Goal: Task Accomplishment & Management: Use online tool/utility

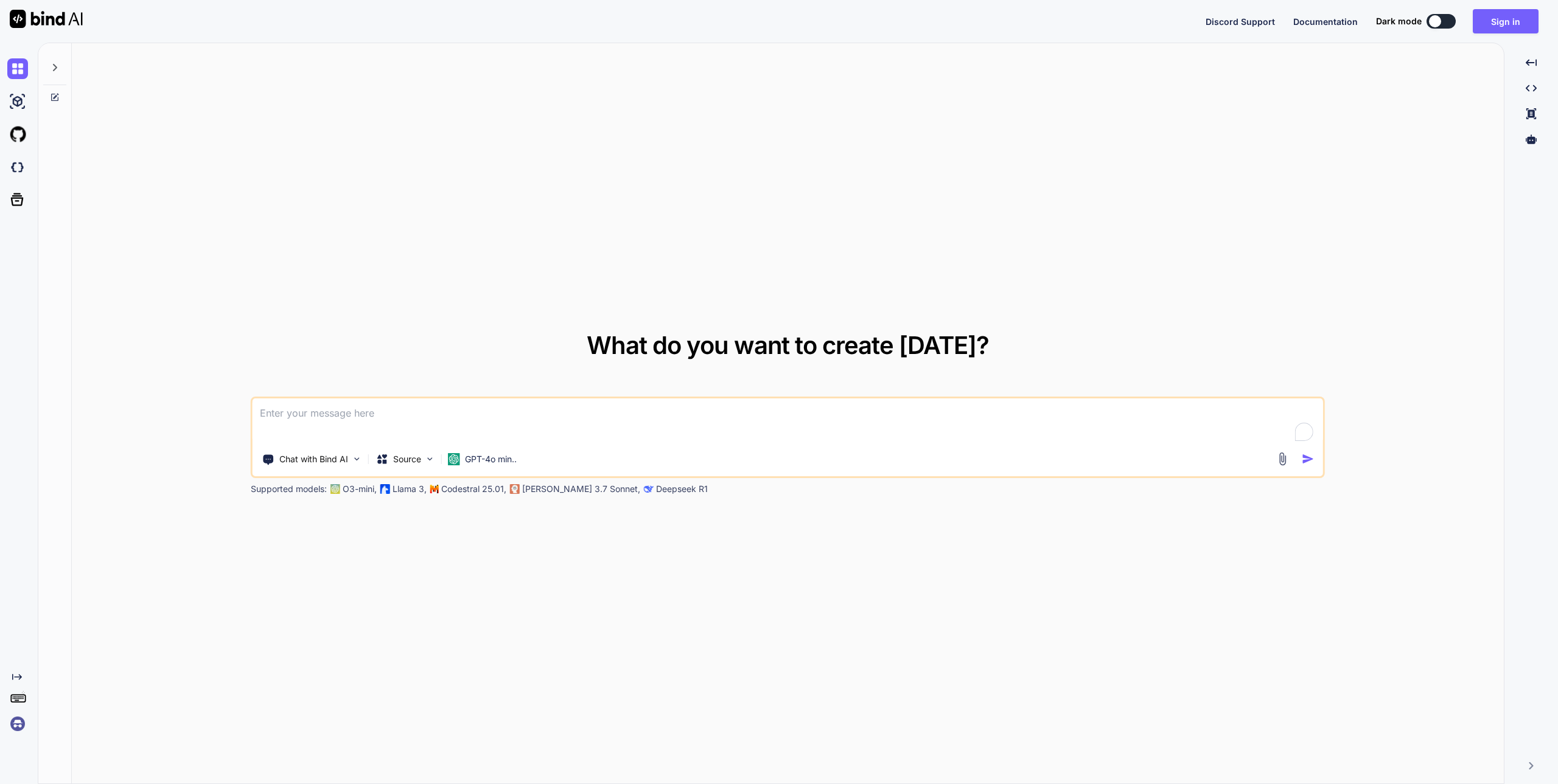
click at [687, 186] on div "What do you want to create today? Chat with Bind AI Source GPT-4o min.. Support…" at bounding box center [788, 414] width 1432 height 742
click at [1247, 333] on div "What do you want to create today? Chat with Bind AI Source GPT-4o min.. Support…" at bounding box center [787, 414] width 1074 height 162
click at [1507, 18] on button "Sign in" at bounding box center [1505, 21] width 66 height 24
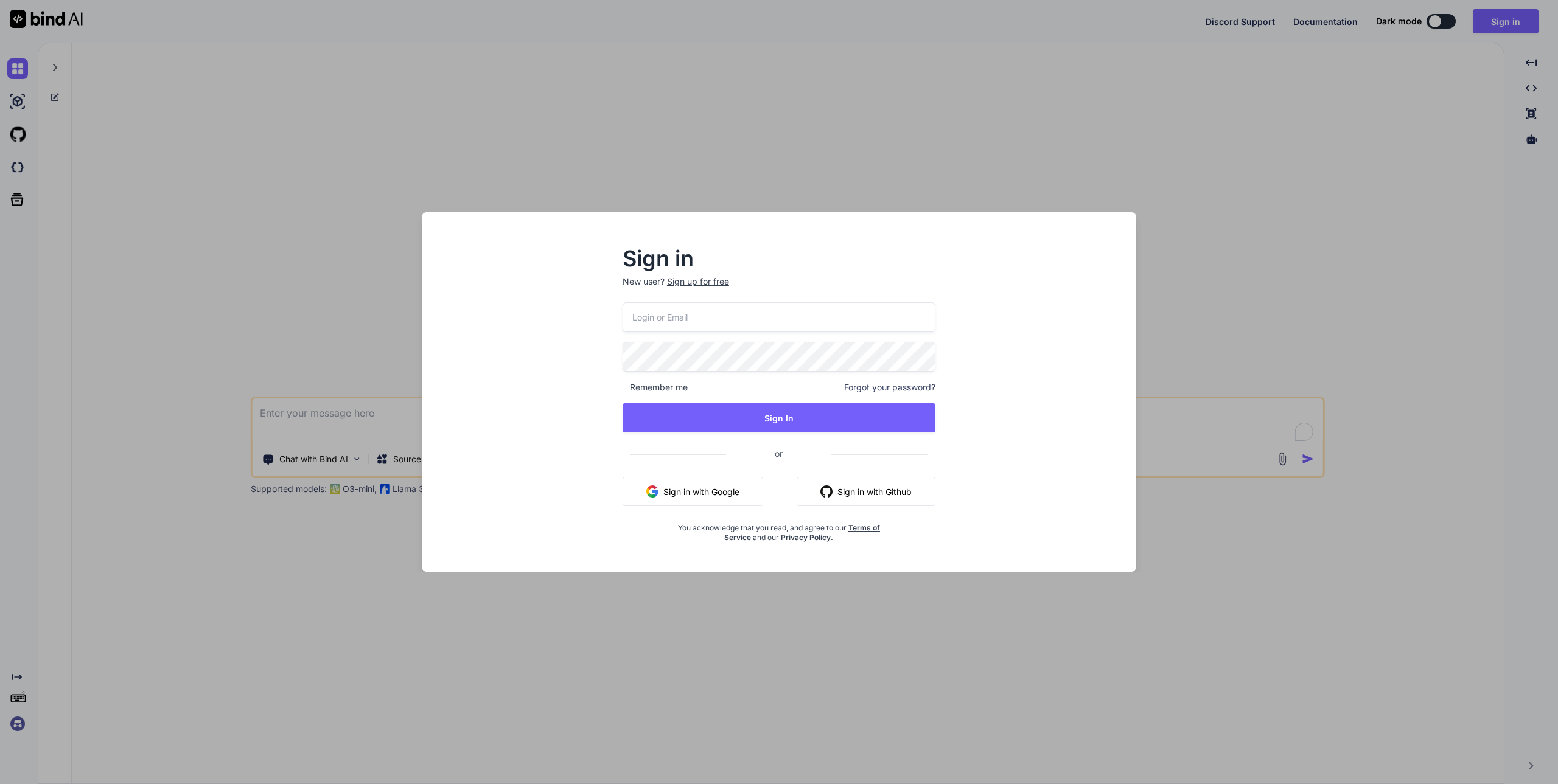
click at [824, 312] on input "email" at bounding box center [778, 318] width 313 height 30
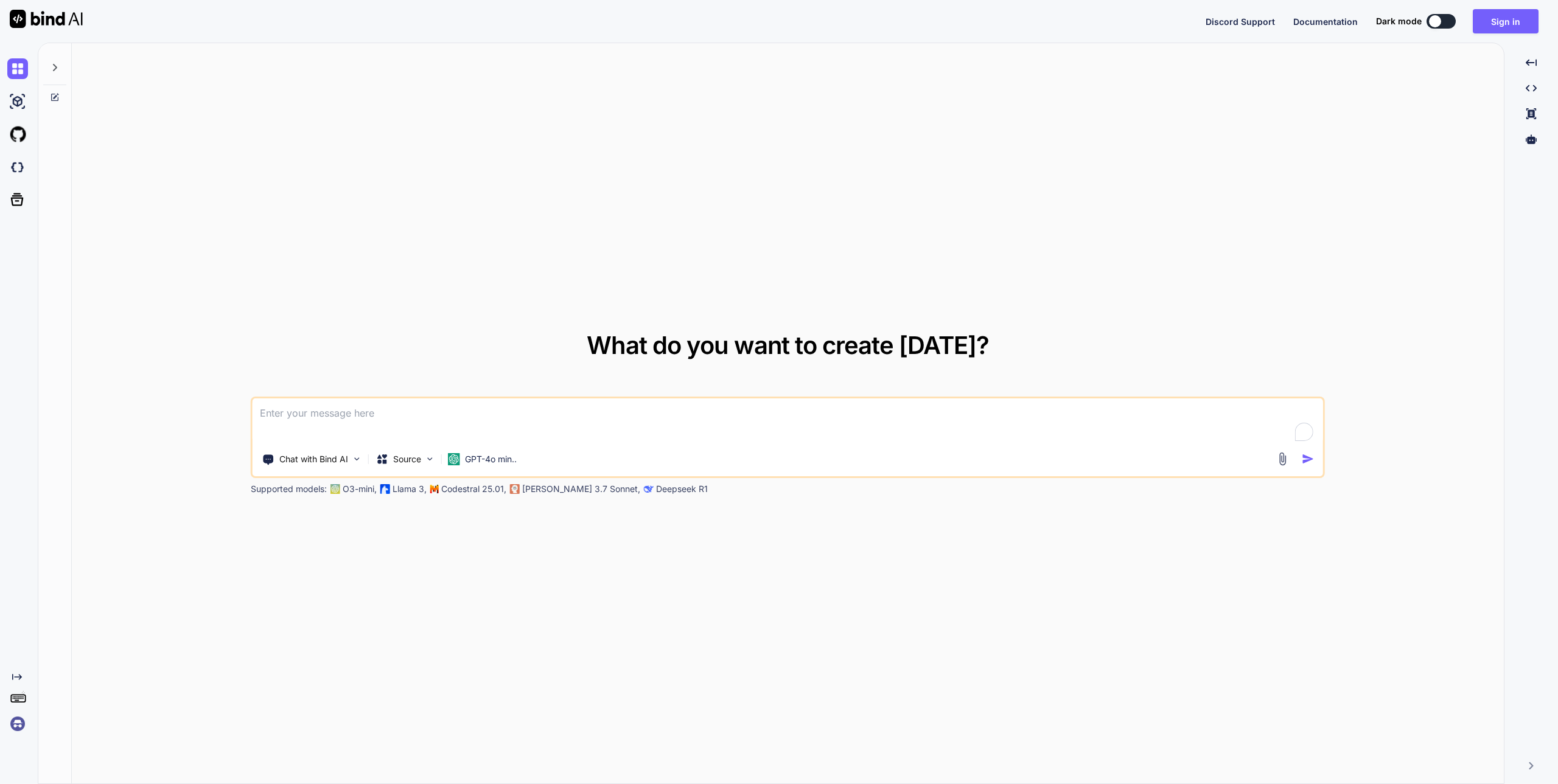
click at [45, 21] on img at bounding box center [46, 19] width 73 height 18
click at [1444, 21] on button at bounding box center [1441, 21] width 29 height 14
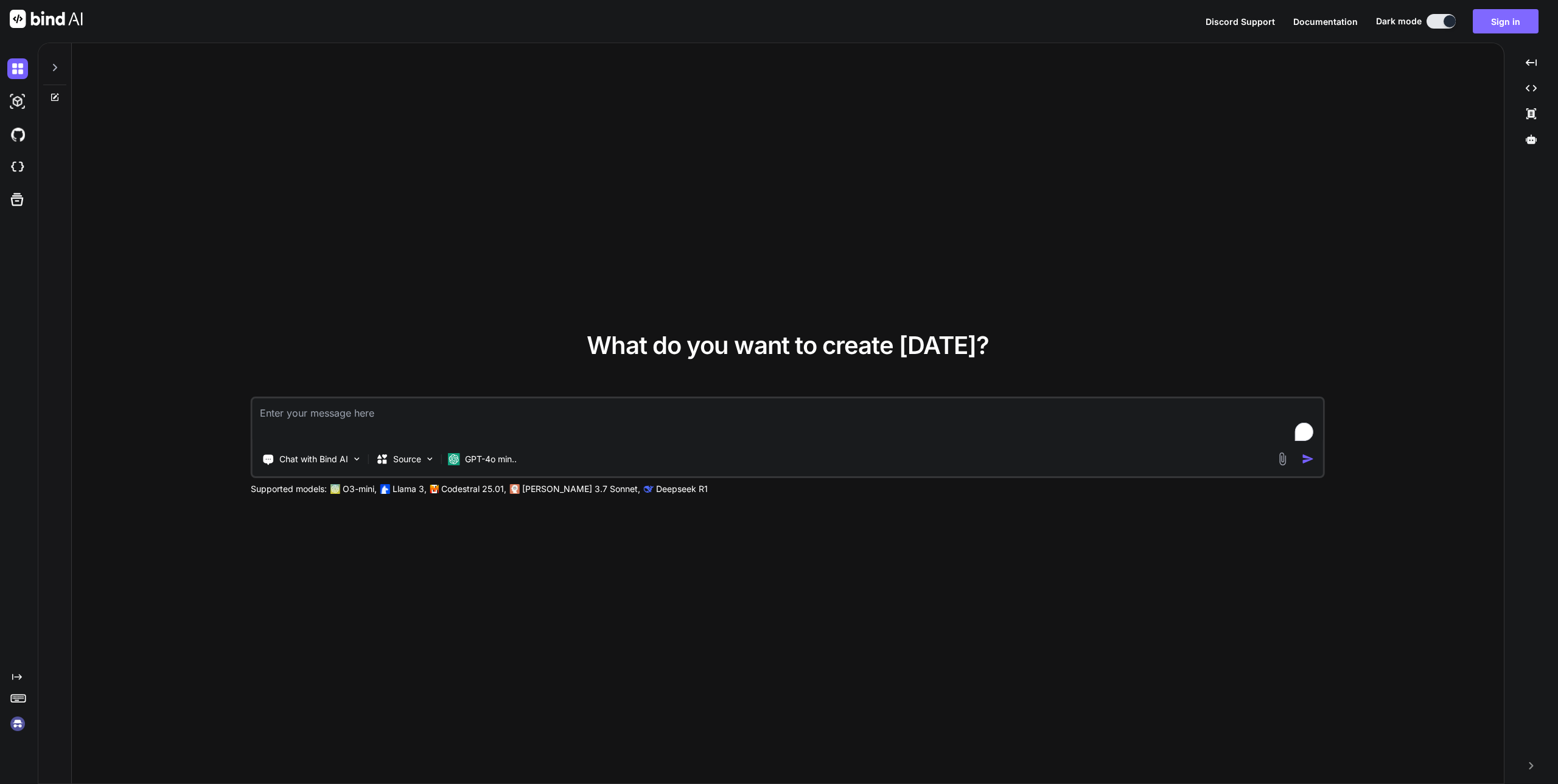
click at [1499, 23] on button "Sign in" at bounding box center [1505, 21] width 66 height 24
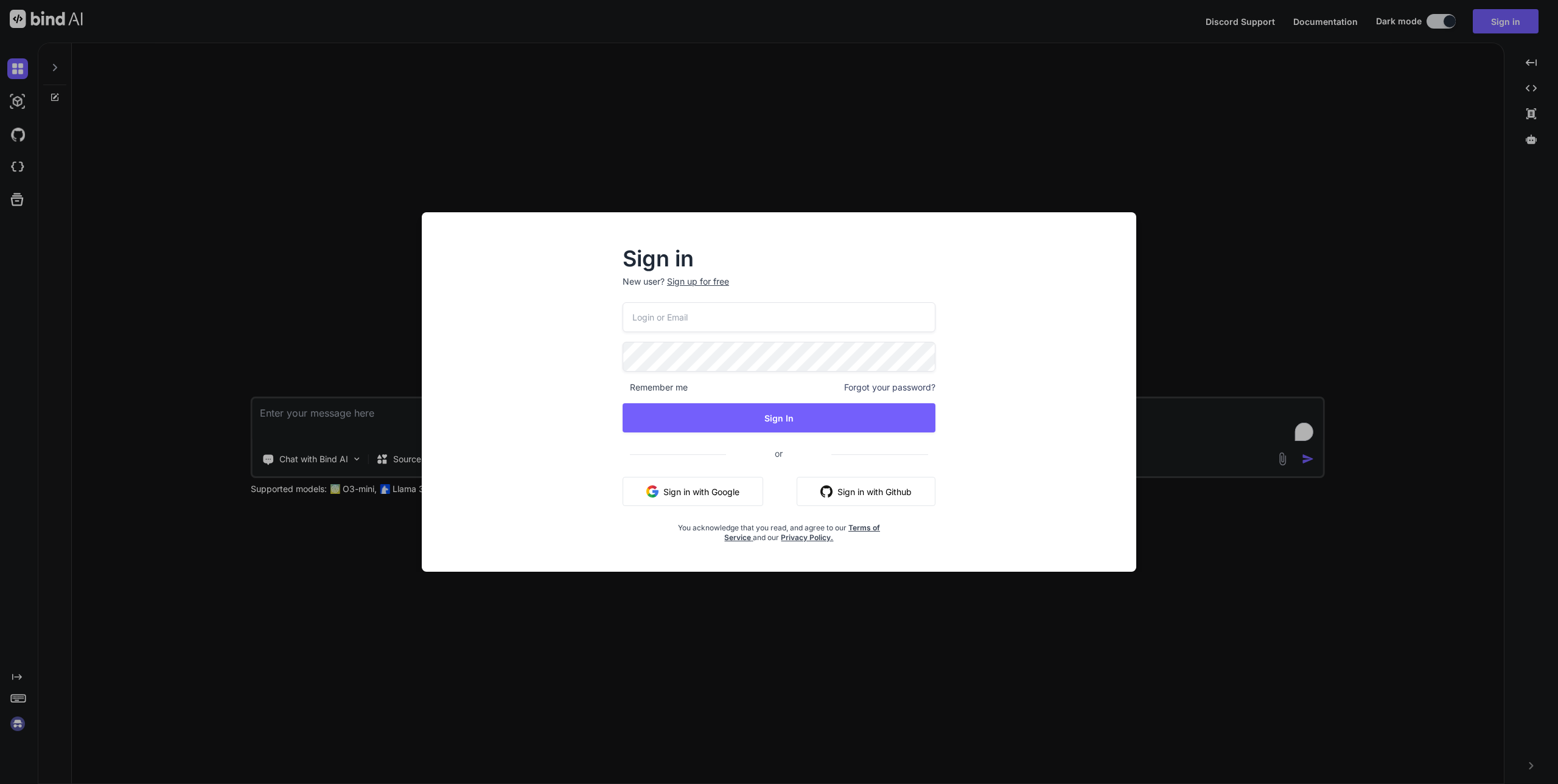
click at [794, 316] on input "email" at bounding box center [778, 318] width 313 height 30
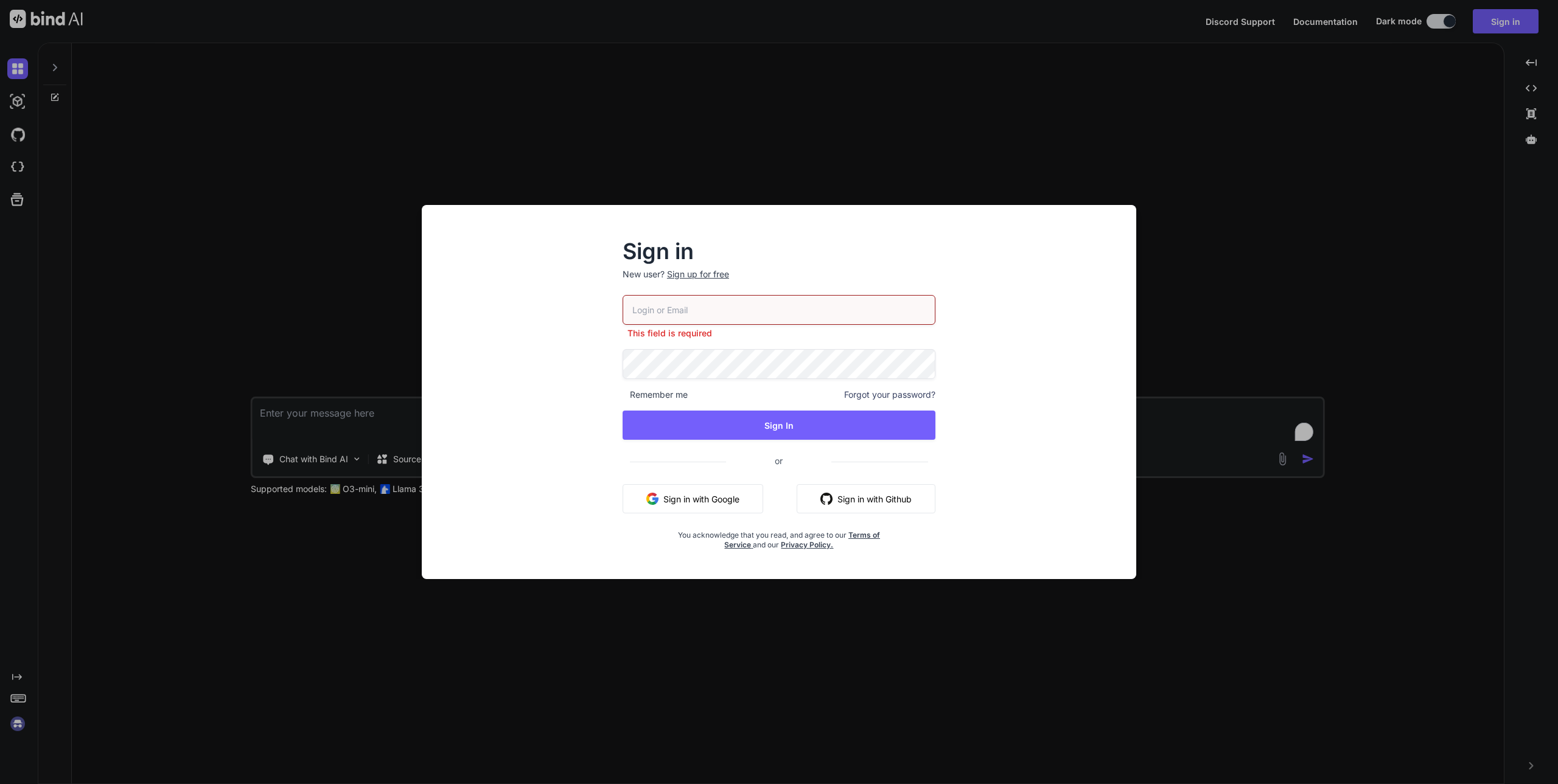
type textarea "x"
paste input "[EMAIL_ADDRESS][DOMAIN_NAME]"
type input "[EMAIL_ADDRESS][DOMAIN_NAME]"
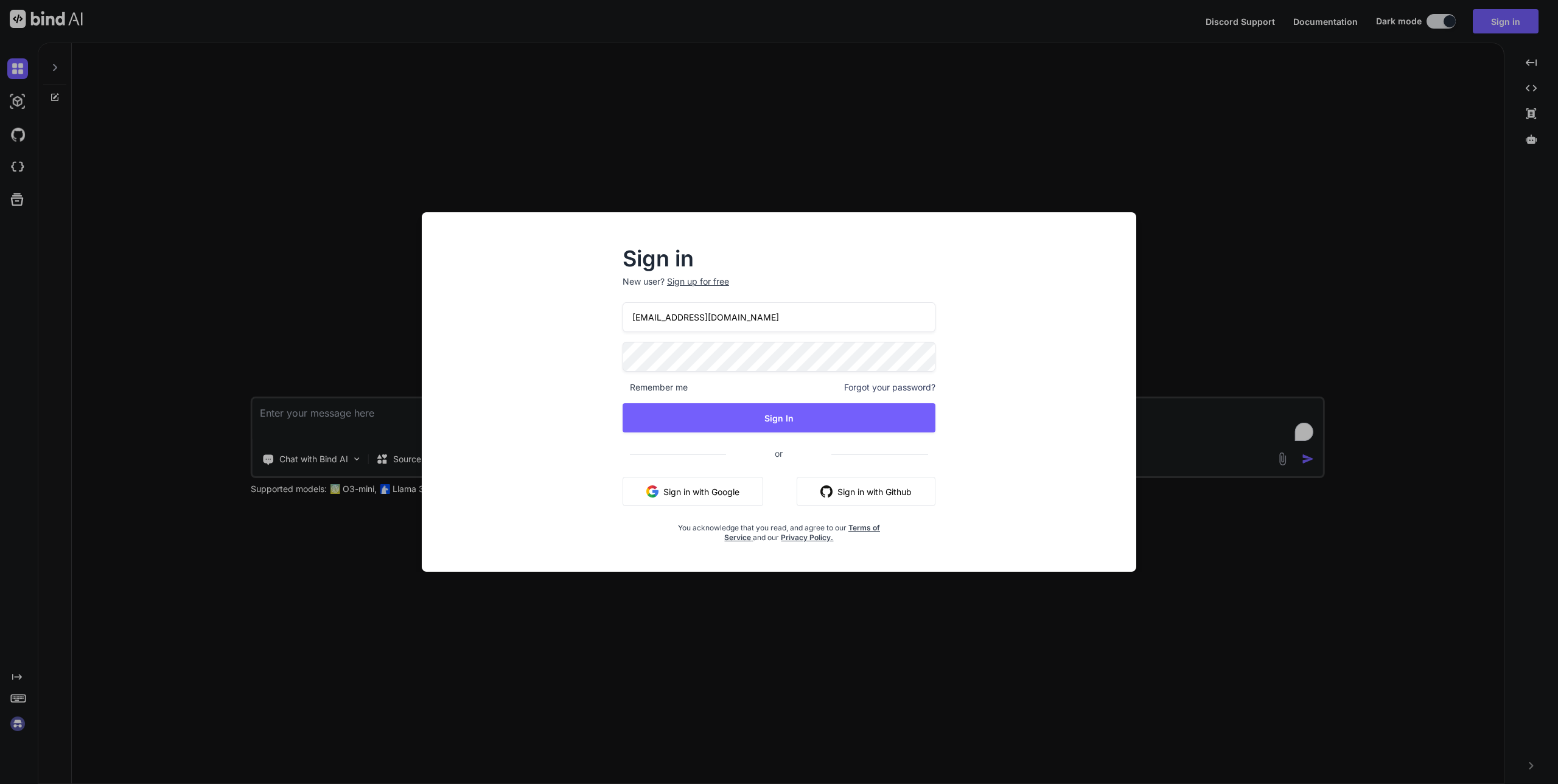
drag, startPoint x: 777, startPoint y: 425, endPoint x: 1041, endPoint y: 346, distance: 275.6
click at [1041, 346] on div "Sign in New user? Sign up for free faisal@softvative.com Remember me Forgot you…" at bounding box center [778, 403] width 695 height 338
click at [764, 412] on button "Sign In" at bounding box center [778, 418] width 313 height 29
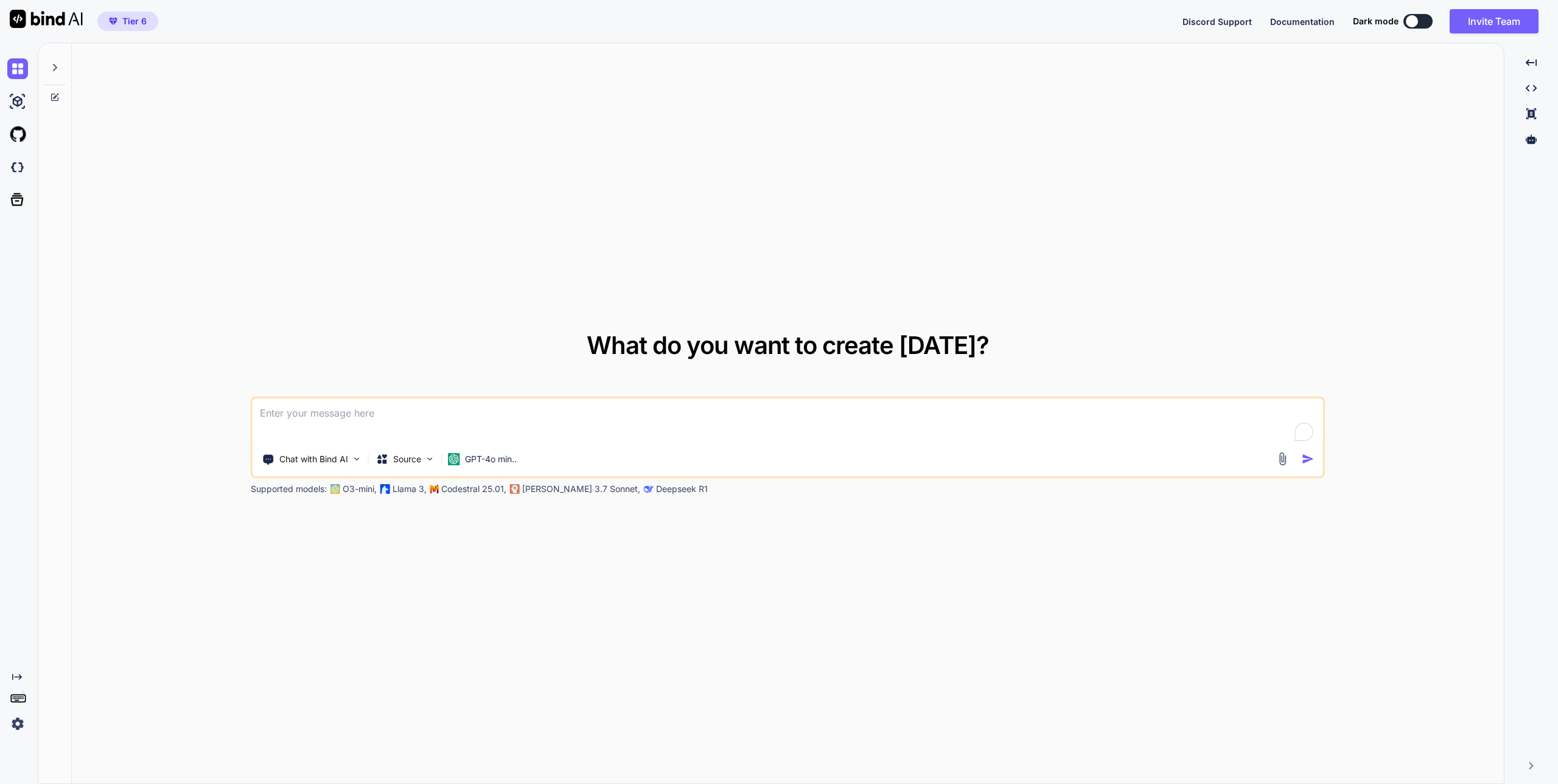
click at [1409, 21] on div at bounding box center [1412, 21] width 12 height 12
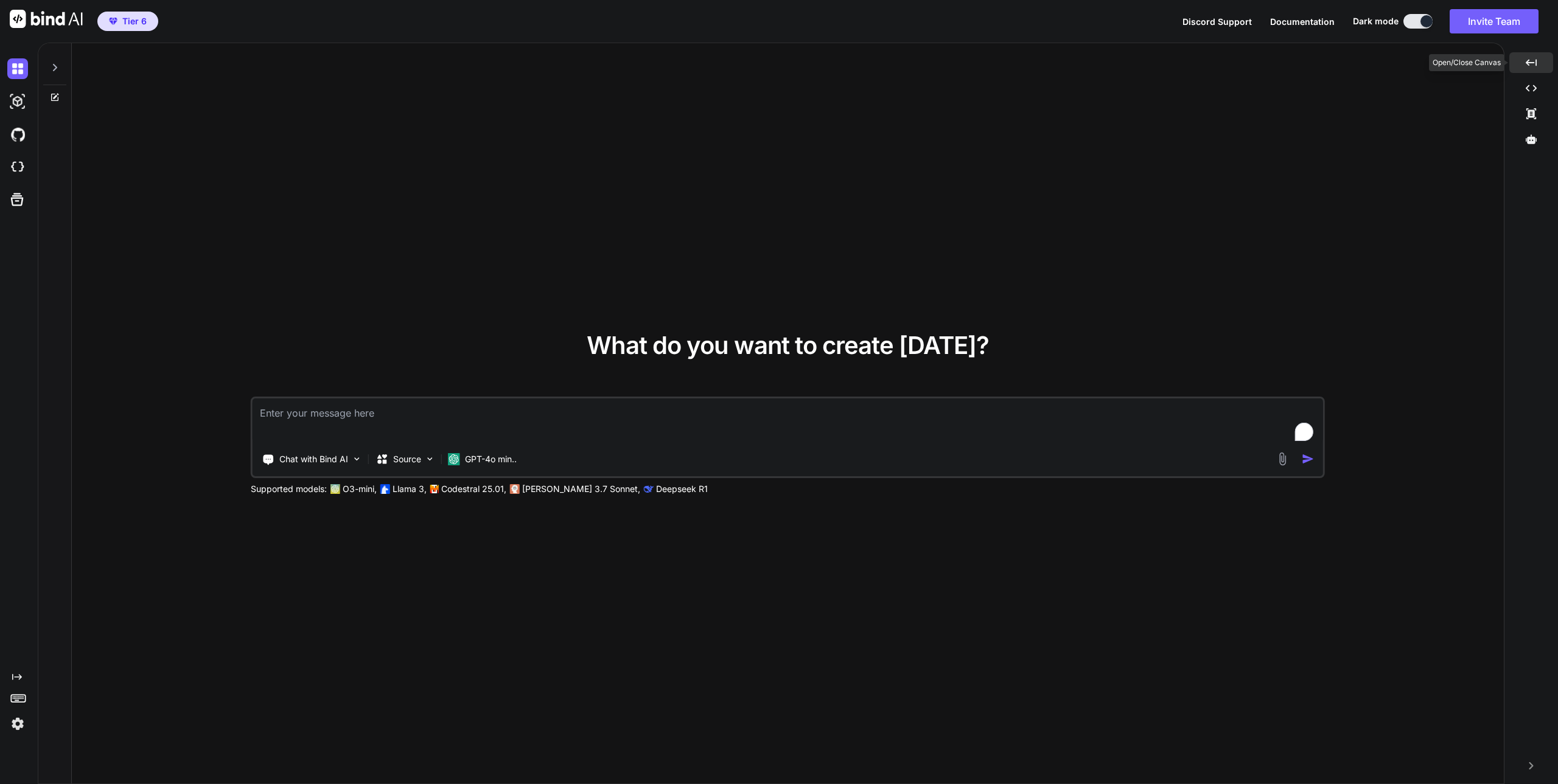
click at [1531, 64] on icon "Created with Pixso." at bounding box center [1531, 62] width 11 height 11
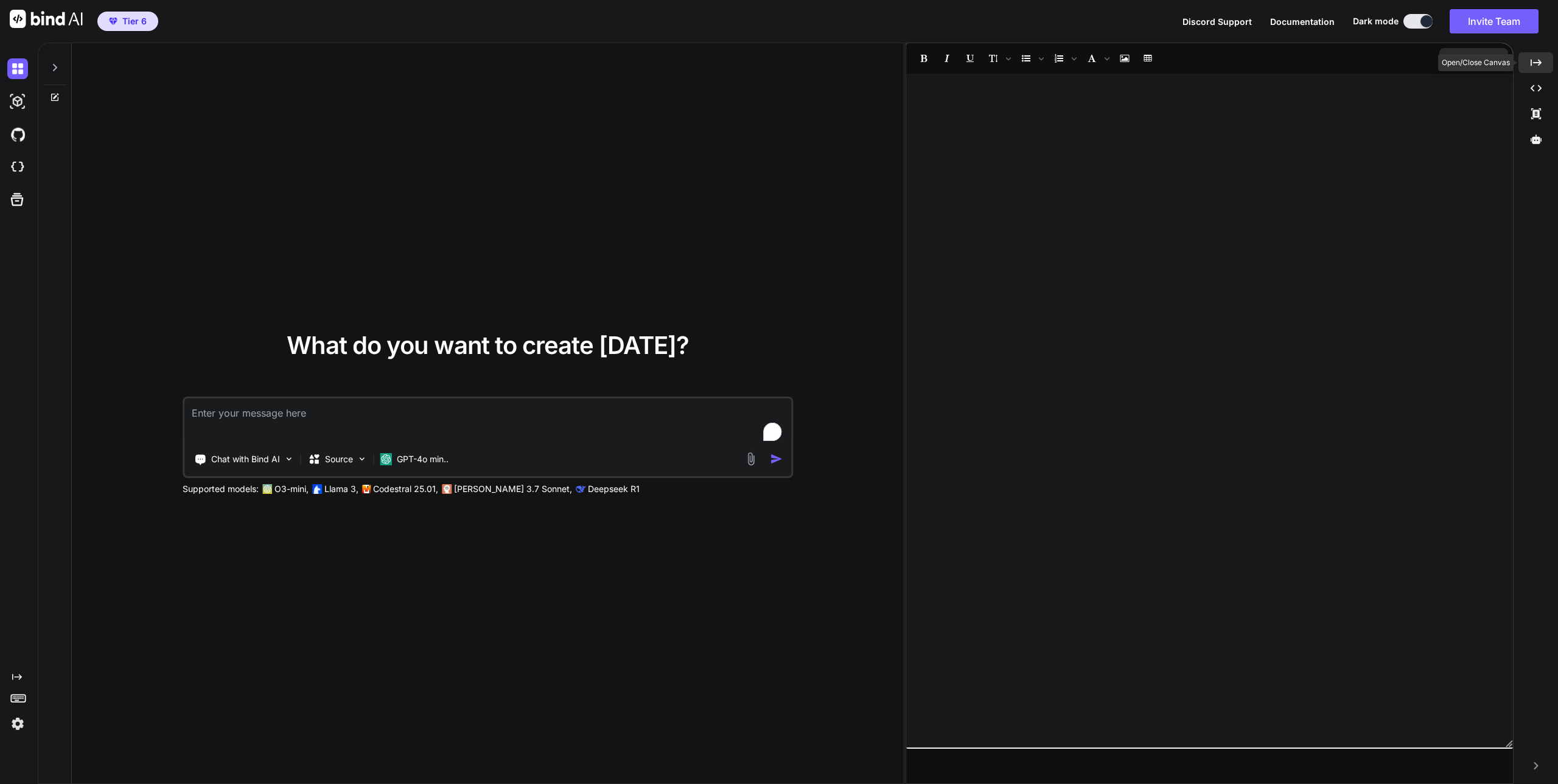
click at [1531, 64] on icon at bounding box center [1536, 62] width 11 height 6
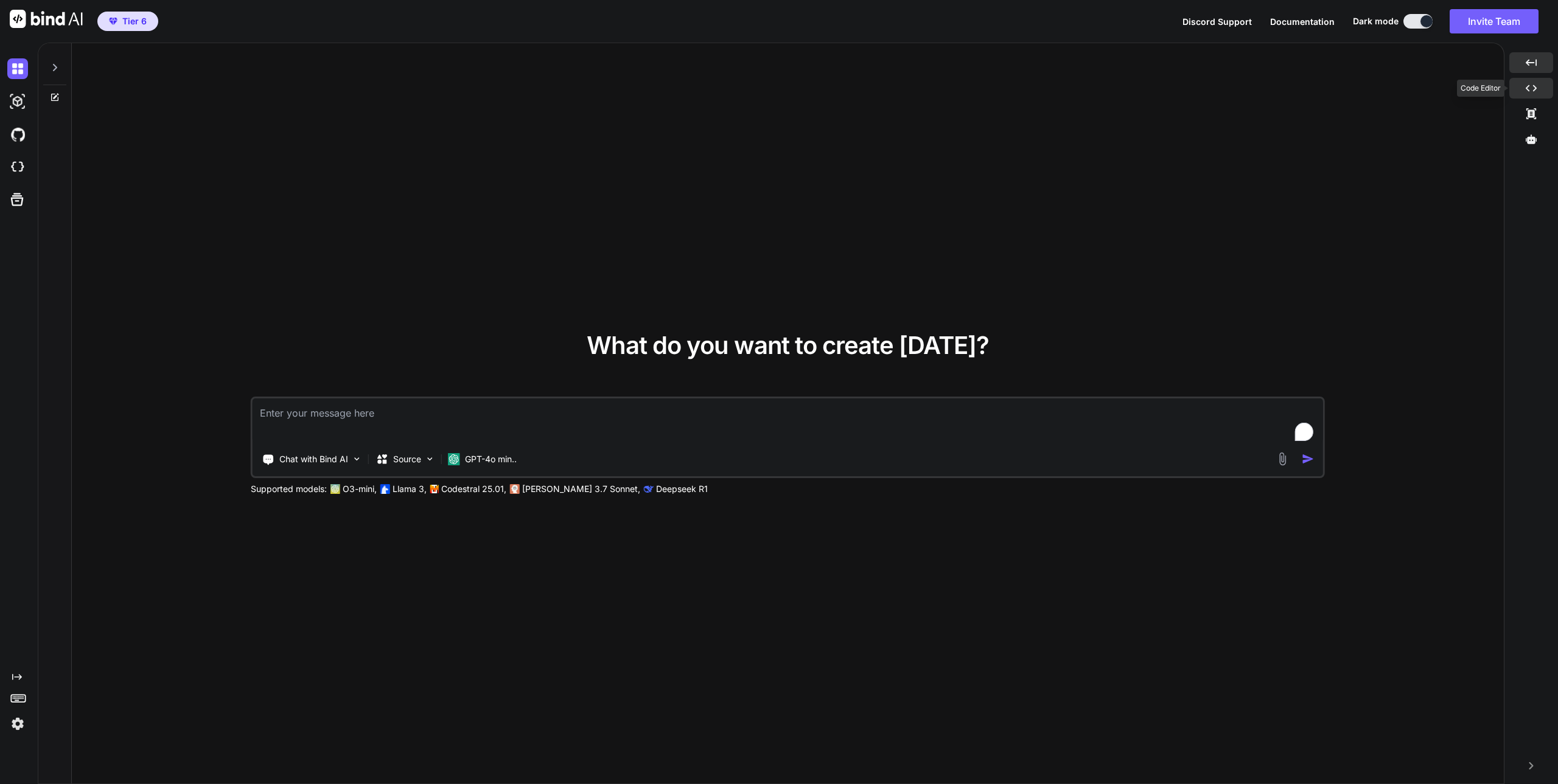
click at [1531, 86] on icon "Created with Pixso." at bounding box center [1531, 88] width 11 height 11
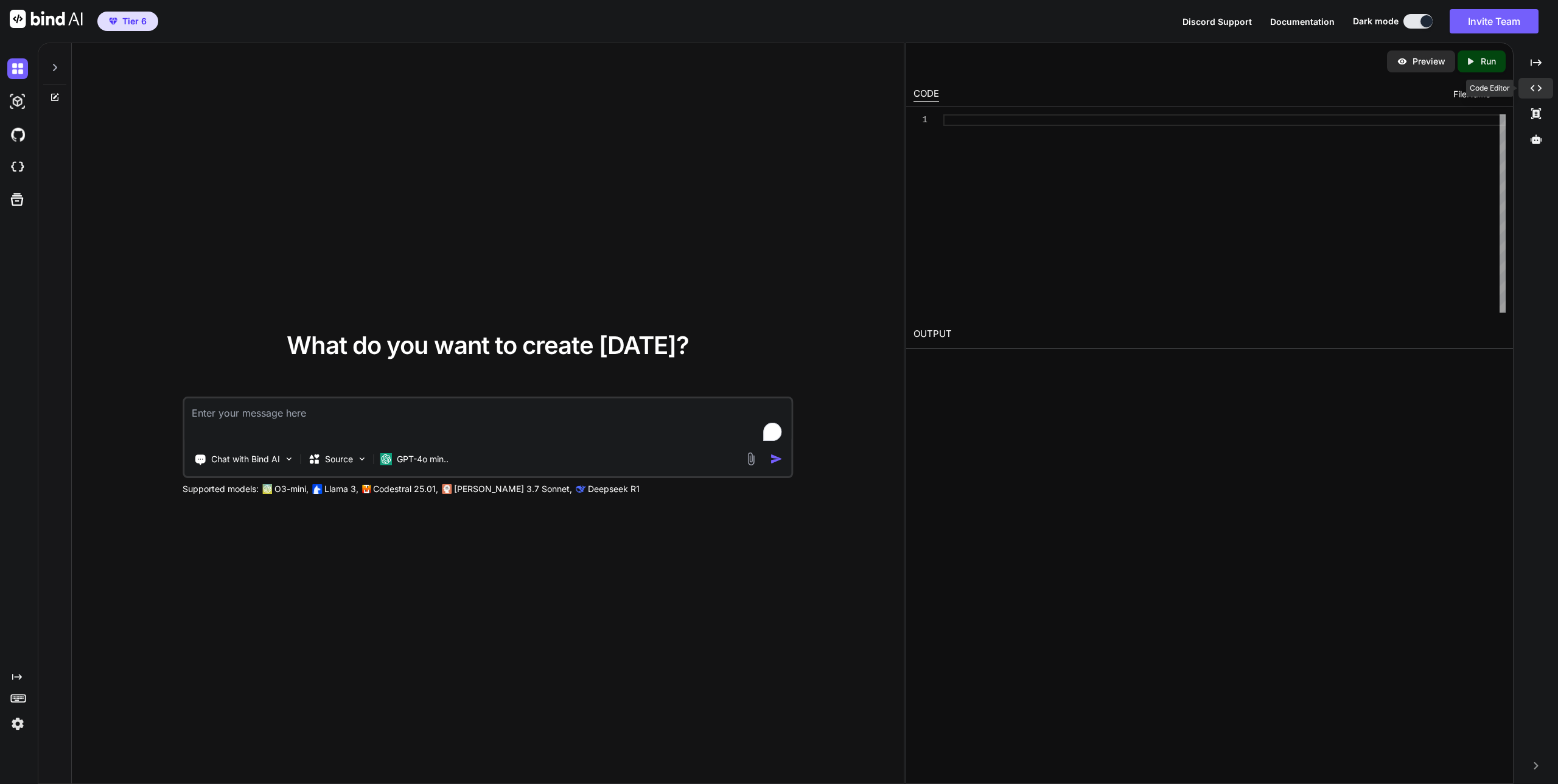
click at [1529, 85] on div "Created with Pixso." at bounding box center [1535, 88] width 34 height 21
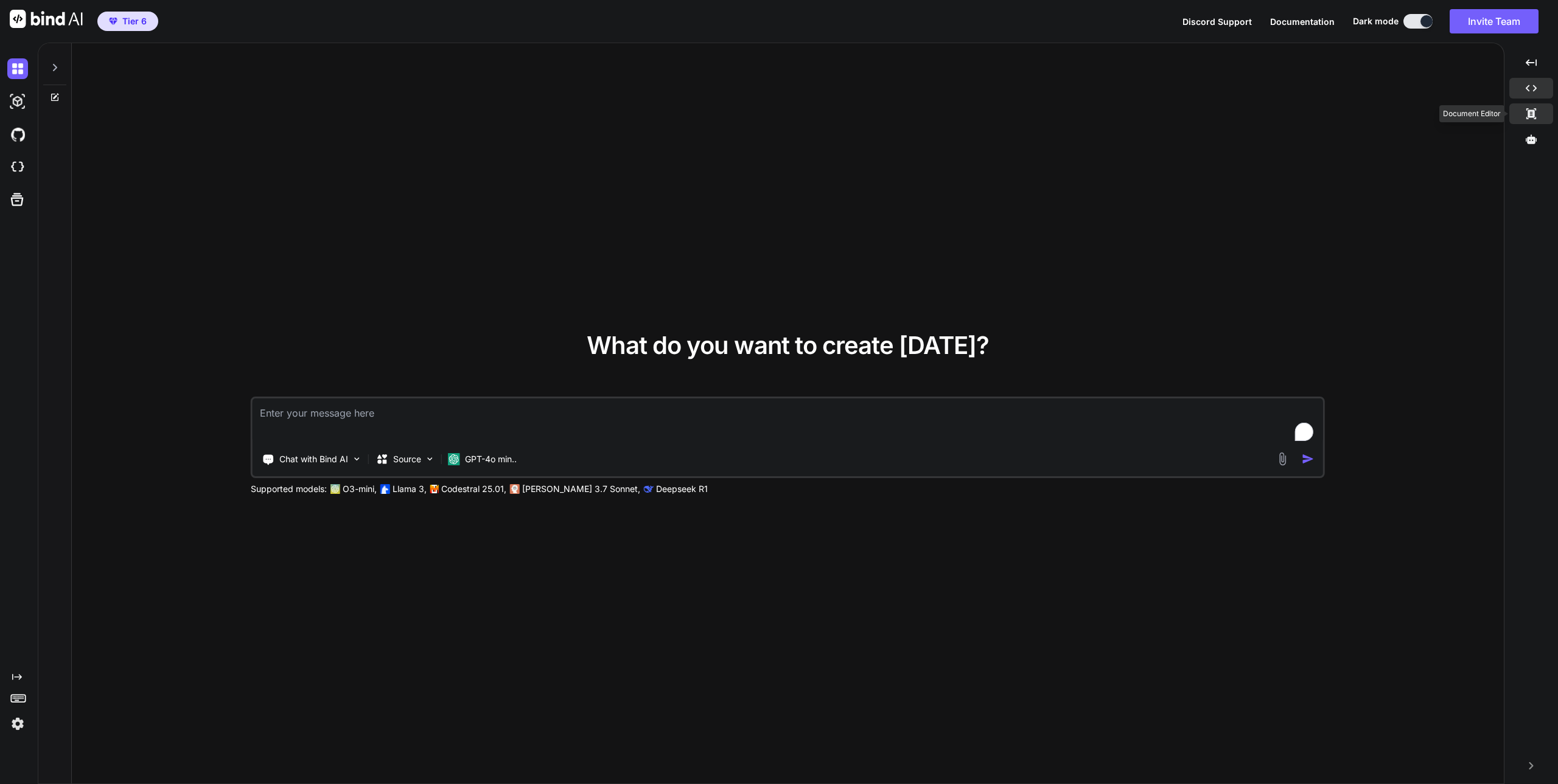
click at [1529, 116] on icon at bounding box center [1531, 114] width 10 height 11
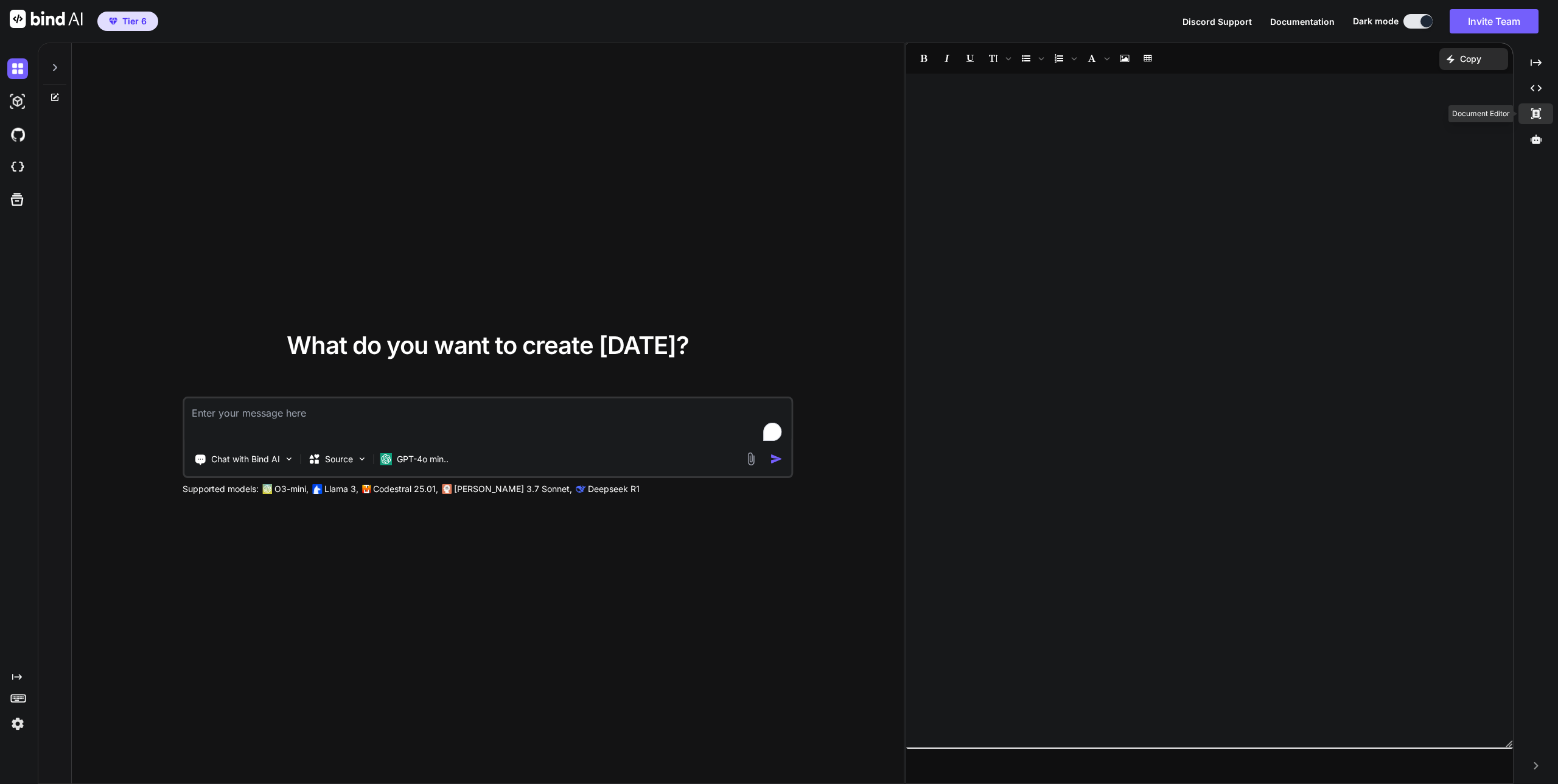
click at [1529, 116] on div "Created with Pixso." at bounding box center [1535, 114] width 34 height 21
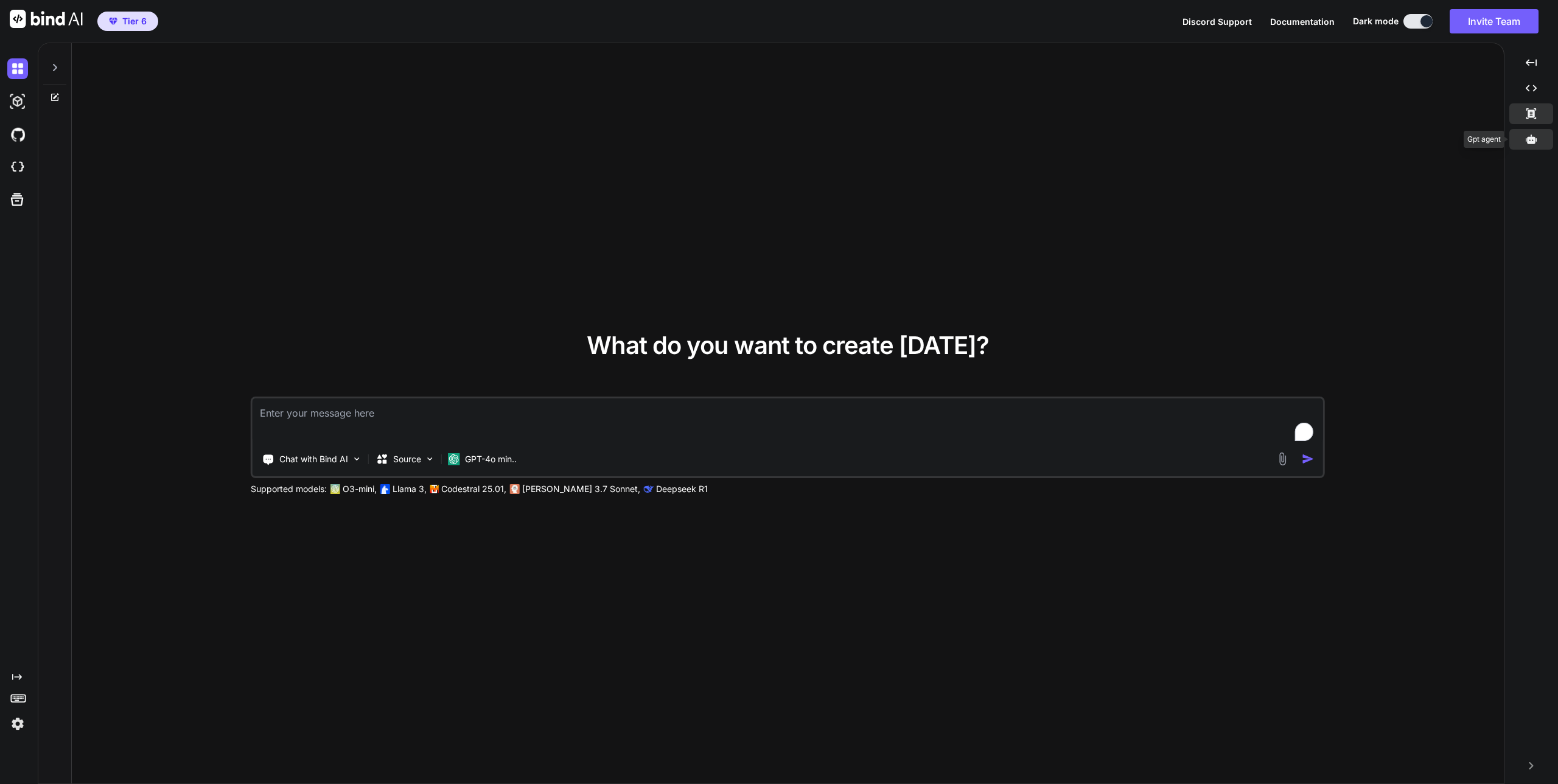
click at [1526, 143] on icon at bounding box center [1531, 139] width 11 height 11
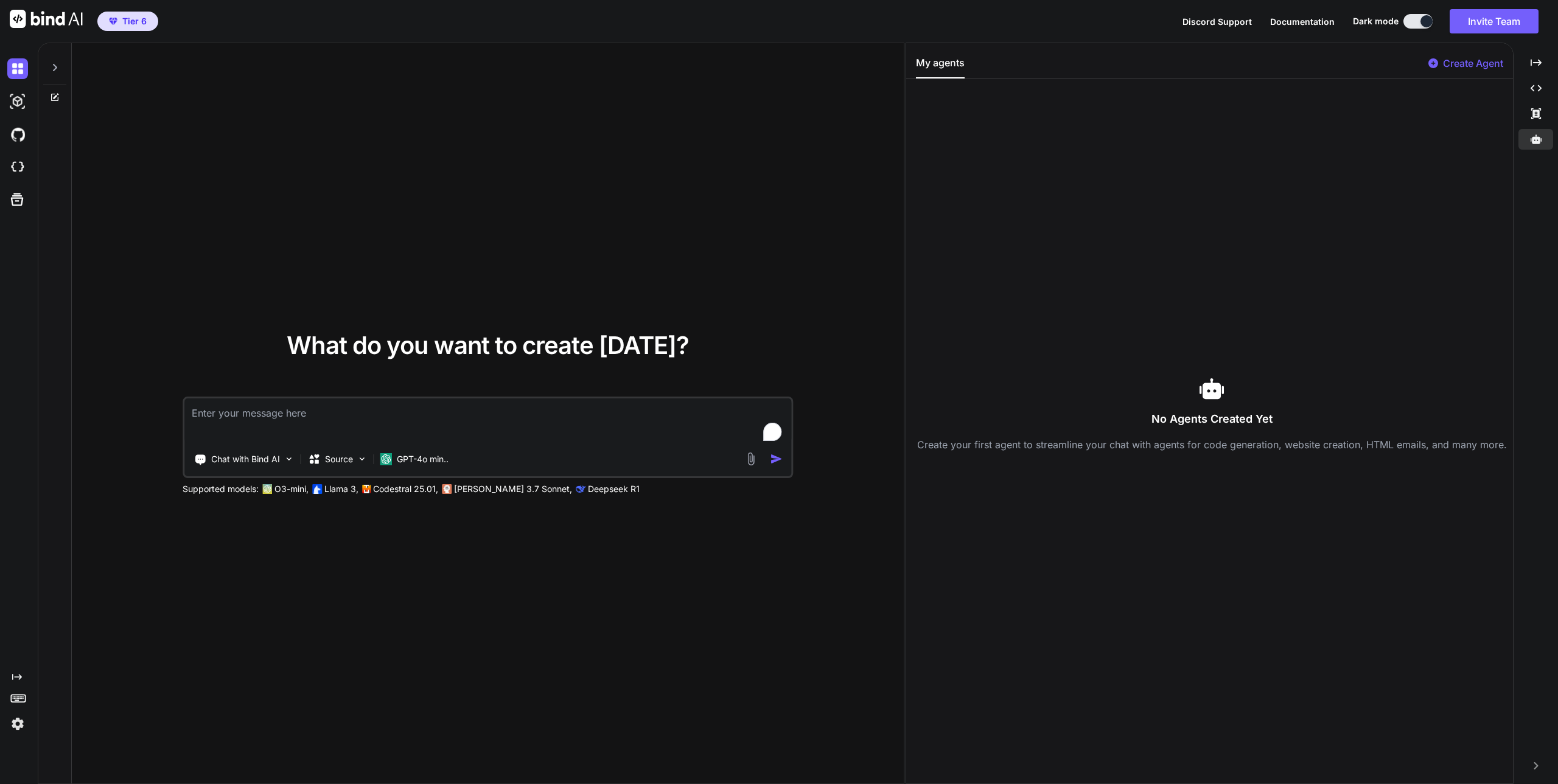
click at [1429, 62] on icon at bounding box center [1433, 63] width 10 height 10
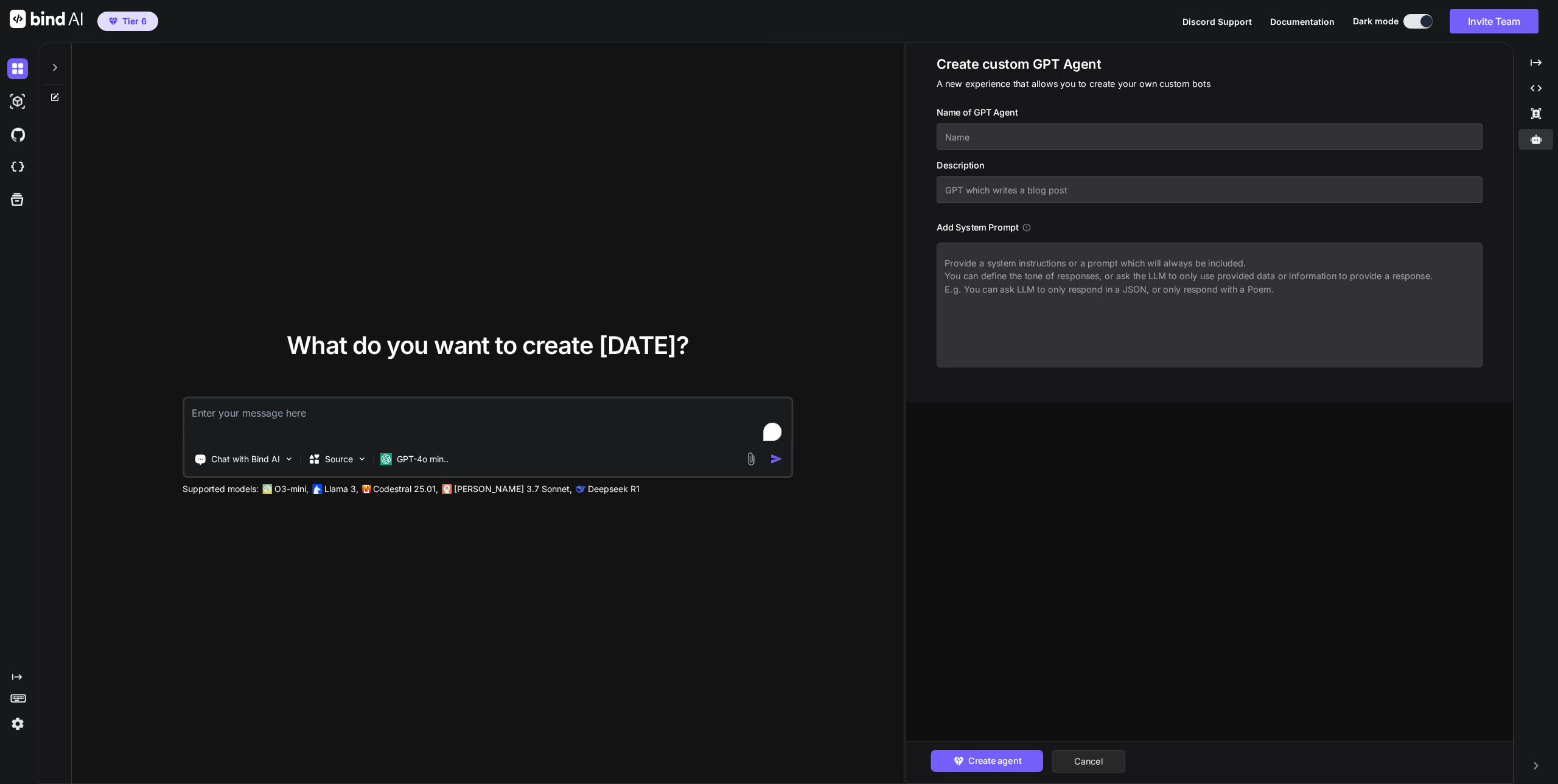
click at [1095, 764] on button "Cancel" at bounding box center [1088, 762] width 73 height 23
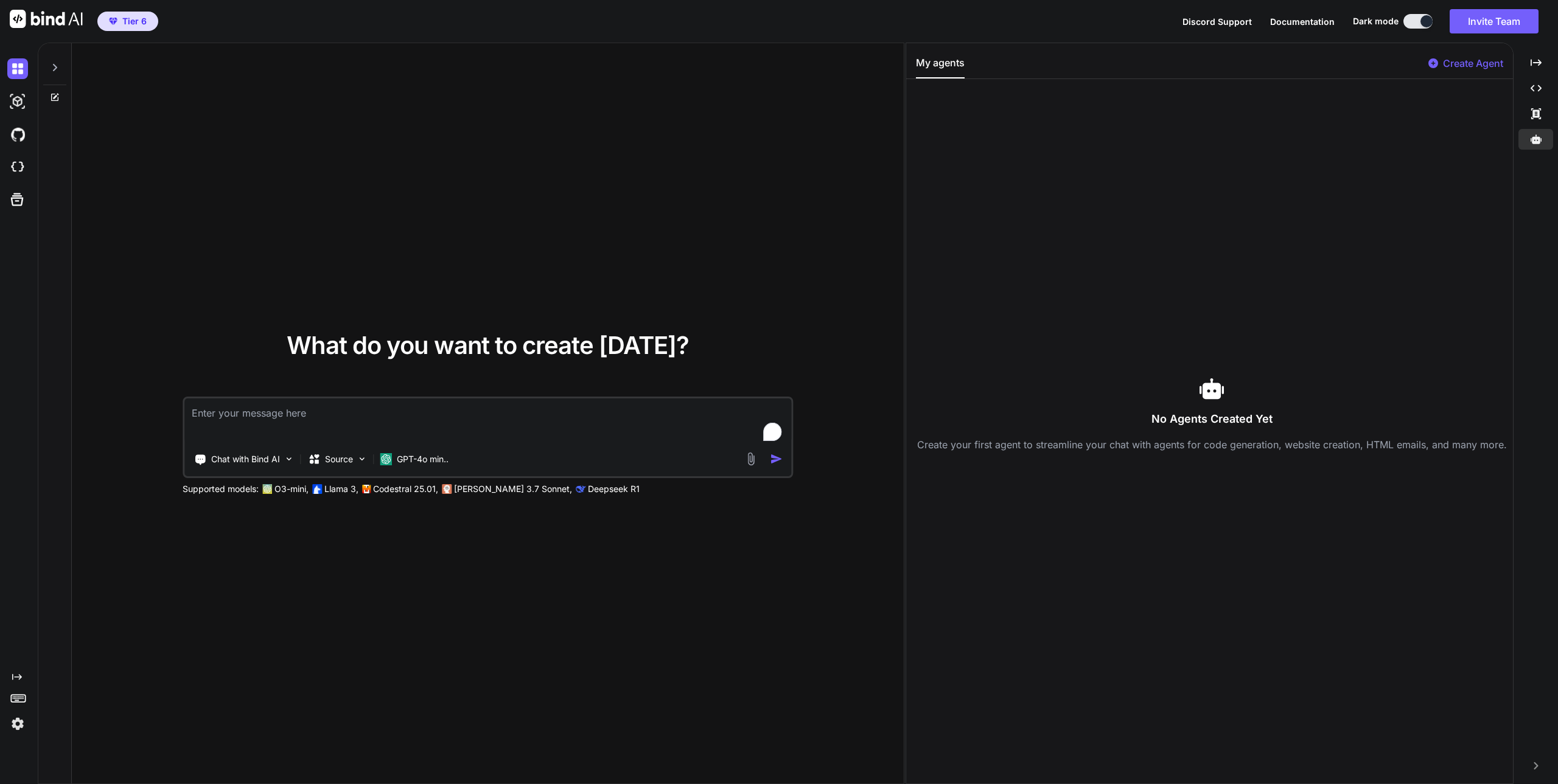
click at [122, 553] on div "What do you want to create today? Chat with Bind AI Source GPT-4o min.. Support…" at bounding box center [488, 414] width 832 height 742
click at [14, 674] on icon "Created with Pixso." at bounding box center [17, 677] width 10 height 10
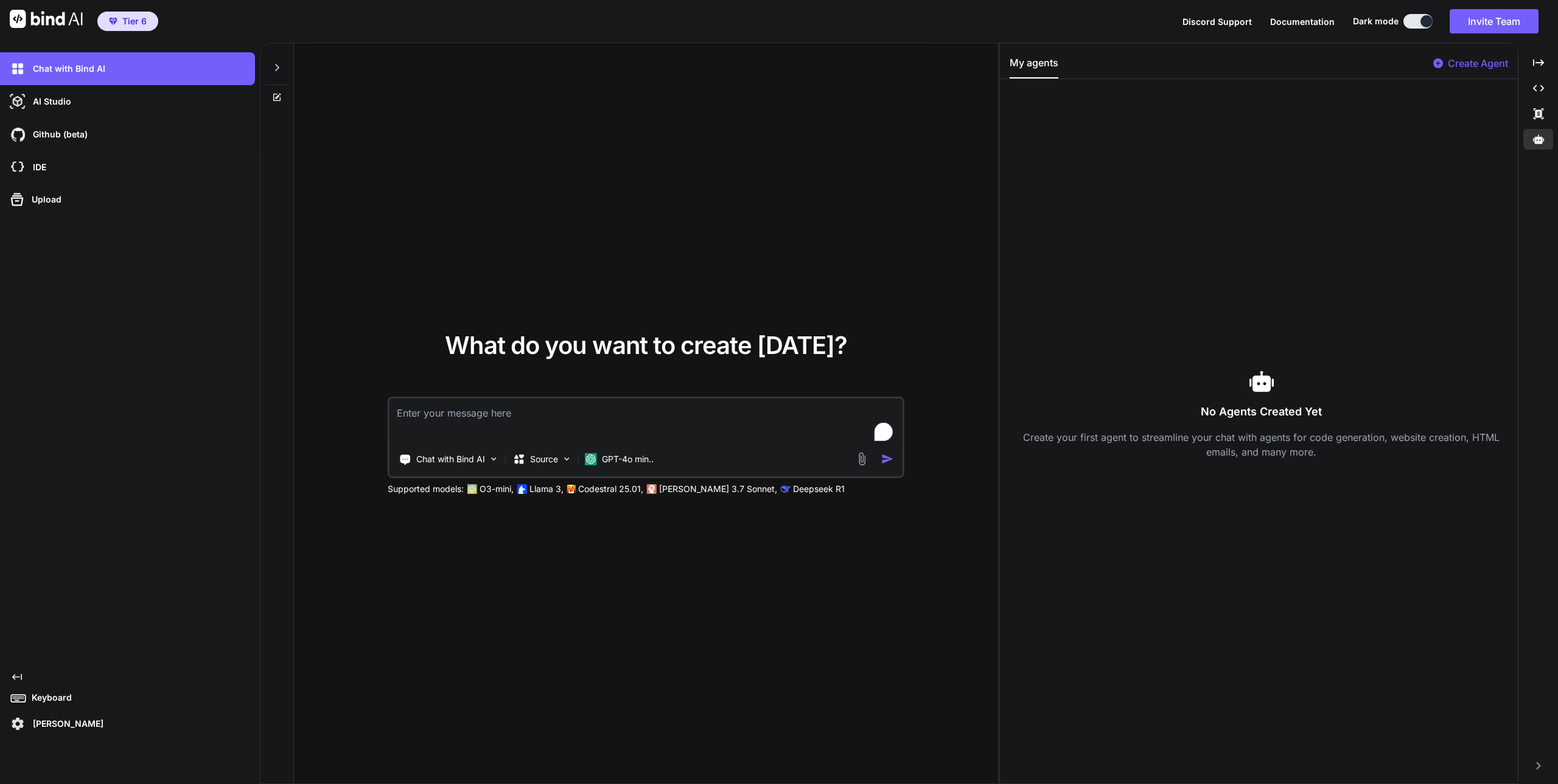
click at [44, 692] on p "Keyboard" at bounding box center [49, 698] width 45 height 12
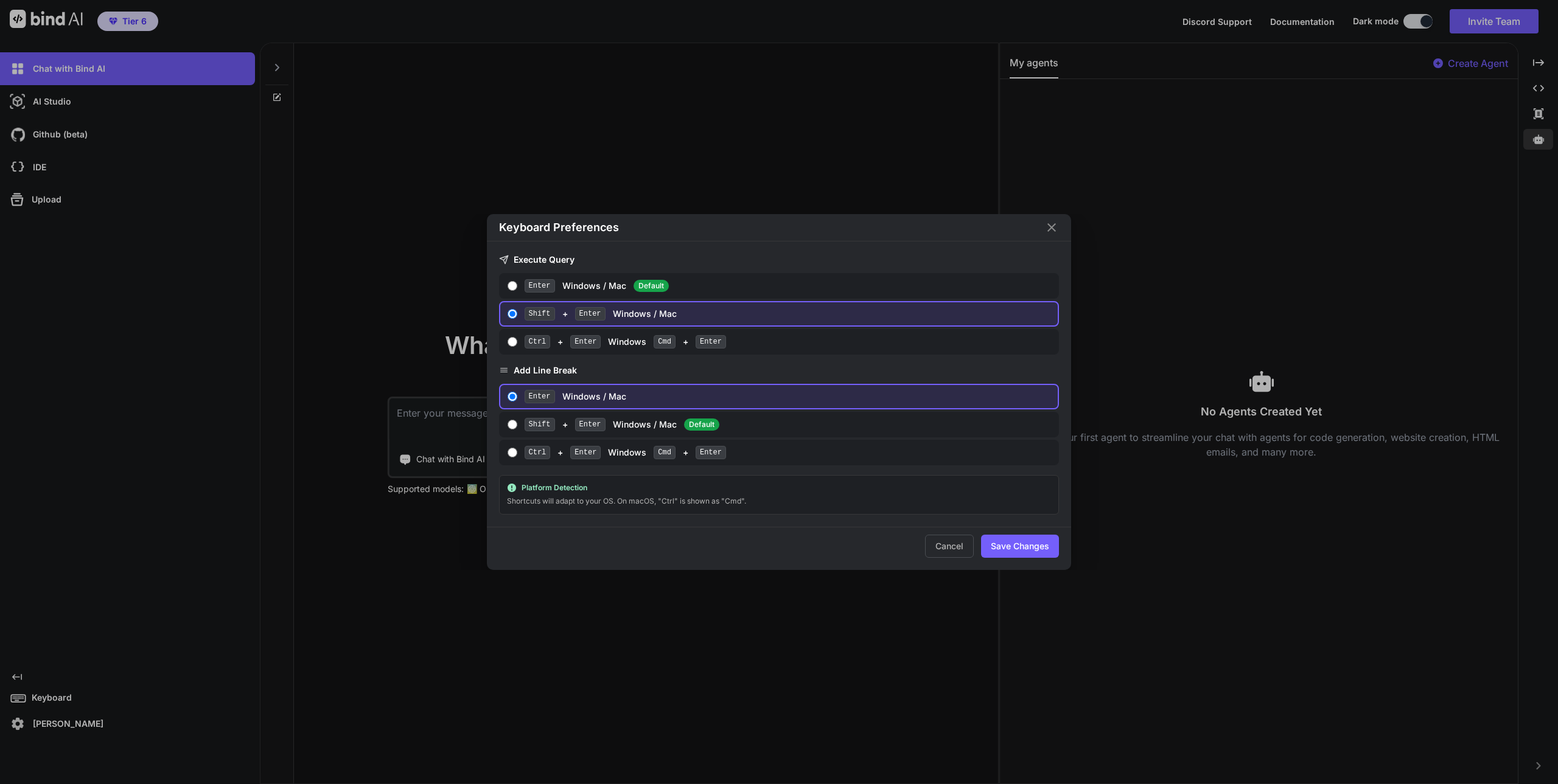
click at [44, 692] on div "Keyboard Preferences Execute Query Enter Windows / Mac Default Shift + Enter Wi…" at bounding box center [779, 392] width 1558 height 784
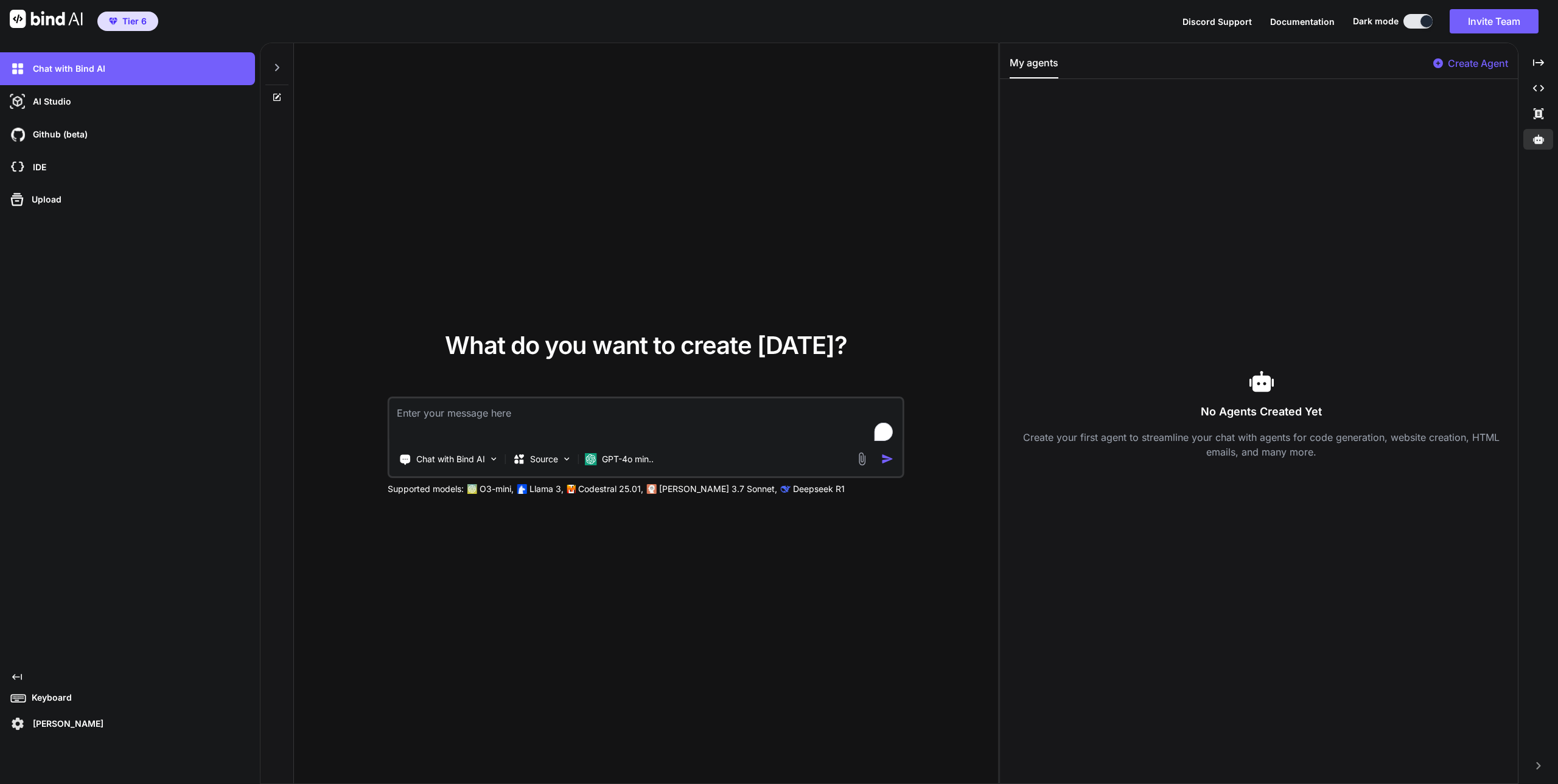
click at [58, 726] on p "[PERSON_NAME]" at bounding box center [66, 724] width 75 height 12
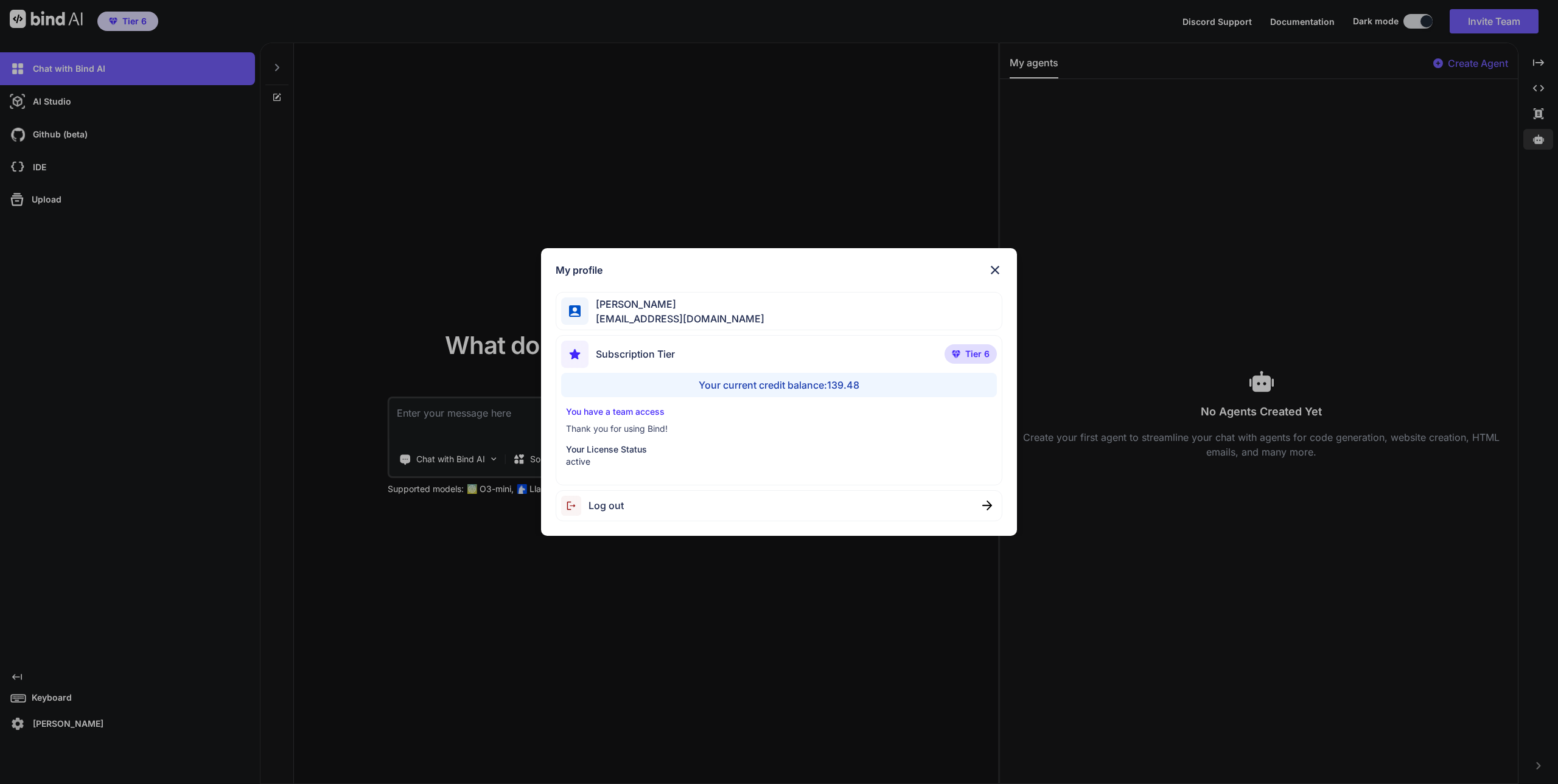
click at [29, 726] on div "My profile [PERSON_NAME] [PERSON_NAME][EMAIL_ADDRESS][DOMAIN_NAME] Subscription…" at bounding box center [779, 392] width 1558 height 784
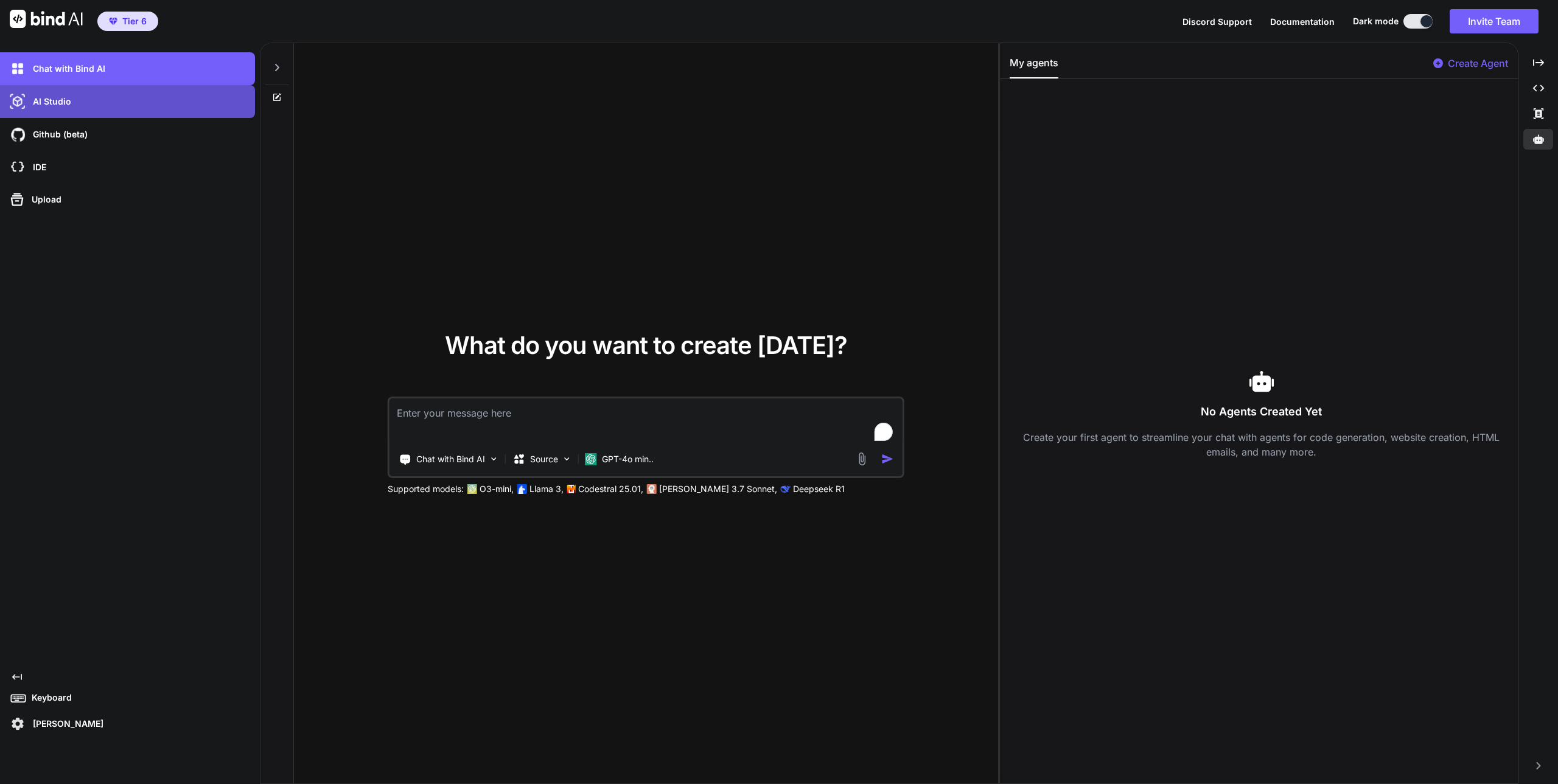
click at [57, 101] on p "AI Studio" at bounding box center [49, 101] width 44 height 12
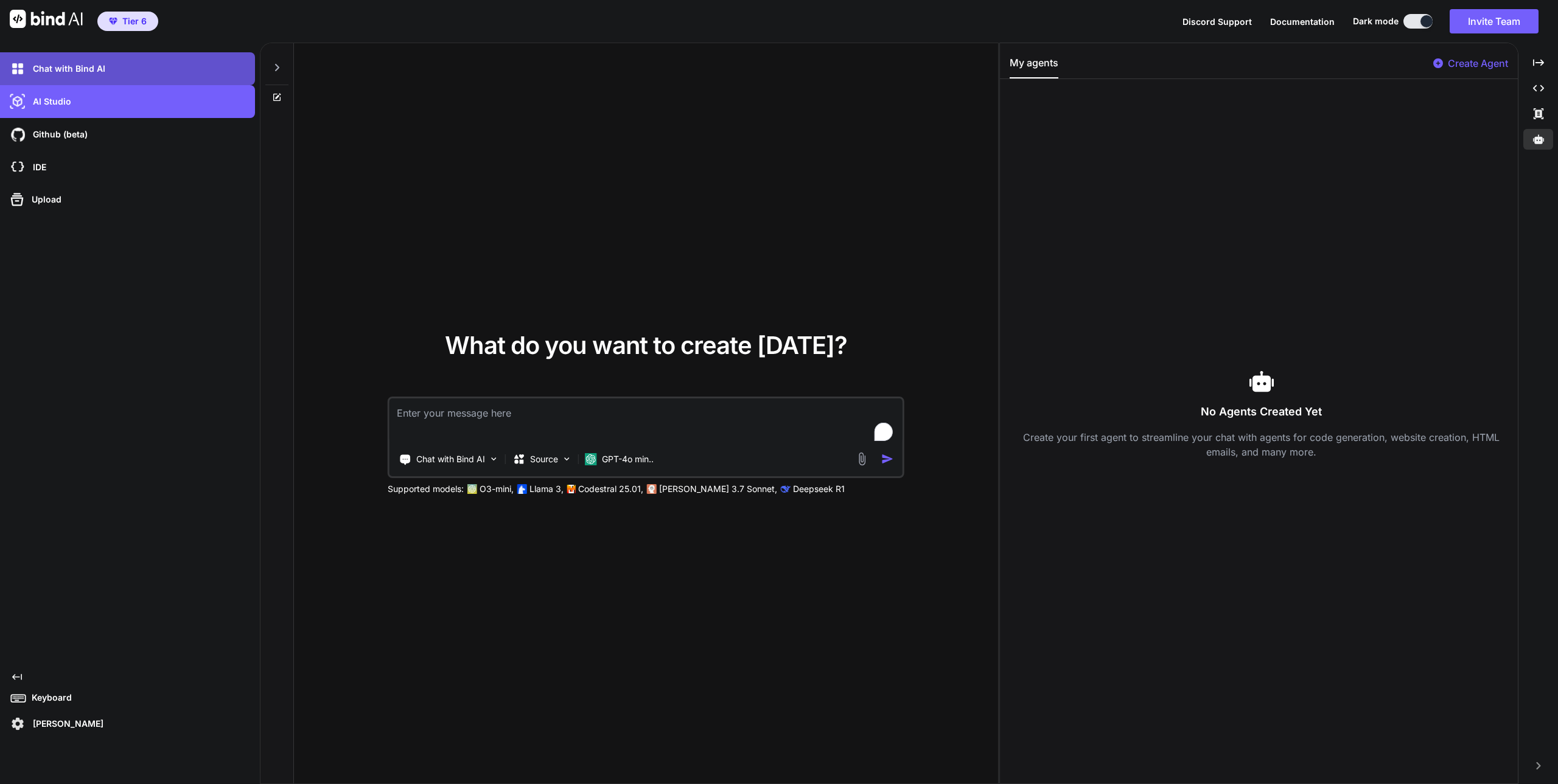
click at [60, 70] on p "Chat with Bind AI" at bounding box center [66, 68] width 77 height 12
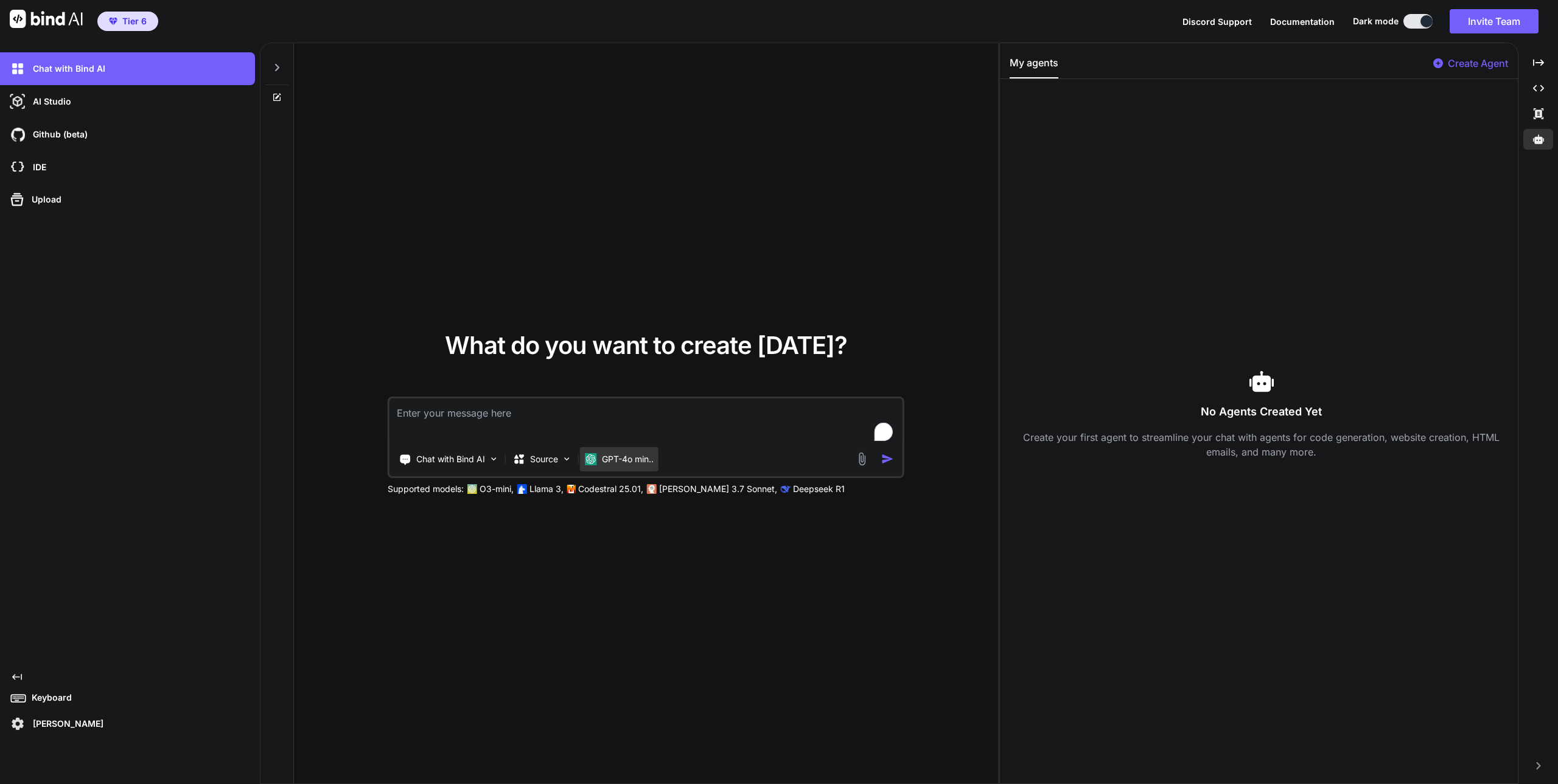
click at [602, 462] on p "GPT-4o min.." at bounding box center [628, 459] width 52 height 12
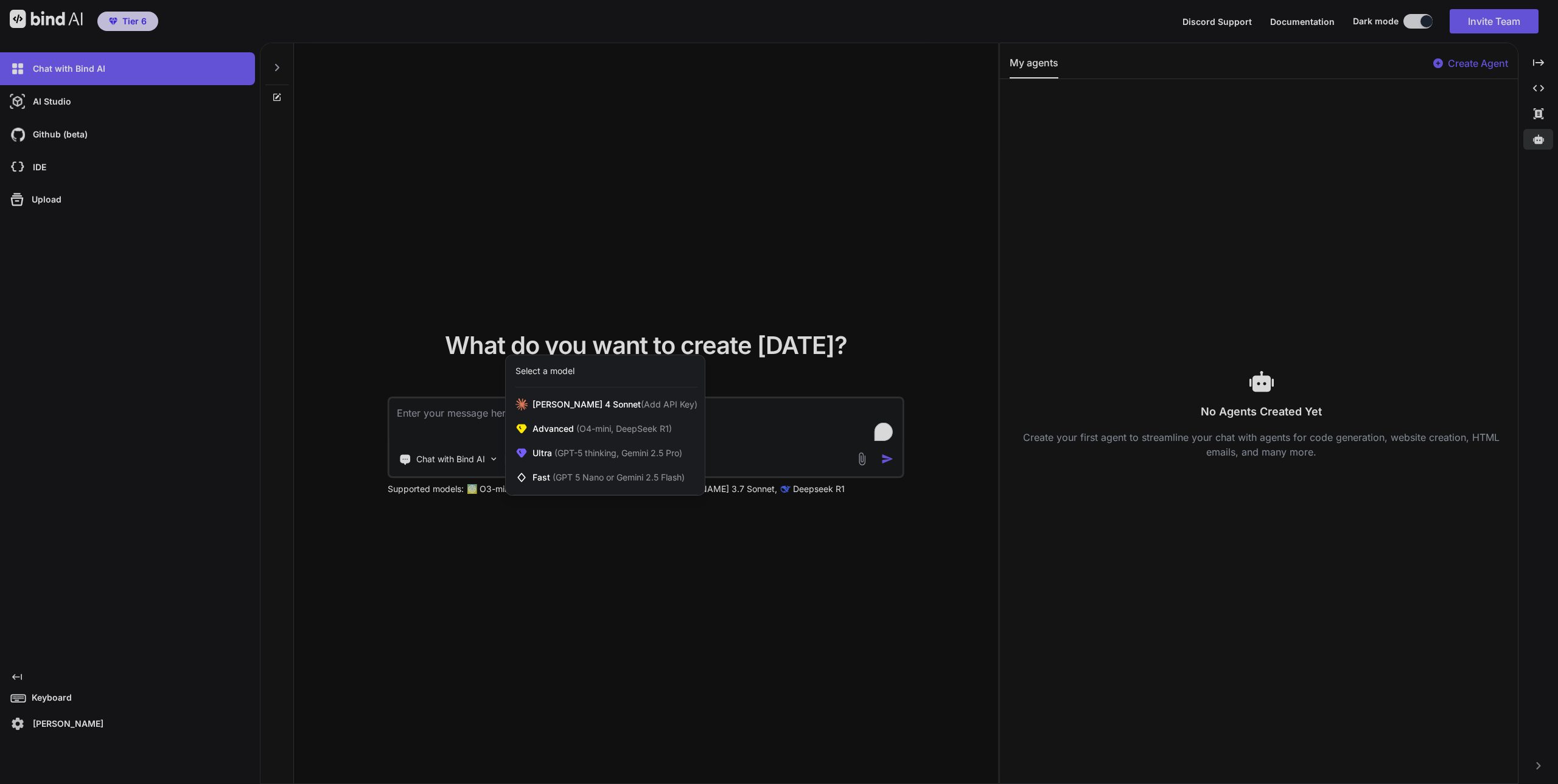
click at [533, 561] on div at bounding box center [779, 392] width 1558 height 784
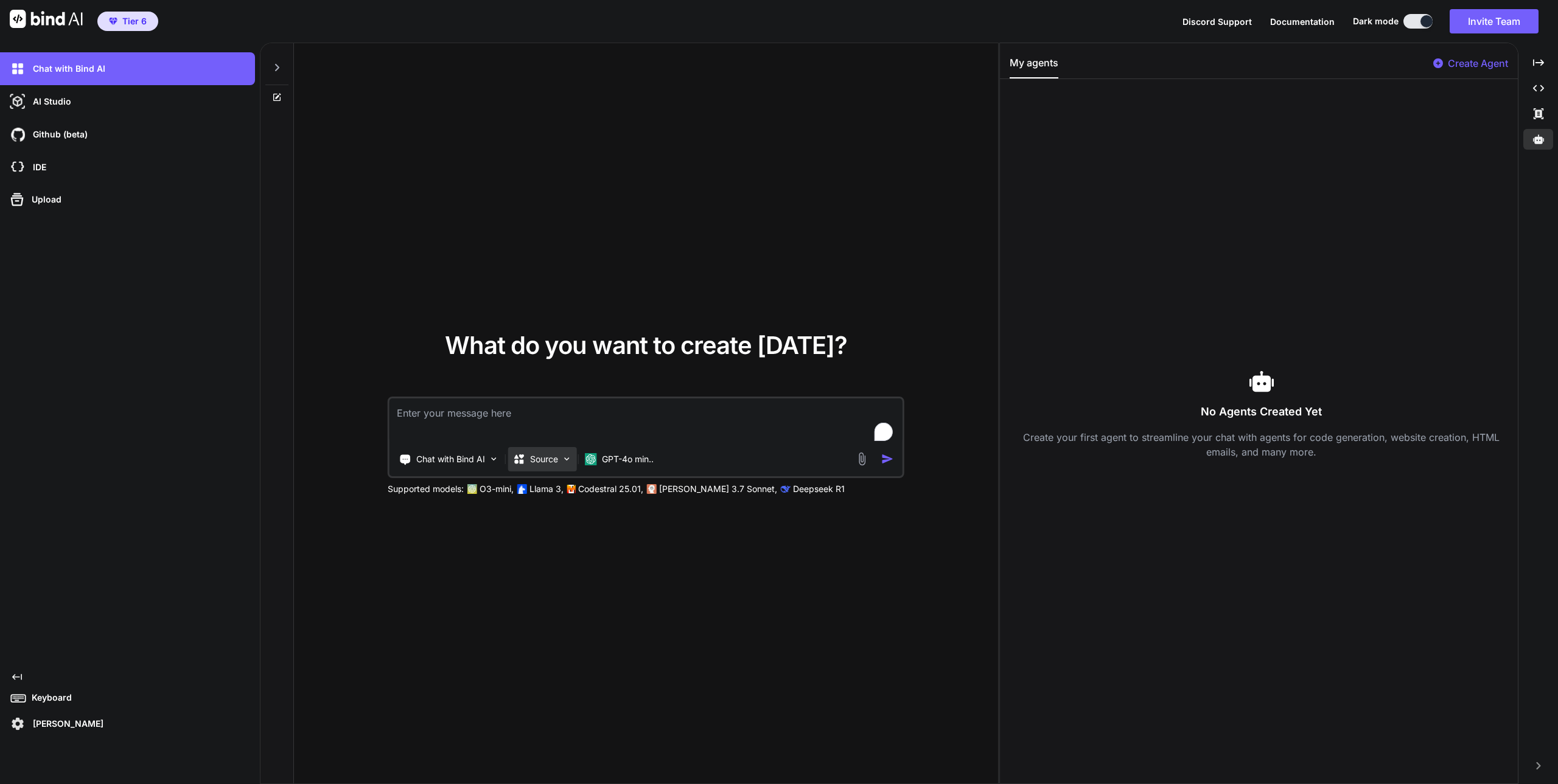
click at [543, 460] on p "Source" at bounding box center [544, 459] width 28 height 12
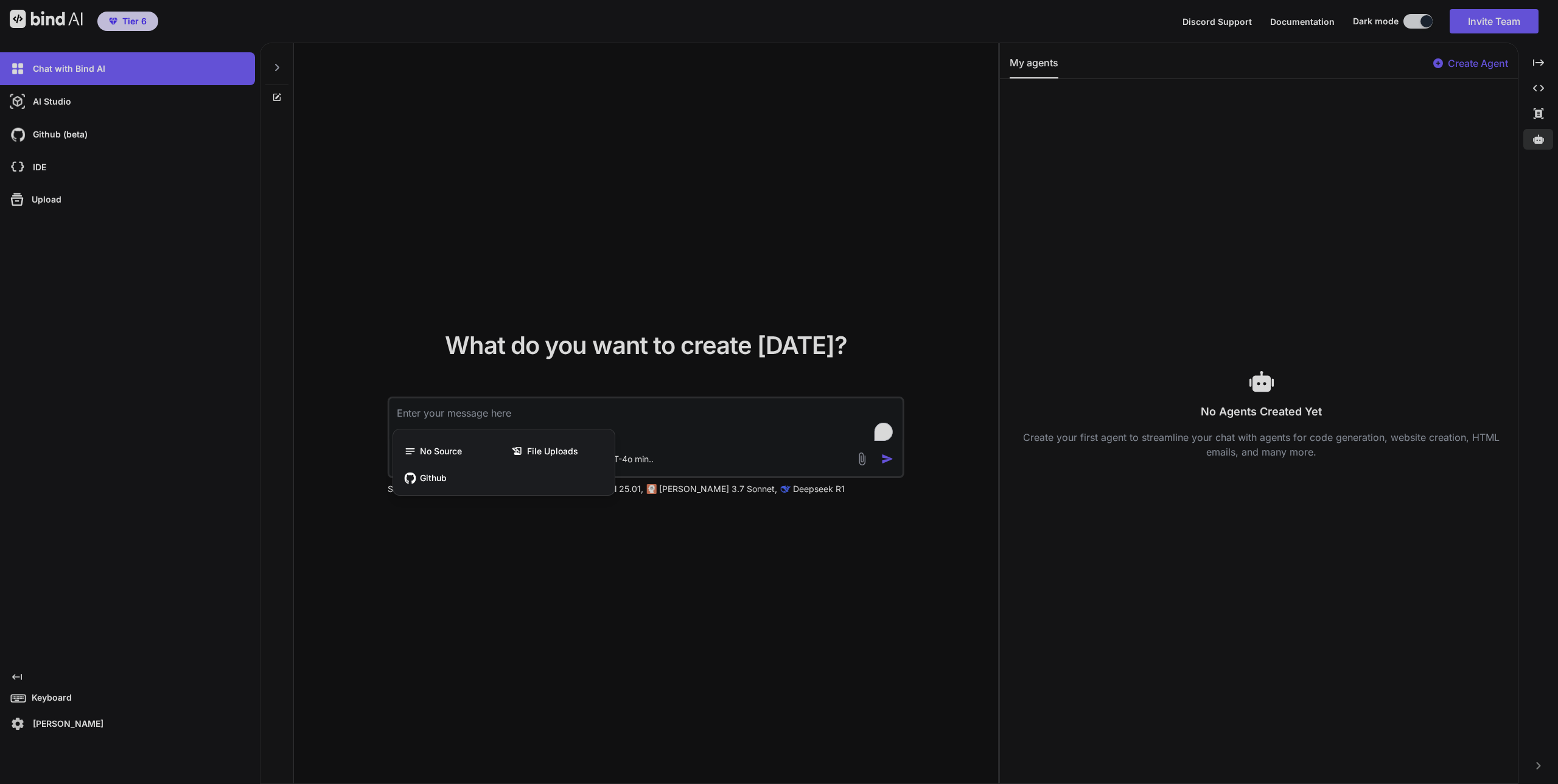
click at [553, 552] on div at bounding box center [779, 392] width 1558 height 784
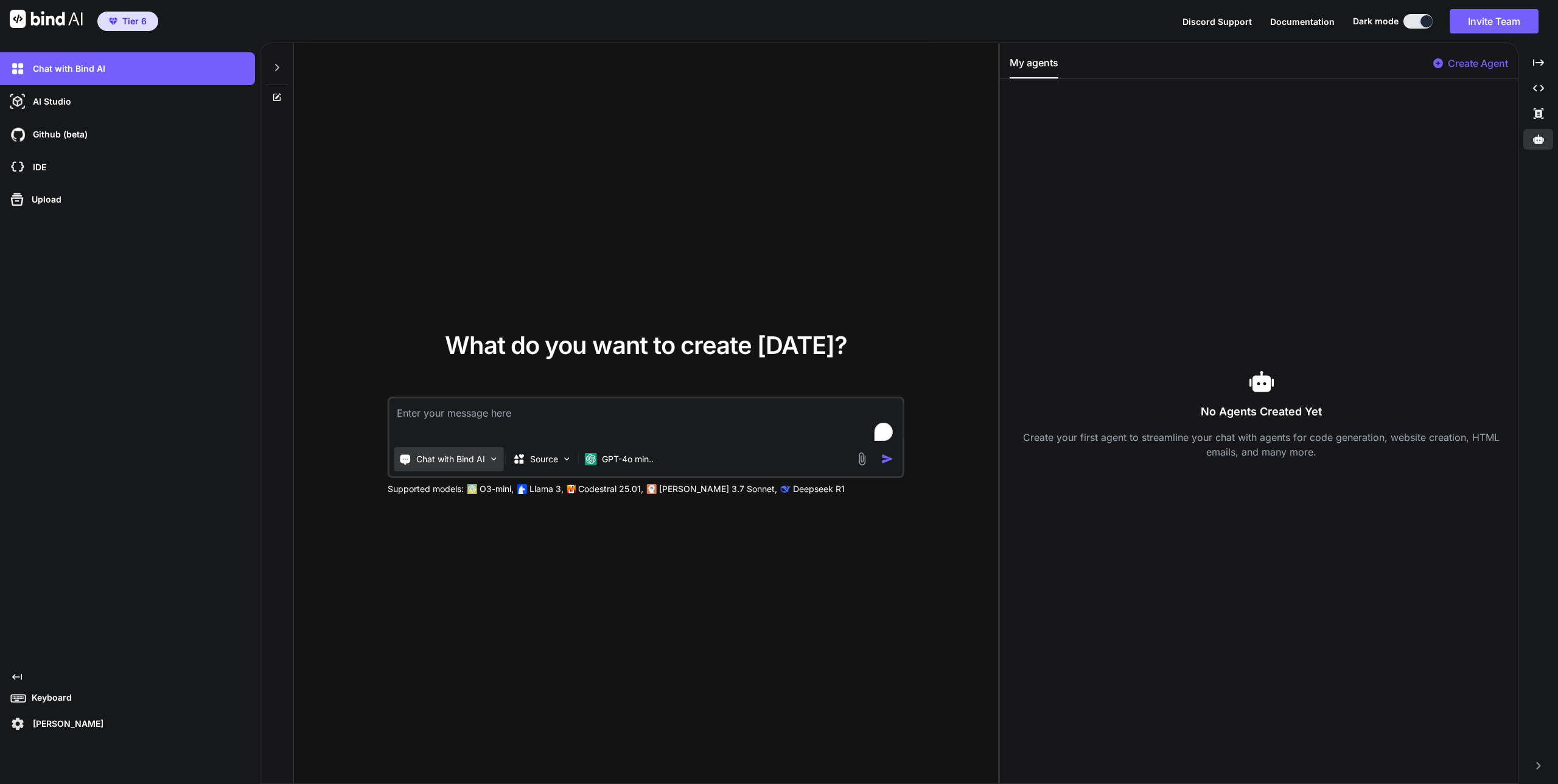
click at [486, 463] on div "Chat with Bind AI" at bounding box center [449, 459] width 110 height 24
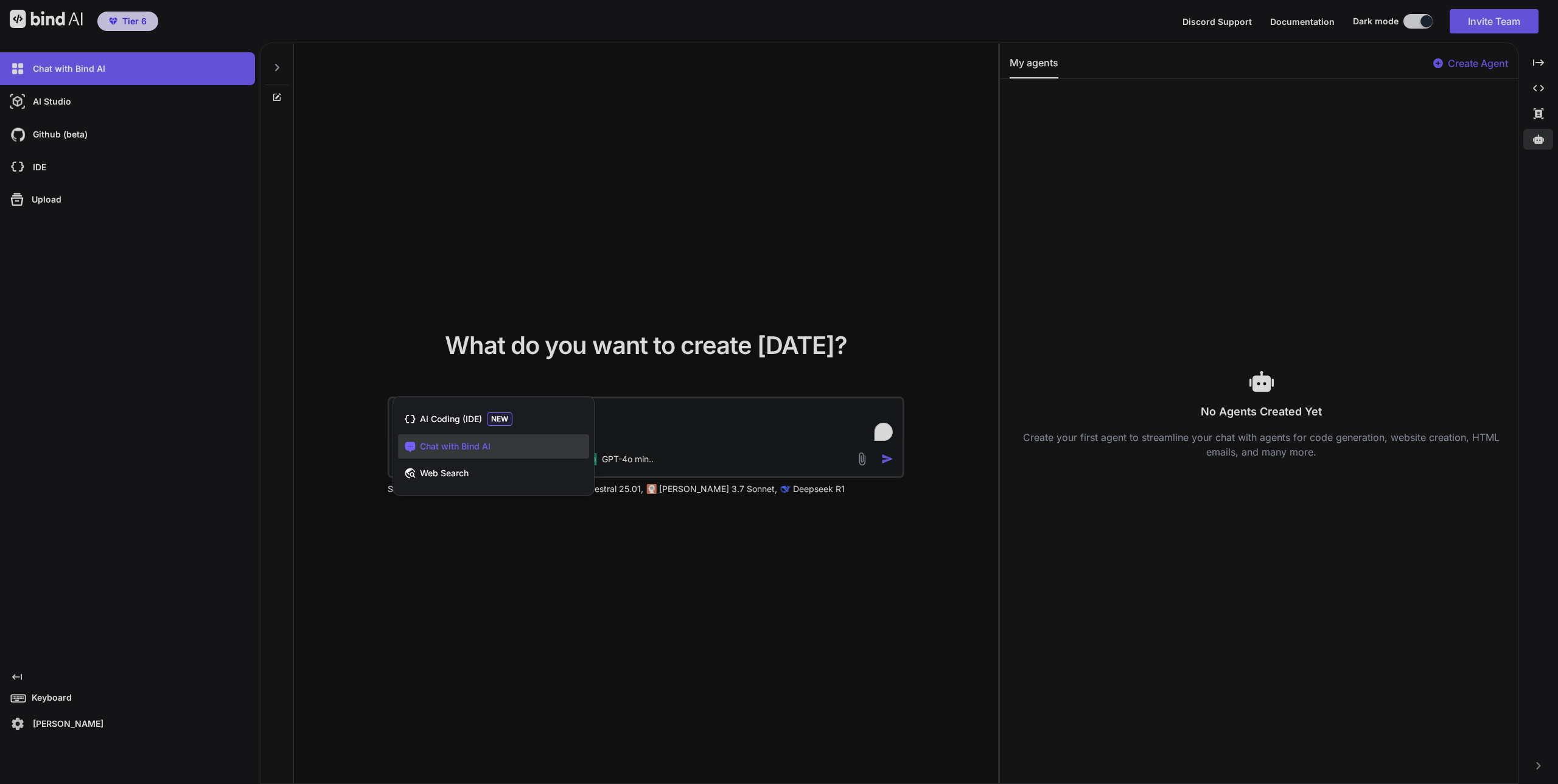
click at [501, 581] on div at bounding box center [779, 392] width 1558 height 784
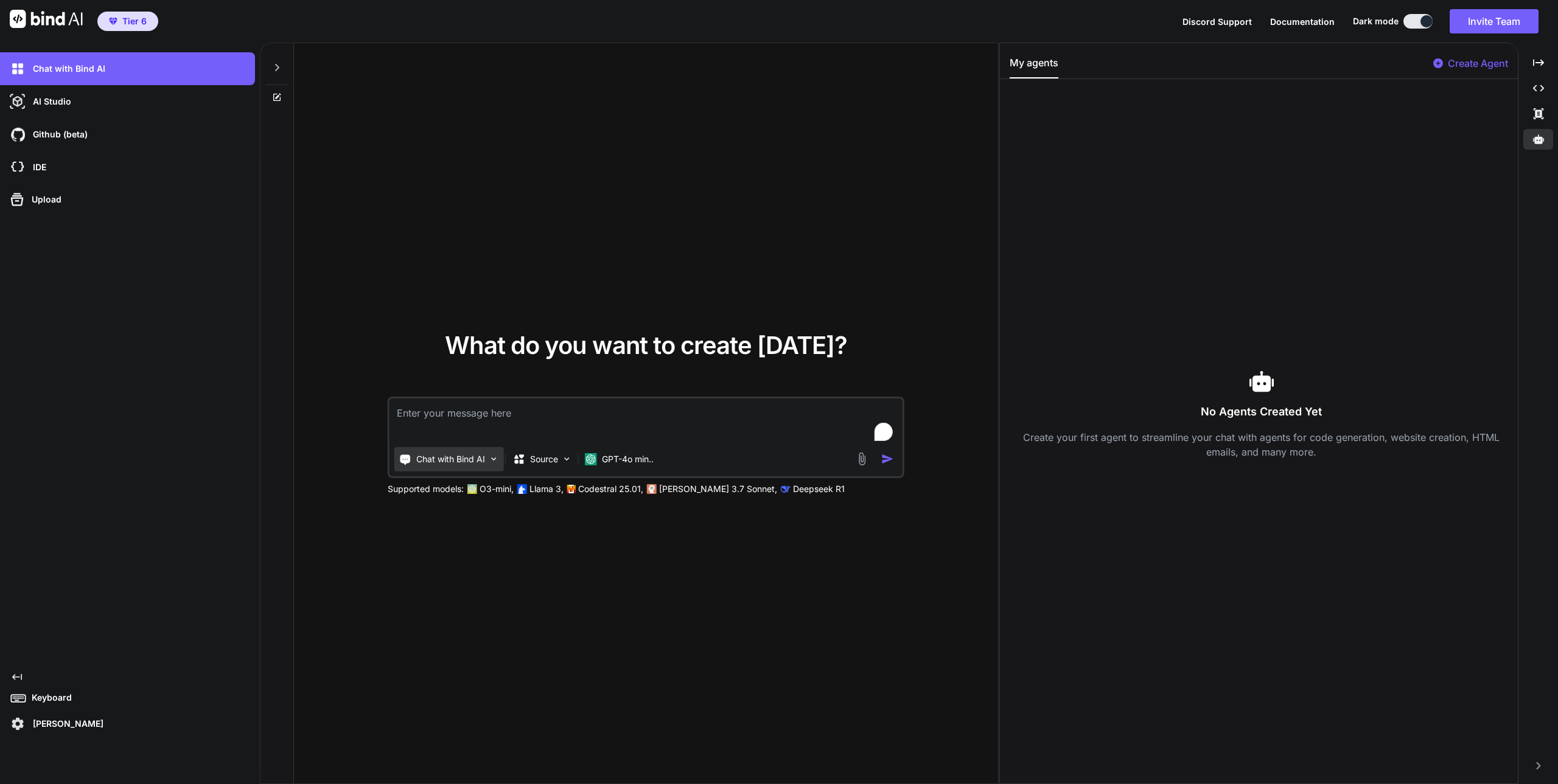
click at [496, 464] on img at bounding box center [494, 459] width 10 height 10
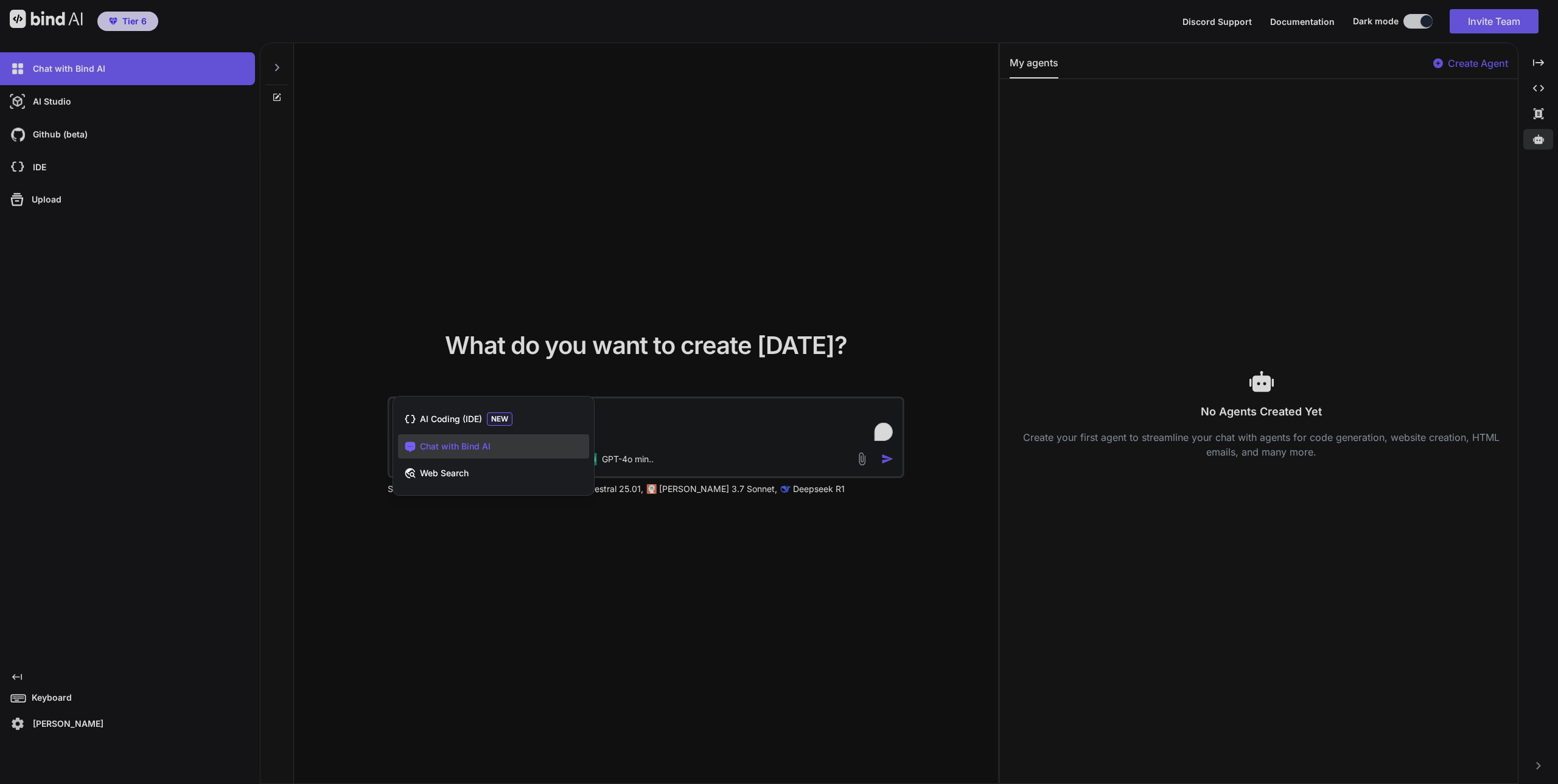
click at [507, 570] on div at bounding box center [779, 392] width 1558 height 784
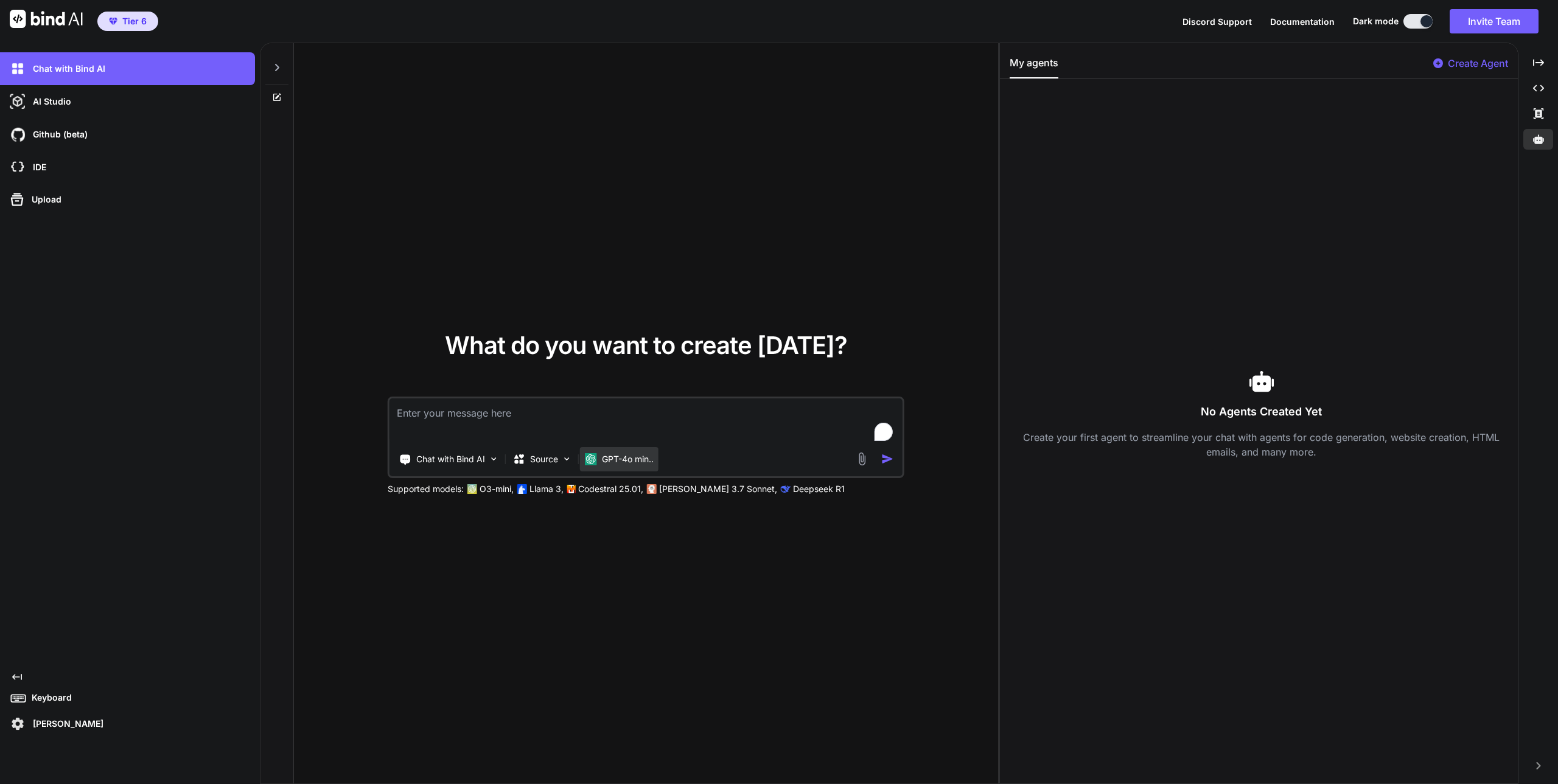
click at [648, 466] on div "GPT-4o min.." at bounding box center [619, 459] width 79 height 24
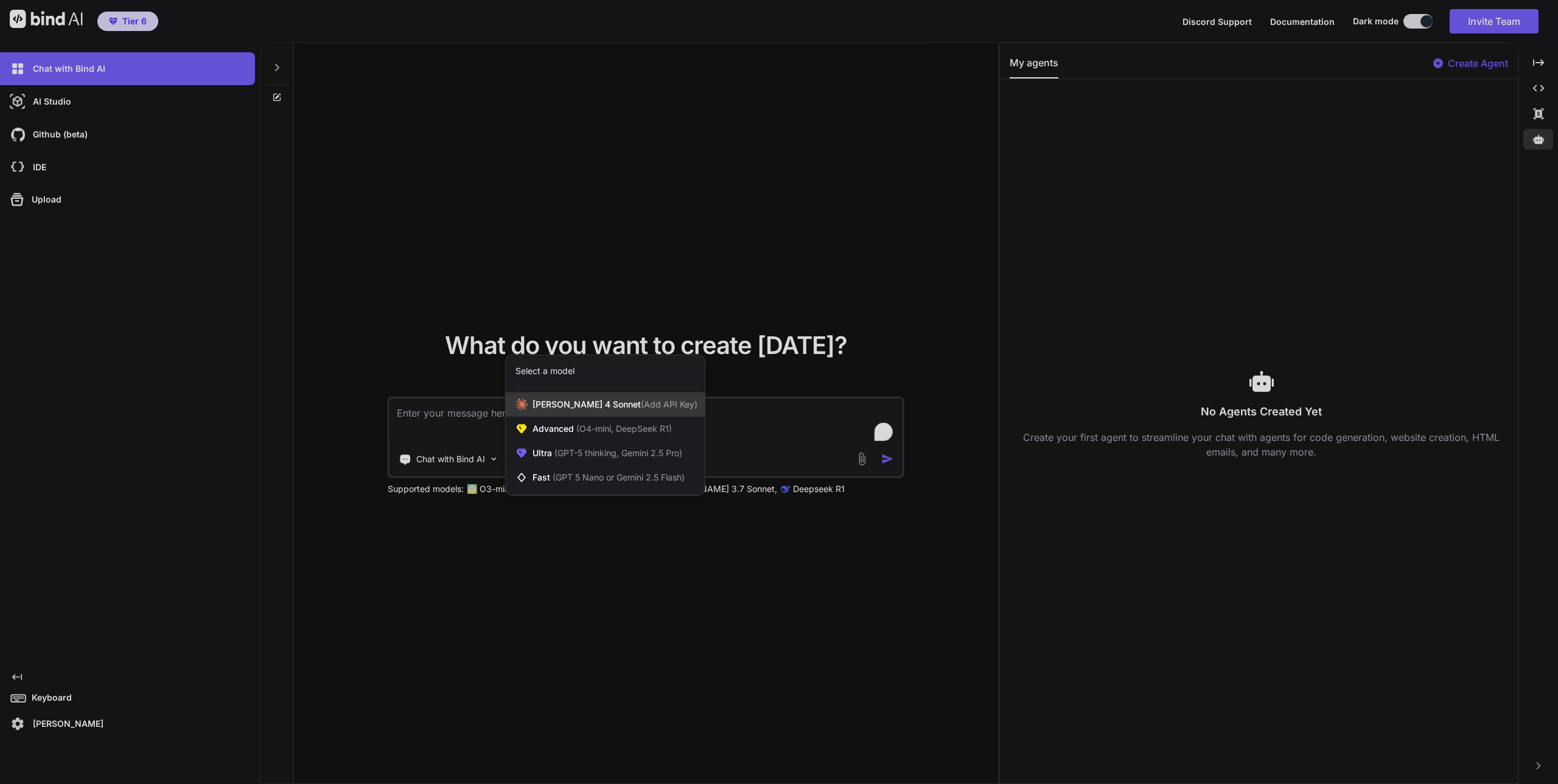
click at [641, 409] on span "(Add API Key)" at bounding box center [669, 404] width 57 height 10
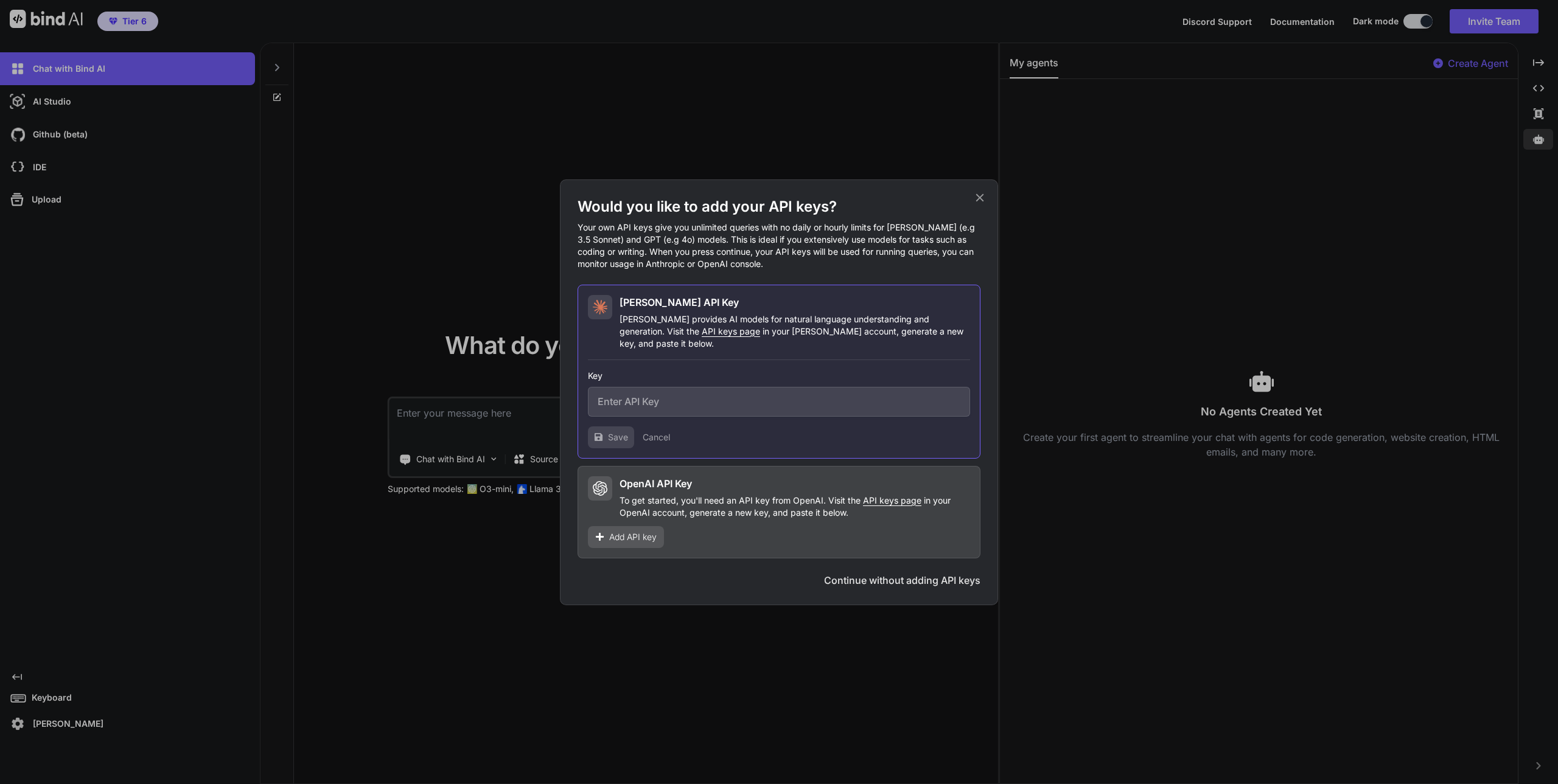
click at [865, 573] on button "Continue without adding API keys" at bounding box center [902, 580] width 157 height 14
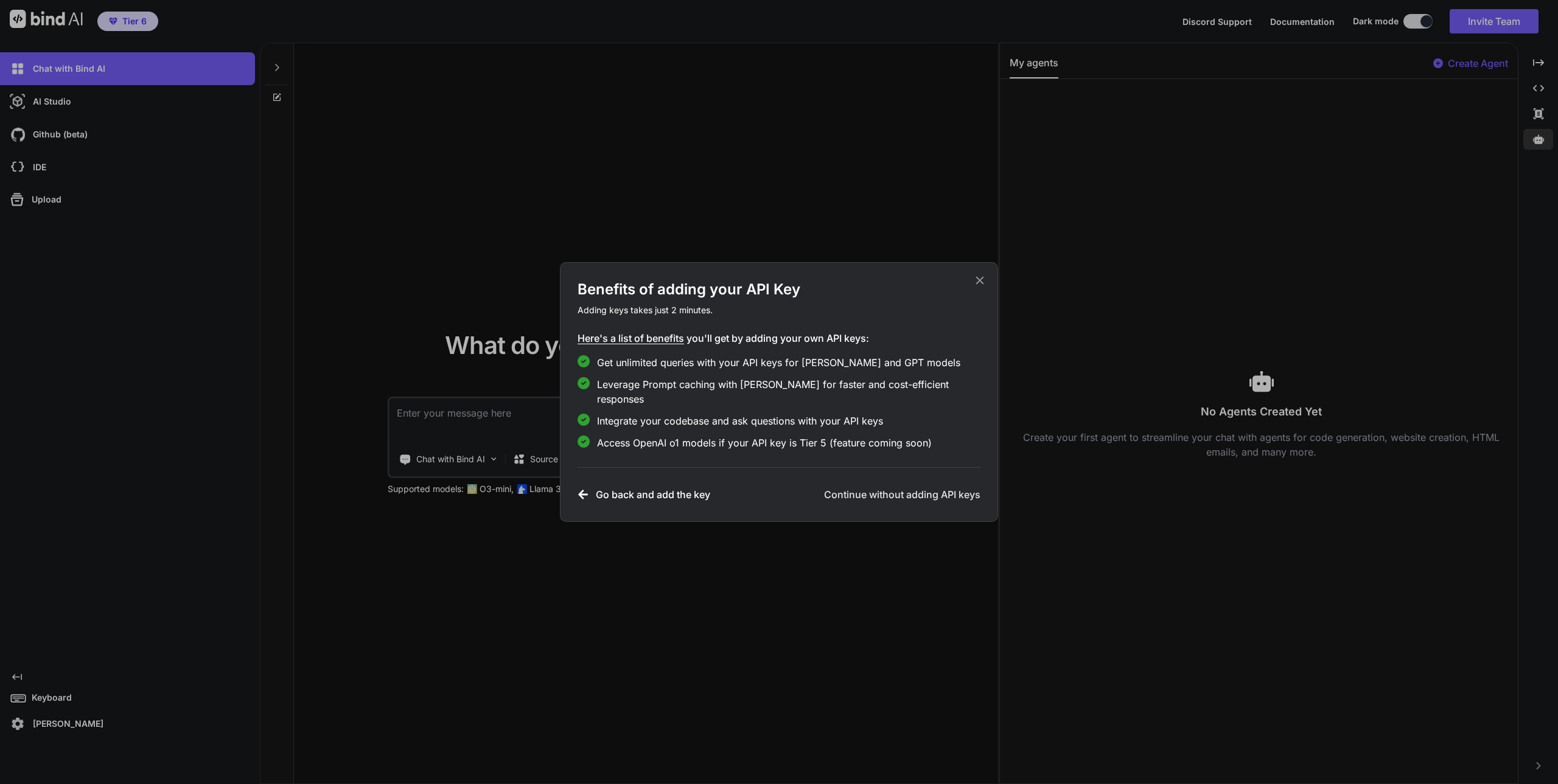
click at [664, 392] on span "Leverage Prompt caching with Claude for faster and cost-efficient responses" at bounding box center [789, 392] width 383 height 29
click at [656, 492] on h3 "Go back and add the key" at bounding box center [653, 494] width 114 height 14
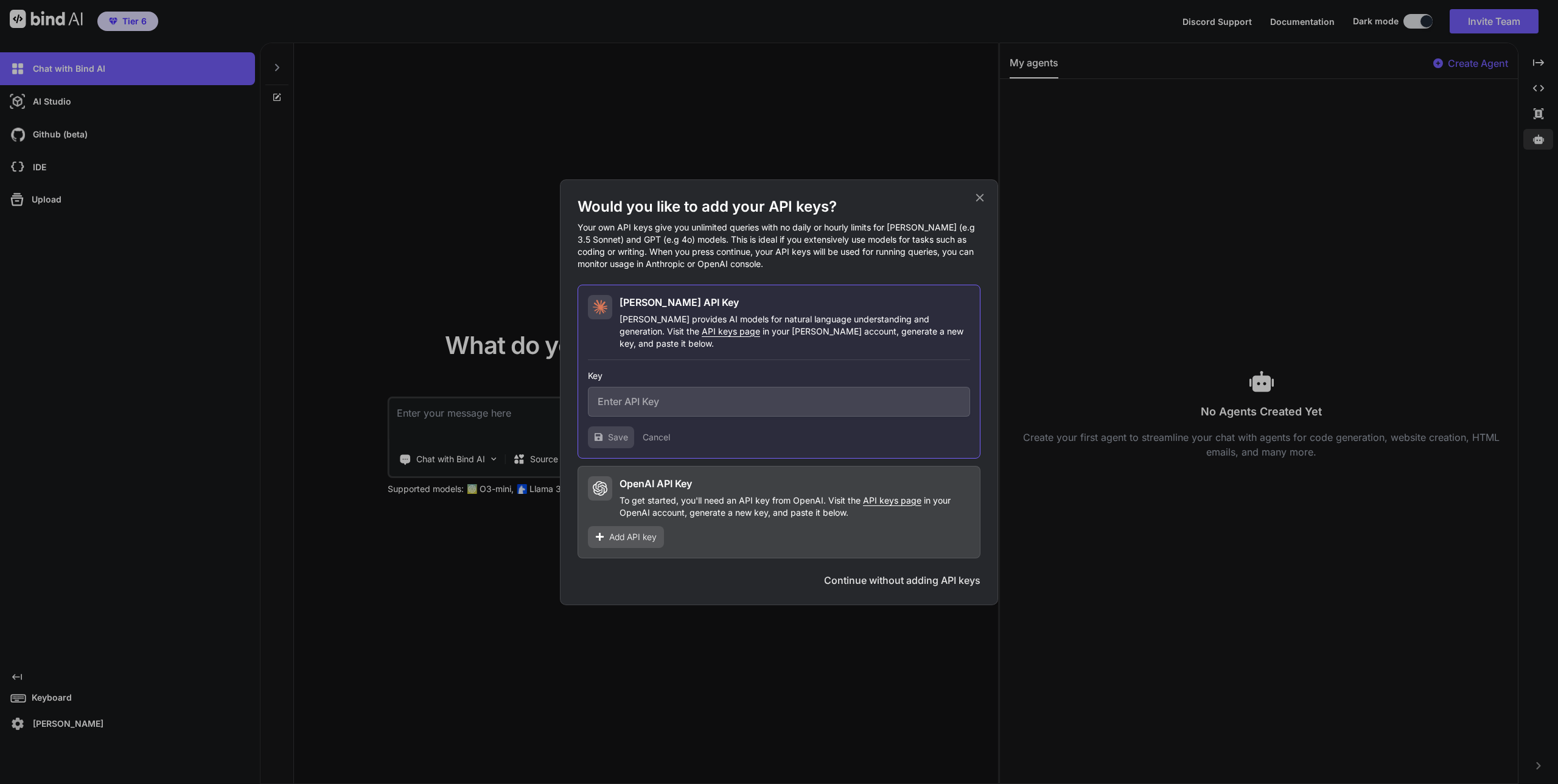
click at [978, 203] on icon at bounding box center [980, 197] width 14 height 14
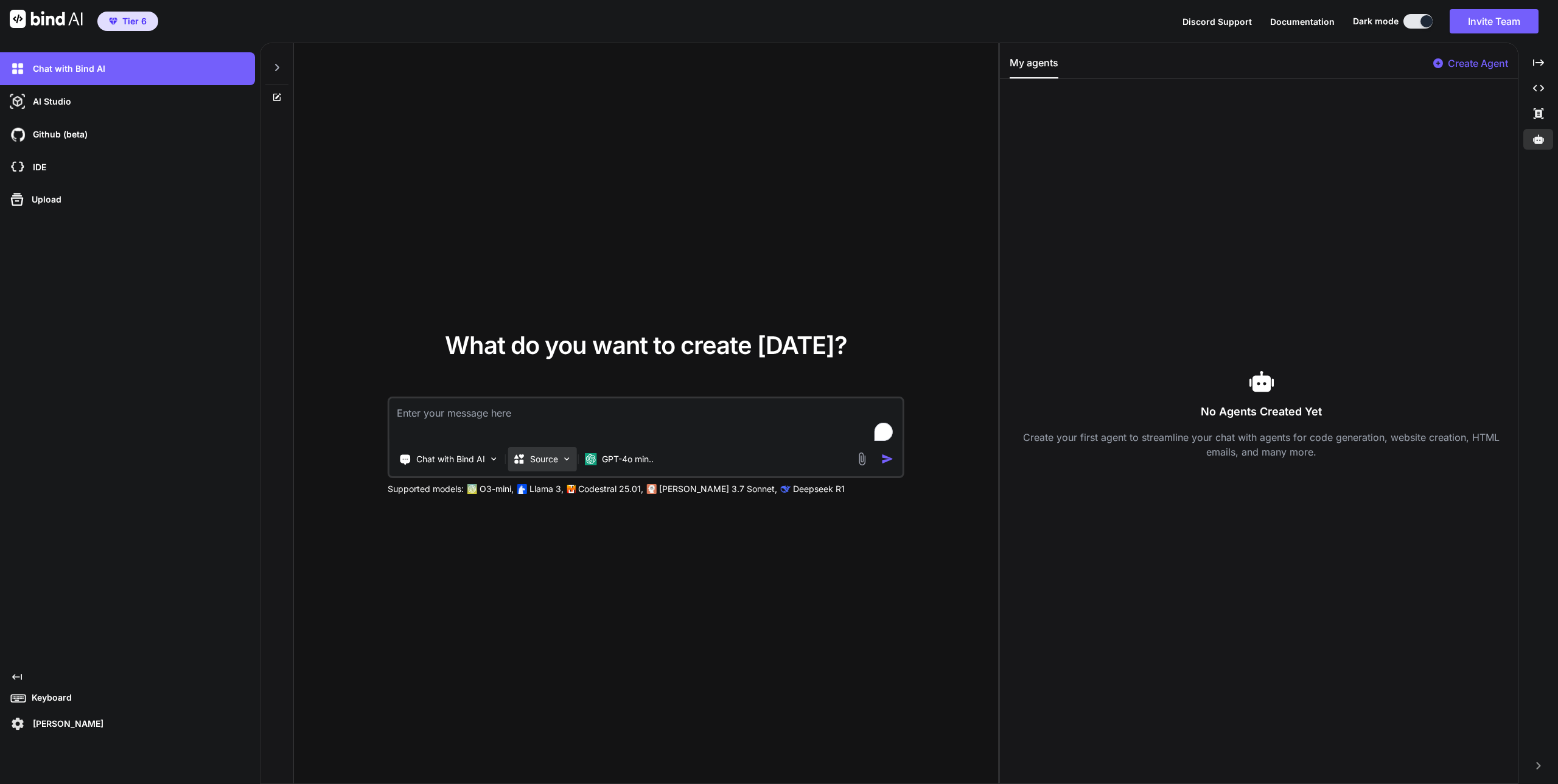
click at [567, 459] on img at bounding box center [567, 459] width 10 height 10
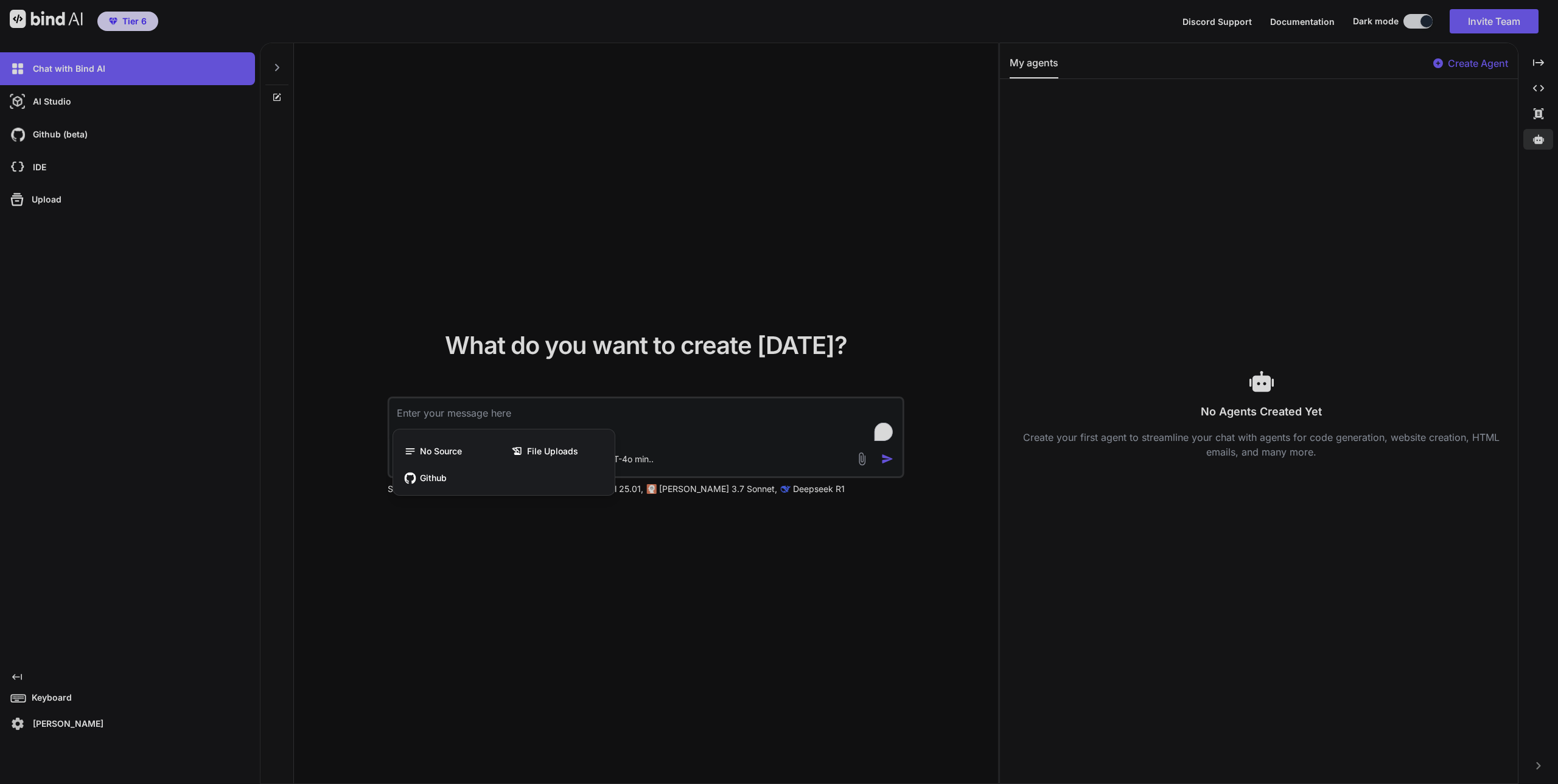
click at [639, 458] on div at bounding box center [779, 392] width 1558 height 784
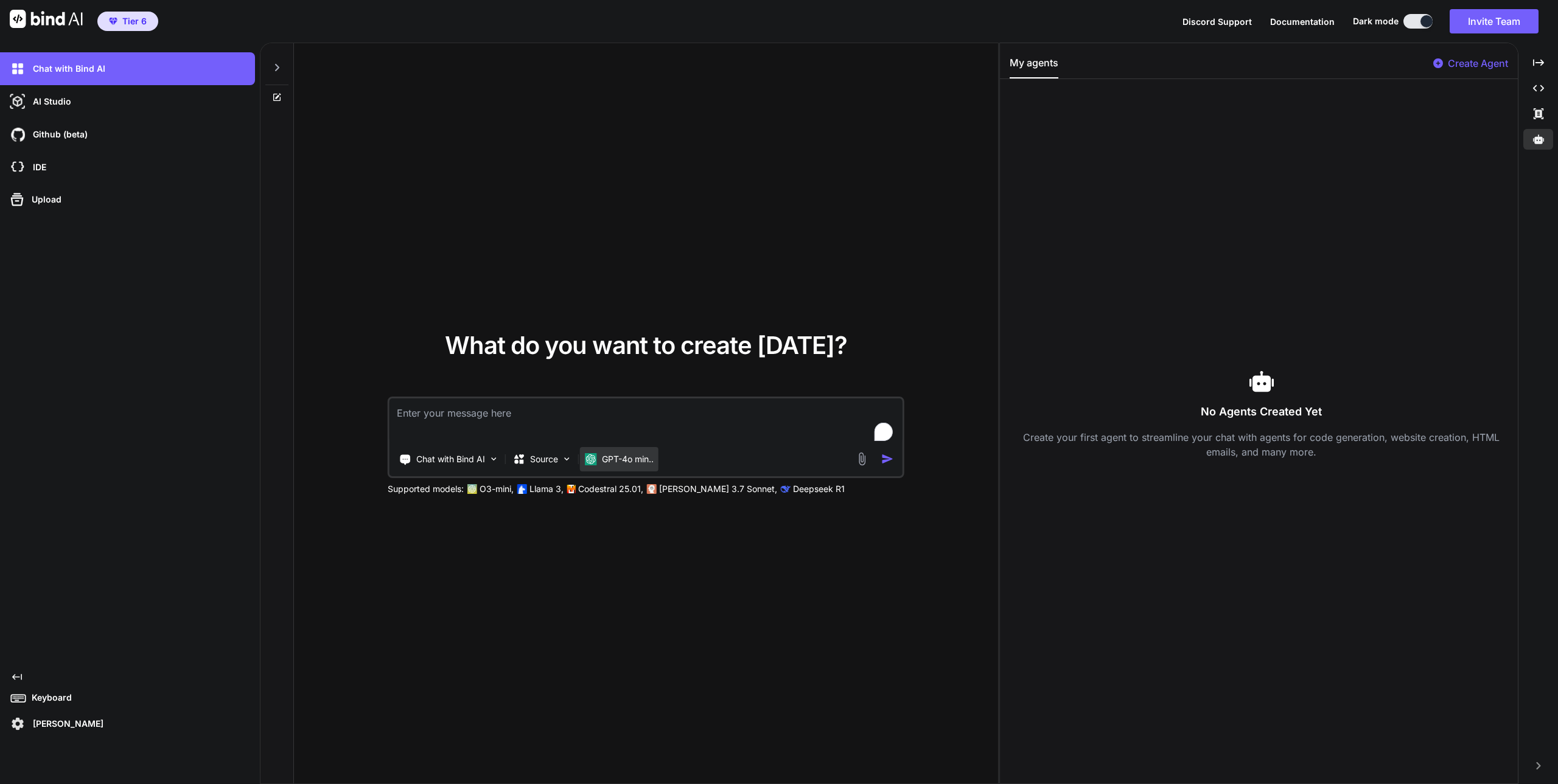
click at [622, 462] on p "GPT-4o min.." at bounding box center [628, 459] width 52 height 12
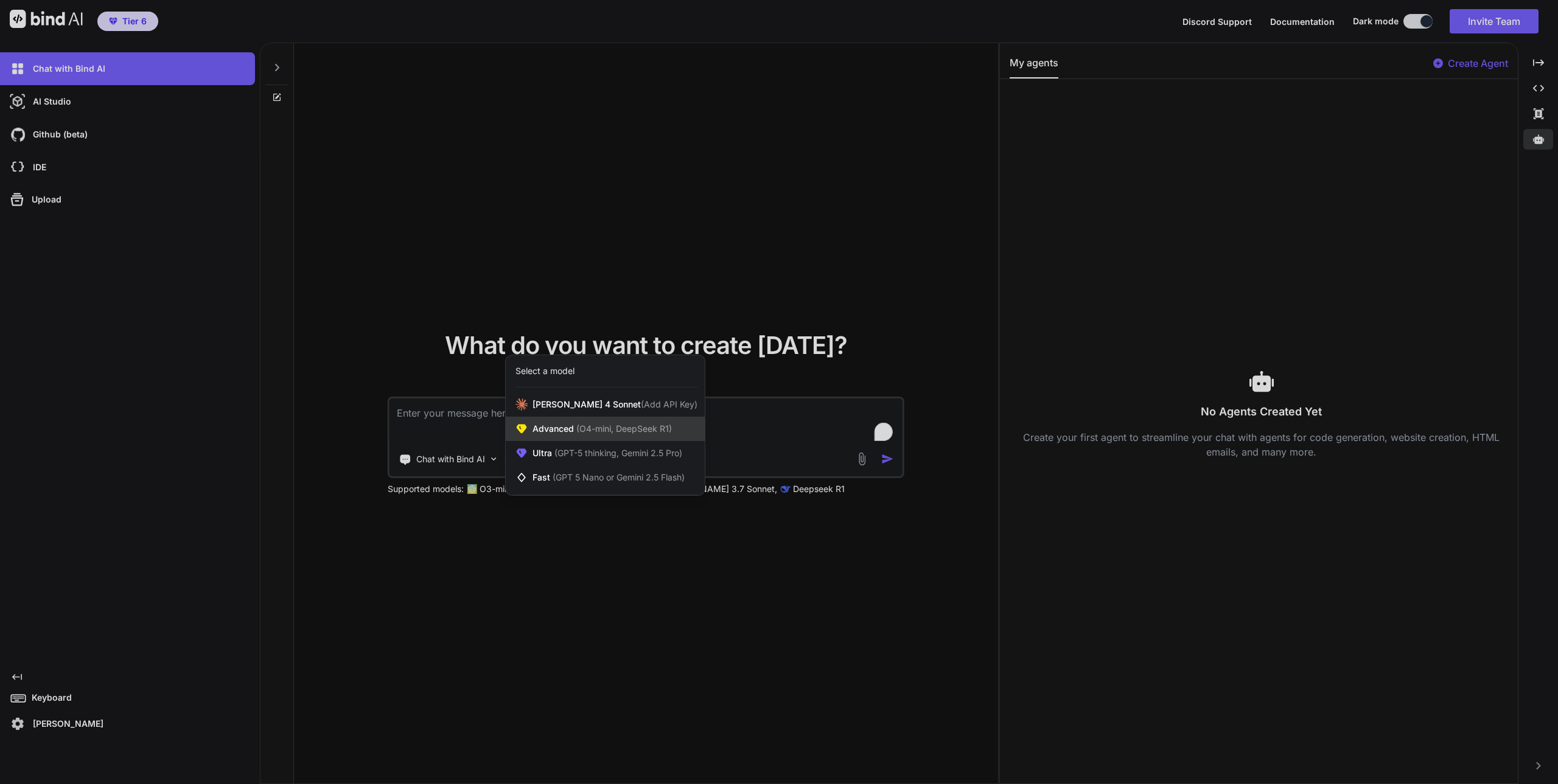
click at [580, 427] on span "(O4-mini, DeepSeek R1)" at bounding box center [622, 429] width 98 height 10
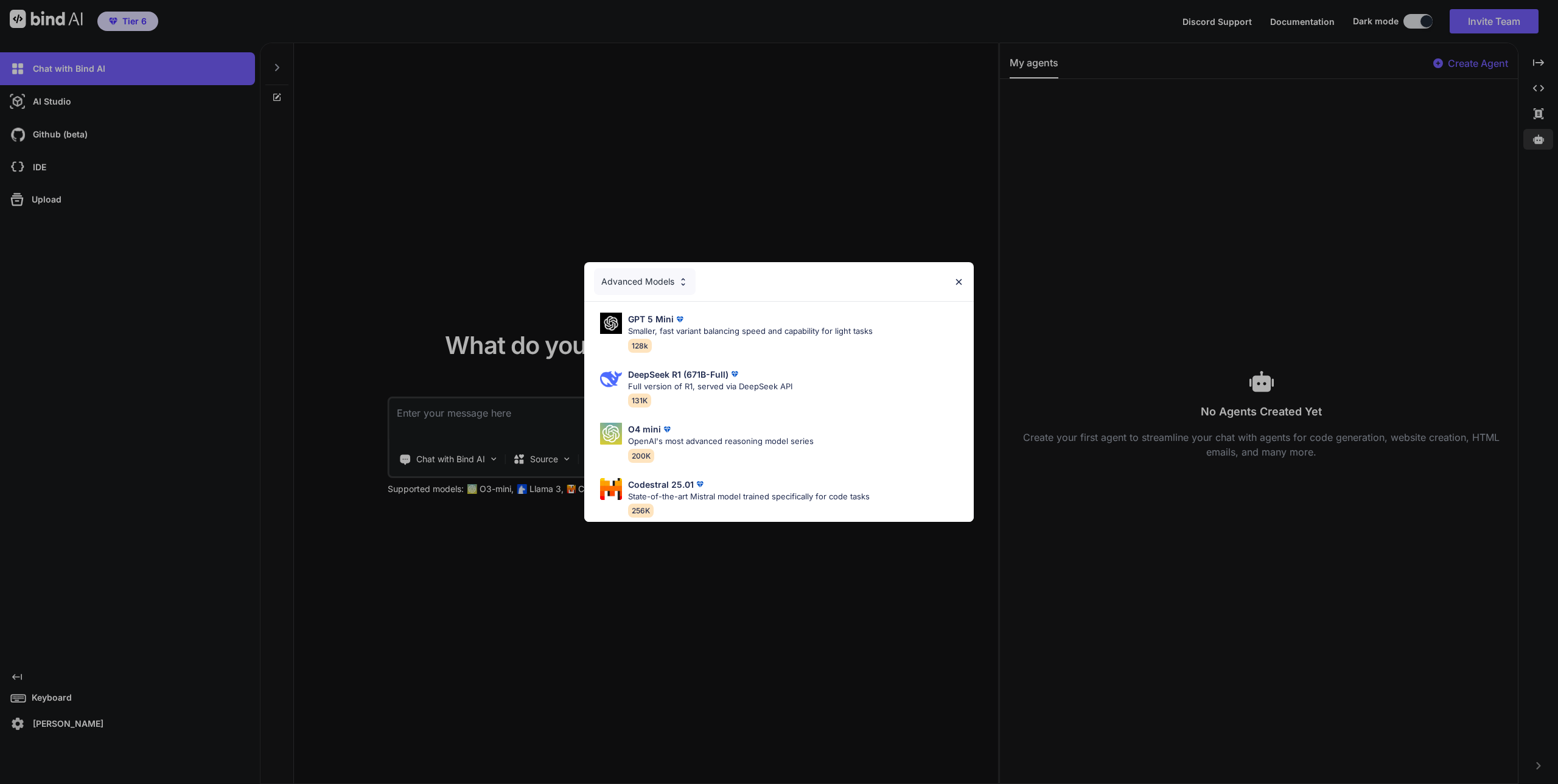
click at [637, 275] on div "Advanced Models" at bounding box center [645, 281] width 101 height 27
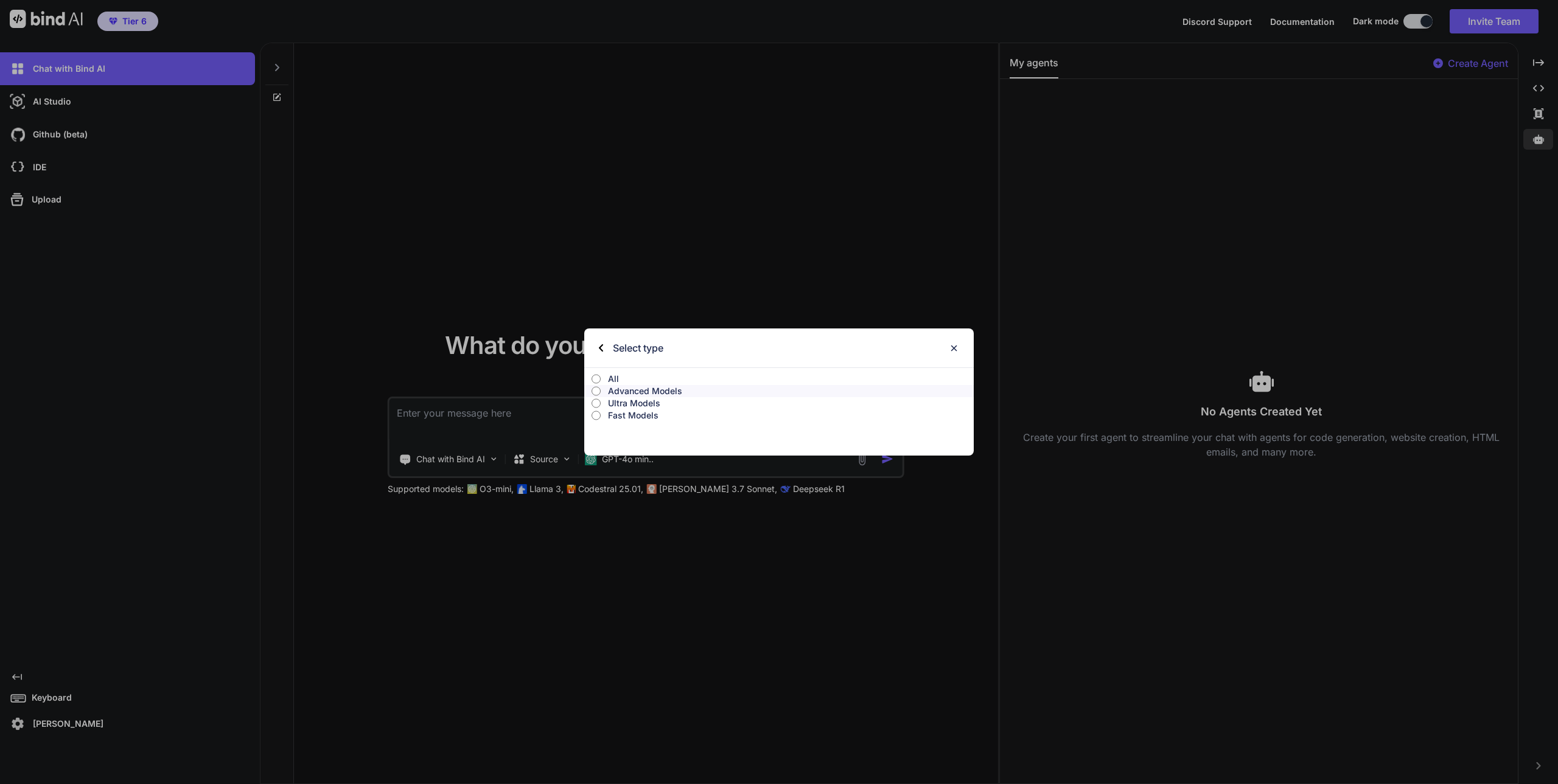
click at [637, 403] on p "Ultra Models" at bounding box center [791, 403] width 366 height 12
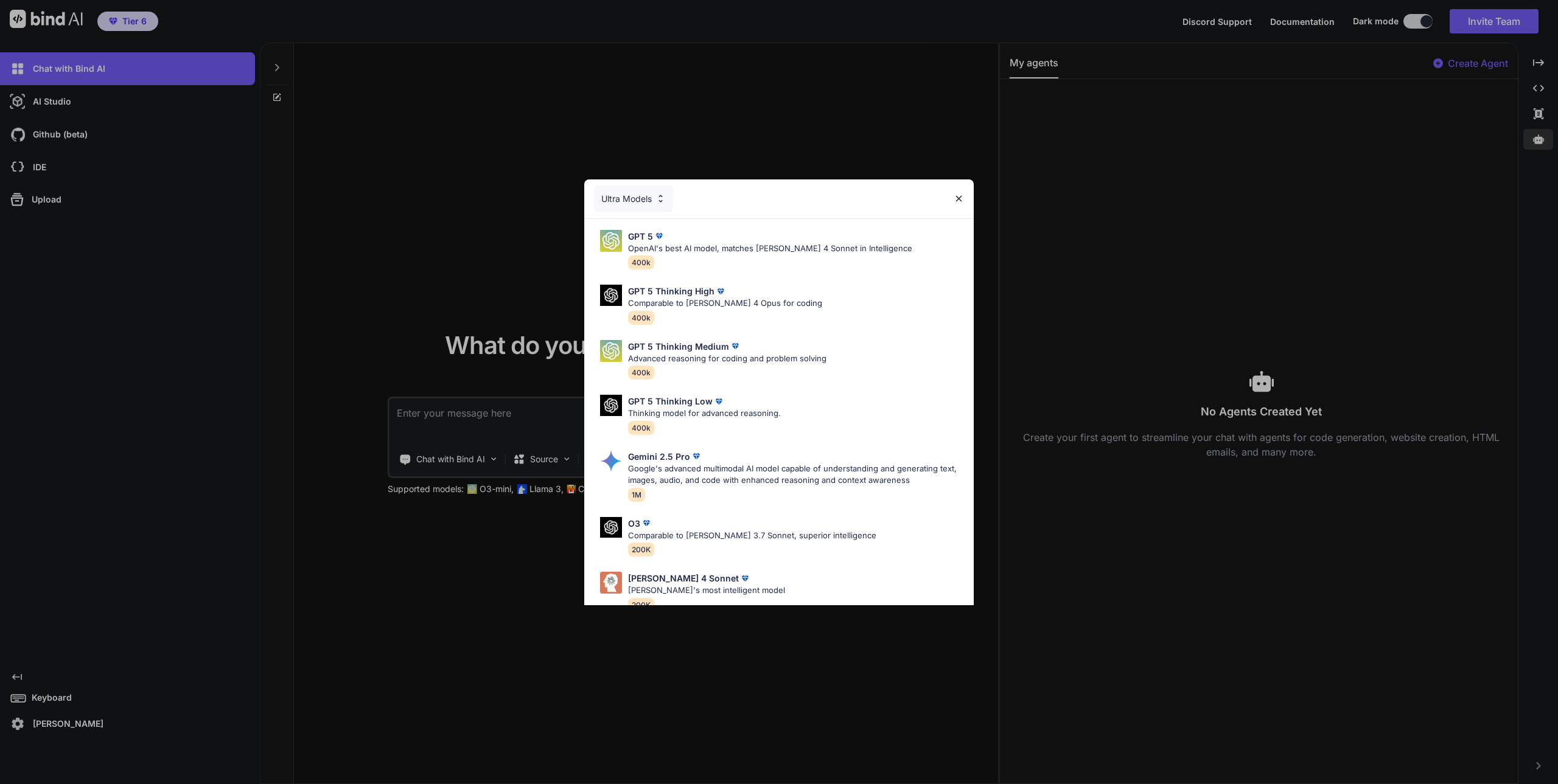
click at [629, 201] on div "Ultra Models" at bounding box center [633, 199] width 79 height 27
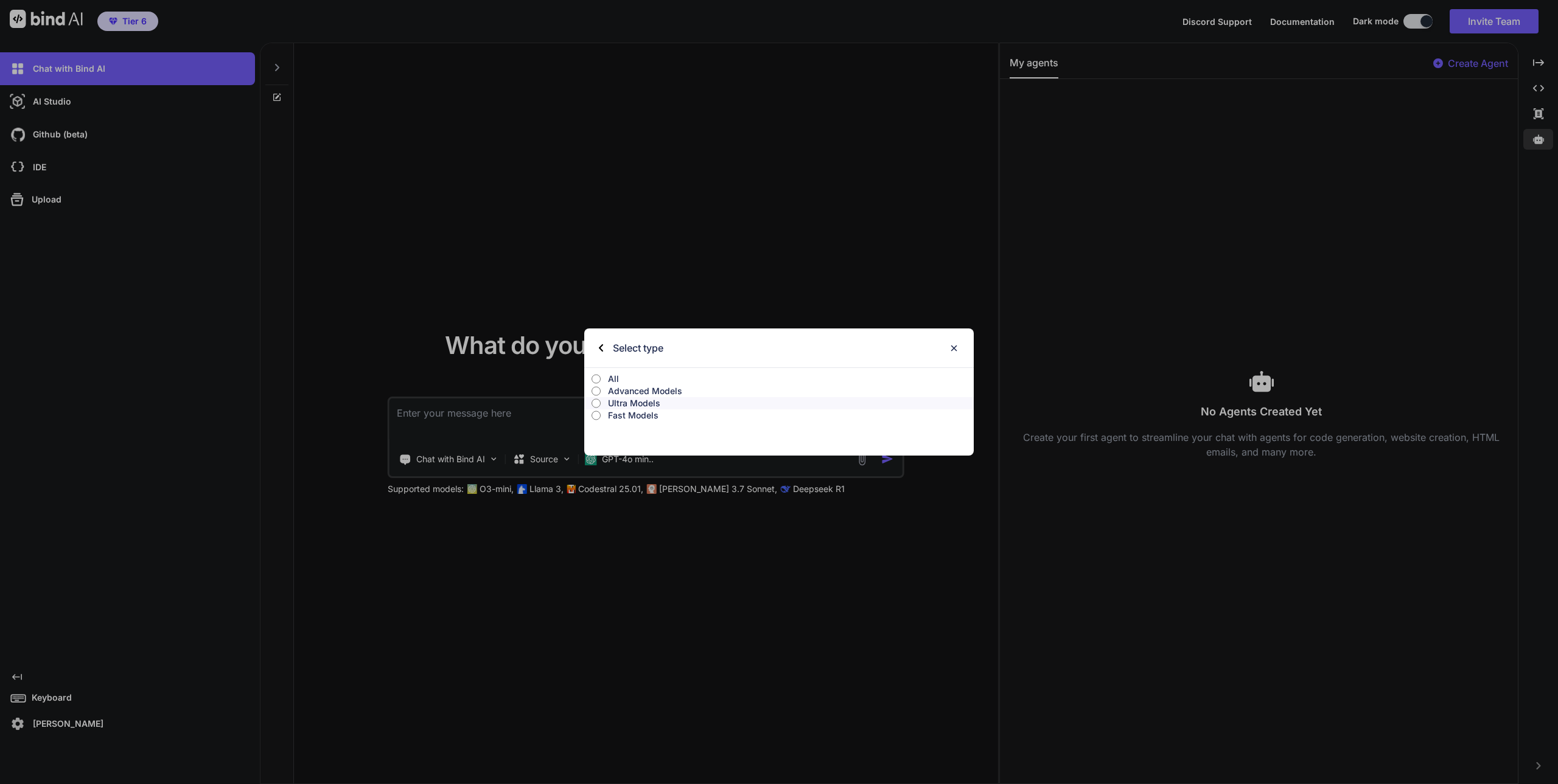
click at [637, 417] on p "Fast Models" at bounding box center [791, 415] width 366 height 12
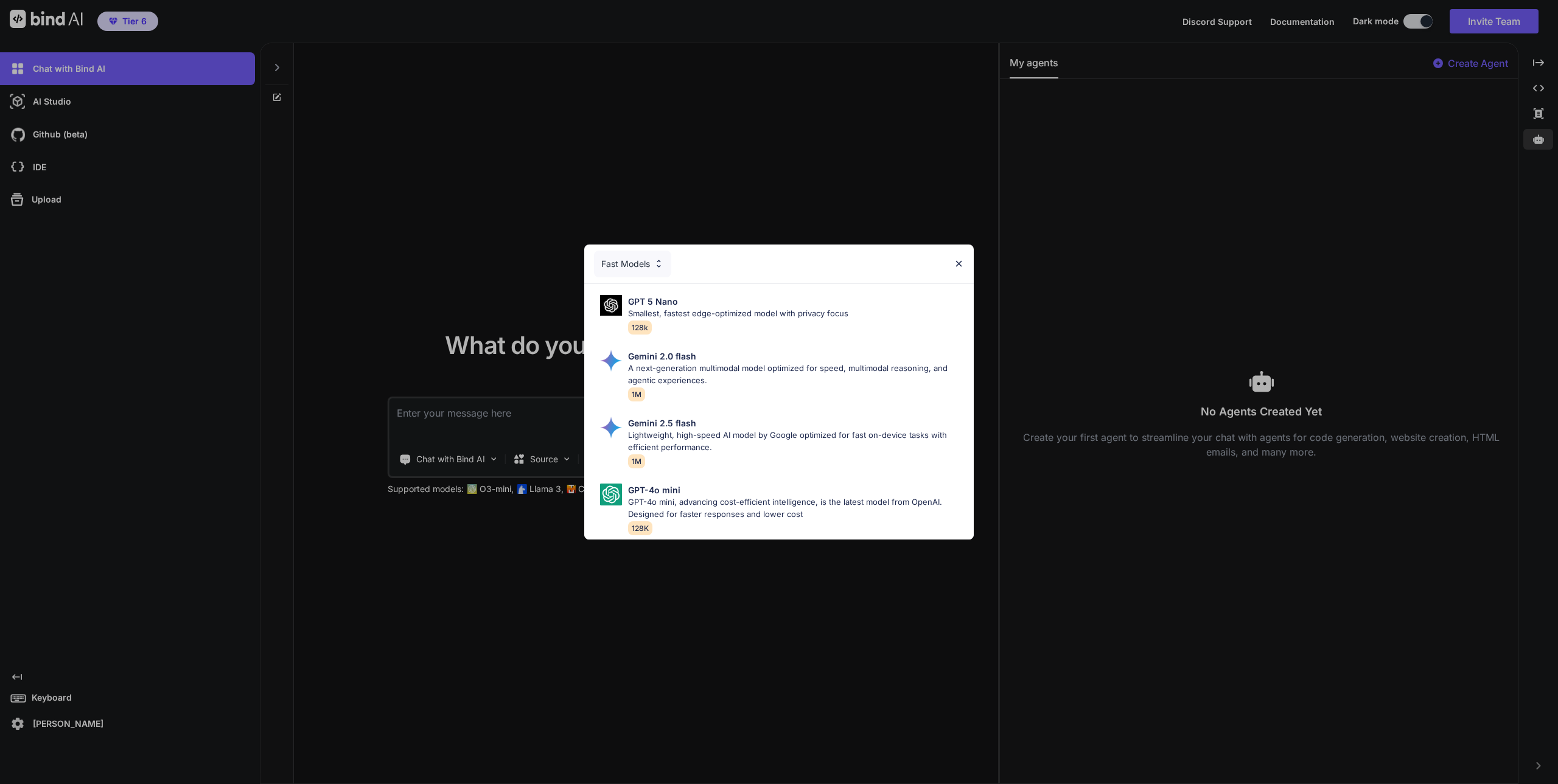
click at [632, 253] on div "Fast Models" at bounding box center [632, 264] width 77 height 27
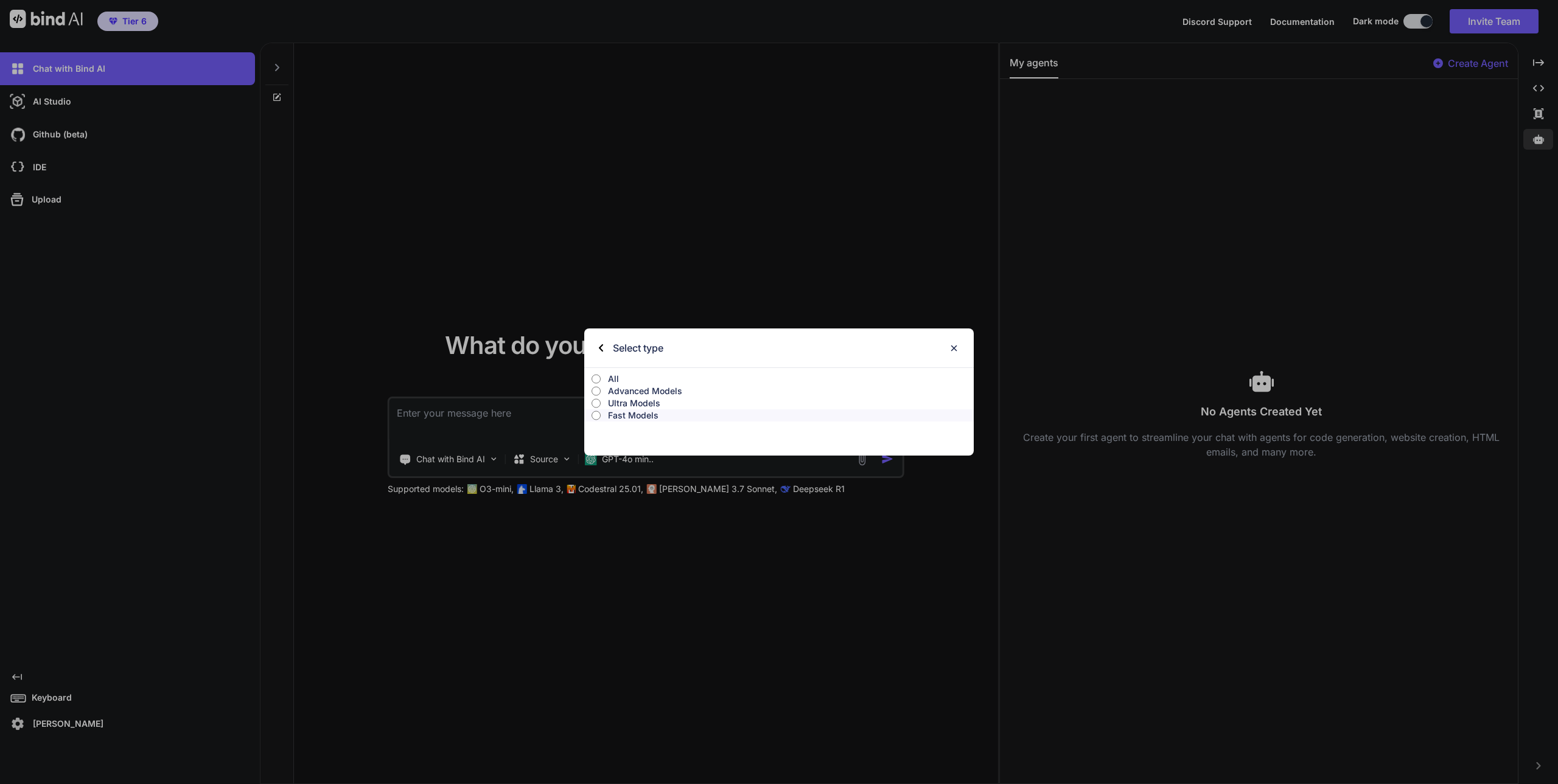
click at [646, 394] on p "Advanced Models" at bounding box center [791, 391] width 366 height 12
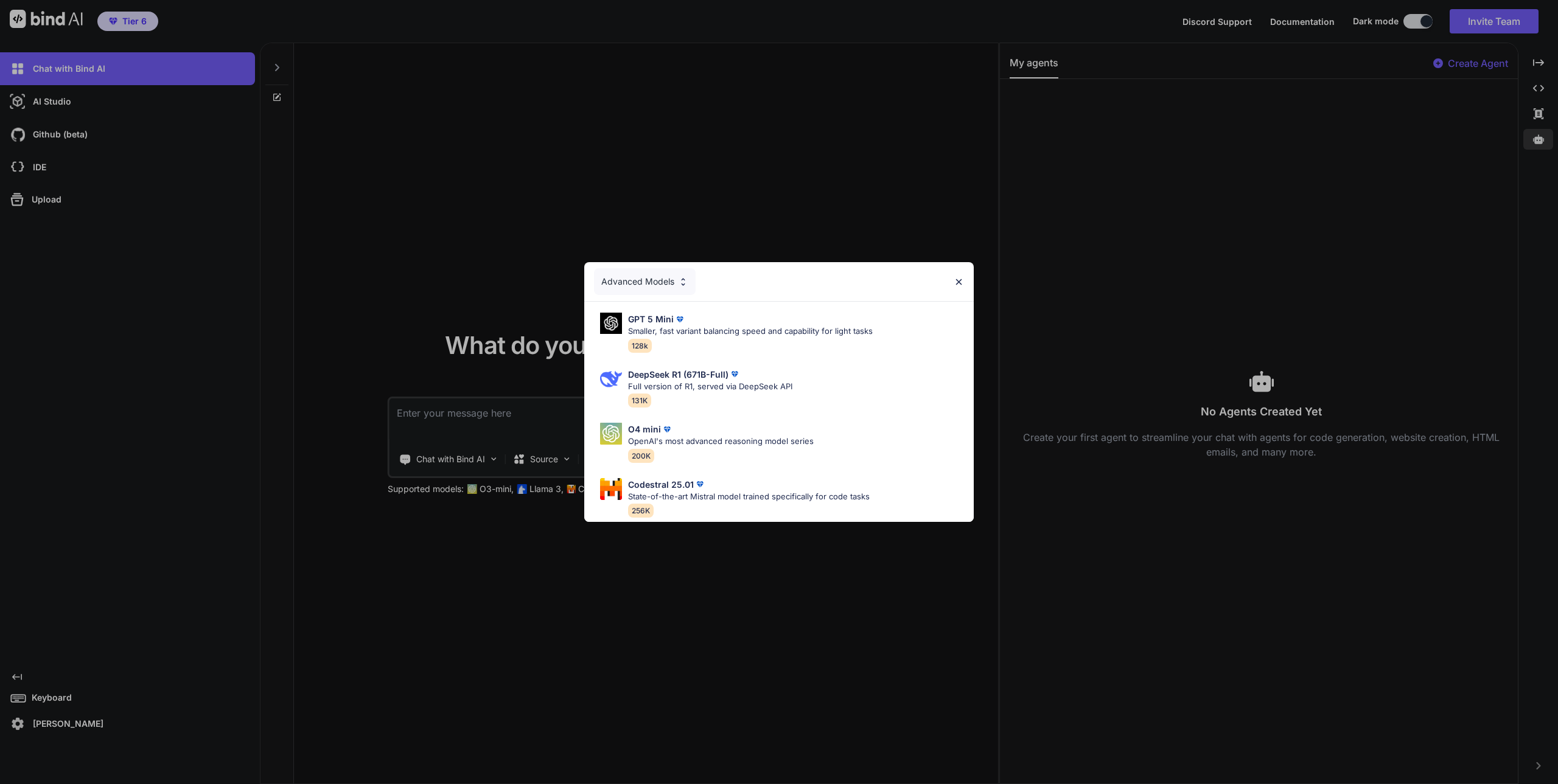
click at [964, 277] on img at bounding box center [959, 282] width 10 height 10
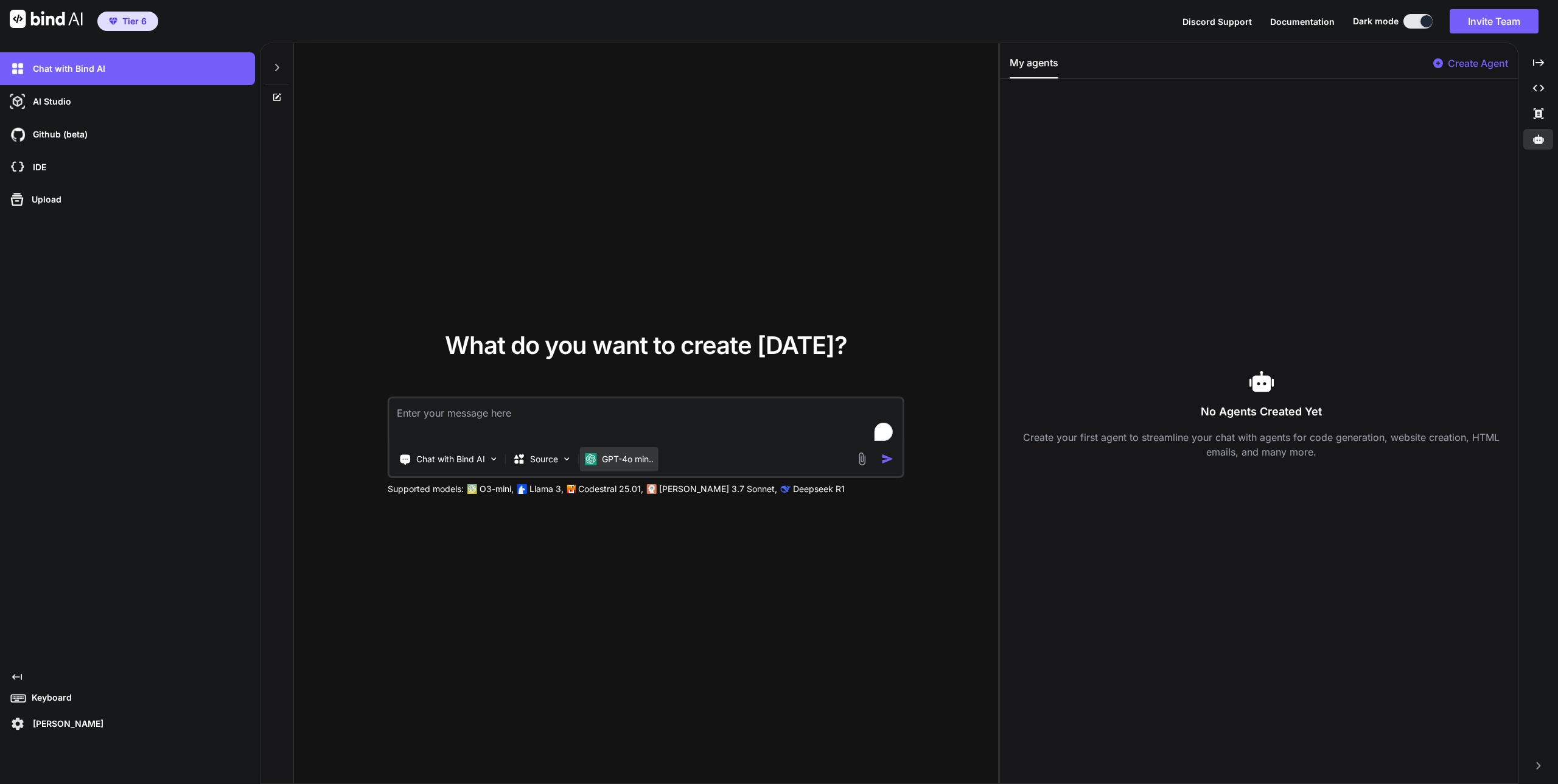
click at [628, 461] on p "GPT-4o min.." at bounding box center [628, 459] width 52 height 12
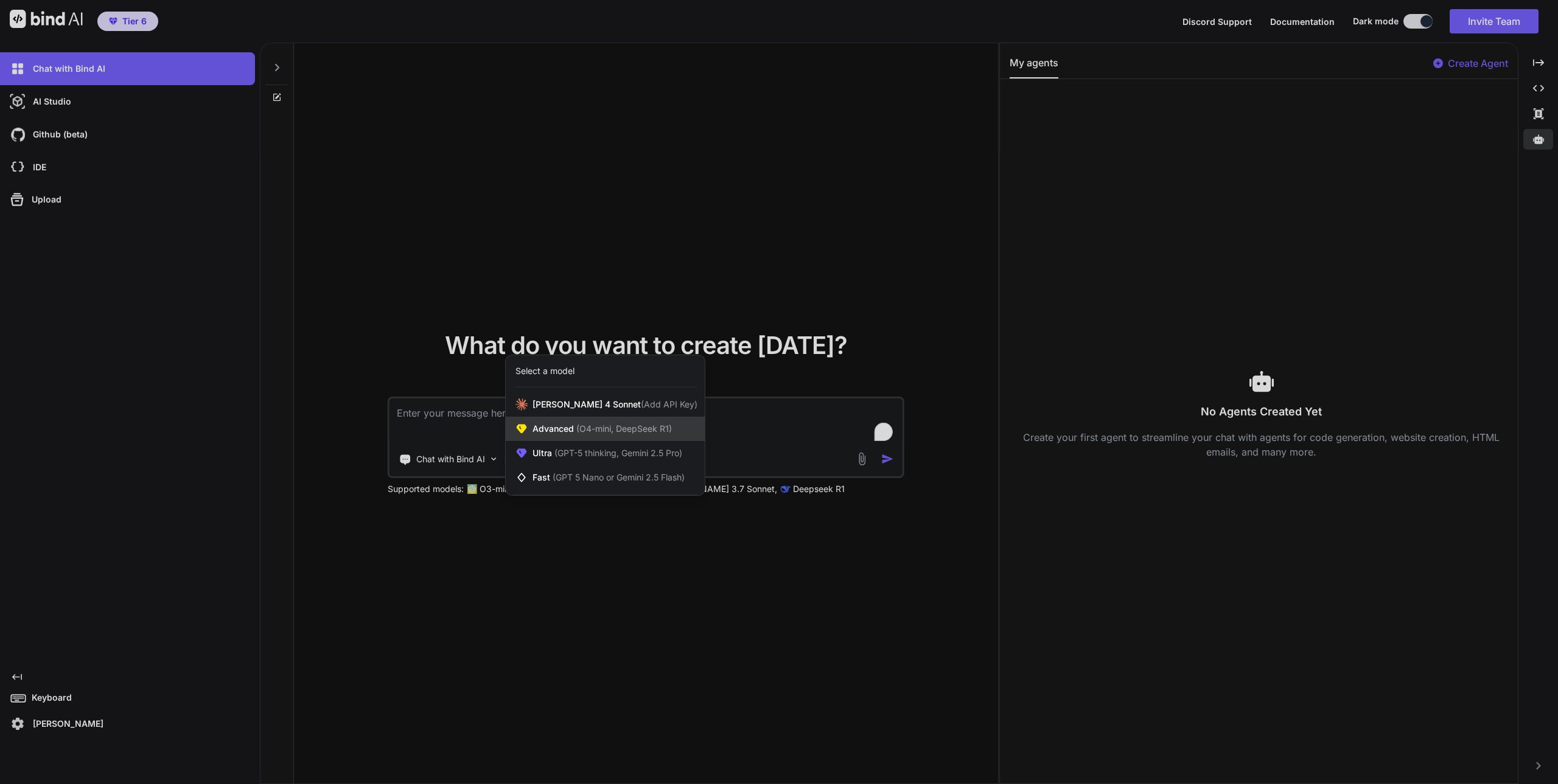
click at [585, 427] on span "(O4-mini, DeepSeek R1)" at bounding box center [622, 429] width 98 height 10
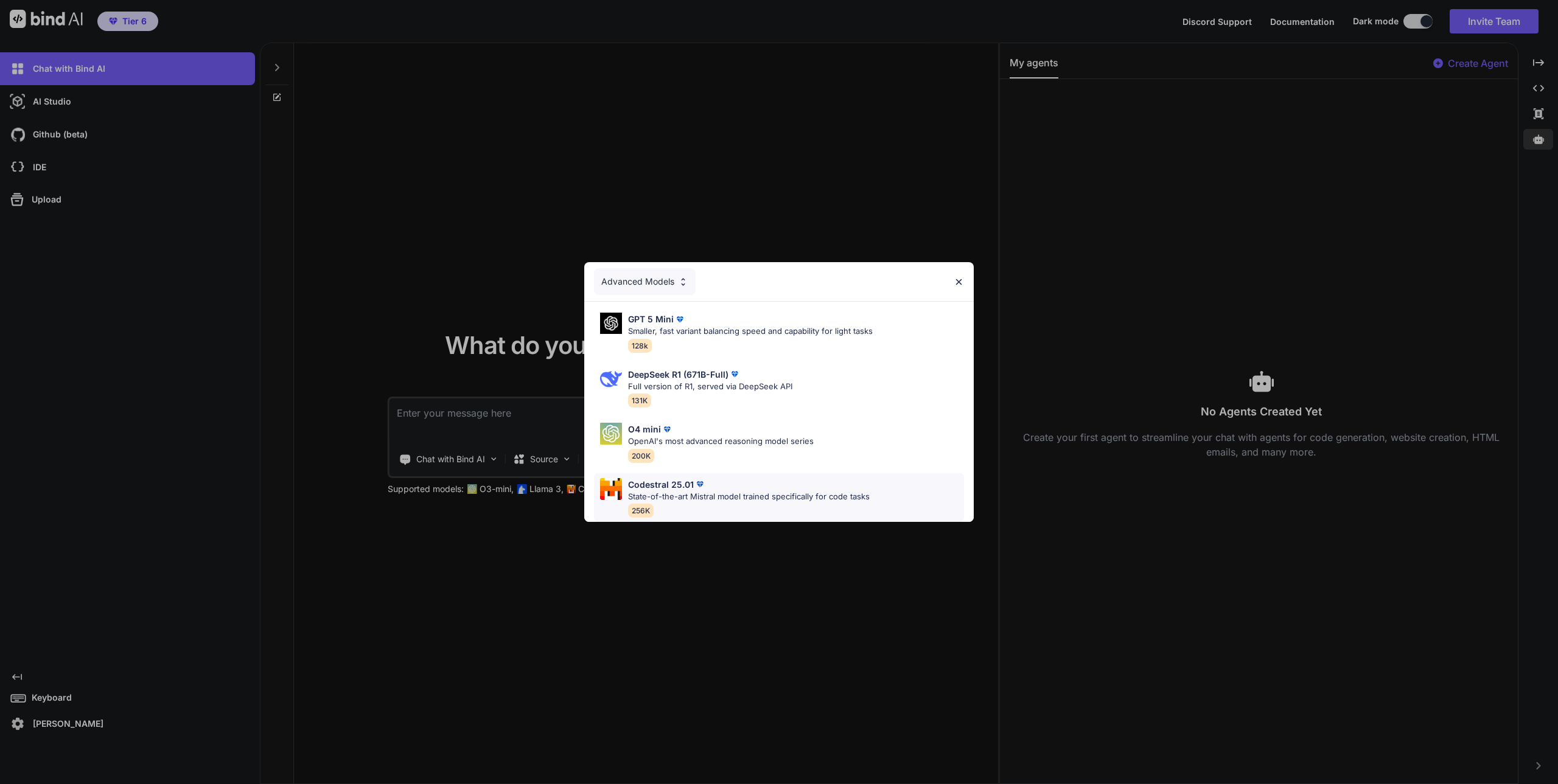
click at [668, 478] on p "Codestral 25.01" at bounding box center [661, 485] width 66 height 13
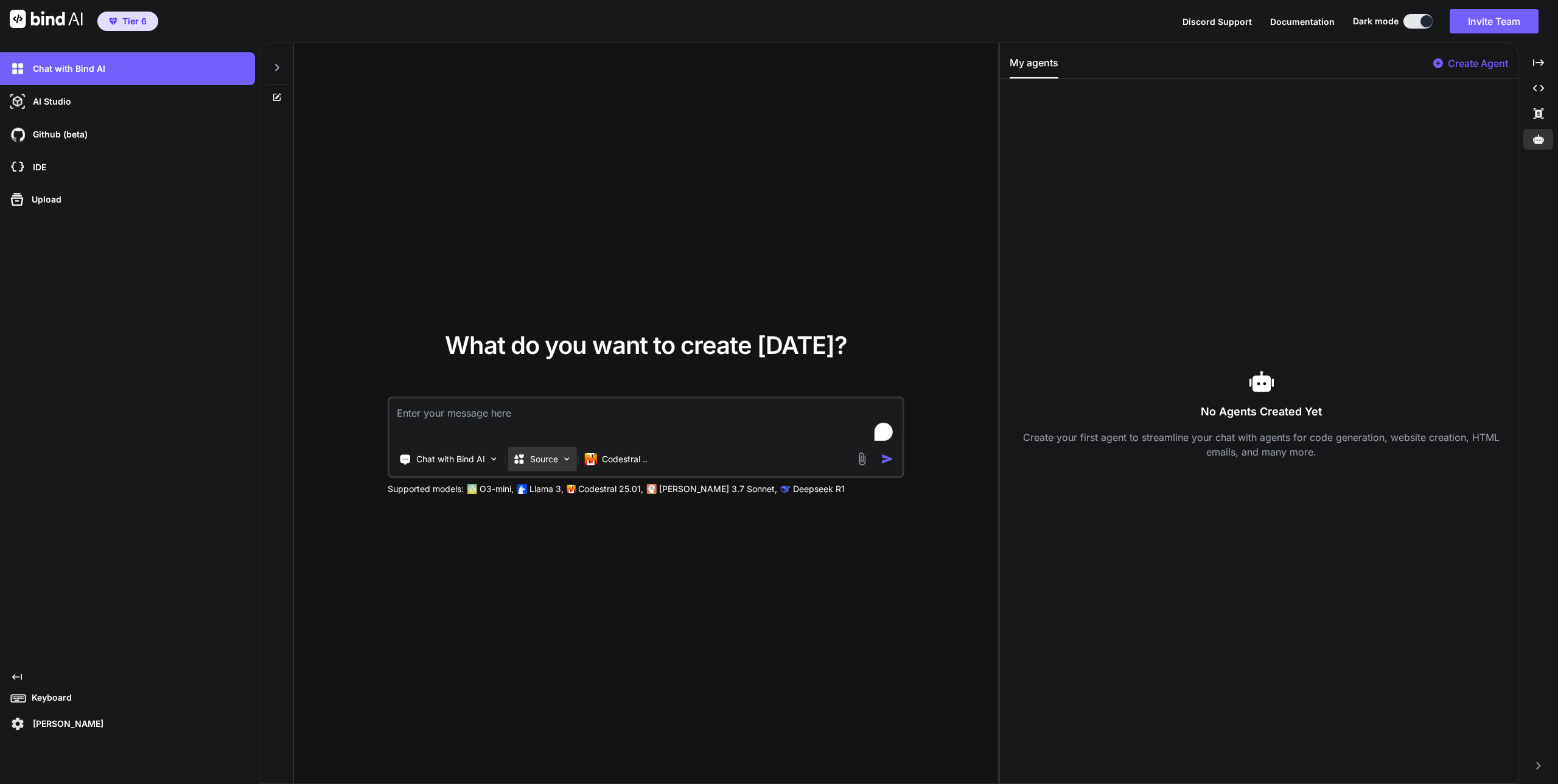
click at [555, 457] on p "Source" at bounding box center [544, 459] width 28 height 12
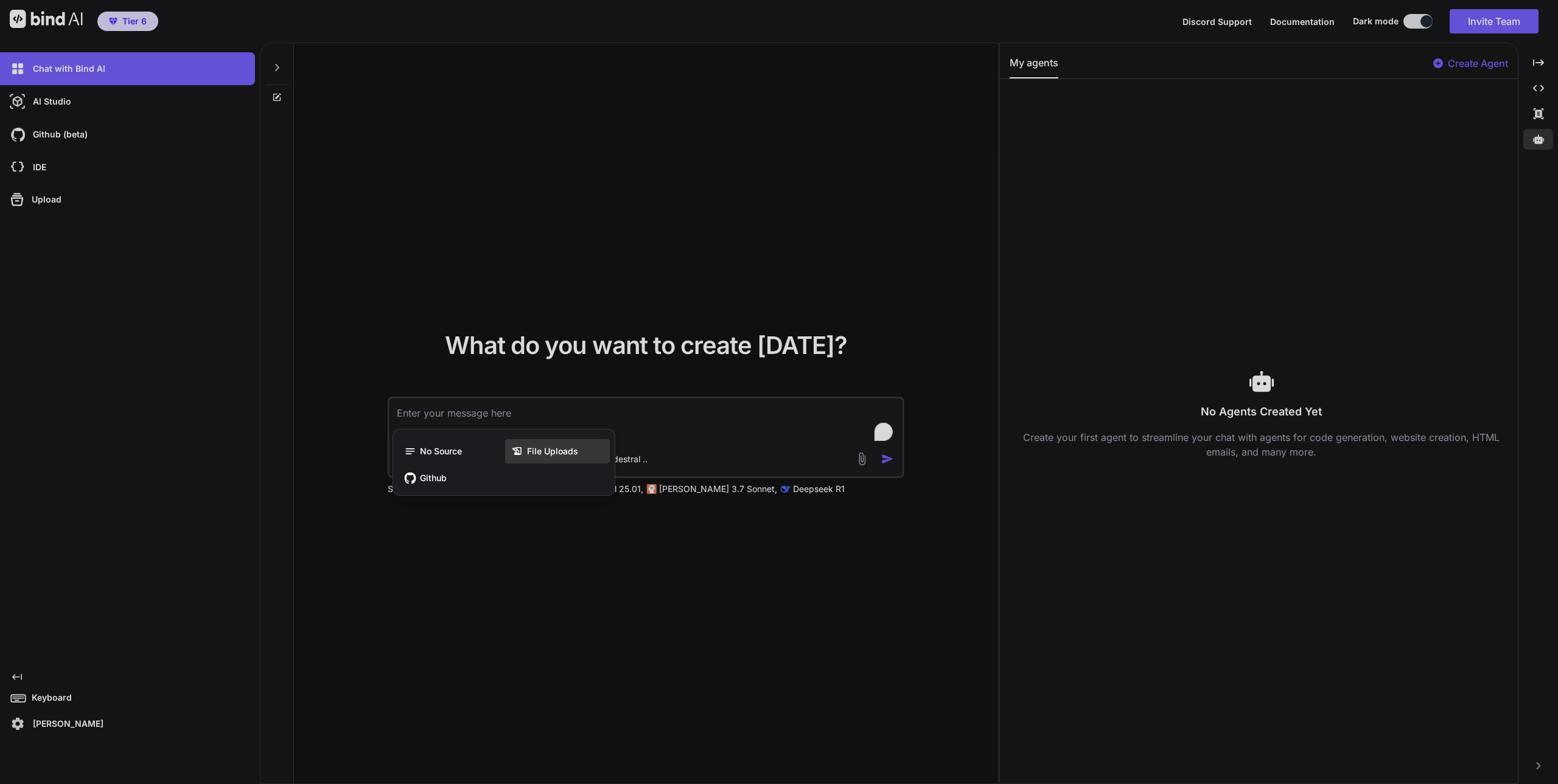
click at [548, 451] on span "File Uploads" at bounding box center [552, 451] width 51 height 12
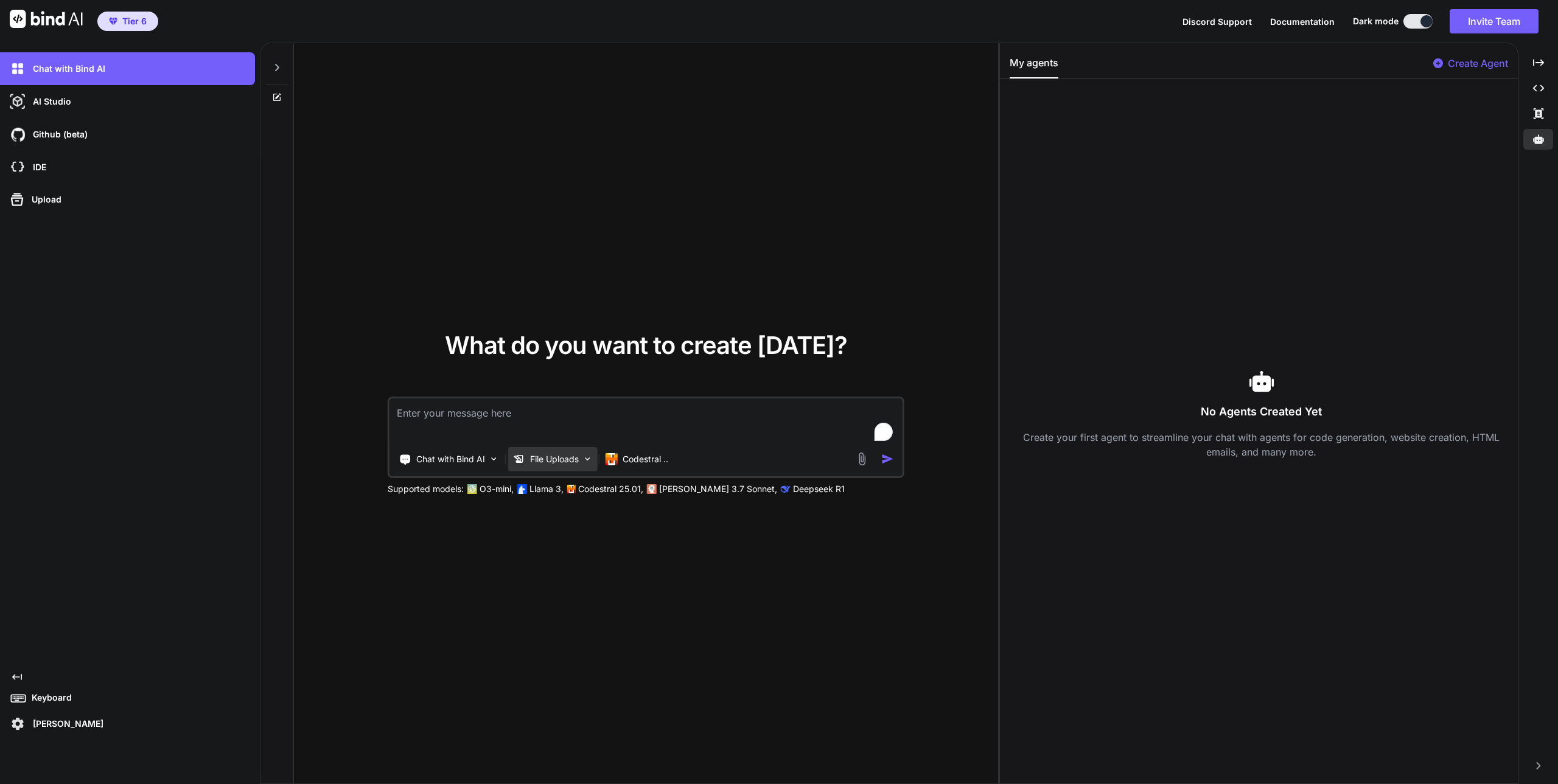
click at [554, 459] on p "File Uploads" at bounding box center [554, 459] width 49 height 12
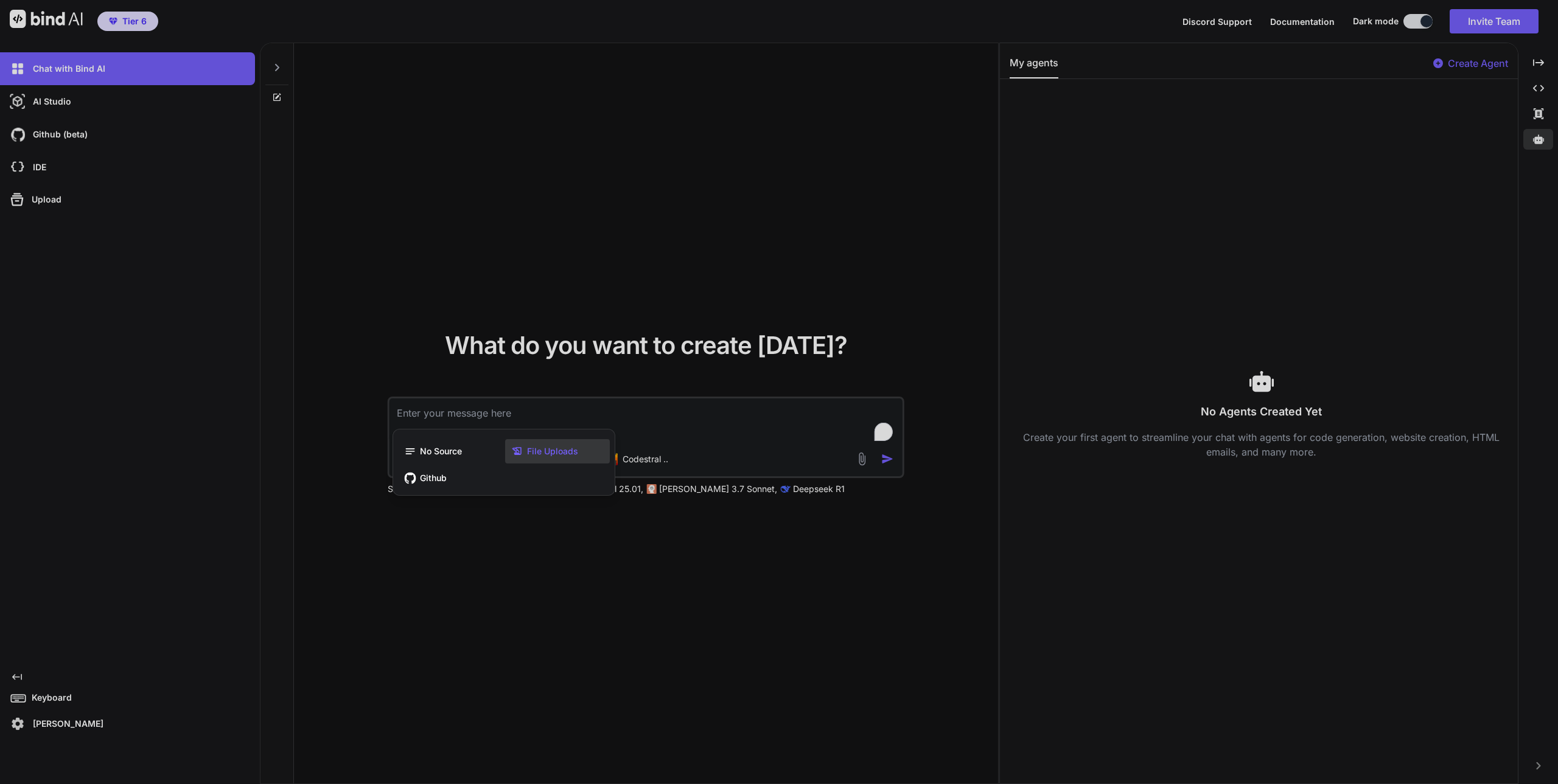
click at [533, 457] on span "File Uploads" at bounding box center [552, 451] width 51 height 12
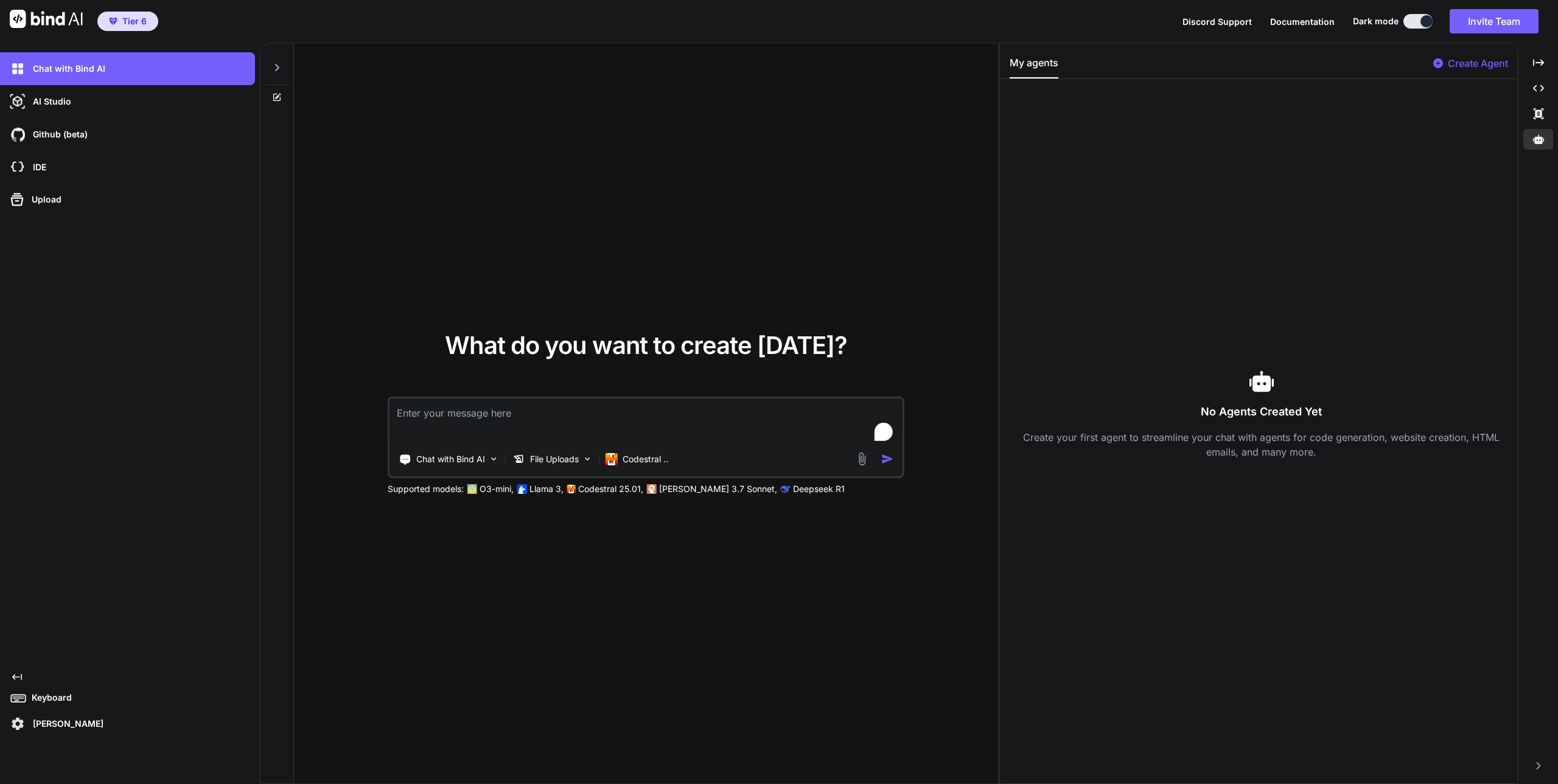
click at [457, 559] on div "What do you want to create today? Chat with Bind AI File Uploads Codestral .. S…" at bounding box center [646, 414] width 704 height 742
click at [496, 462] on img at bounding box center [494, 459] width 10 height 10
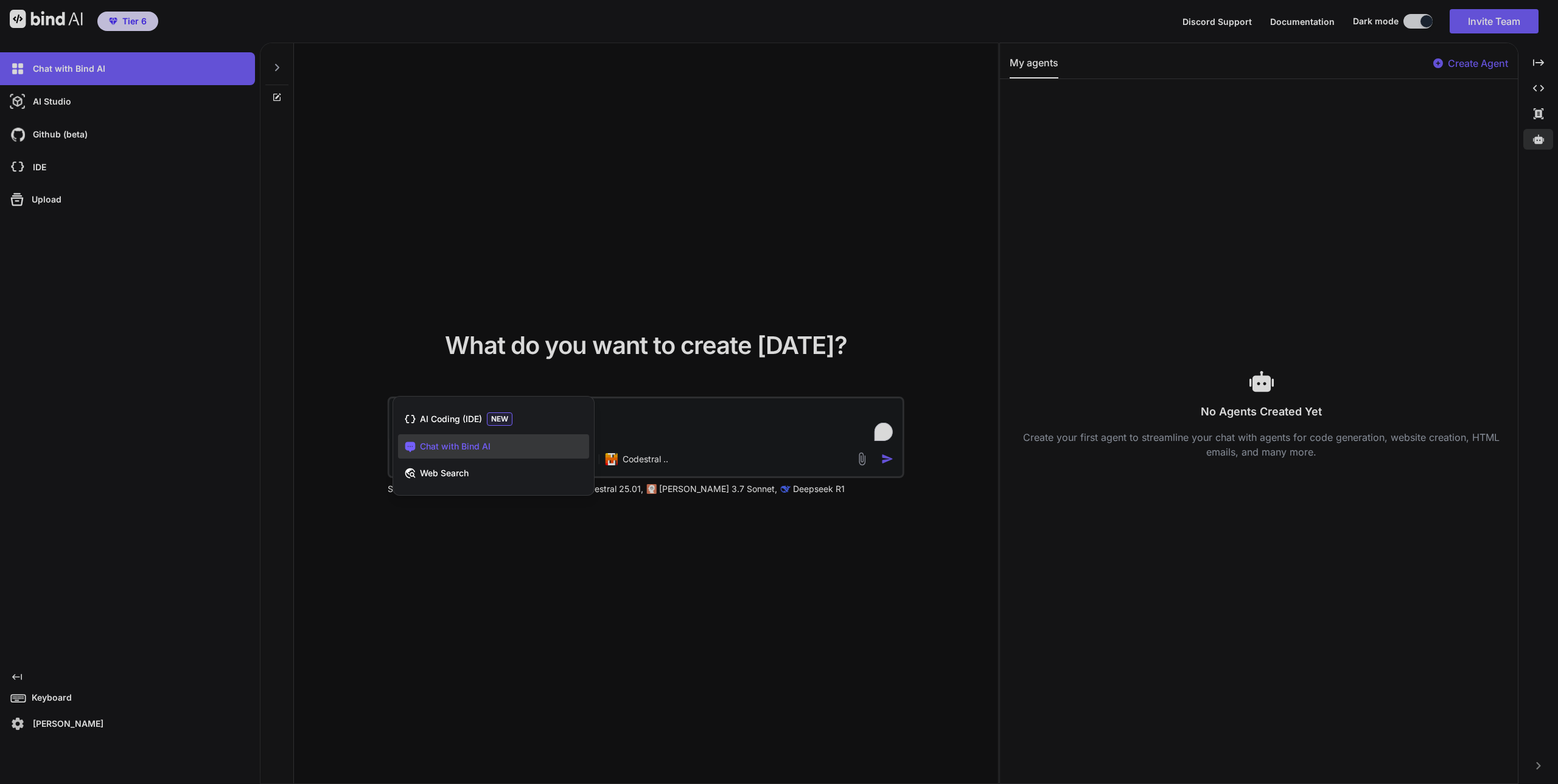
click at [344, 574] on div at bounding box center [779, 392] width 1558 height 784
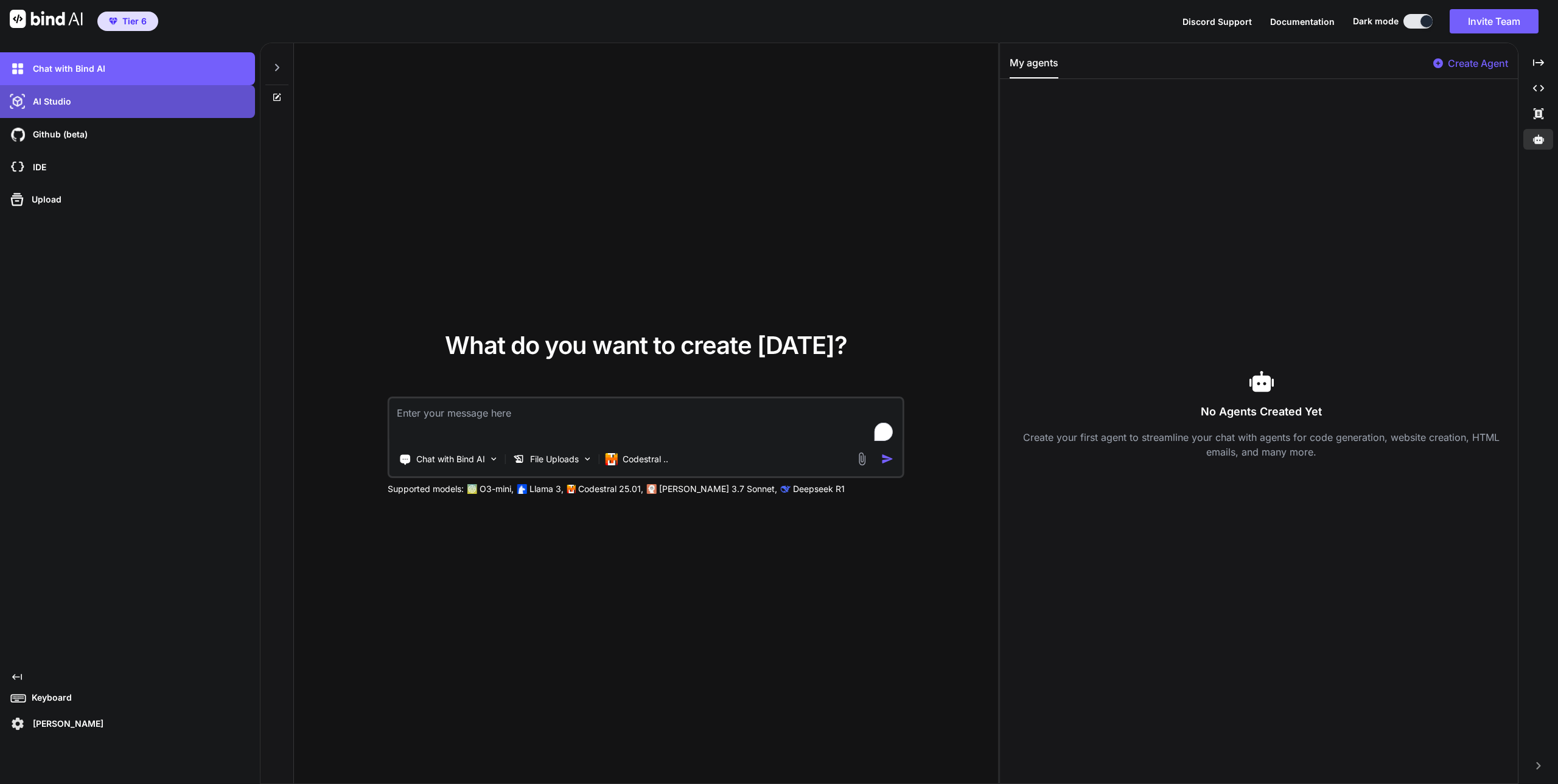
click at [55, 110] on div "AI Studio" at bounding box center [131, 102] width 248 height 21
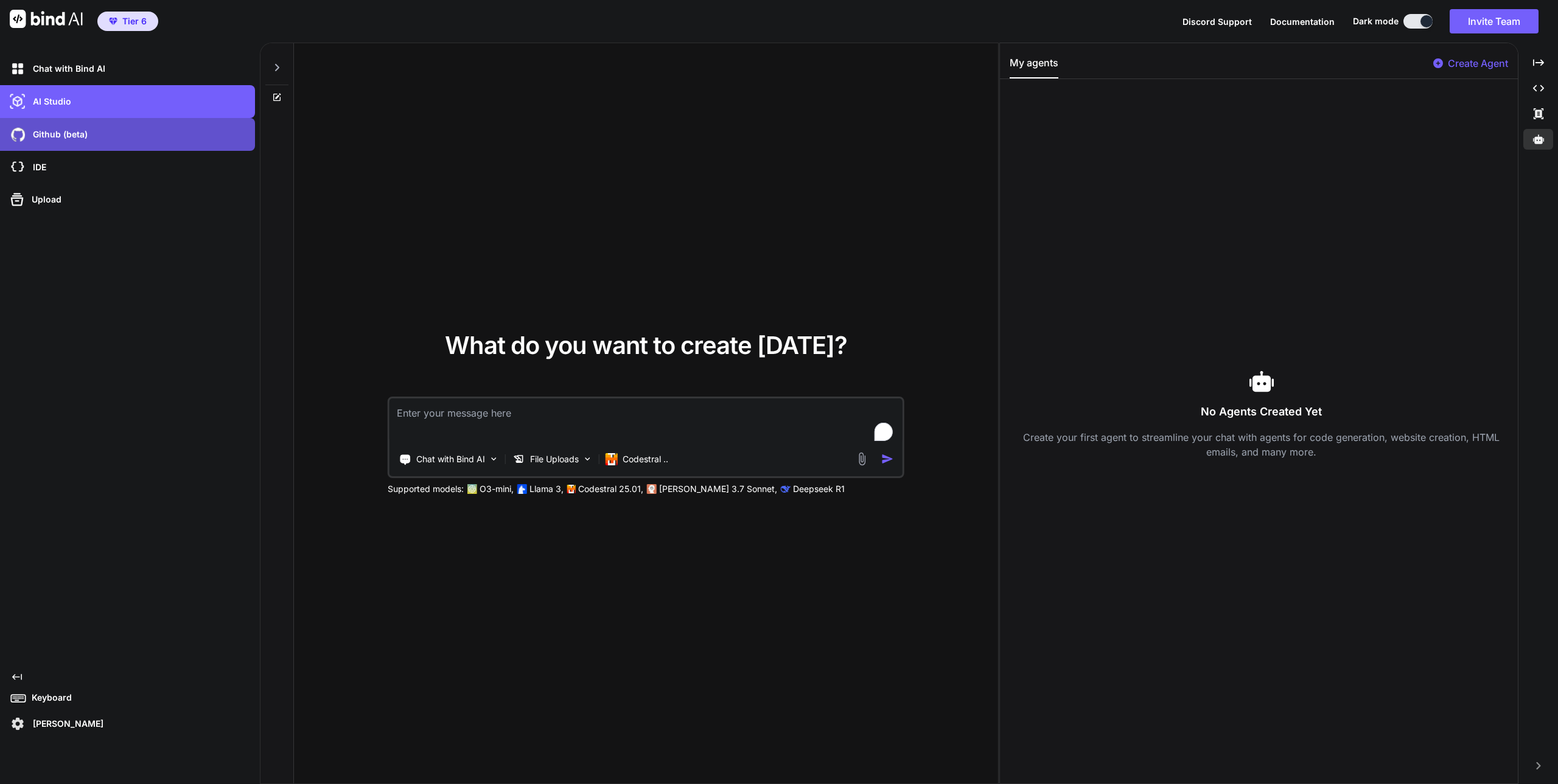
click at [70, 129] on p "Github (beta)" at bounding box center [58, 134] width 60 height 12
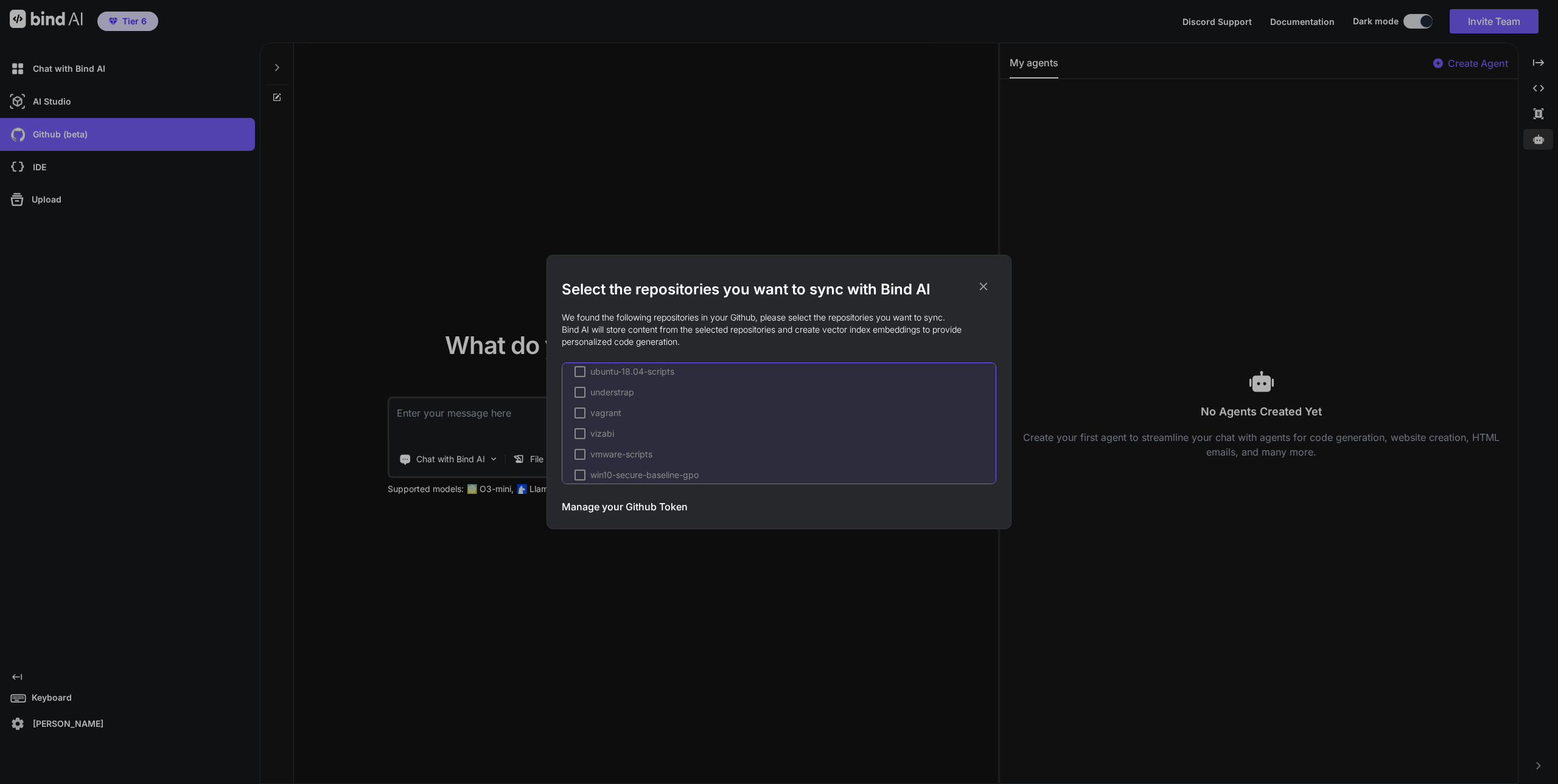
scroll to position [2190, 0]
click at [705, 555] on div "Select the repositories you want to sync with Bind AI We found the following re…" at bounding box center [779, 392] width 1558 height 784
click at [705, 555] on div "What do you want to create today? Chat with Bind AI File Uploads Codestral .. S…" at bounding box center [646, 414] width 704 height 742
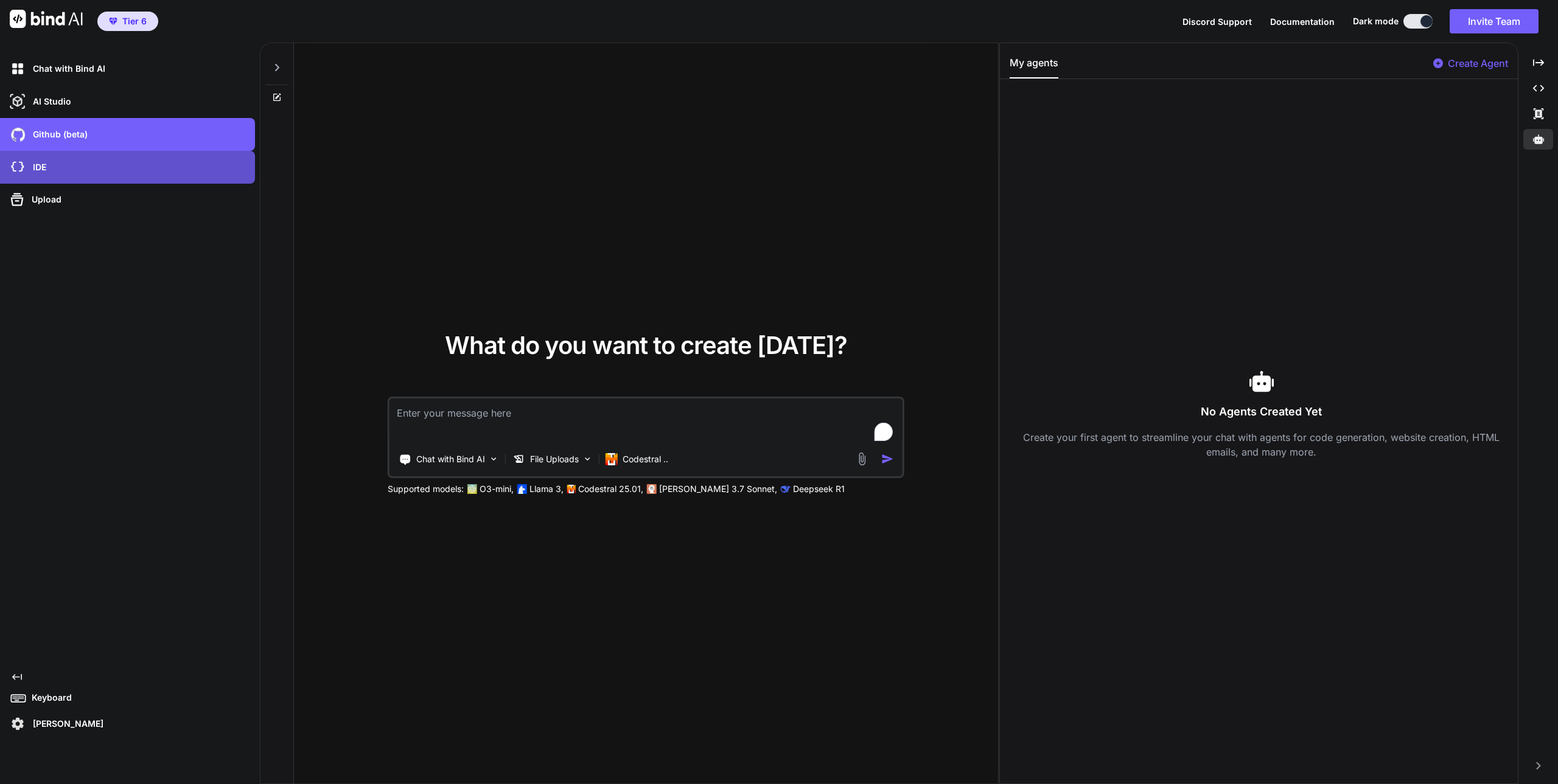
click at [65, 159] on div "IDE" at bounding box center [131, 168] width 248 height 21
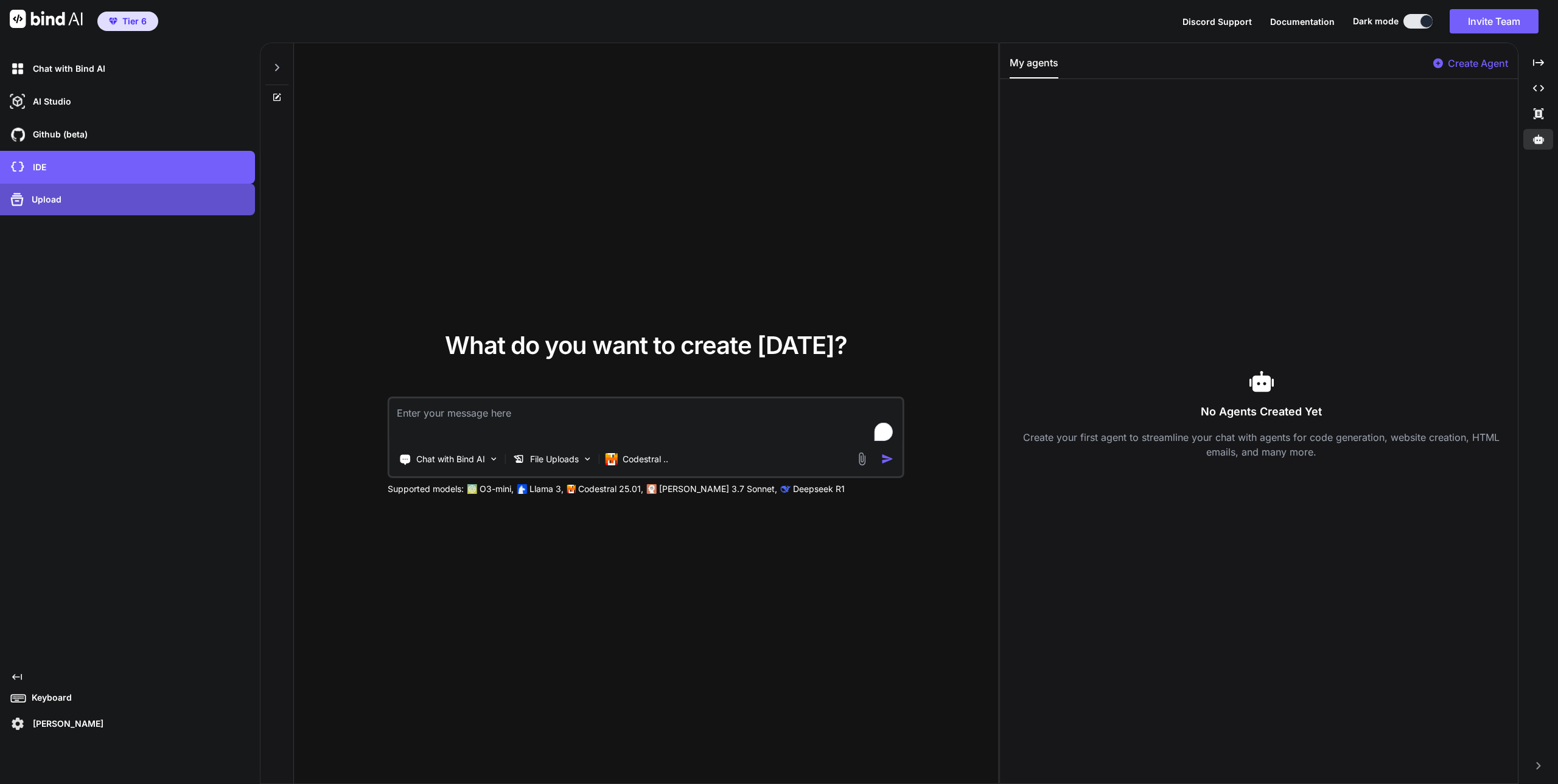
click at [64, 199] on div "Upload" at bounding box center [131, 199] width 248 height 19
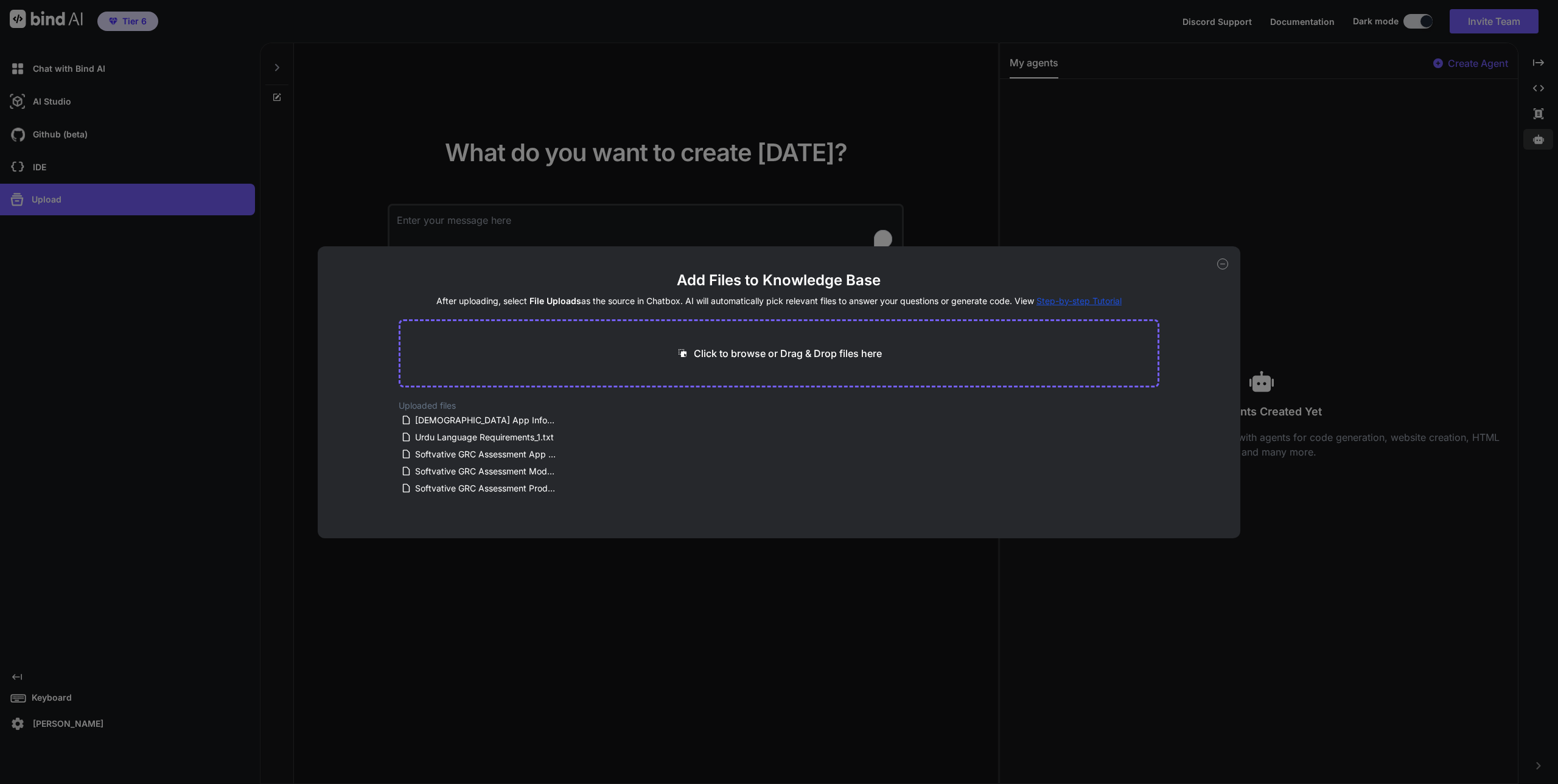
click at [314, 293] on div "Add Files to Knowledge Base After uploading, select File Uploads as the source …" at bounding box center [779, 392] width 1558 height 784
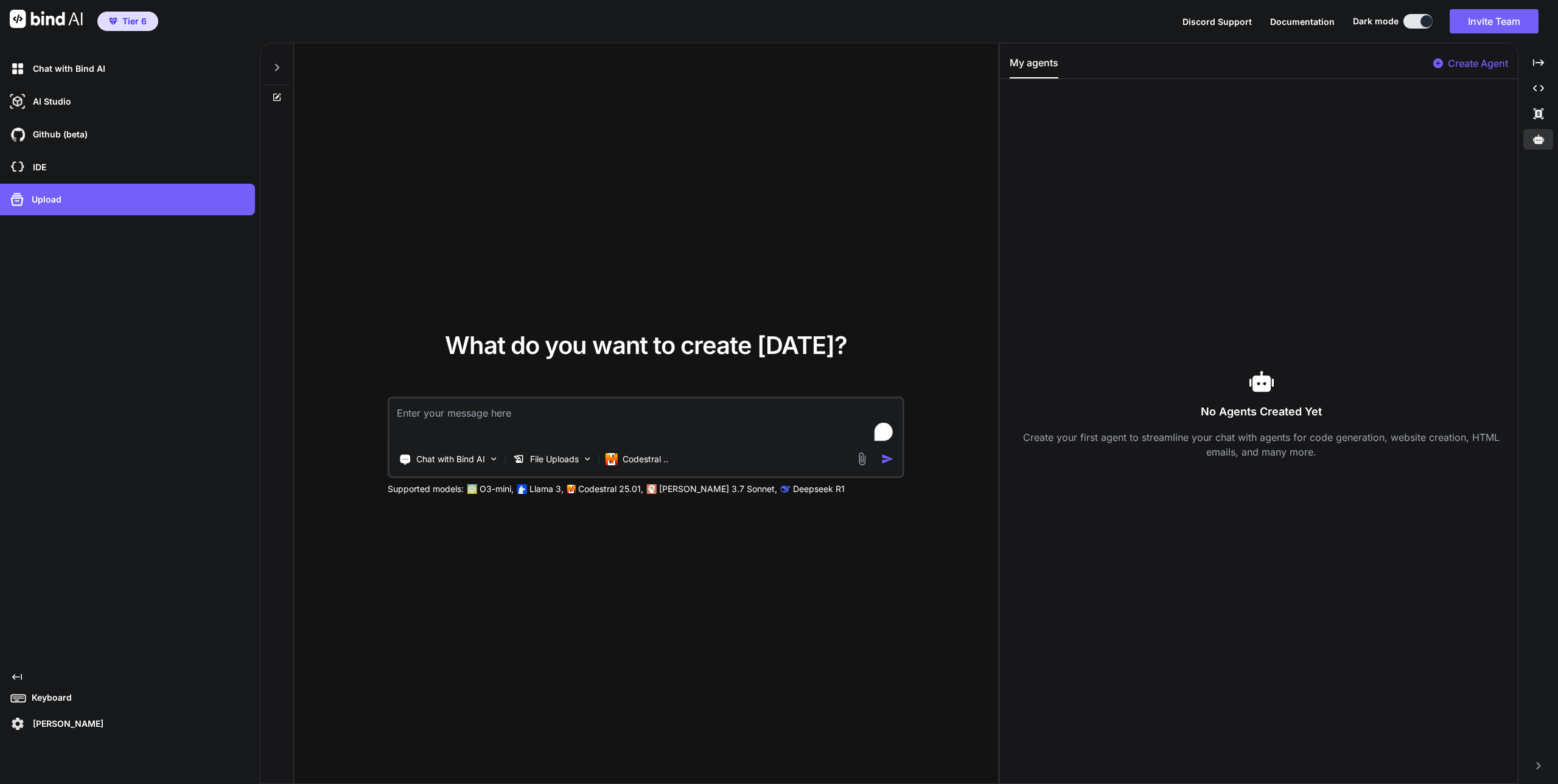
click at [128, 25] on span "Tier 6" at bounding box center [134, 21] width 24 height 12
click at [1481, 17] on button "Invite Team" at bounding box center [1494, 21] width 89 height 24
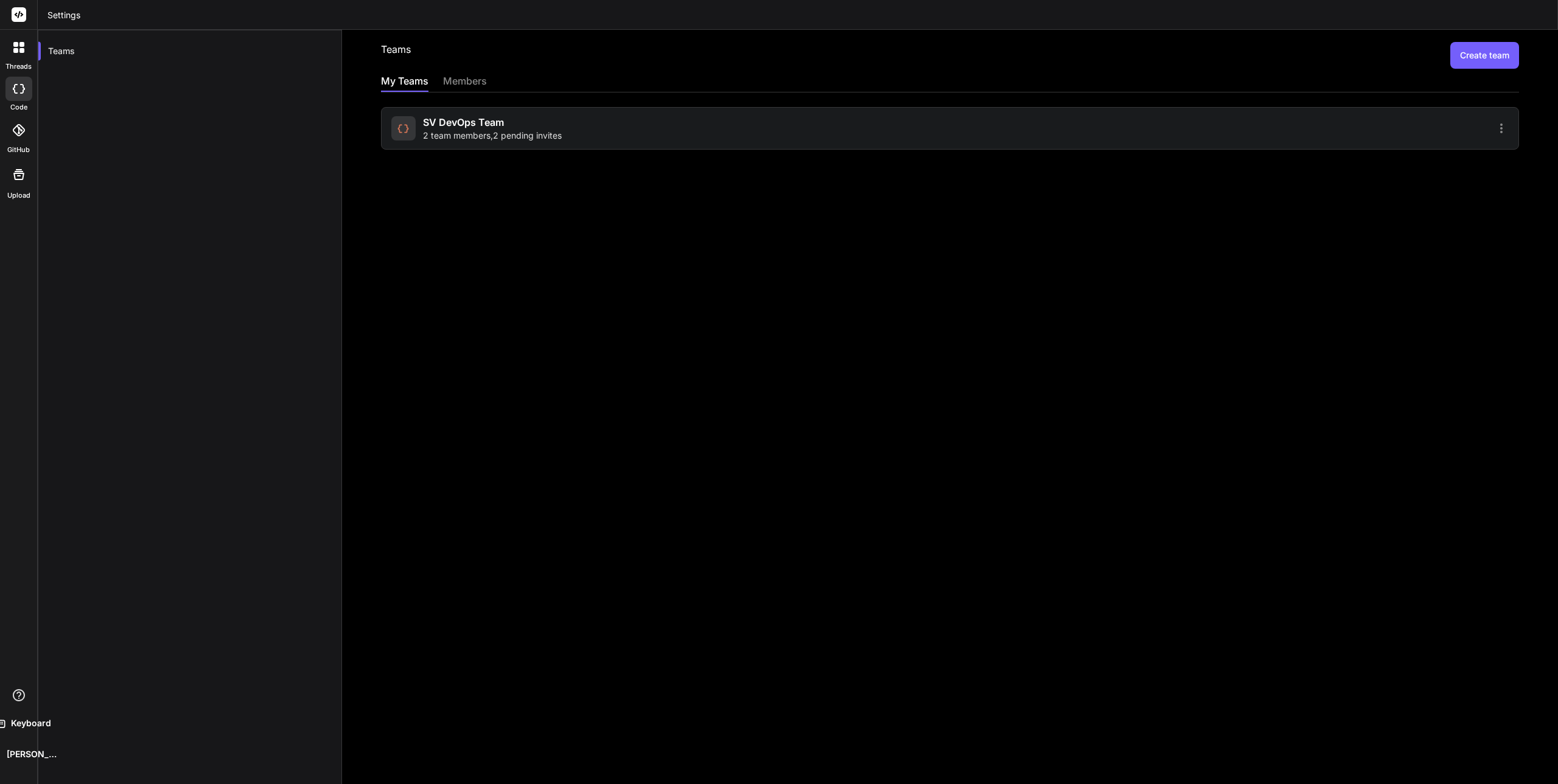
click at [472, 129] on span "SV DevOps Team" at bounding box center [463, 122] width 81 height 14
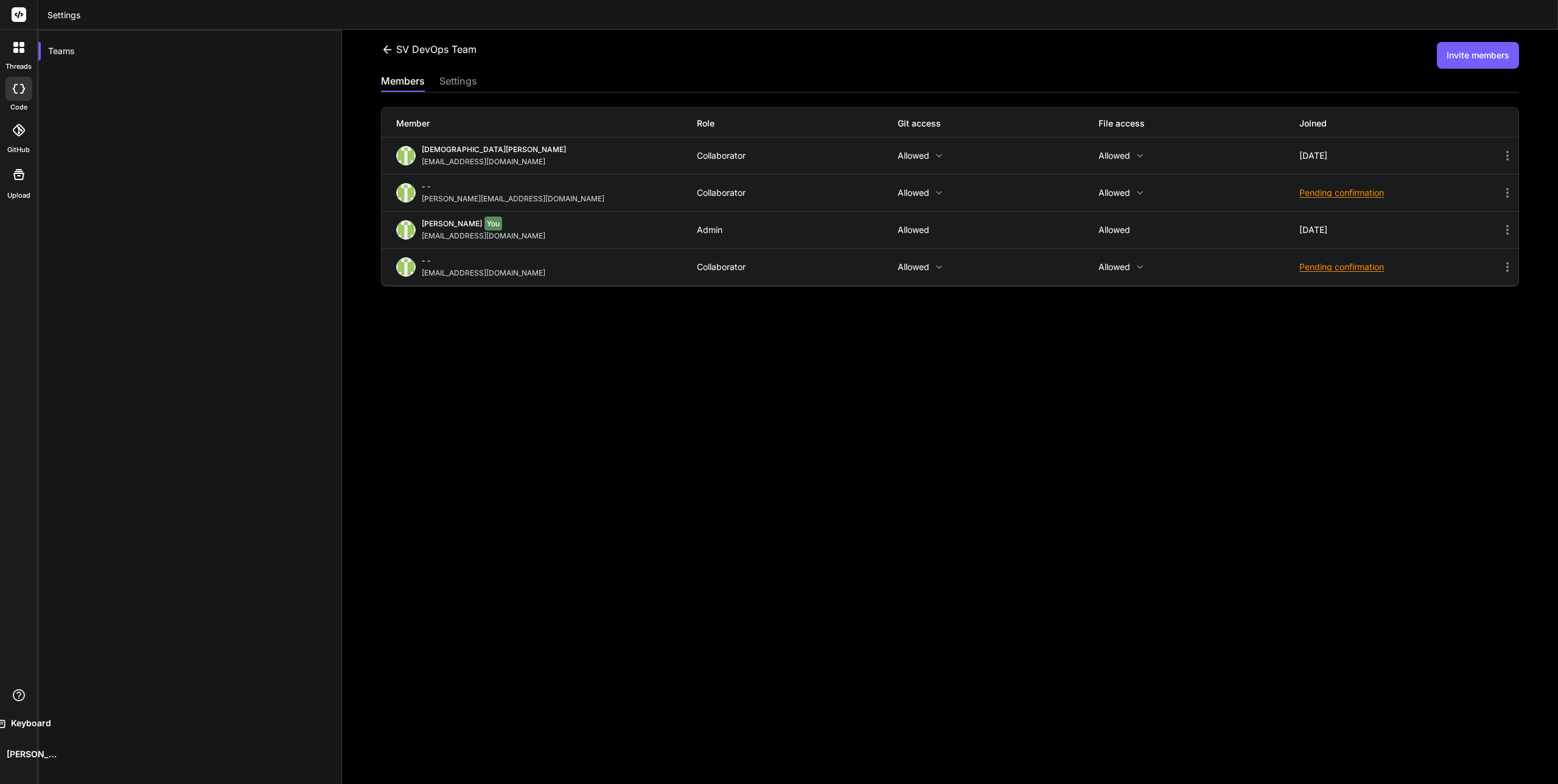
click at [1500, 190] on icon at bounding box center [1507, 193] width 14 height 14
click at [1250, 375] on div at bounding box center [779, 392] width 1558 height 784
click at [1506, 196] on icon at bounding box center [1507, 192] width 3 height 10
click at [1258, 253] on span "Delete Member" at bounding box center [1286, 257] width 62 height 12
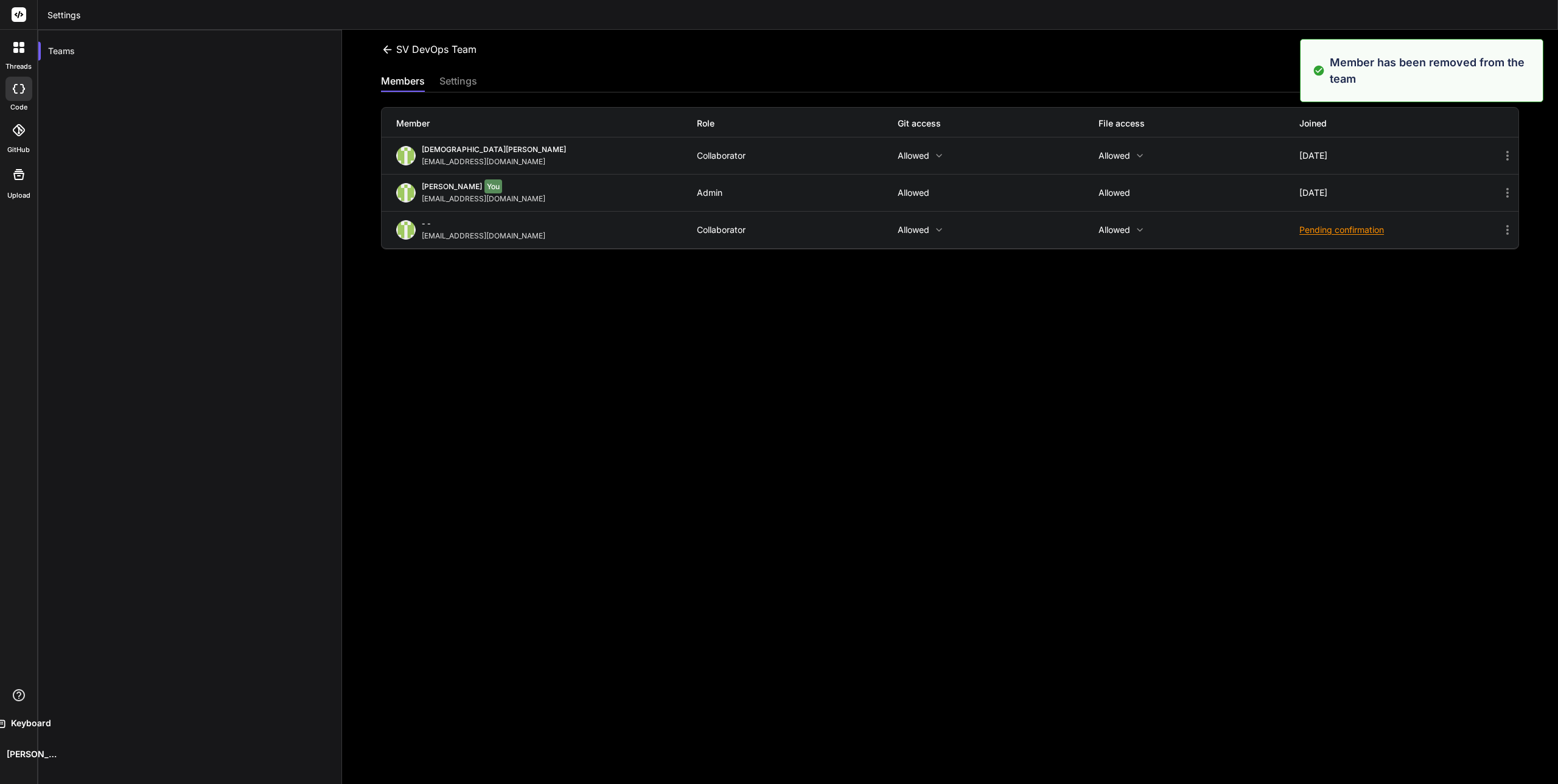
click at [1274, 329] on div "SV DevOps Team Invite members members settings Member Role Git access File acce…" at bounding box center [950, 407] width 1216 height 754
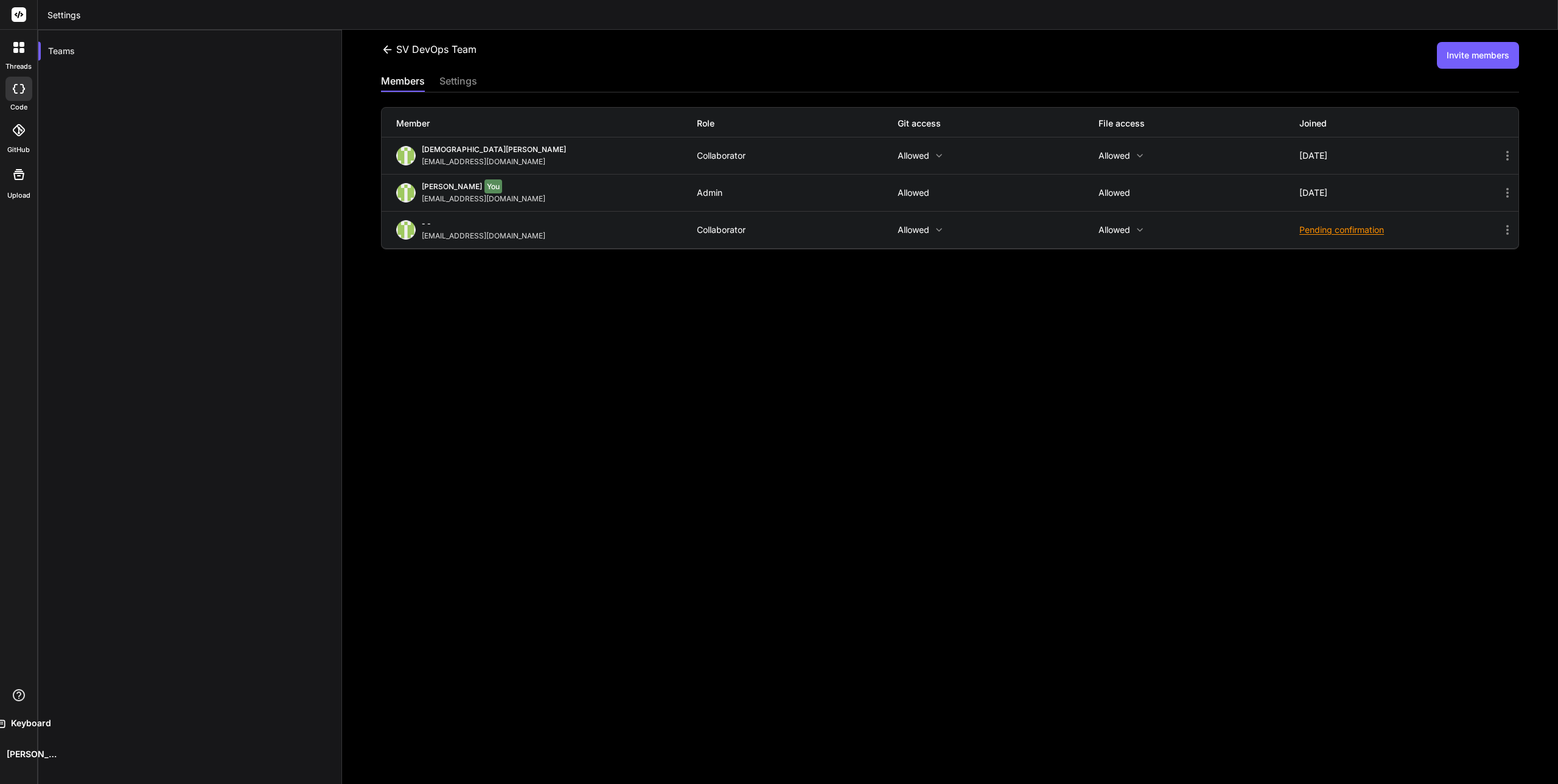
click at [1506, 231] on icon at bounding box center [1507, 230] width 3 height 10
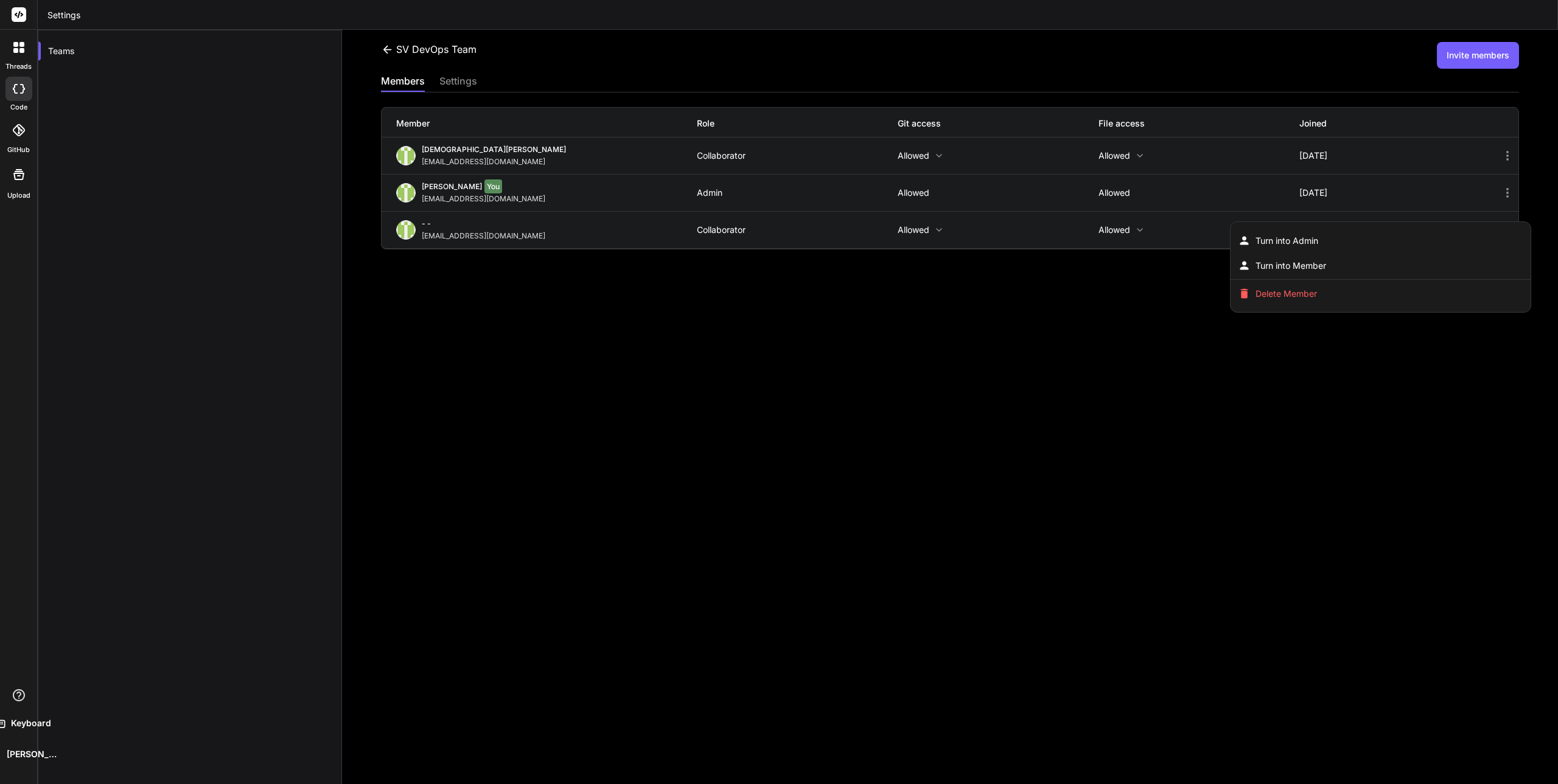
click at [1166, 382] on div at bounding box center [779, 392] width 1558 height 784
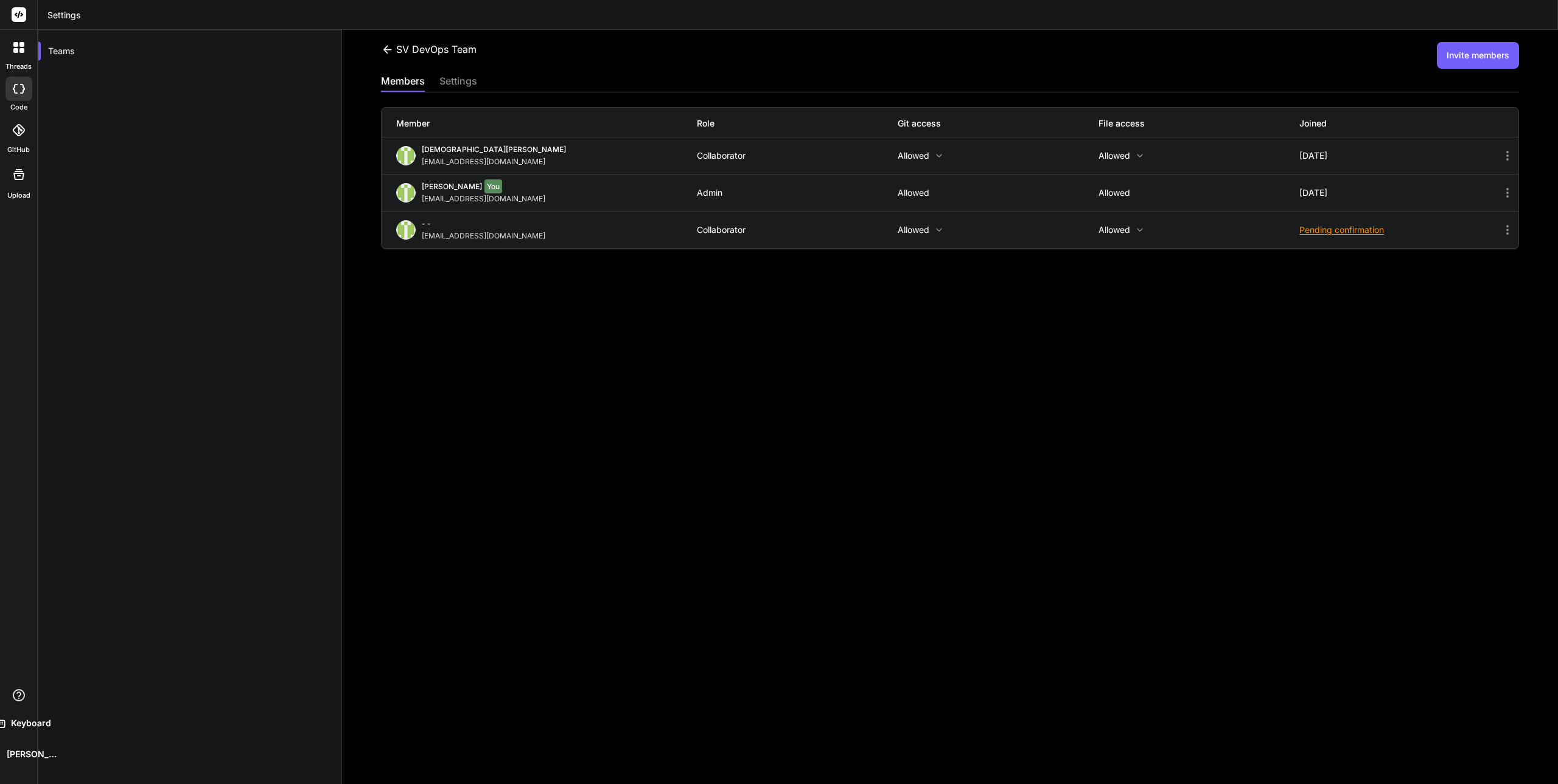
click at [447, 79] on div "settings" at bounding box center [458, 82] width 38 height 17
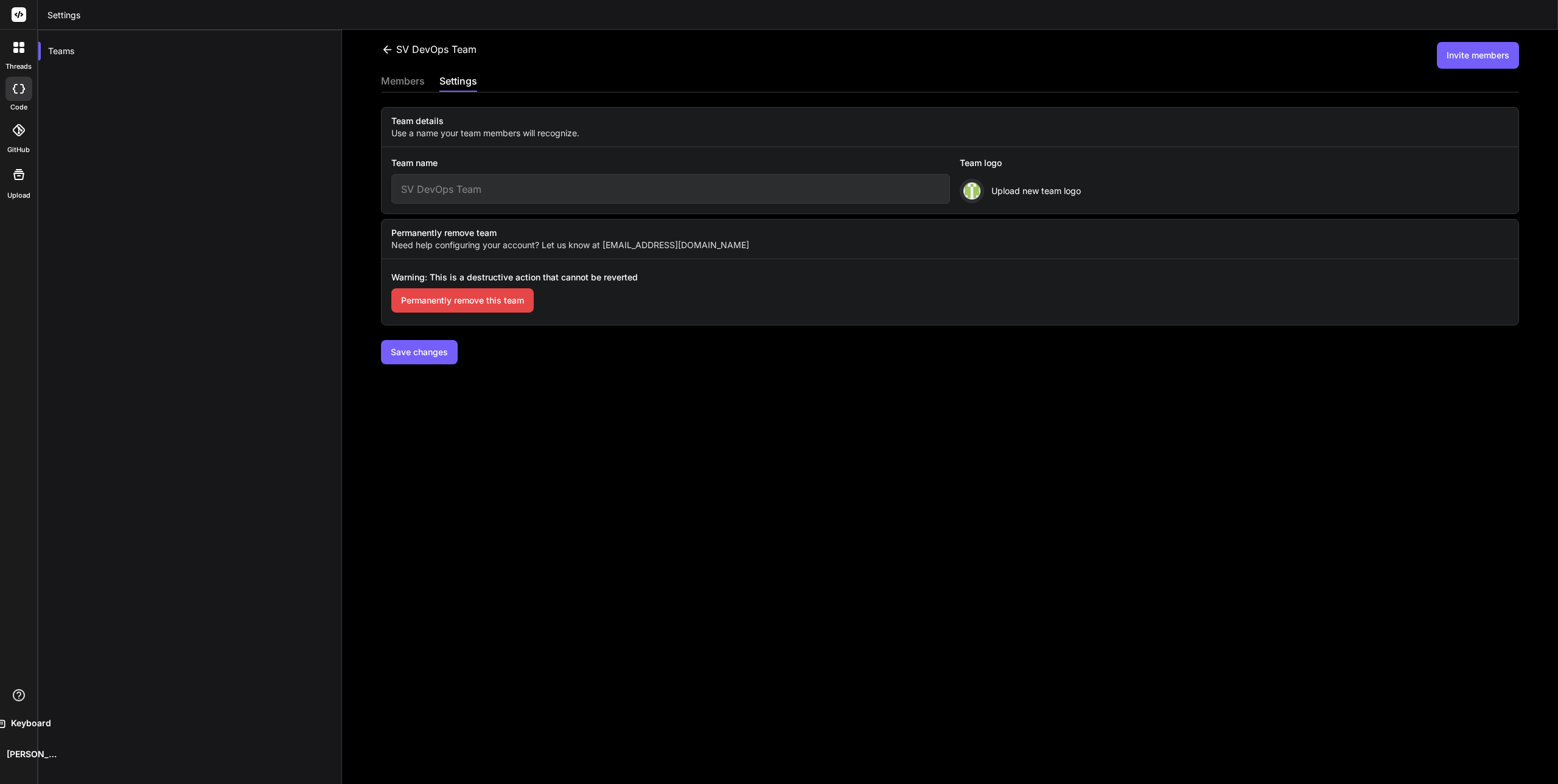
click at [395, 72] on div "SV DevOps Team Invite members members settings Team details Use a name your tea…" at bounding box center [950, 407] width 1216 height 754
click at [396, 79] on div "members" at bounding box center [402, 82] width 44 height 17
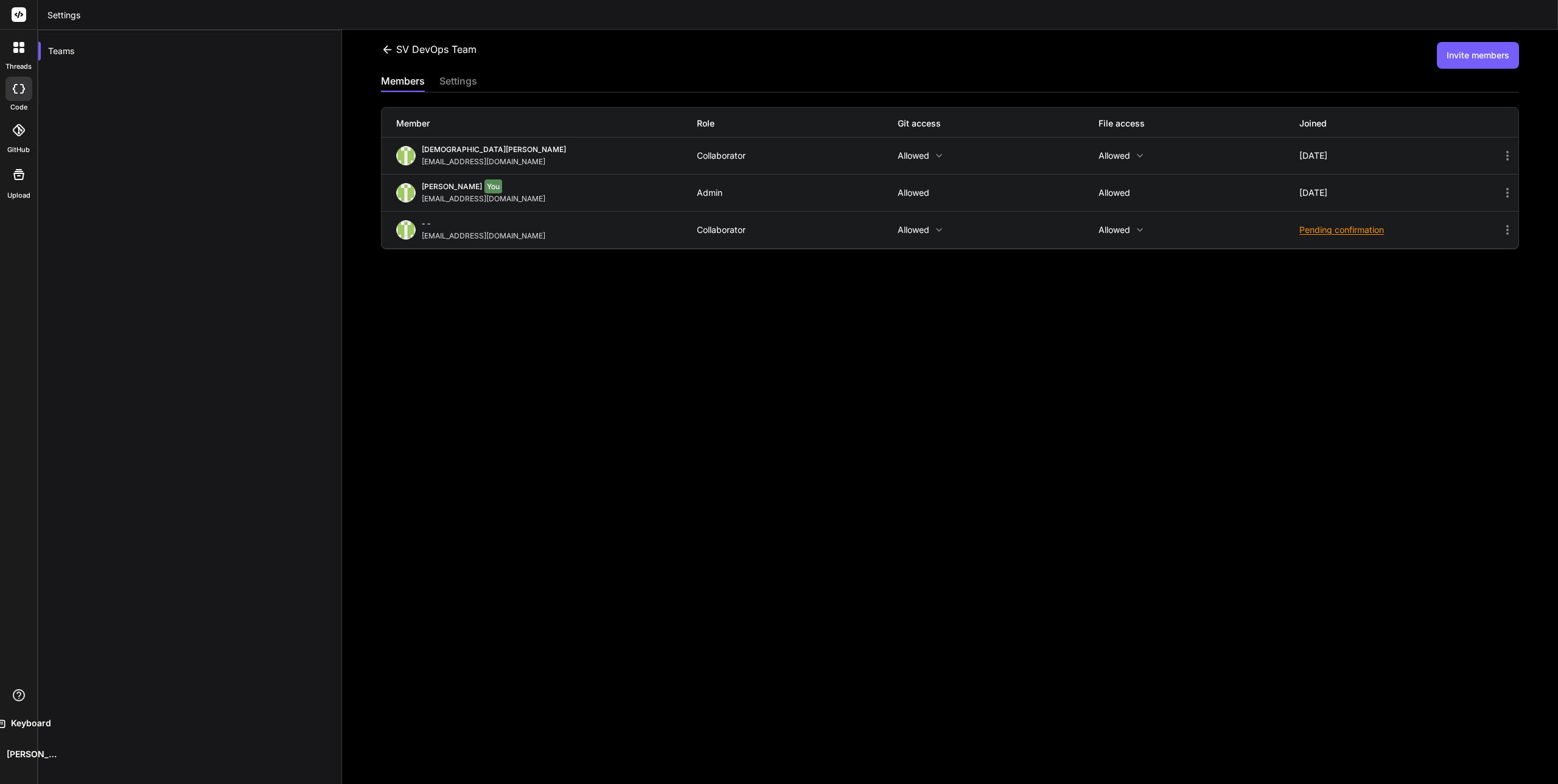
click at [389, 50] on icon at bounding box center [387, 49] width 8 height 8
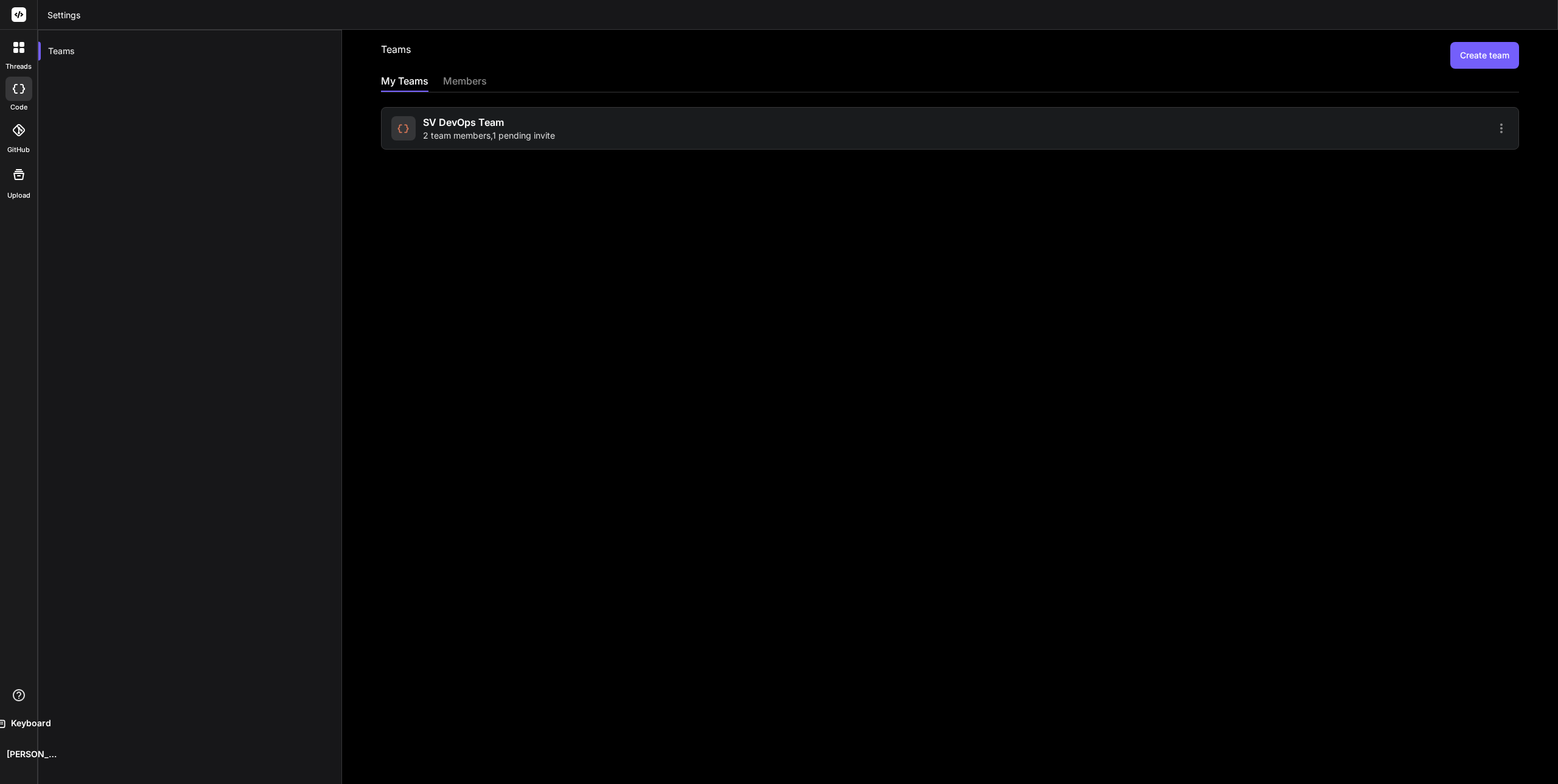
click at [392, 263] on div "Teams Create team My Teams members SV DevOps Team 2 team members , 1 pending in…" at bounding box center [950, 407] width 1216 height 754
click at [24, 45] on icon at bounding box center [21, 44] width 5 height 5
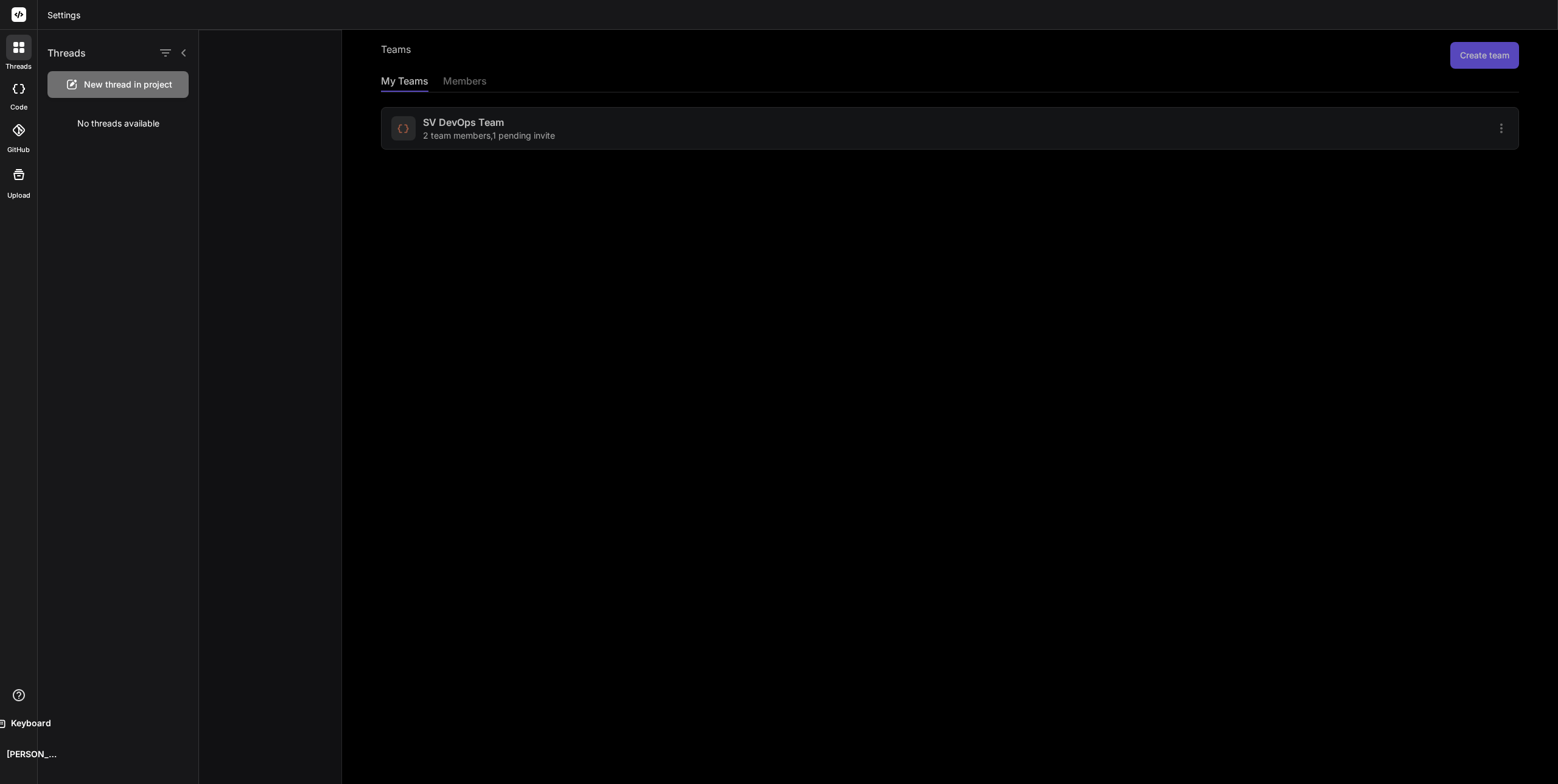
click at [136, 164] on div "Threads New thread in project No threads available" at bounding box center [118, 407] width 161 height 754
click at [24, 62] on label "threads" at bounding box center [18, 67] width 26 height 10
click at [21, 100] on div at bounding box center [18, 88] width 27 height 24
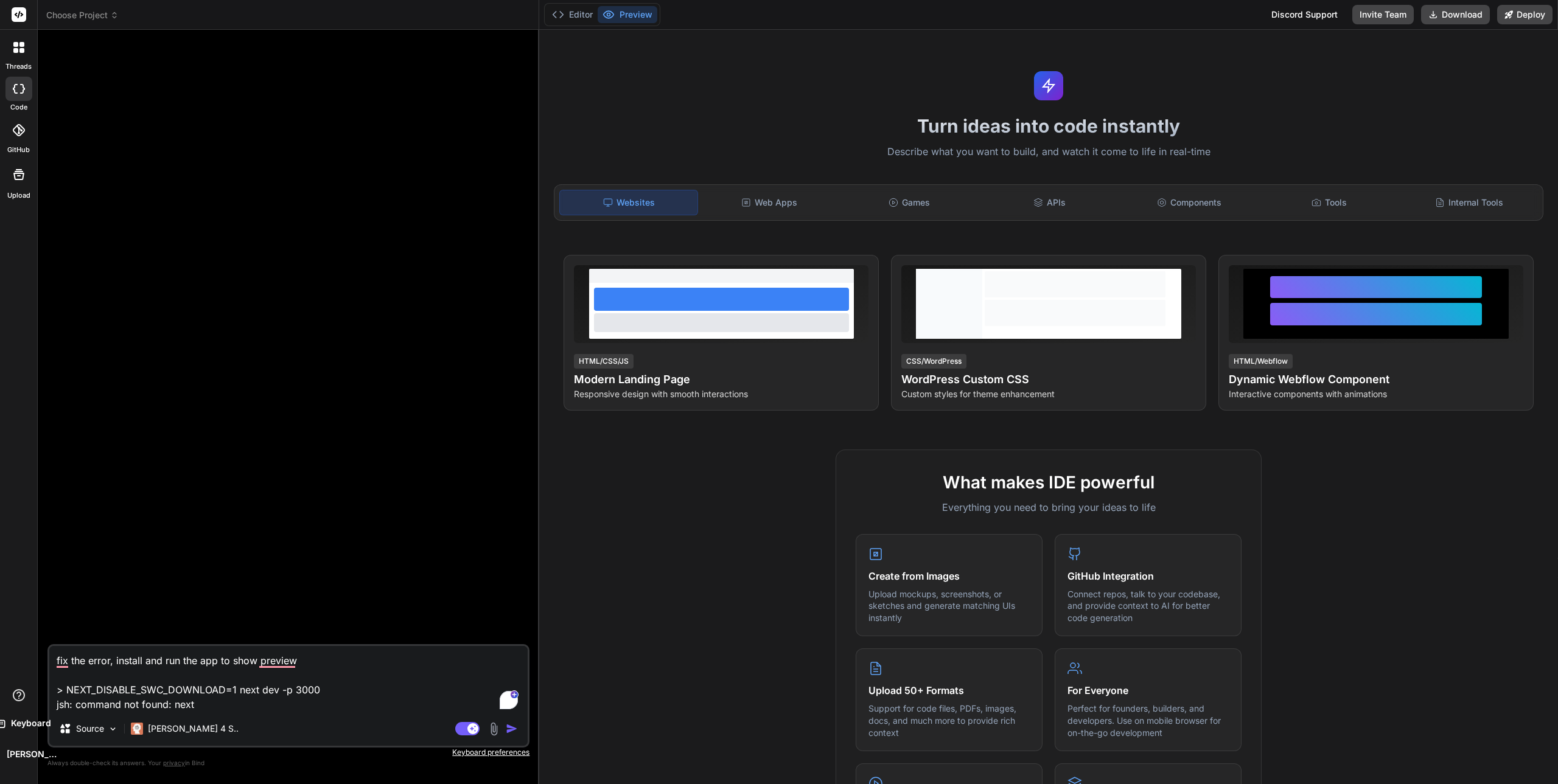
click at [197, 694] on textarea "fix the error, install and run the app to show preview > NEXT_DISABLE_SWC_DOWNL…" at bounding box center [288, 679] width 478 height 66
type textarea "x"
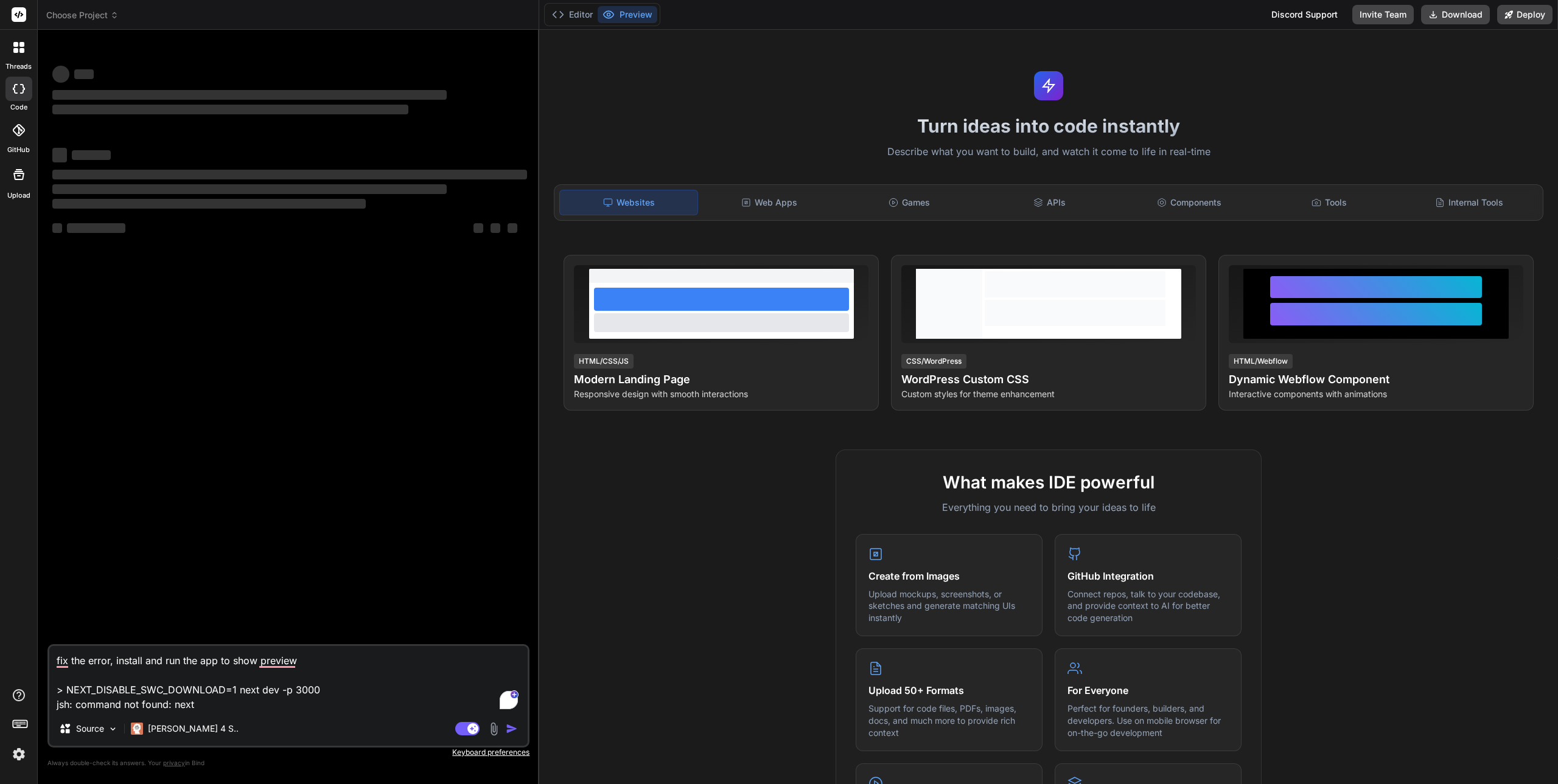
type textarea "x"
click at [233, 749] on p "Keyboard preferences" at bounding box center [288, 752] width 482 height 10
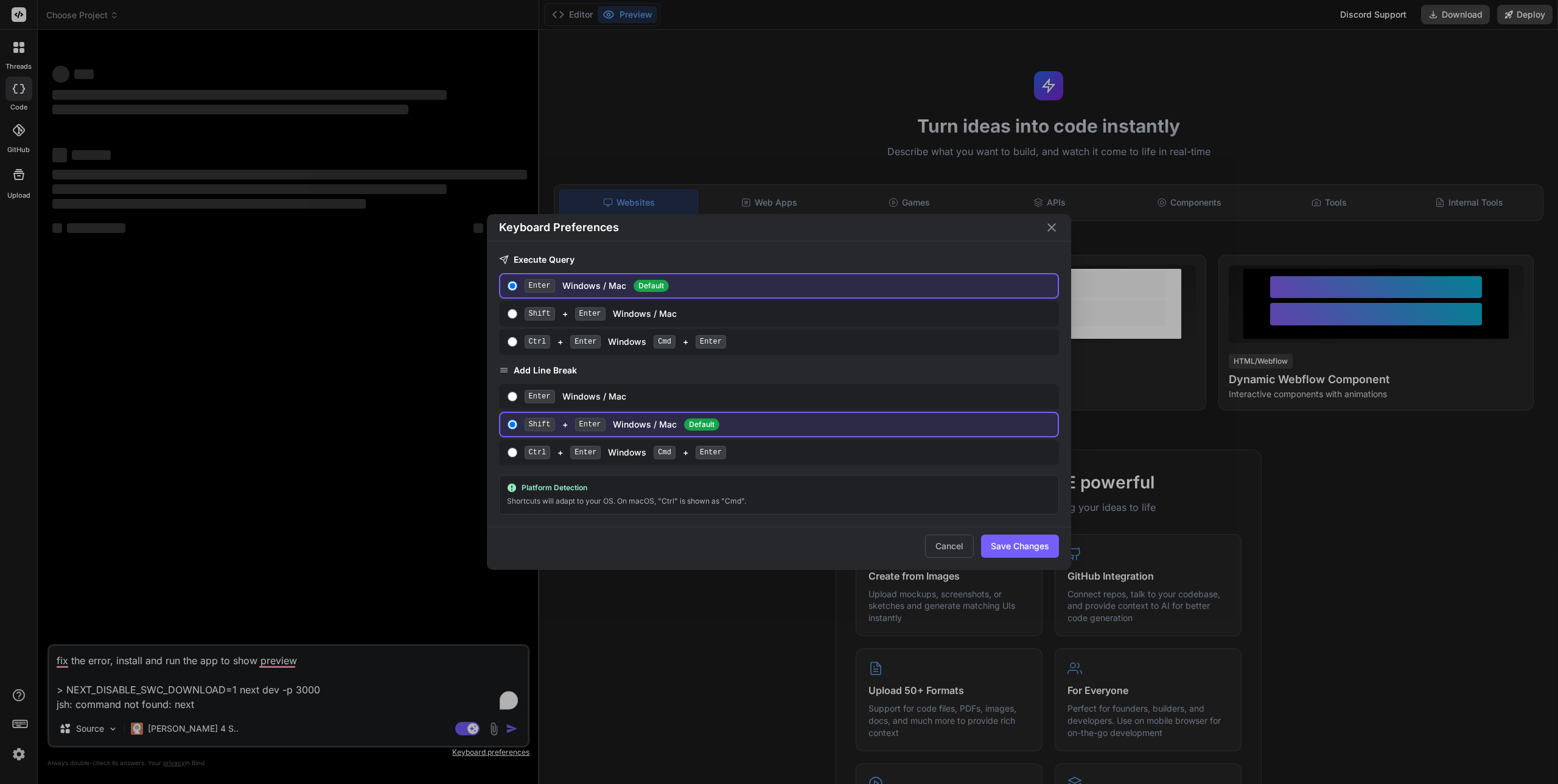
click at [229, 687] on div "Keyboard Preferences Execute Query Enter Windows / Mac Default Shift + Enter Wi…" at bounding box center [779, 392] width 1558 height 784
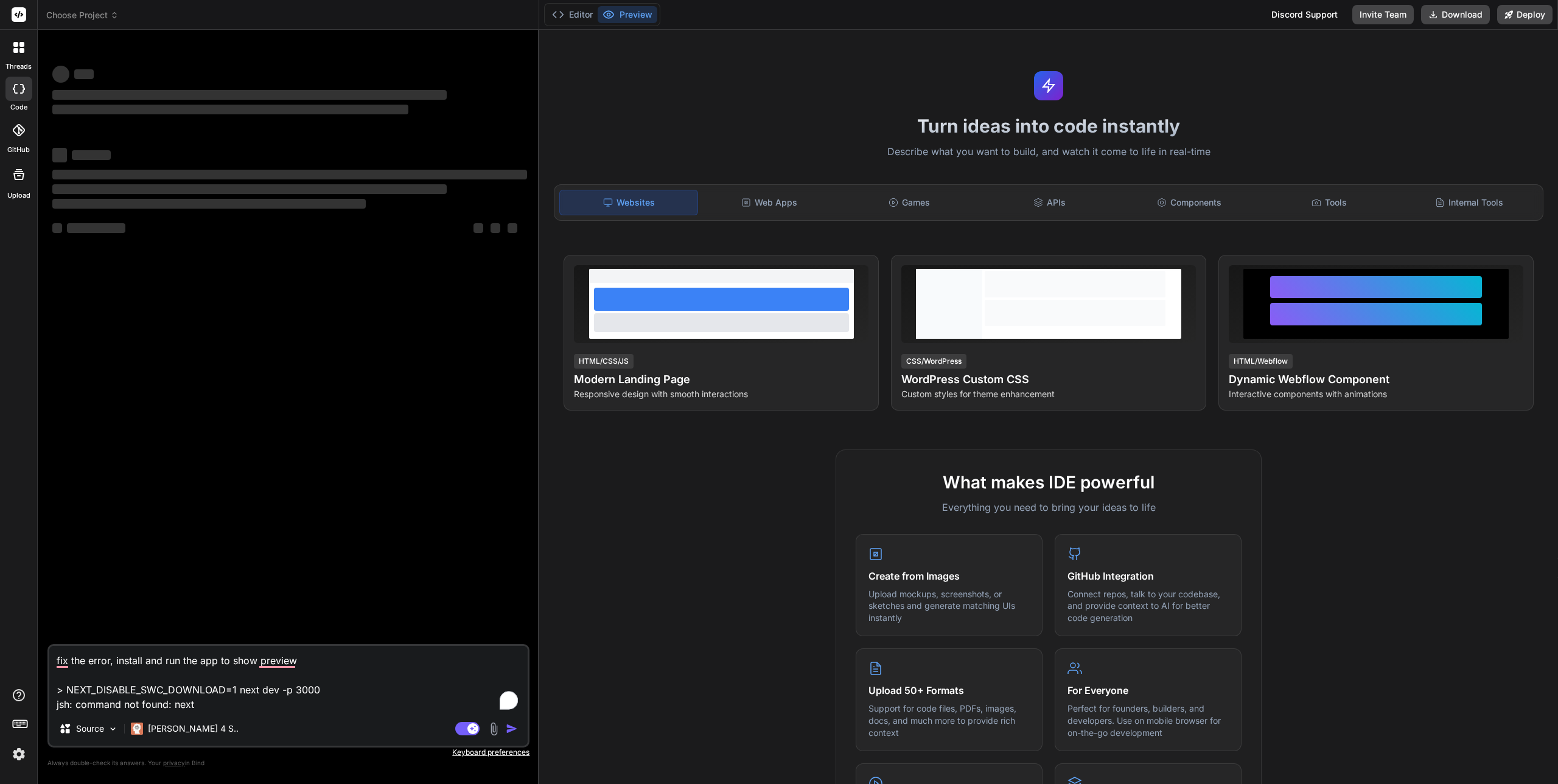
click at [229, 687] on textarea "fix the error, install and run the app to show preview > NEXT_DISABLE_SWC_DOWNL…" at bounding box center [288, 679] width 478 height 66
type textarea "x"
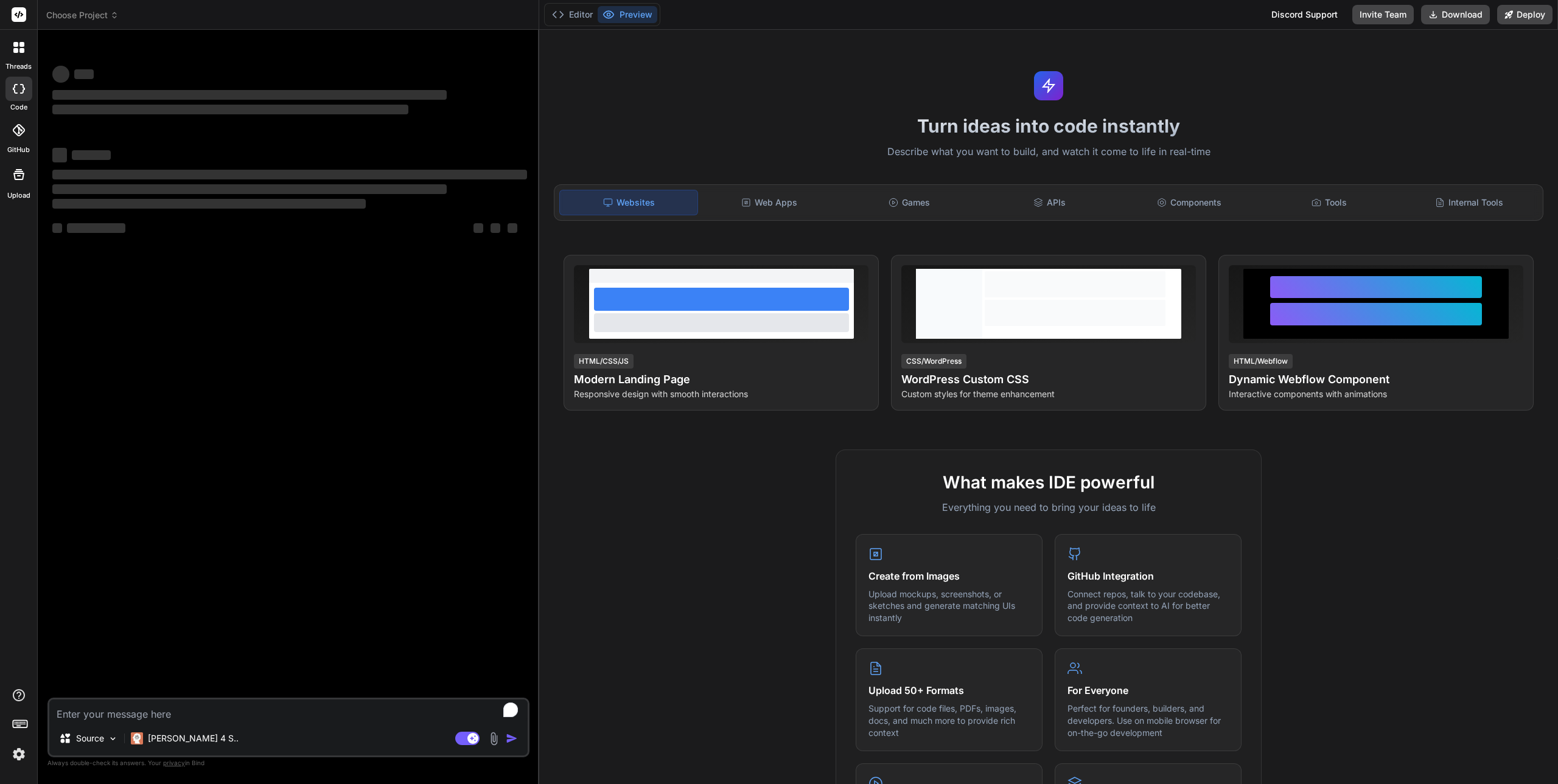
type textarea "x"
click at [20, 748] on img at bounding box center [19, 755] width 21 height 21
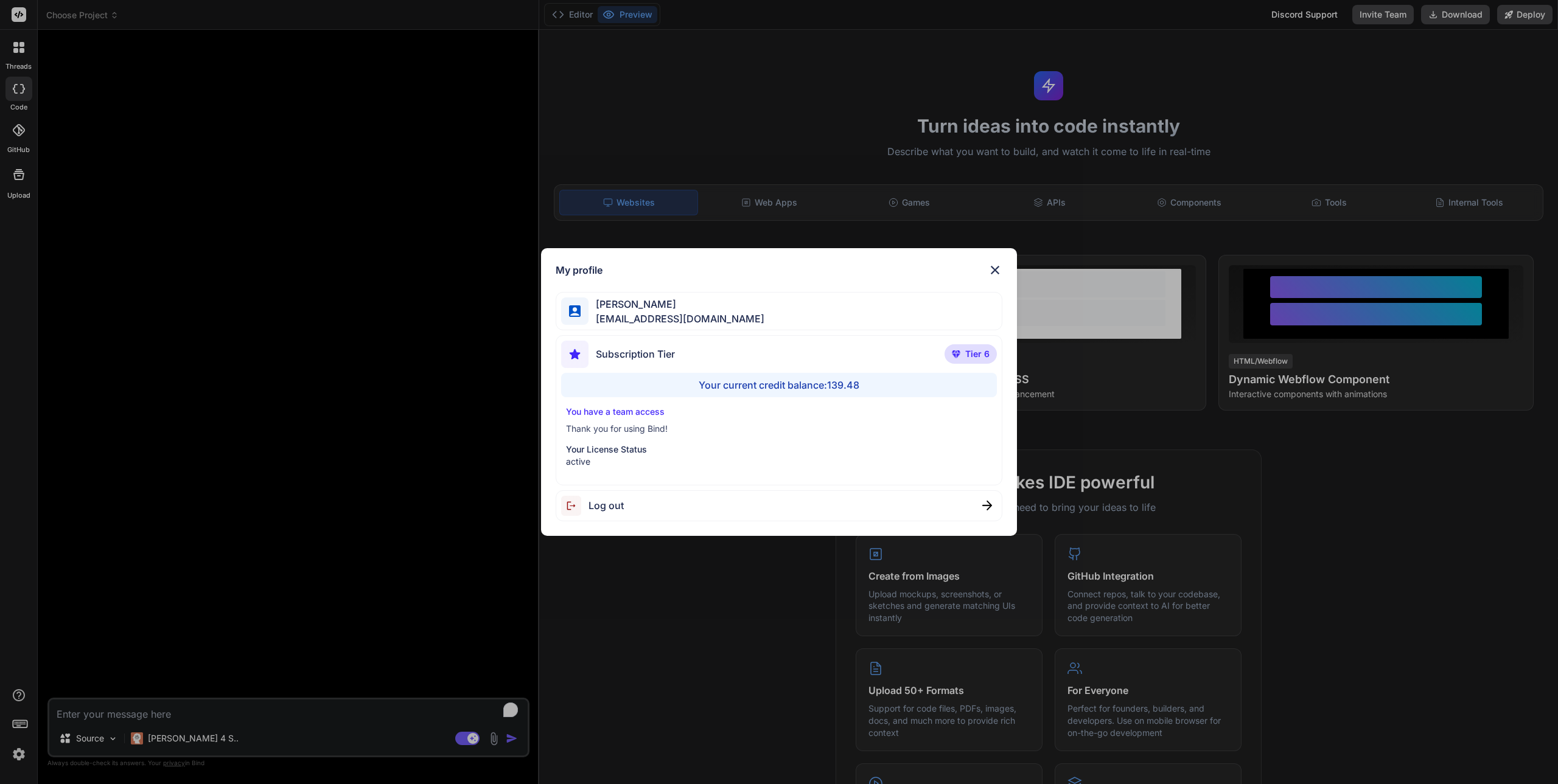
click at [18, 751] on div "My profile [PERSON_NAME] [PERSON_NAME][EMAIL_ADDRESS][DOMAIN_NAME] Subscription…" at bounding box center [779, 392] width 1558 height 784
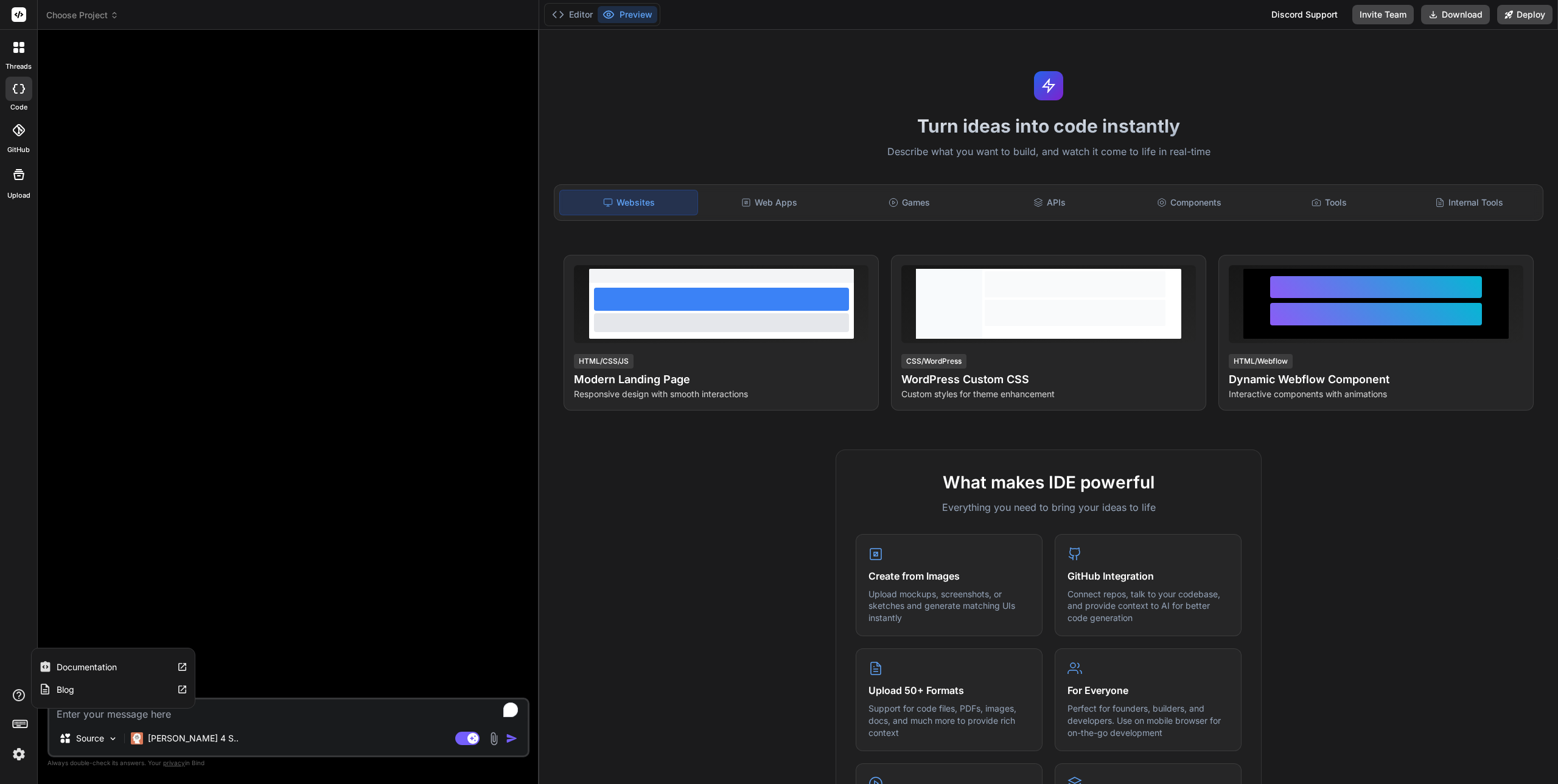
click at [18, 693] on icon at bounding box center [19, 695] width 12 height 12
click at [129, 339] on div at bounding box center [290, 368] width 479 height 658
click at [86, 14] on span "Choose Project" at bounding box center [82, 15] width 72 height 12
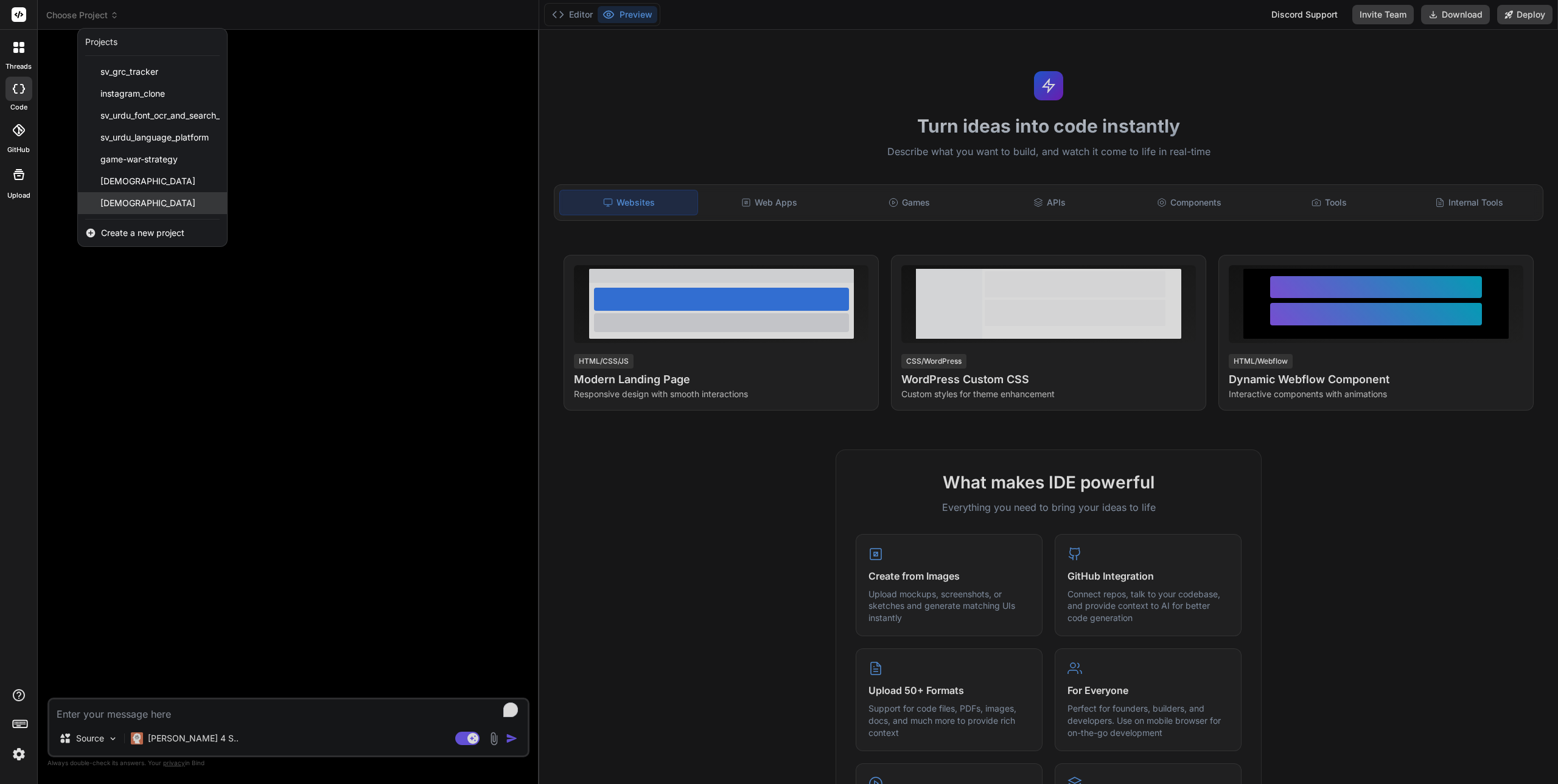
click at [144, 198] on span "[DEMOGRAPHIC_DATA]" at bounding box center [148, 203] width 95 height 12
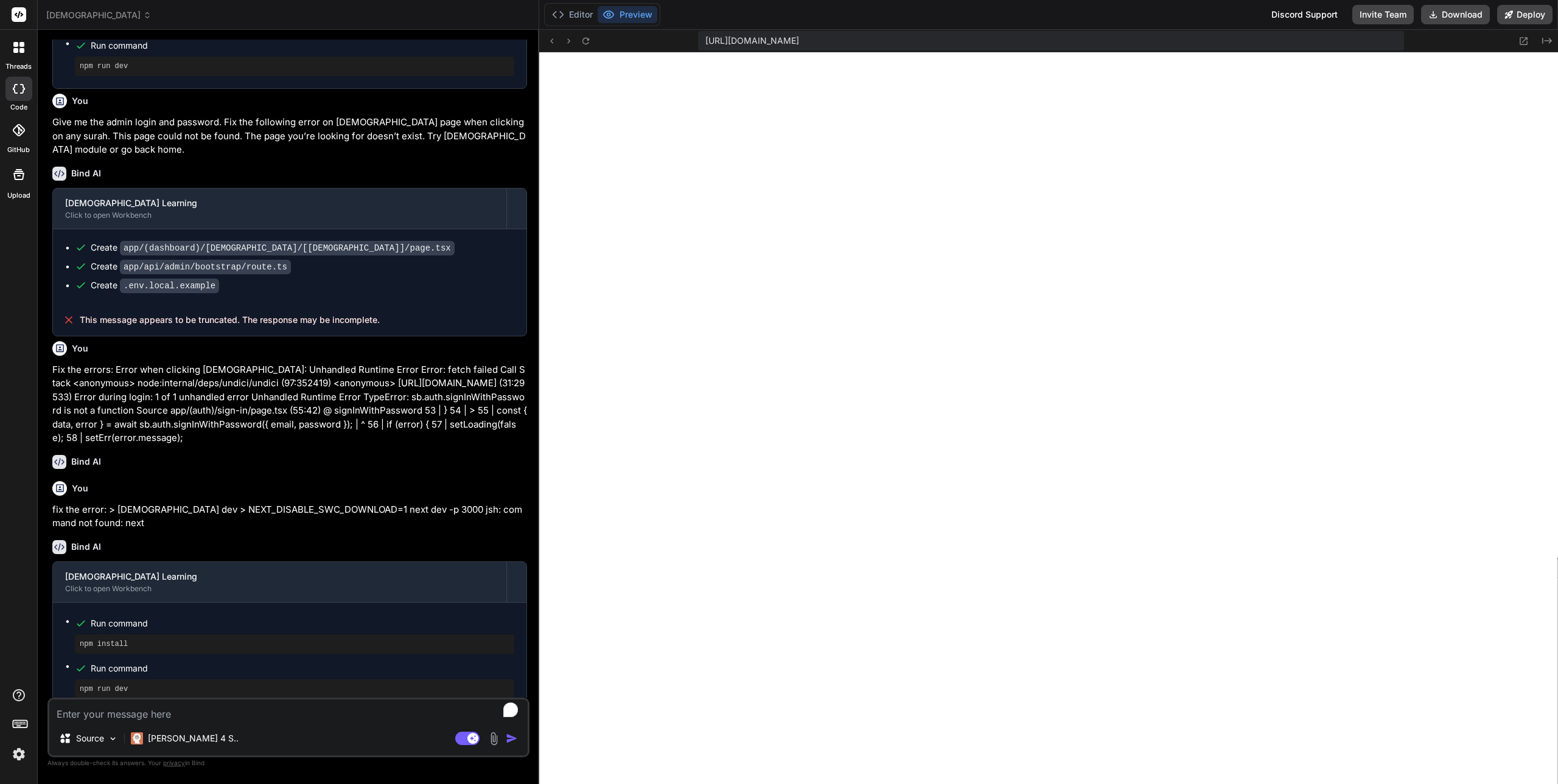
scroll to position [439, 0]
click at [576, 10] on button "Editor" at bounding box center [572, 14] width 51 height 17
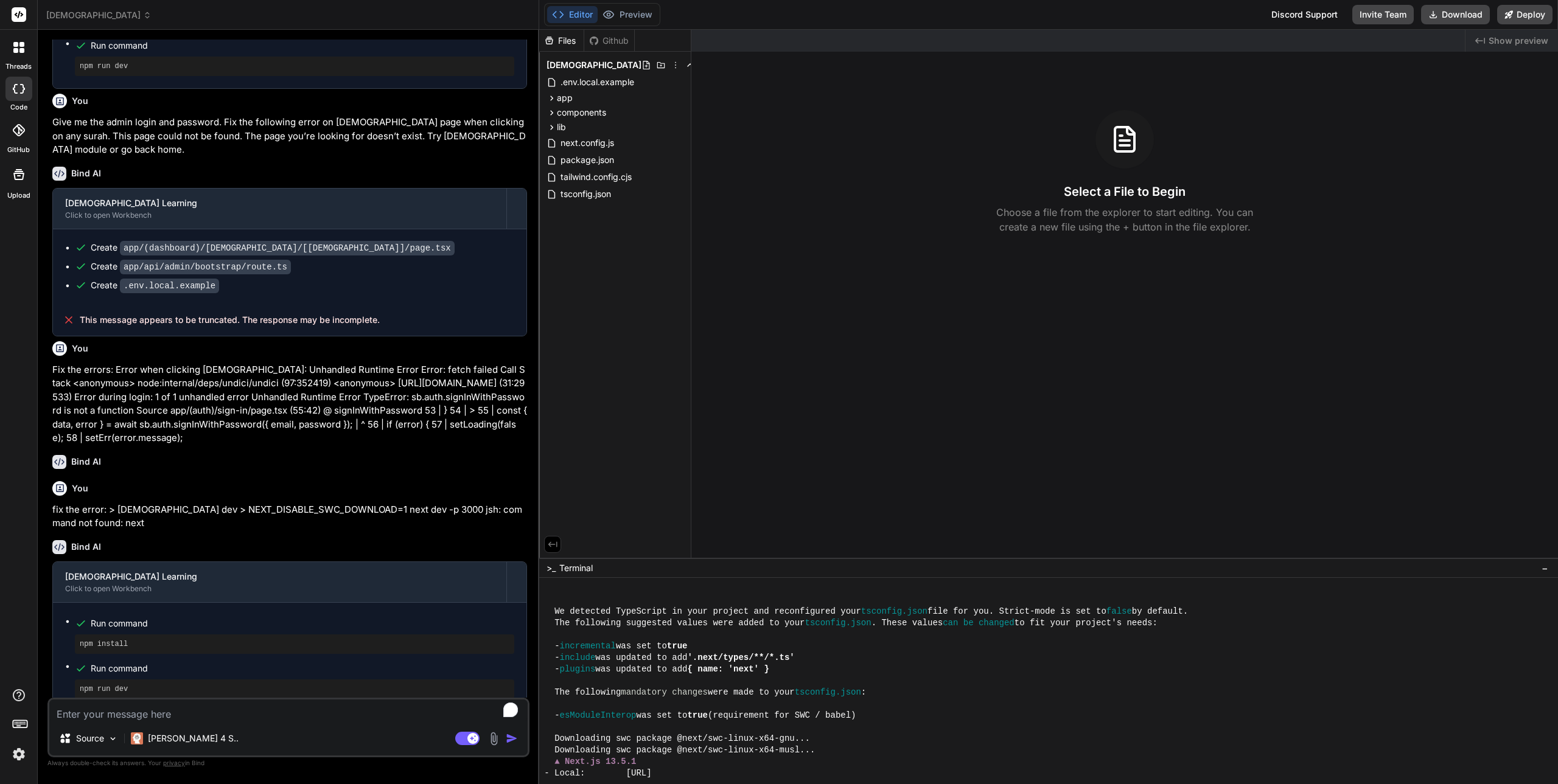
scroll to position [286, 0]
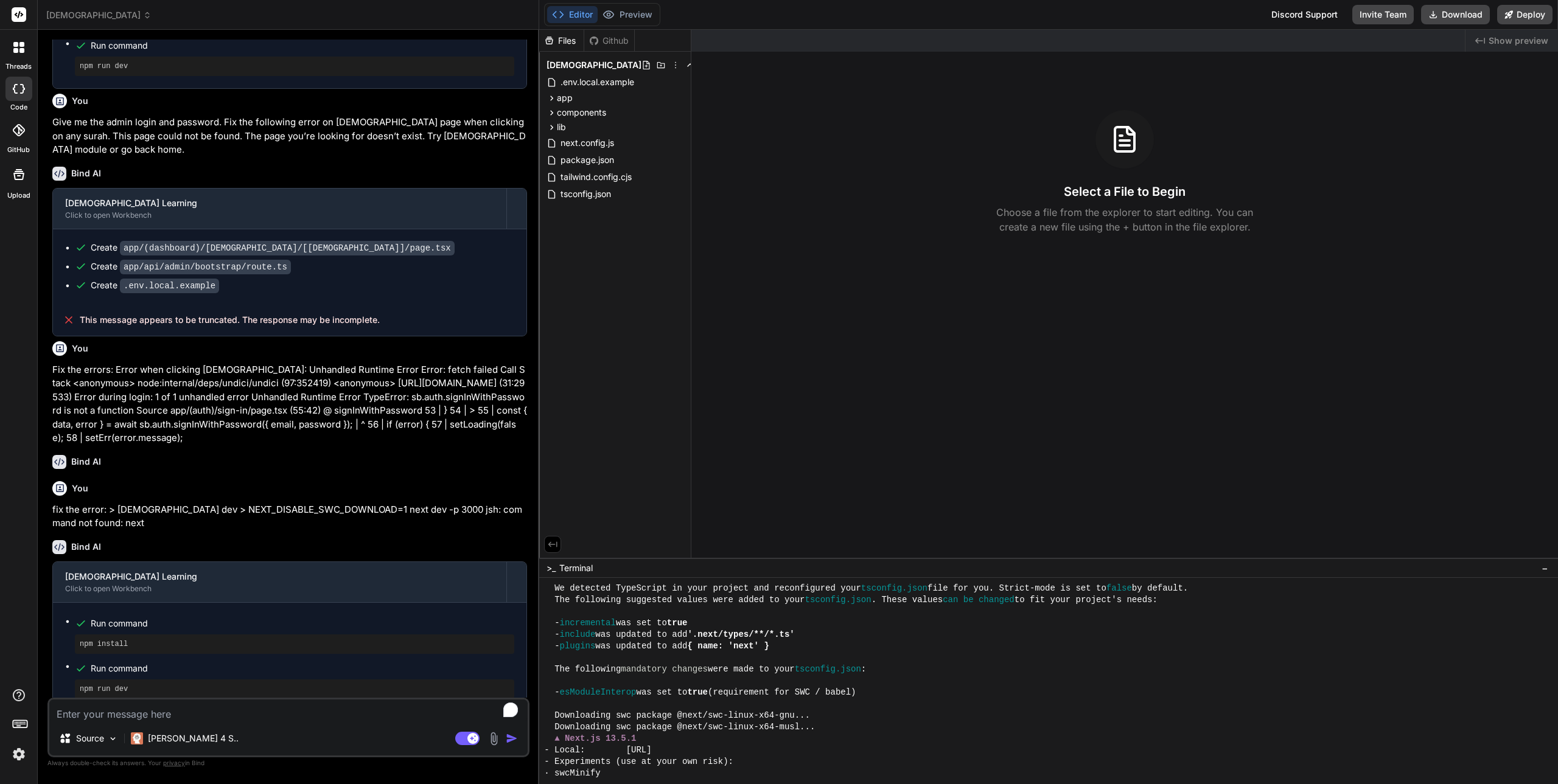
click at [21, 757] on img at bounding box center [19, 755] width 21 height 21
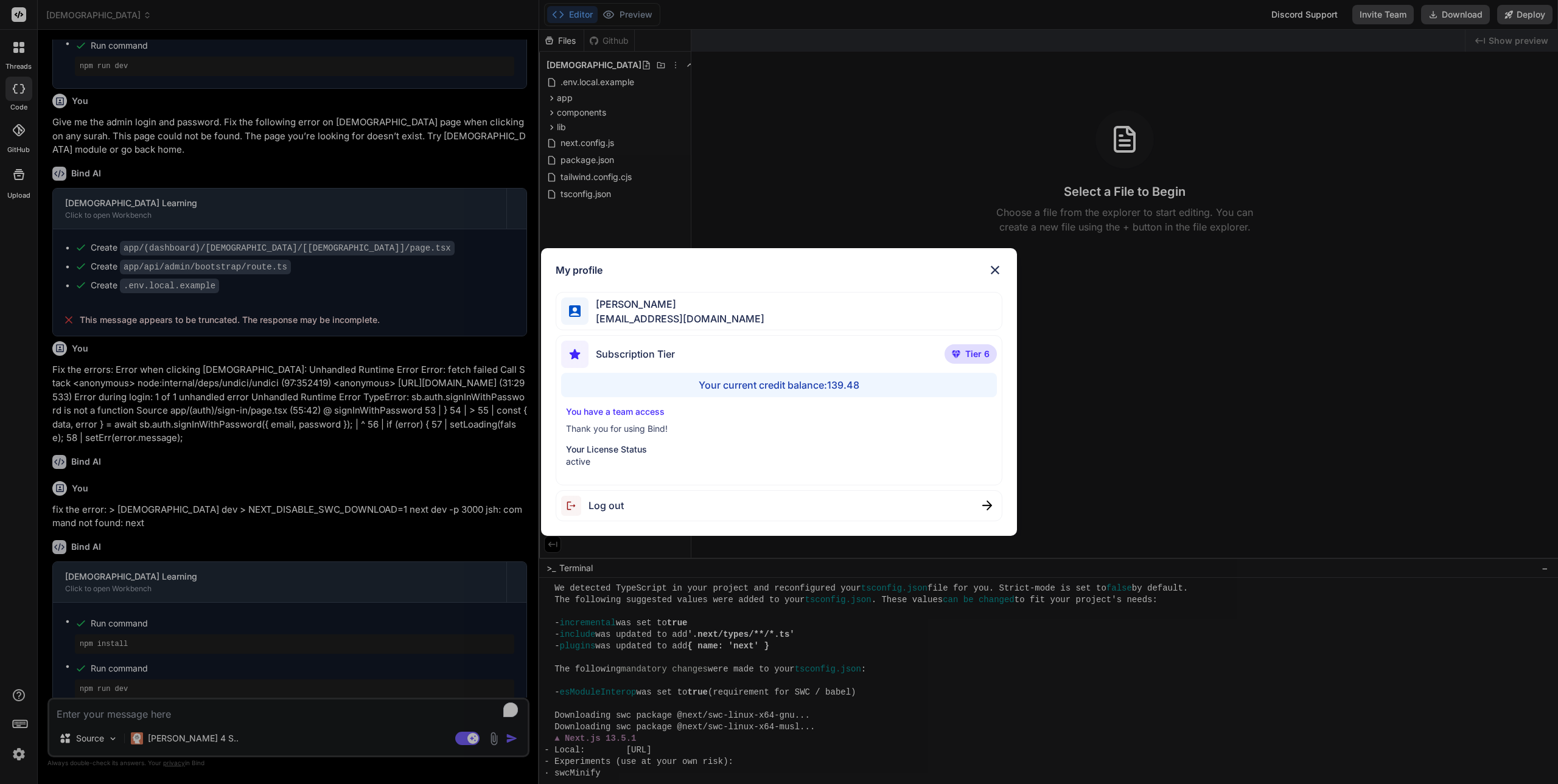
click at [704, 717] on div "My profile [PERSON_NAME] [PERSON_NAME][EMAIL_ADDRESS][DOMAIN_NAME] Subscription…" at bounding box center [779, 392] width 1558 height 784
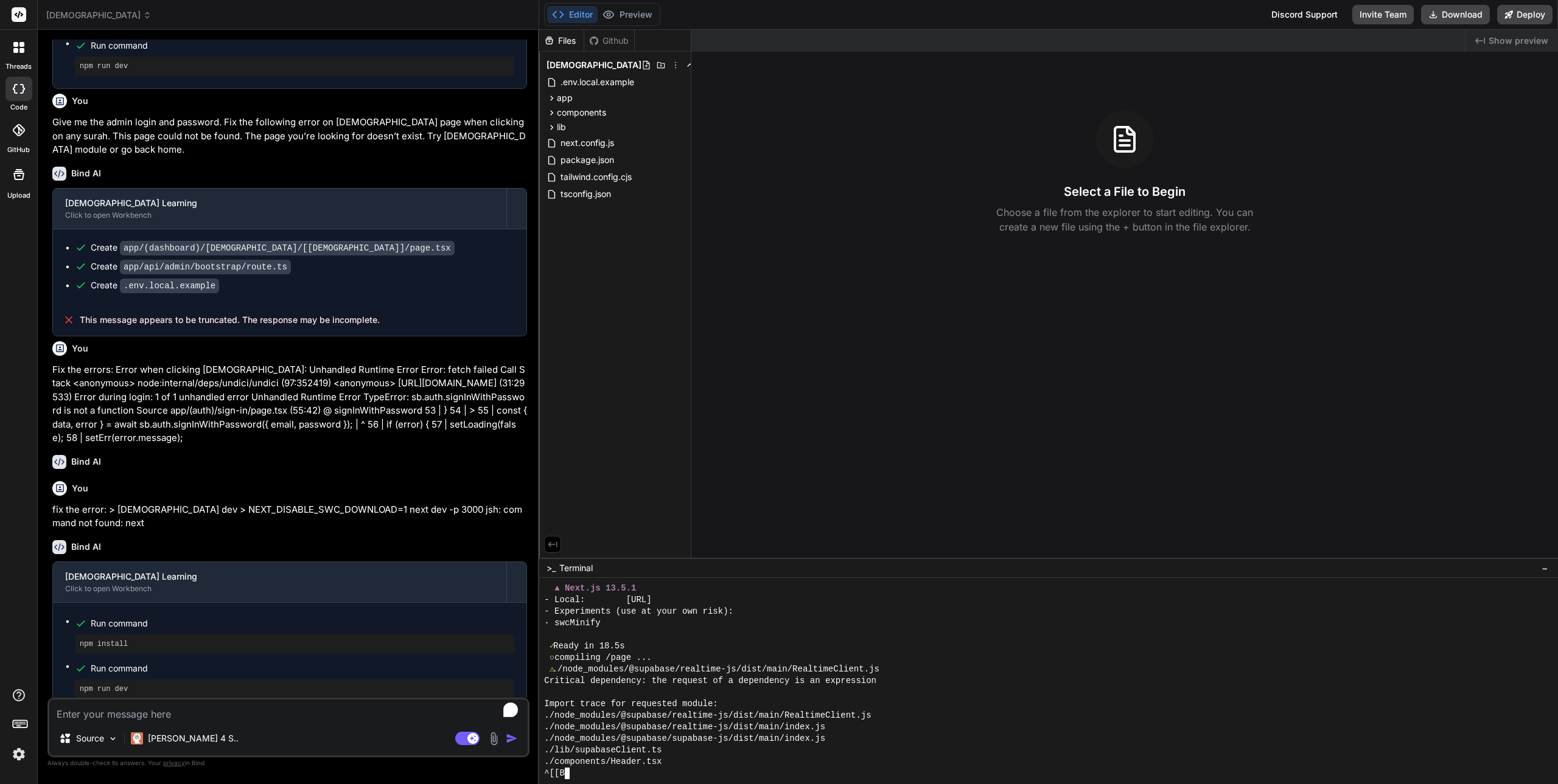
scroll to position [439, 0]
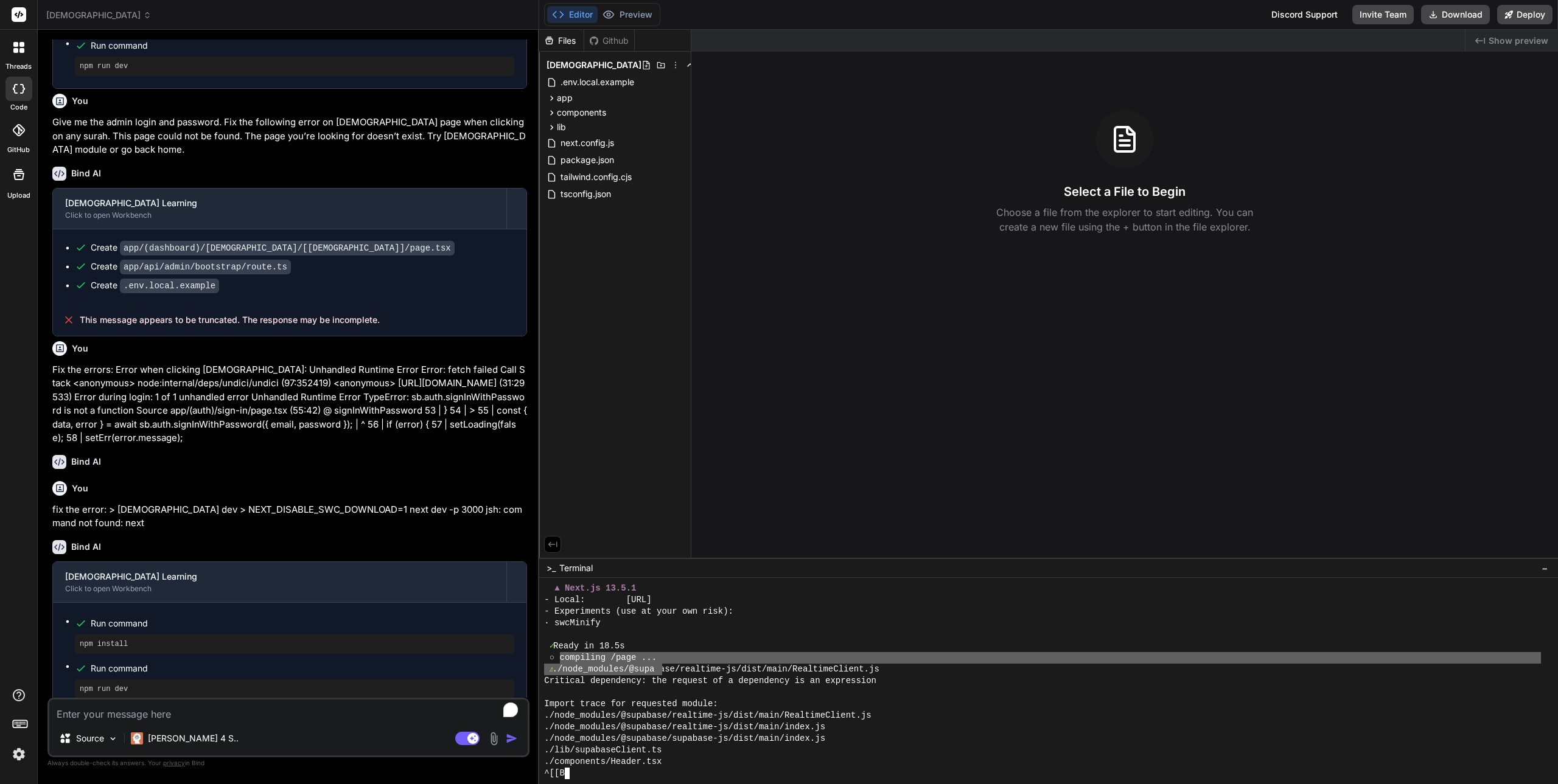
drag, startPoint x: 559, startPoint y: 659, endPoint x: 659, endPoint y: 672, distance: 100.8
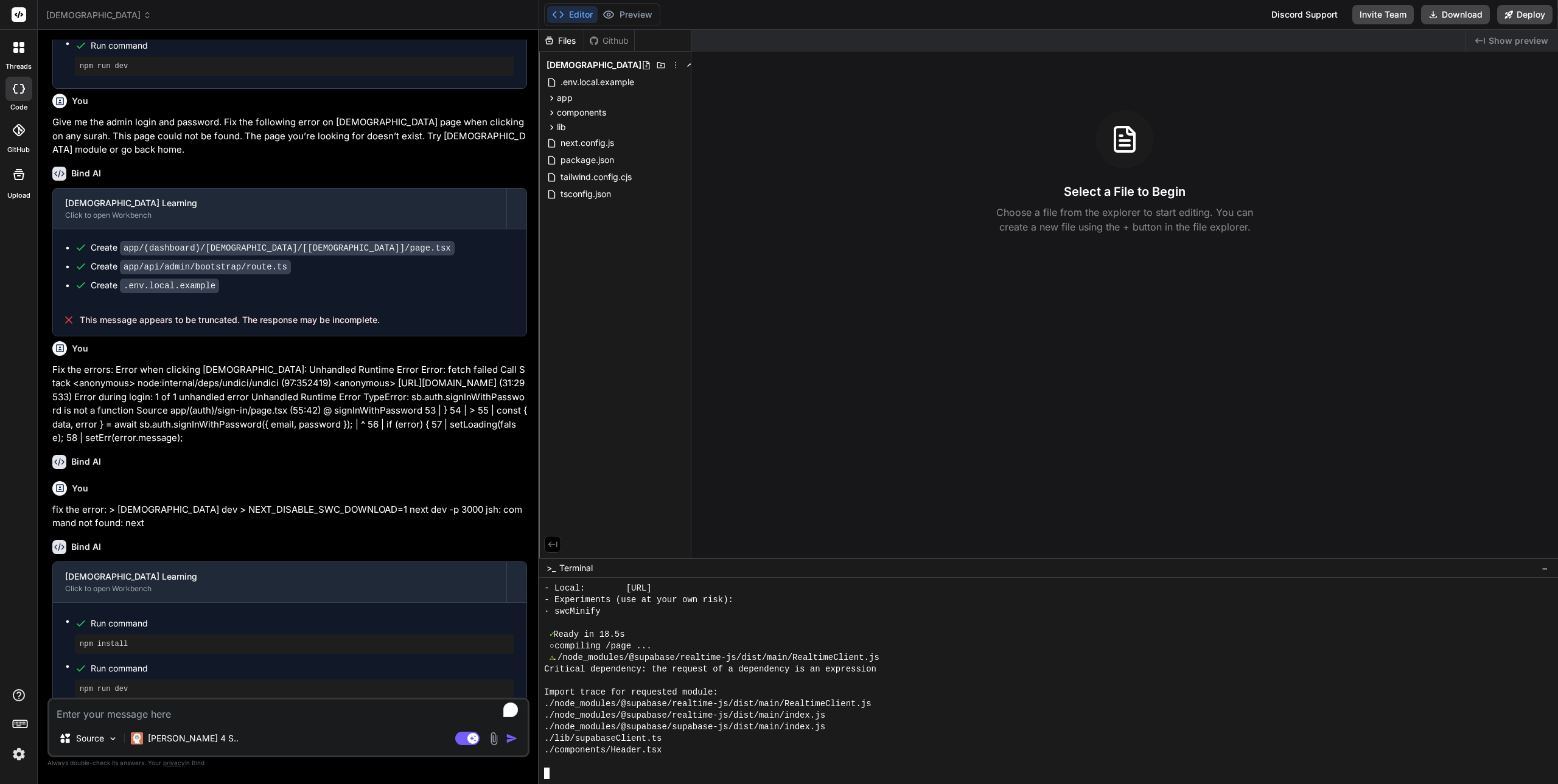
scroll to position [451, 0]
click at [684, 677] on div at bounding box center [1042, 681] width 997 height 12
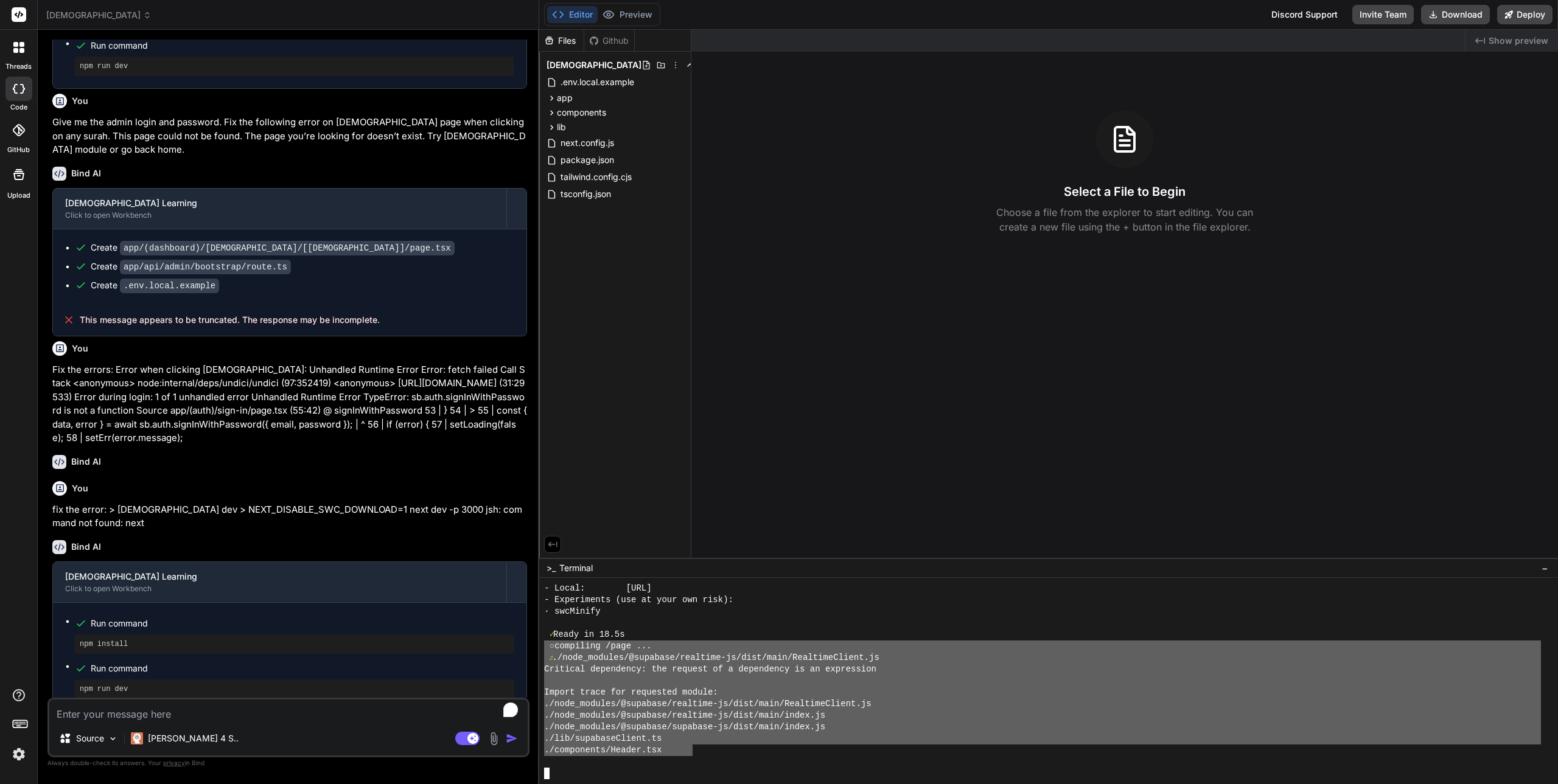
drag, startPoint x: 546, startPoint y: 648, endPoint x: 693, endPoint y: 748, distance: 177.8
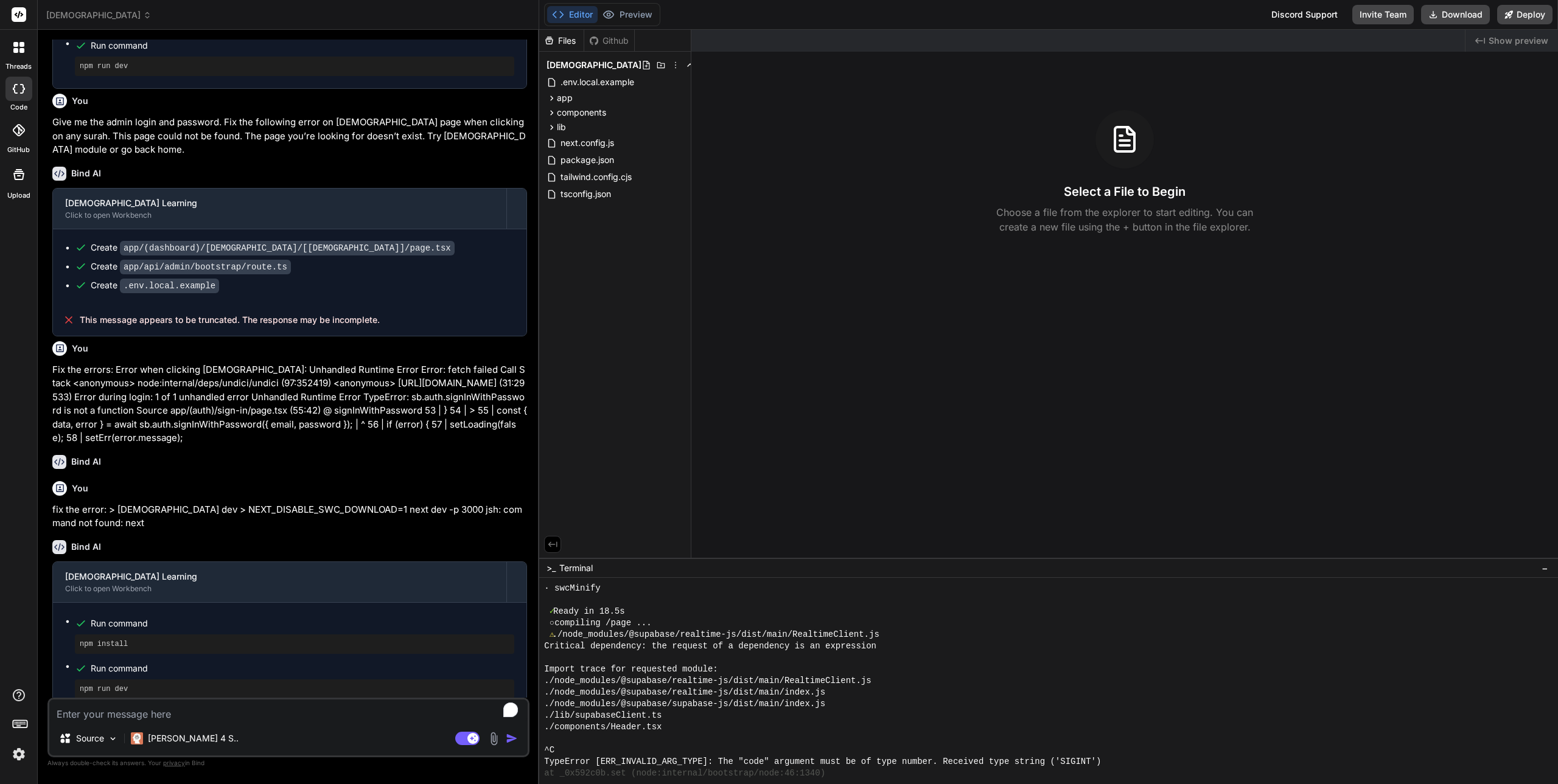
scroll to position [466, 0]
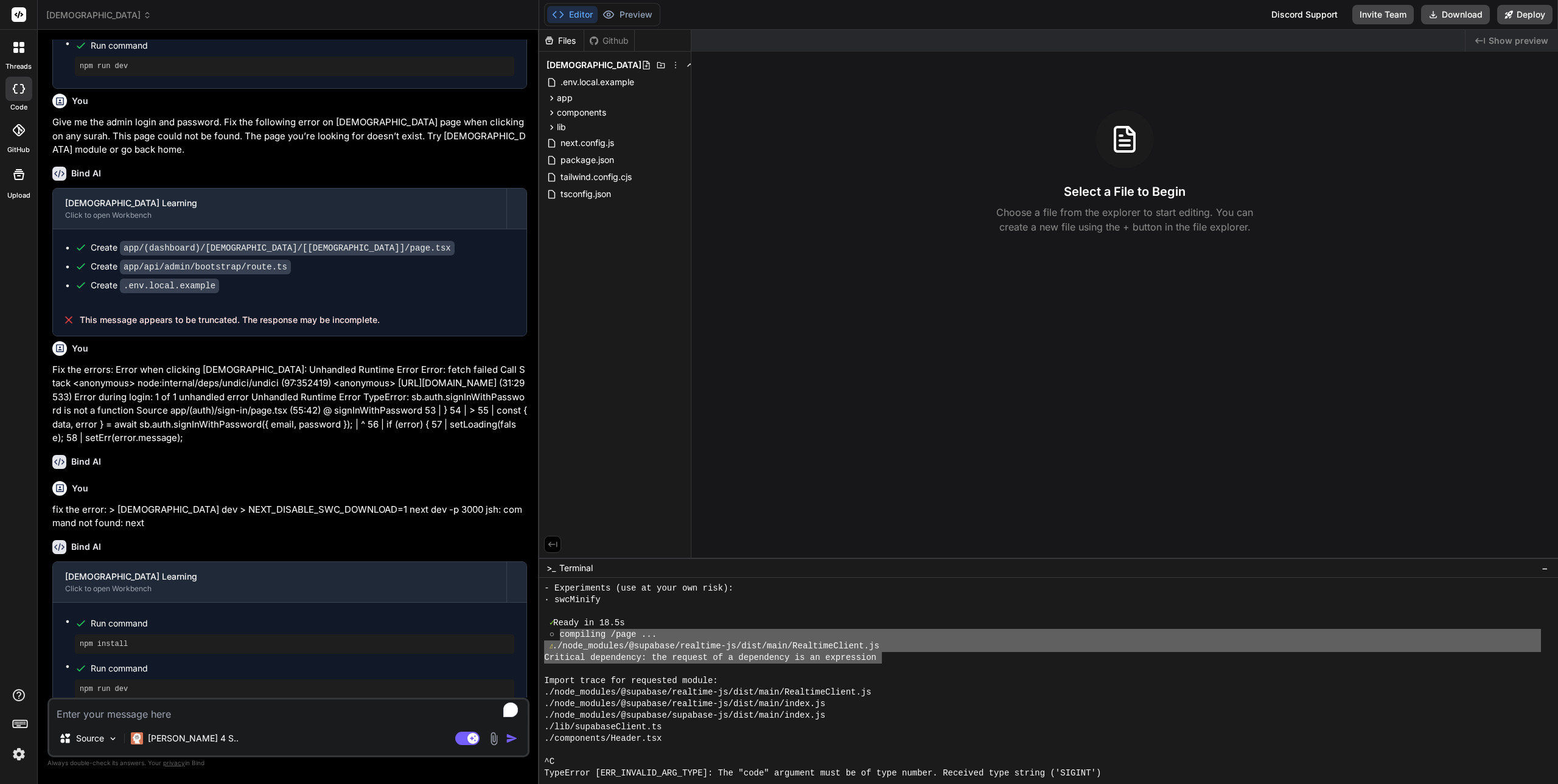
drag, startPoint x: 559, startPoint y: 639, endPoint x: 881, endPoint y: 658, distance: 322.6
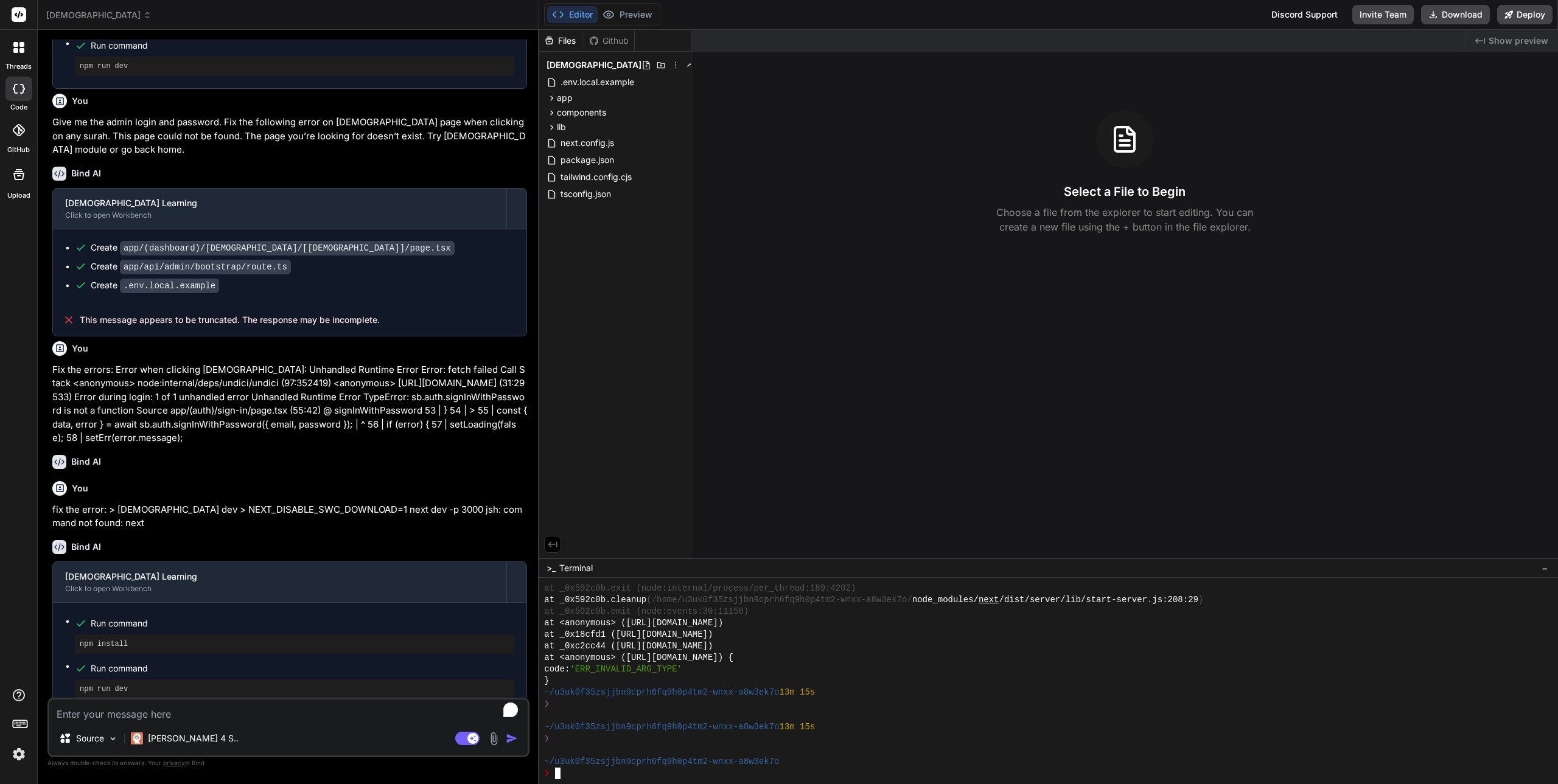
scroll to position [1584, 0]
click at [251, 711] on textarea "To enrich screen reader interactions, please activate Accessibility in Grammarl…" at bounding box center [288, 711] width 478 height 22
type textarea "x"
type textarea "F"
type textarea "x"
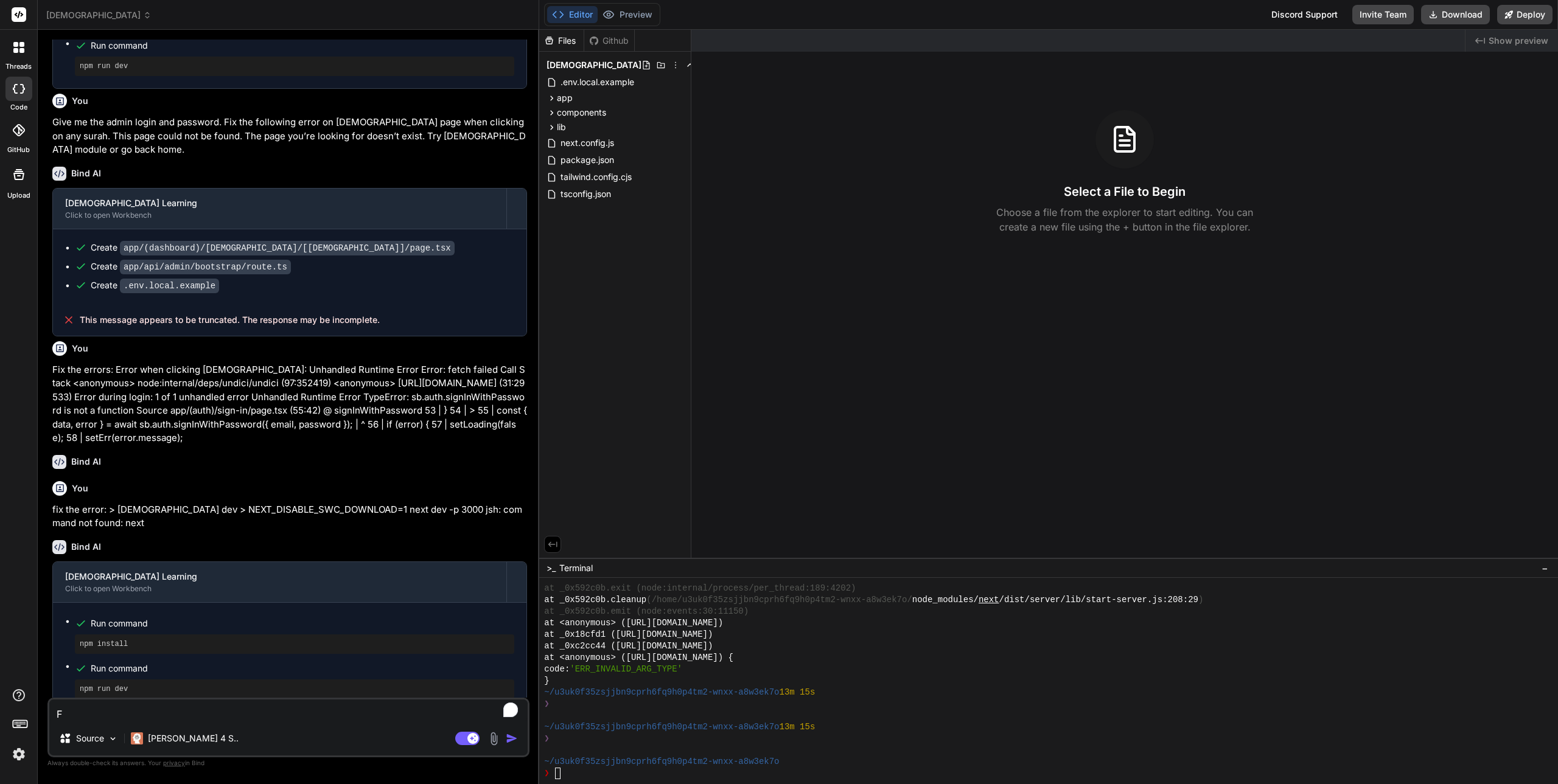
type textarea "Fi"
type textarea "x"
type textarea "Fir"
type textarea "x"
type textarea "Fir"
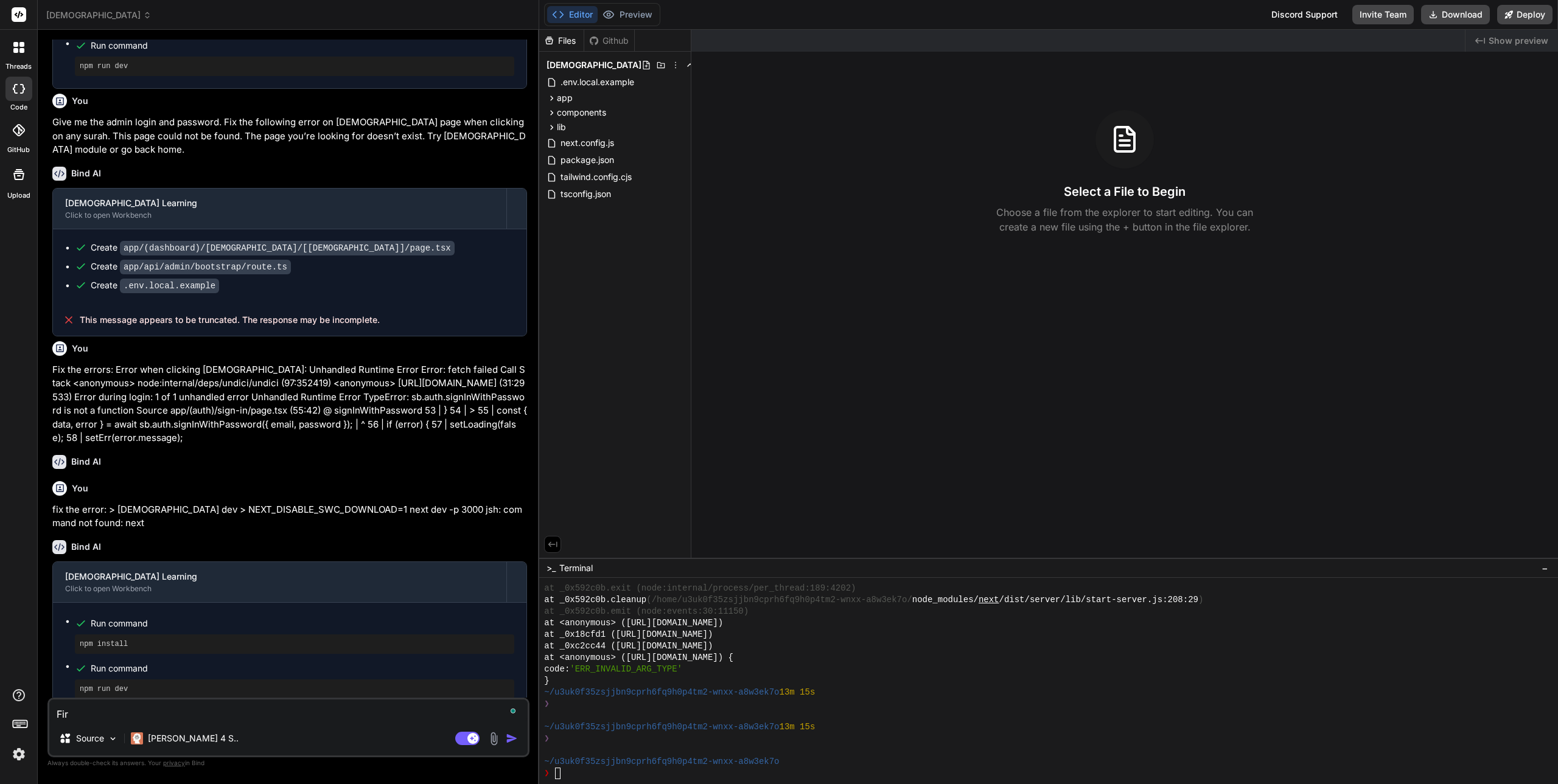
type textarea "x"
type textarea "Fir t"
type textarea "x"
type textarea "Fir th"
type textarea "x"
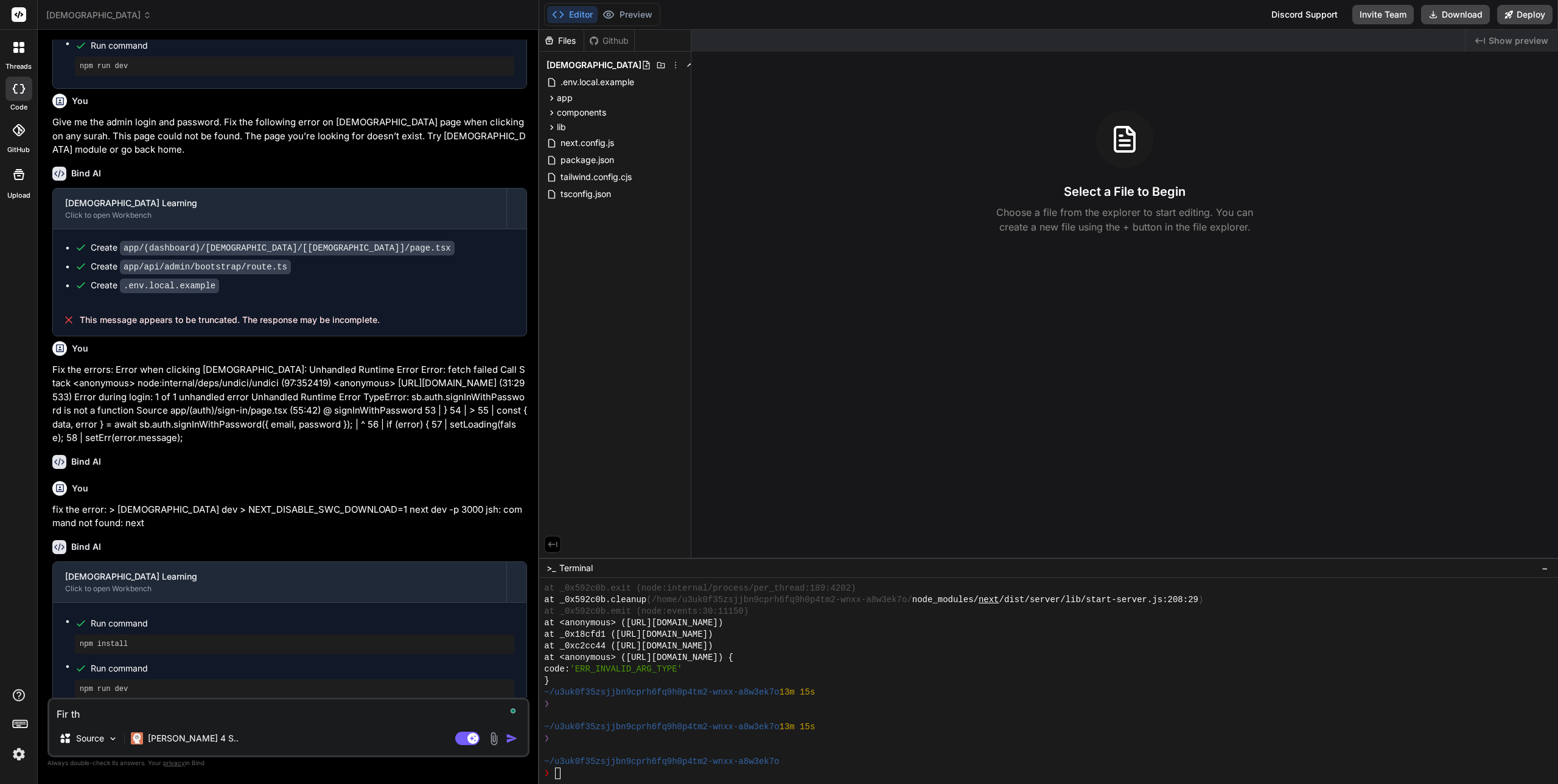
type textarea "Fir th"
type textarea "x"
type textarea "Fir th"
type textarea "x"
type textarea "Fir the"
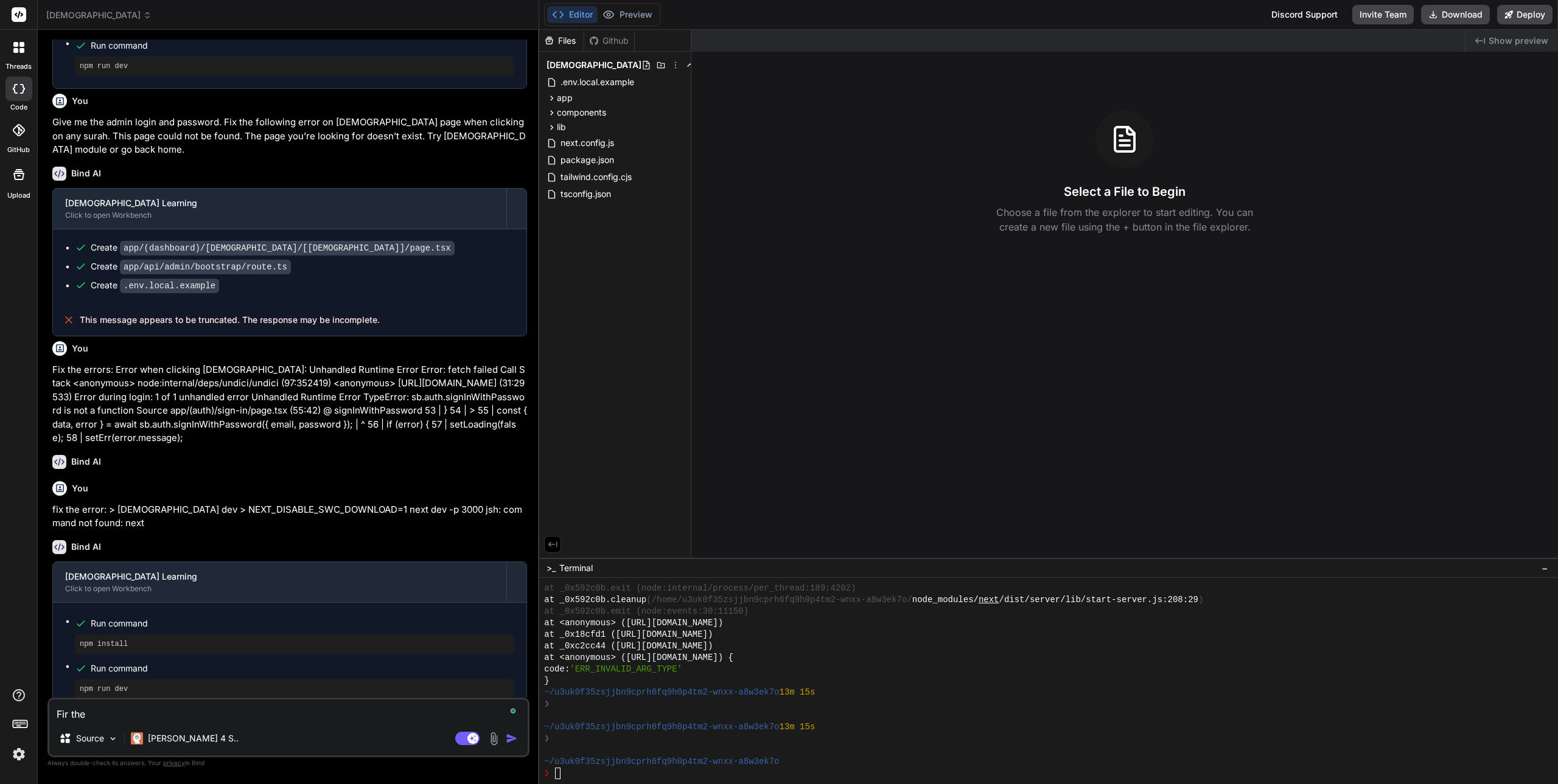
type textarea "x"
type textarea "Fir the"
type textarea "x"
type textarea "Fir the e"
type textarea "x"
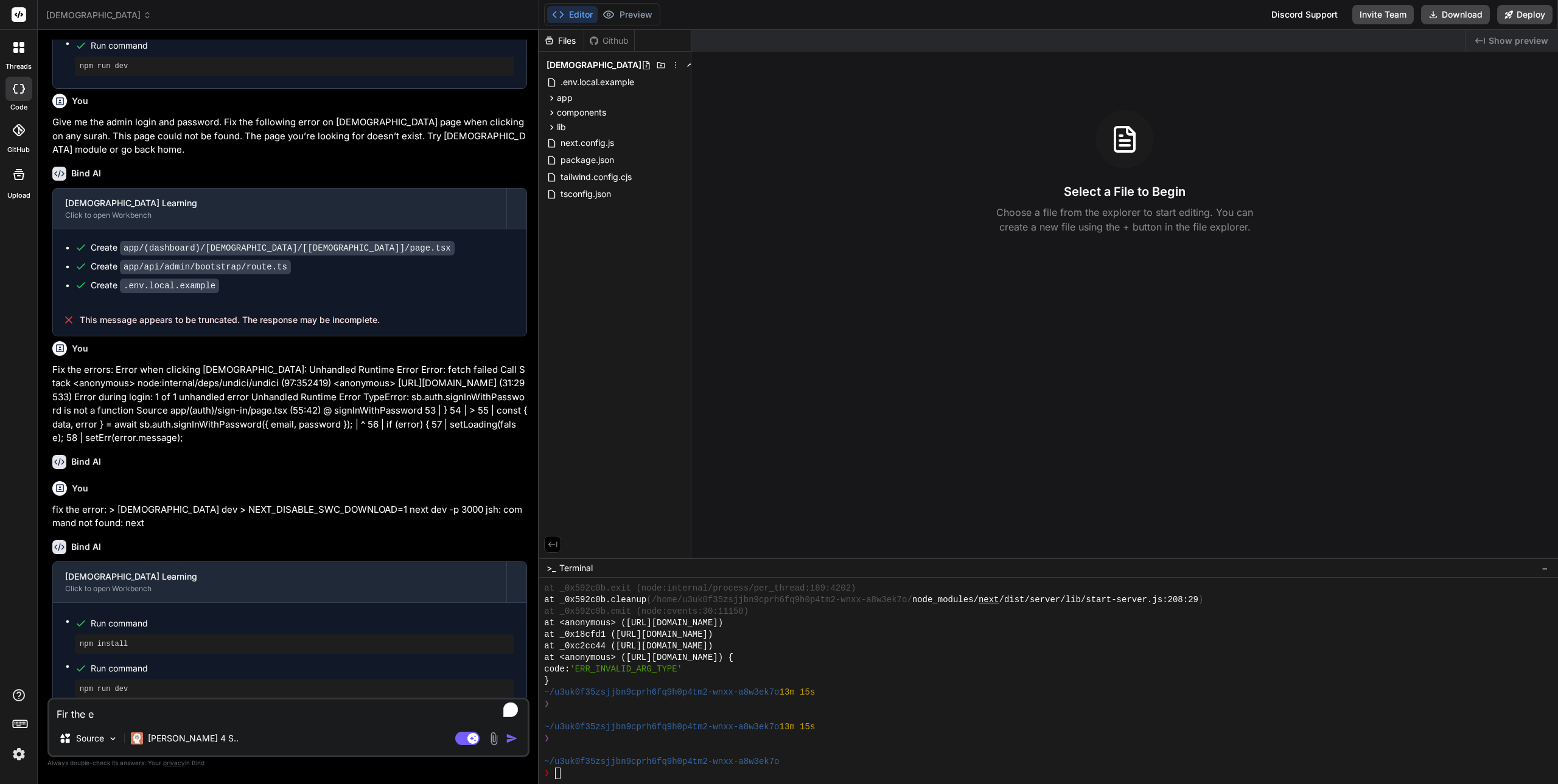
type textarea "Fir the er"
type textarea "x"
type textarea "Fir the err"
type textarea "x"
type textarea "Fir the erro"
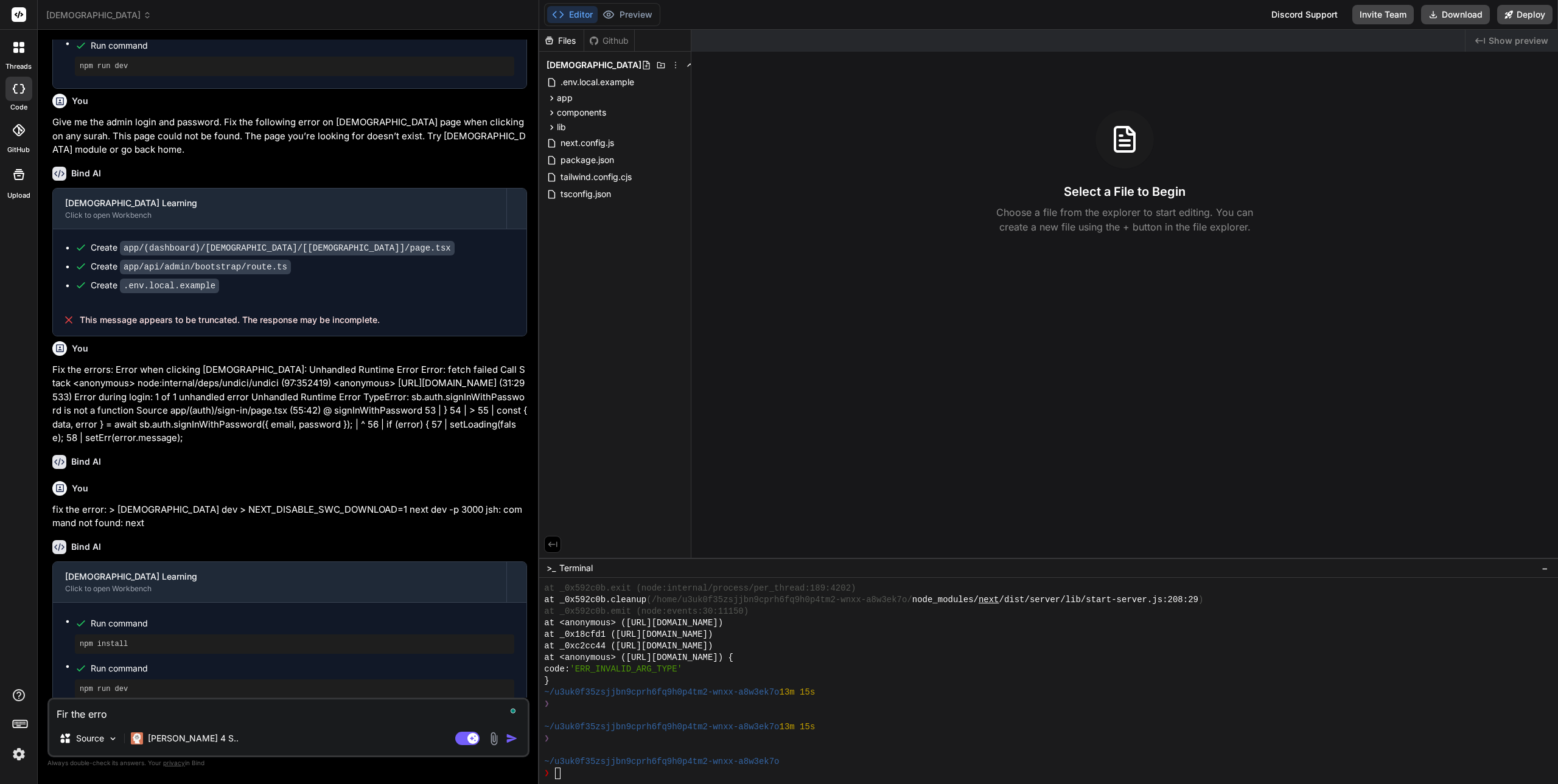
type textarea "x"
type textarea "Fir the error"
type textarea "x"
type textarea "Fir the error"
type textarea "x"
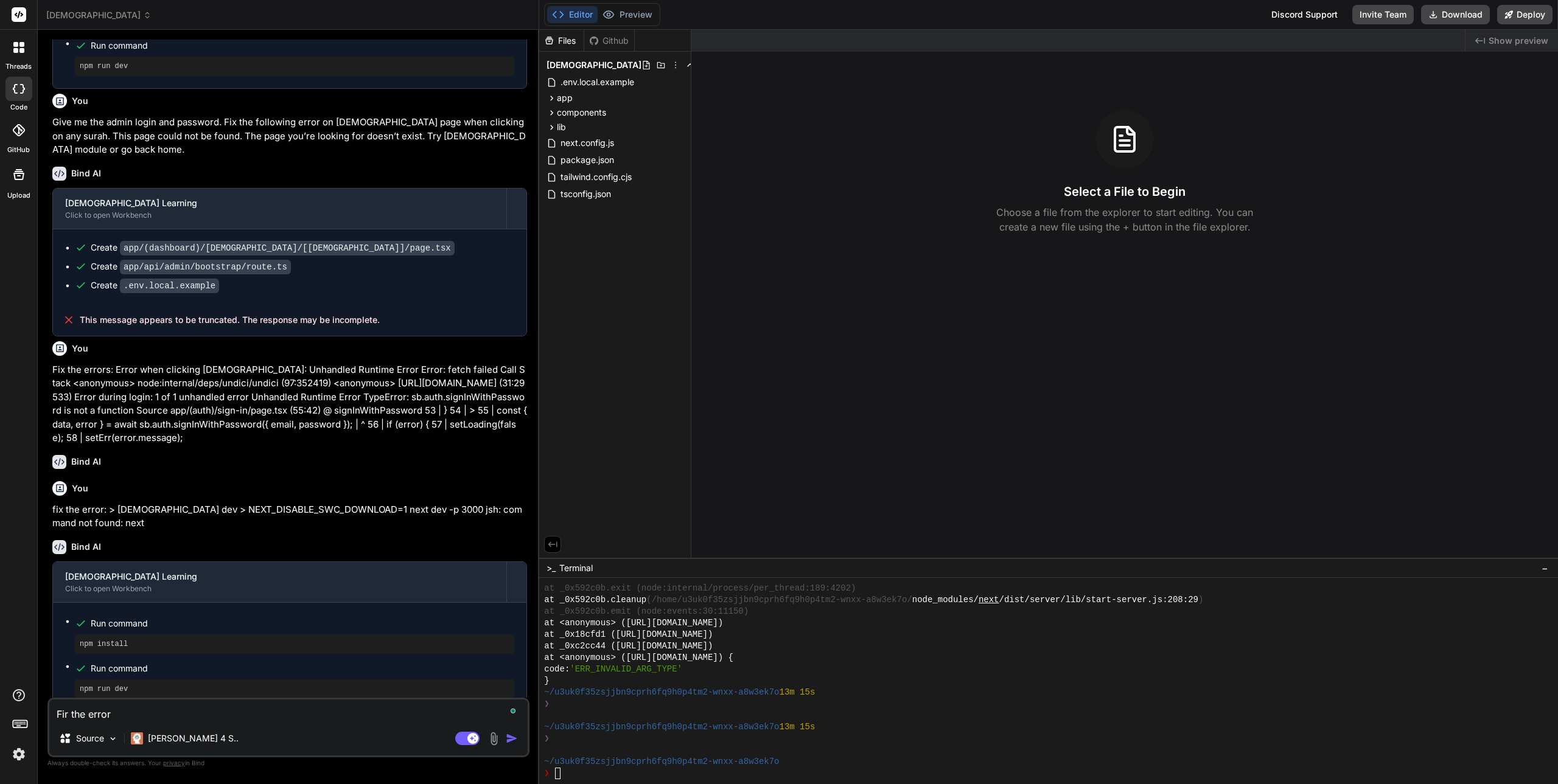
type textarea "Fir the error a"
type textarea "x"
type textarea "Fir the error an"
type textarea "x"
type textarea "Fir the error and"
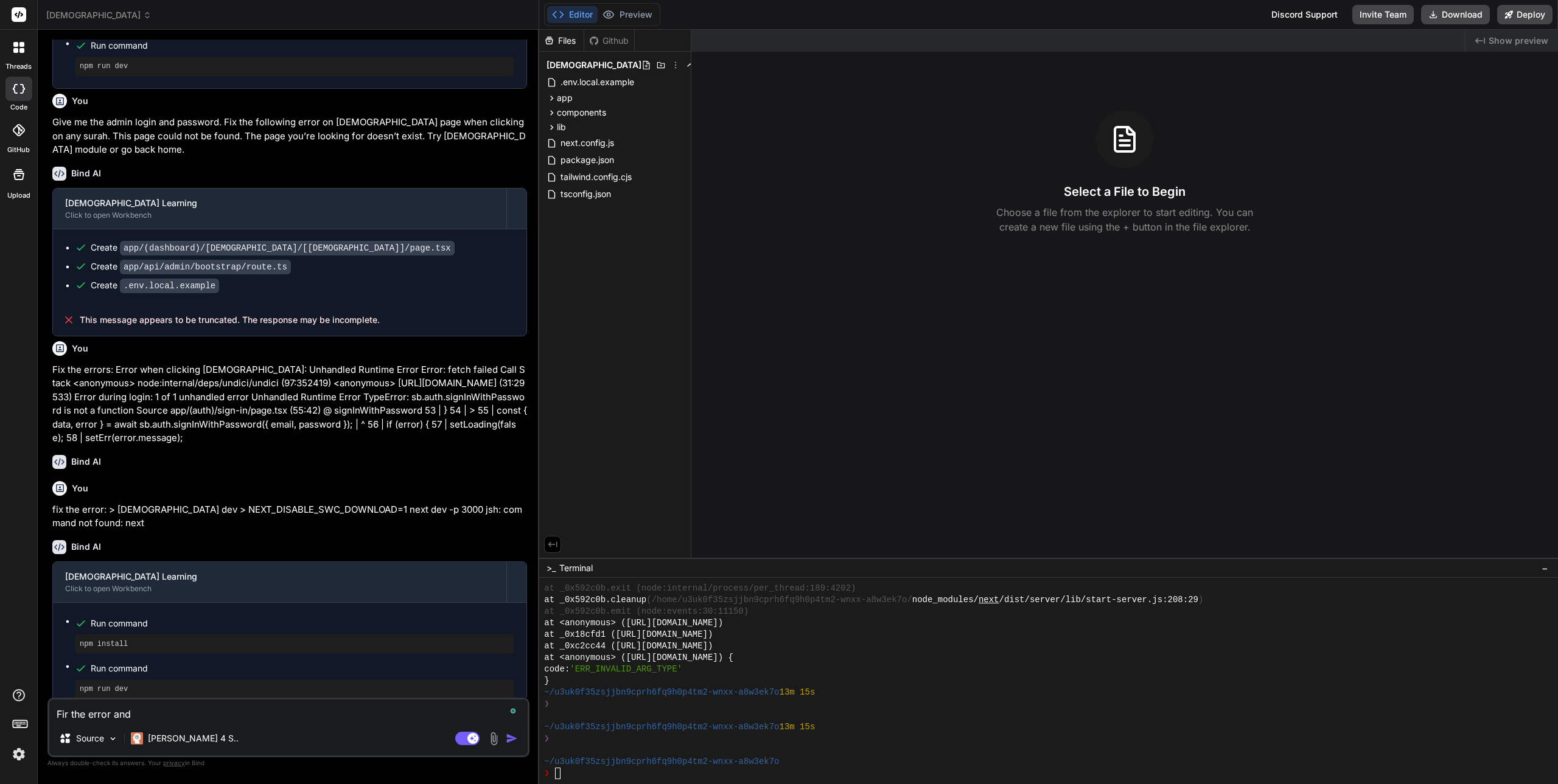
type textarea "x"
type textarea "Fir the error and"
type textarea "x"
type textarea "Fir the error and g"
type textarea "x"
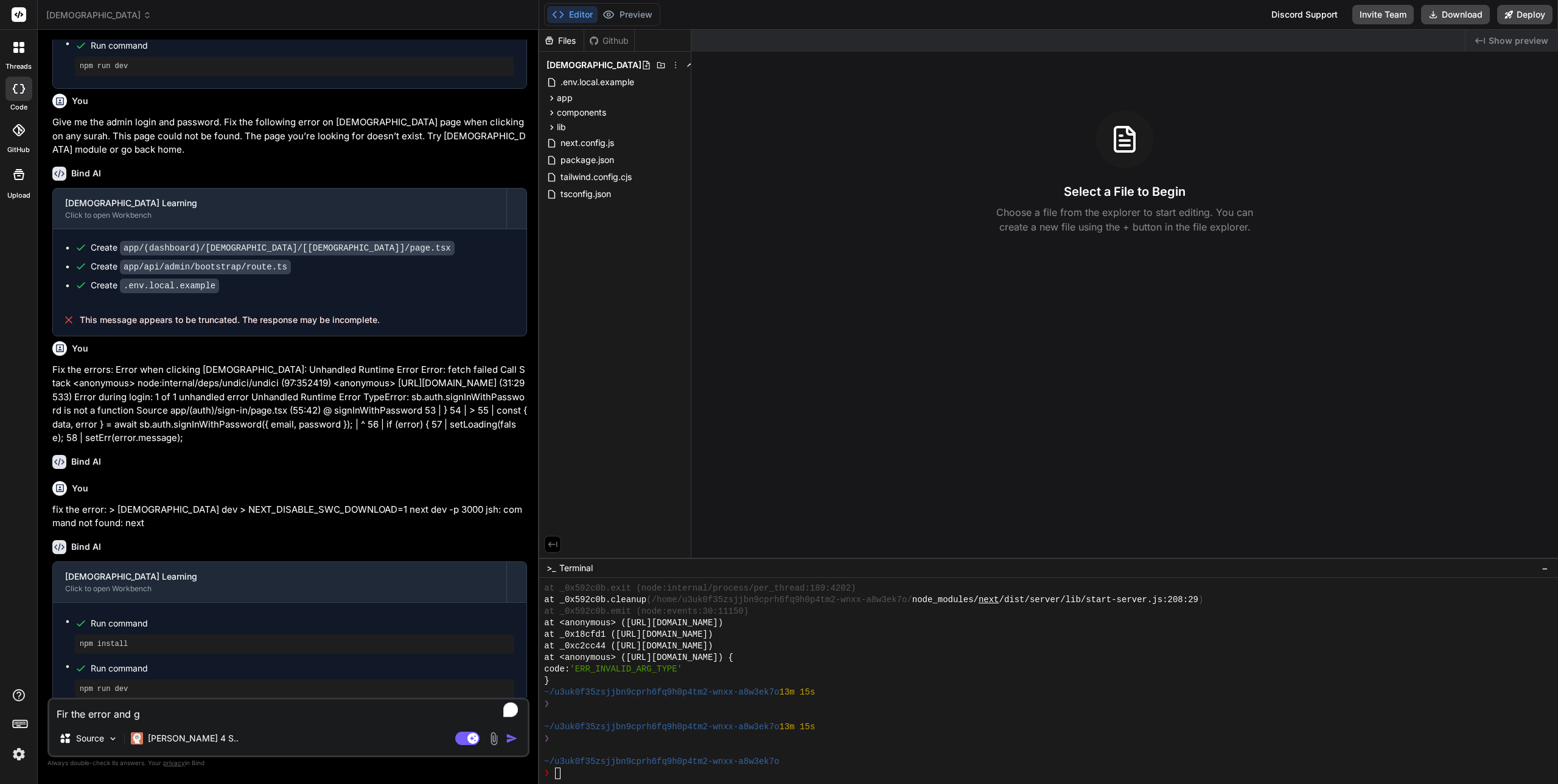
type textarea "Fir the error and ge"
type textarea "x"
type textarea "Fir the error and gen"
type textarea "x"
type textarea "Fir the error and gene"
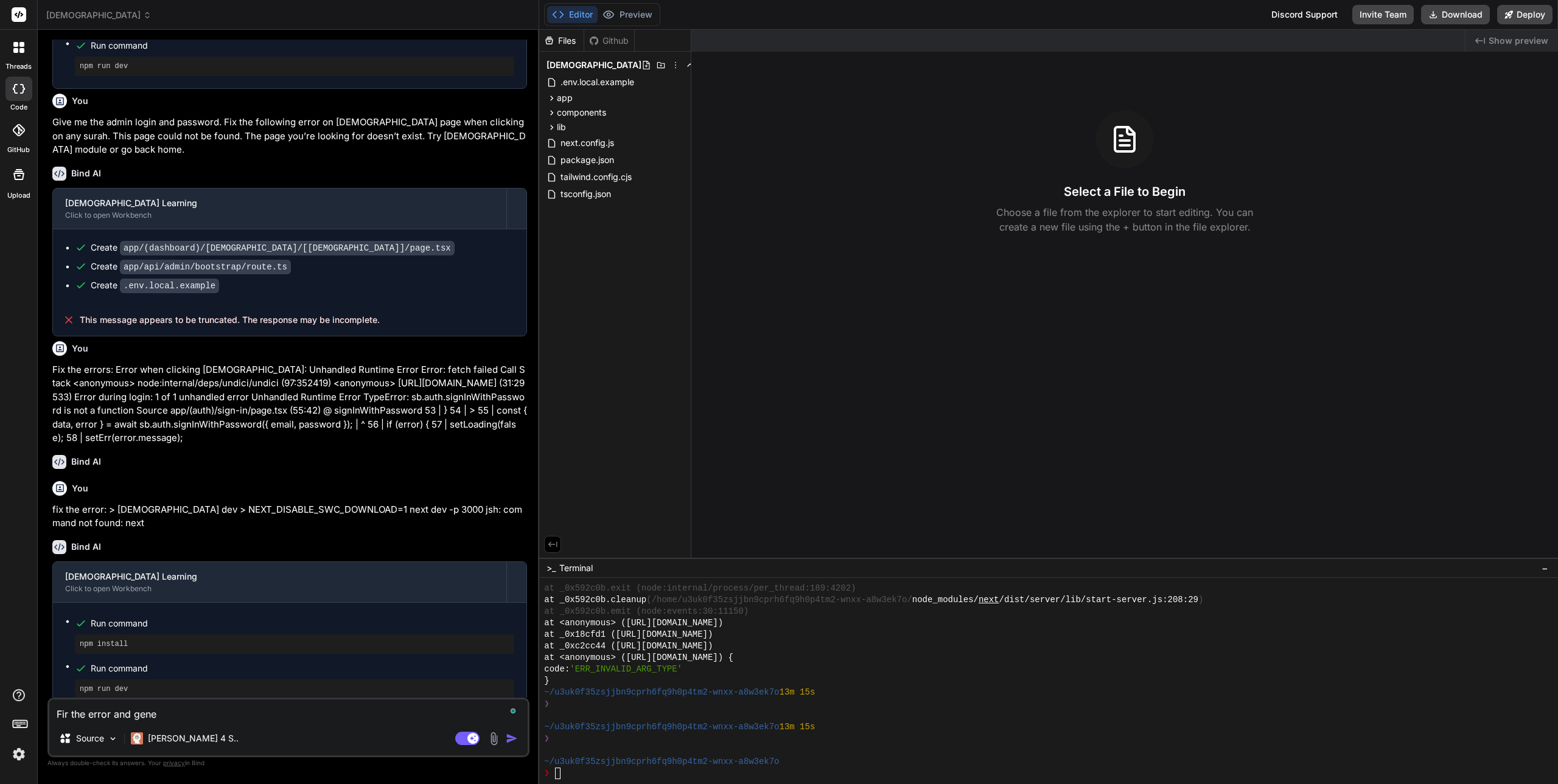
type textarea "x"
type textarea "Fir the error"
type textarea "x"
type textarea "Fir the error"
type textarea "x"
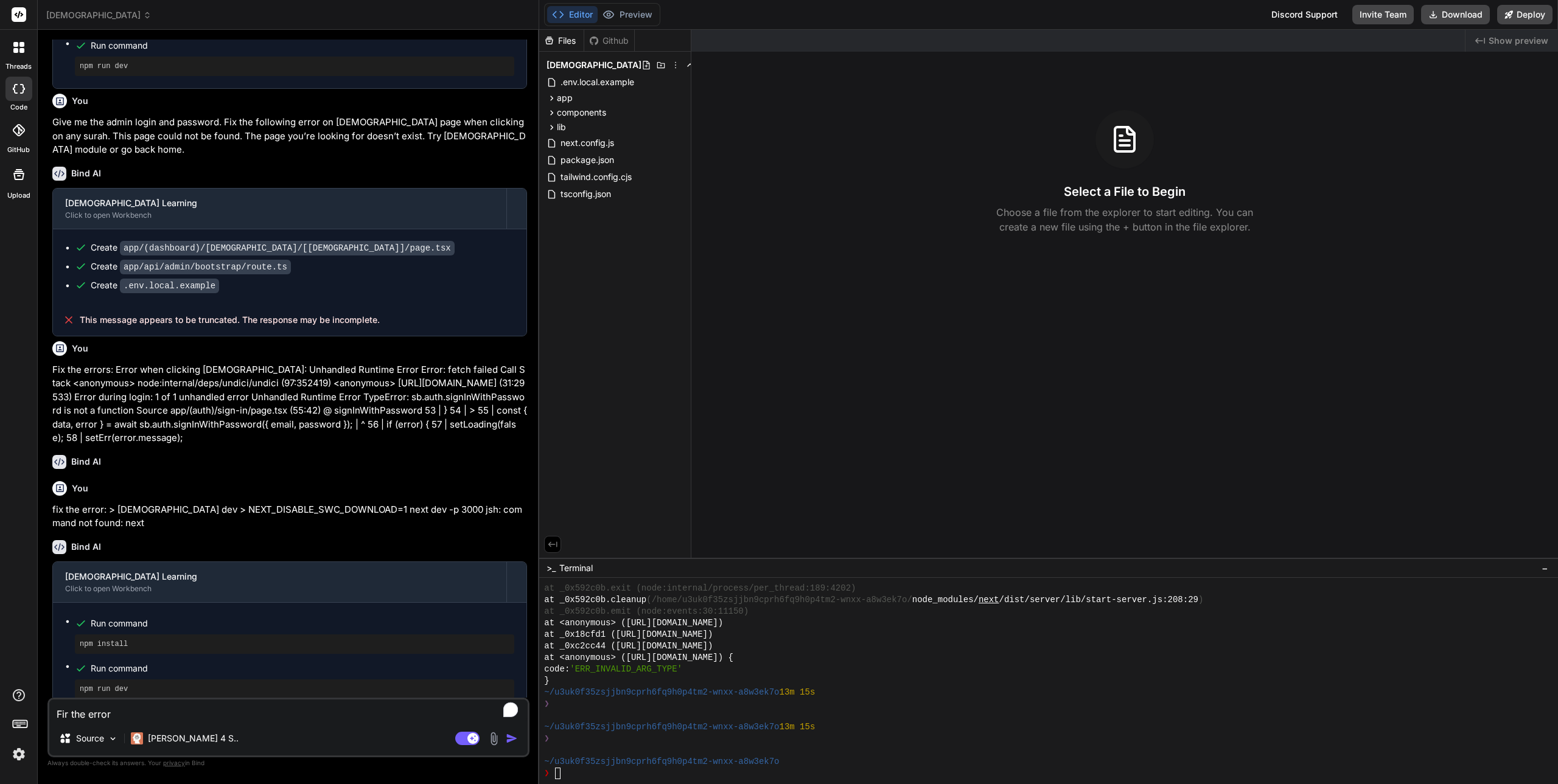
type textarea "Fir the errors"
type textarea "x"
type textarea "Fir the errors:"
type textarea "x"
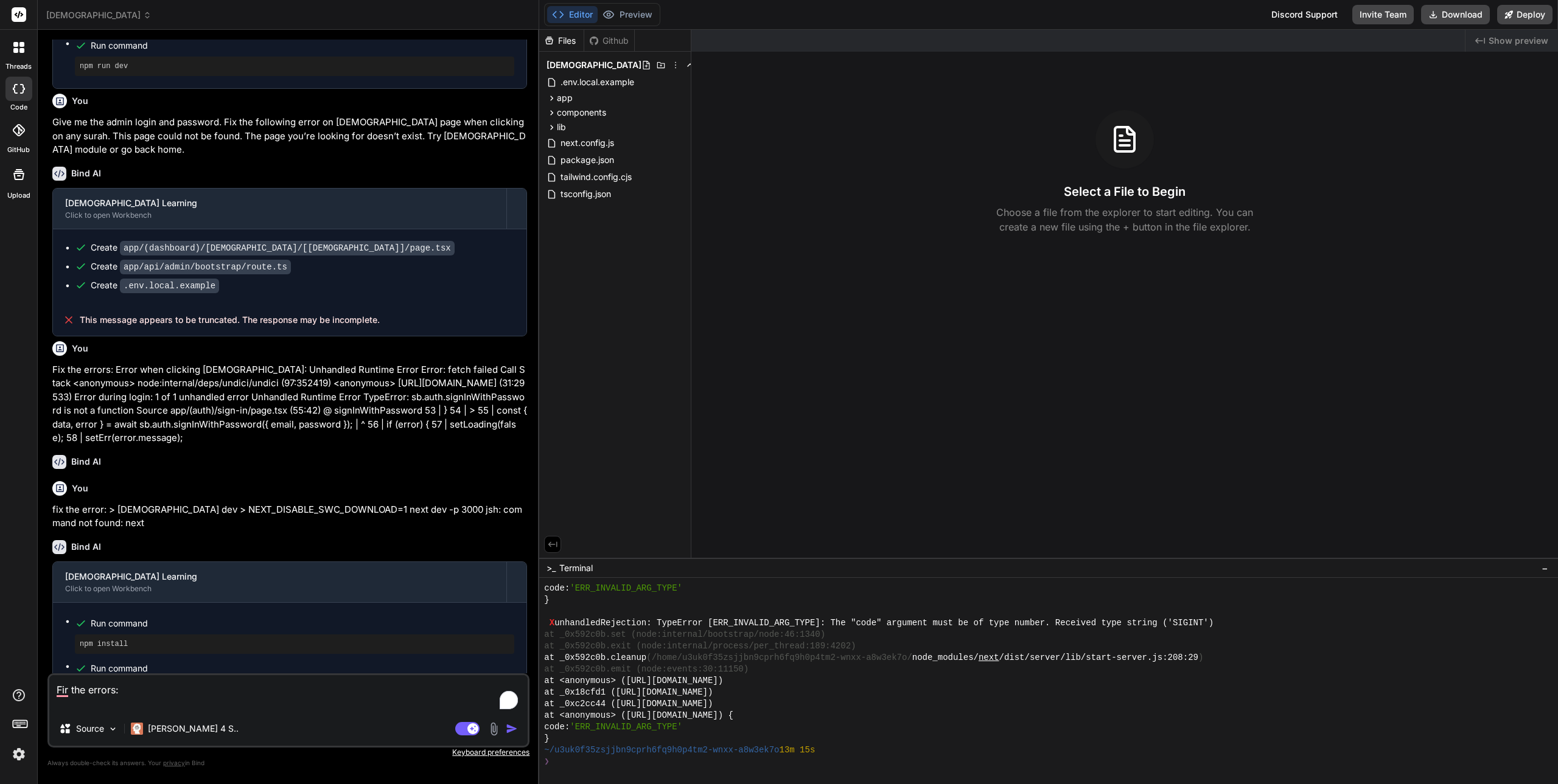
scroll to position [1528, 0]
type textarea "Fir the errors:"
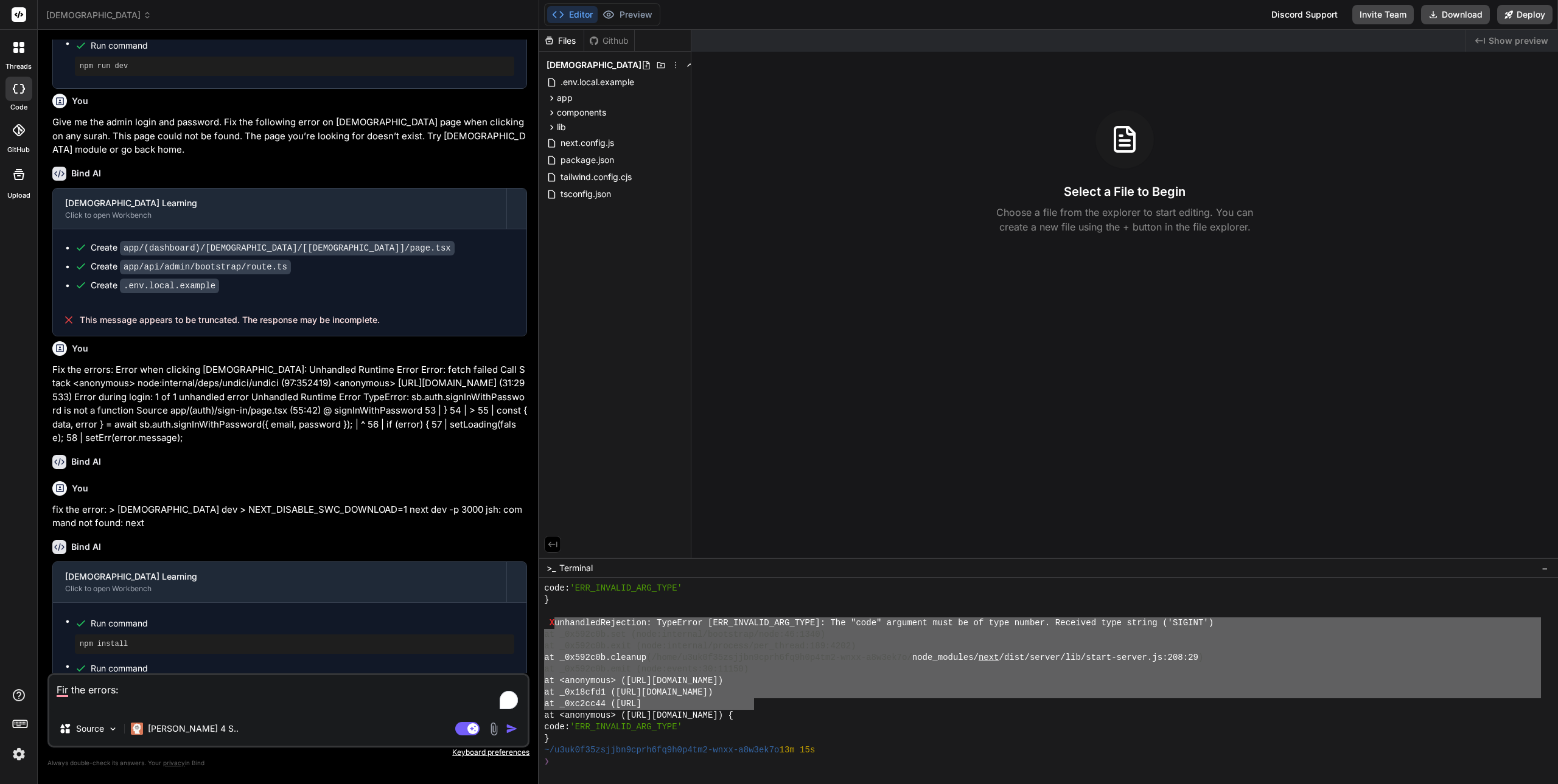
drag, startPoint x: 557, startPoint y: 621, endPoint x: 753, endPoint y: 699, distance: 211.0
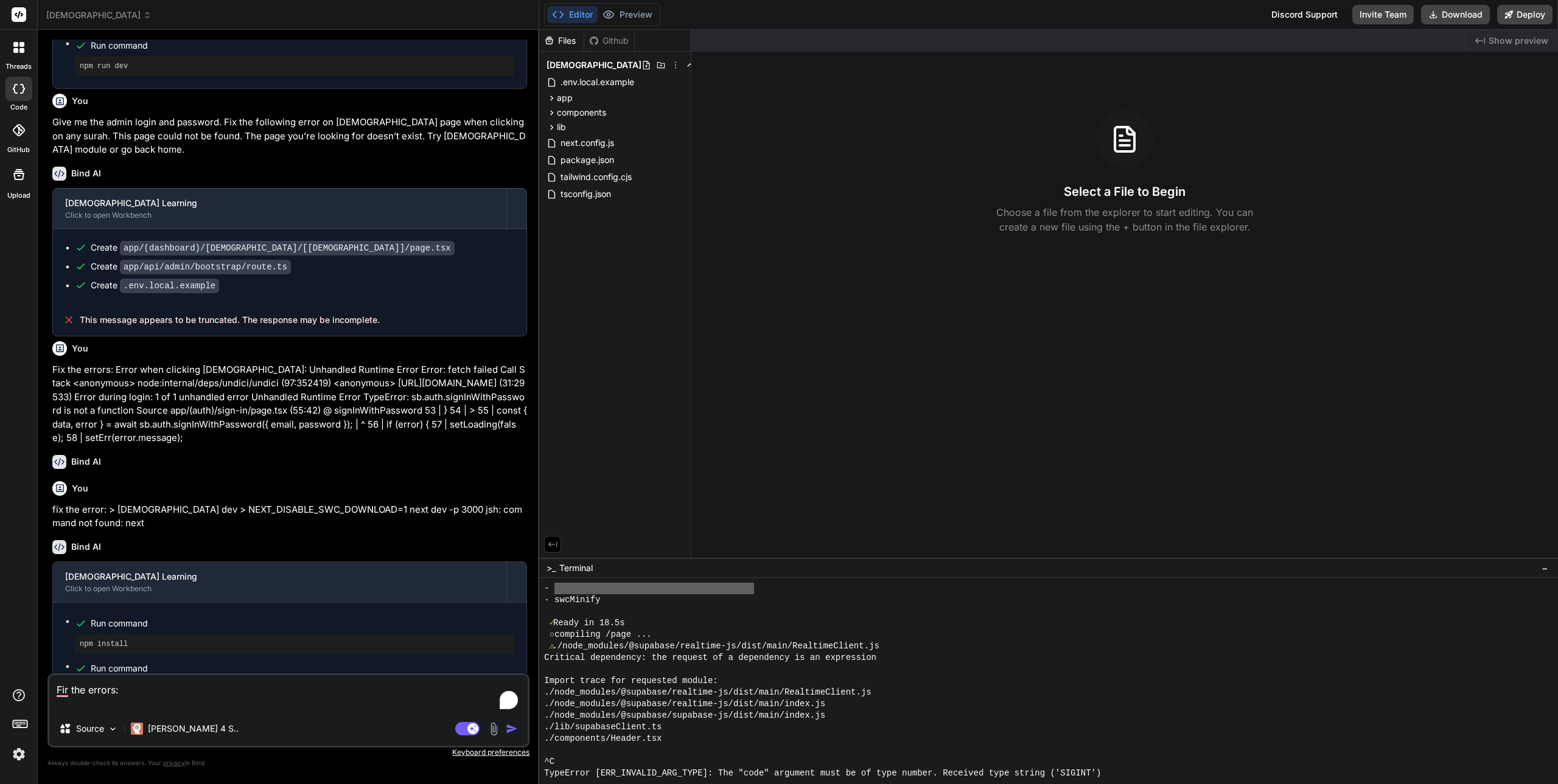
scroll to position [457, 0]
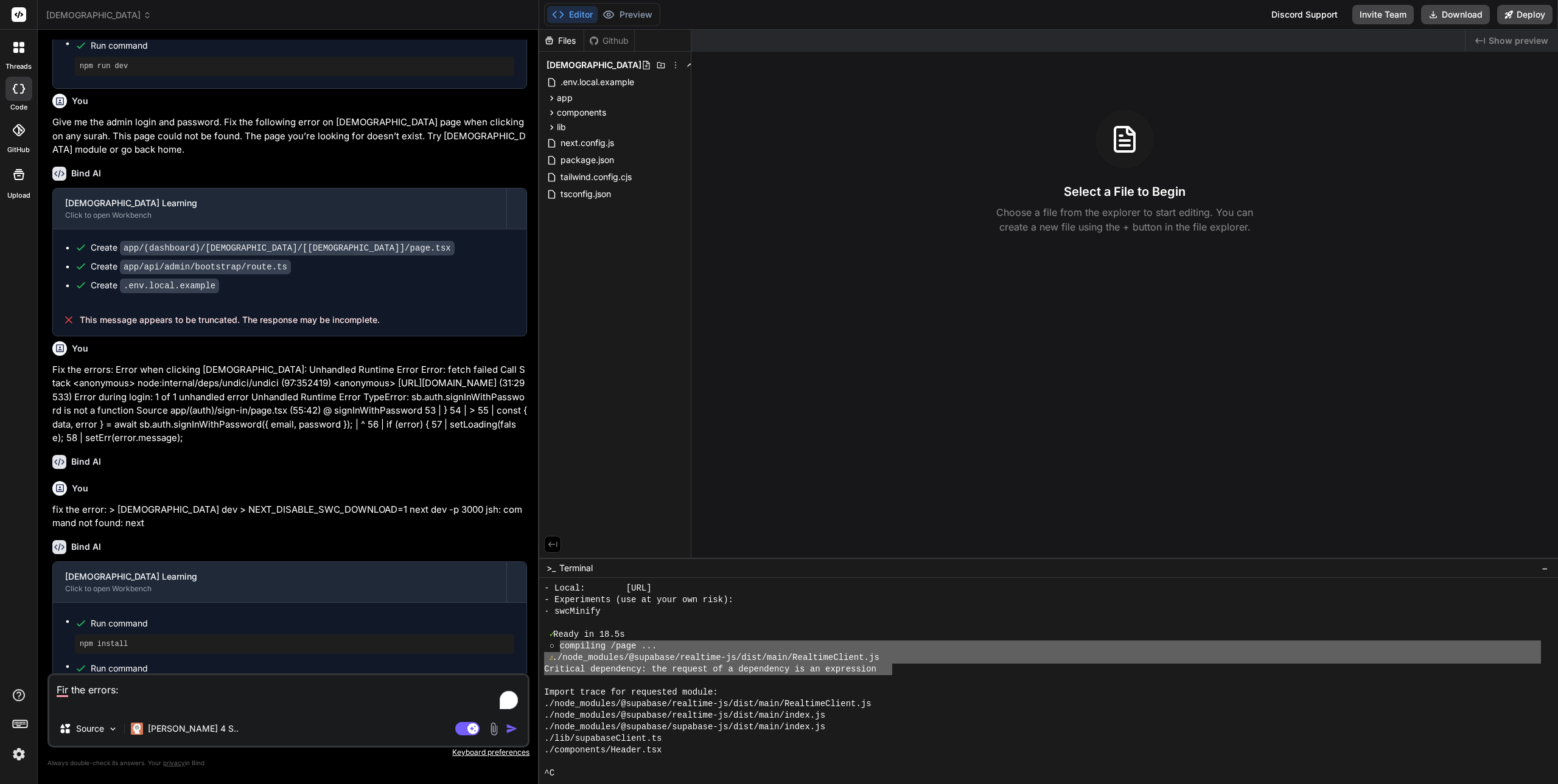
drag, startPoint x: 560, startPoint y: 646, endPoint x: 894, endPoint y: 667, distance: 334.7
type textarea "compiling /page ... ⚠ ./node_modules/@supabase/realtime-js/dist/main/RealtimeCl…"
click at [133, 705] on textarea "Fir the errors:" at bounding box center [288, 694] width 478 height 36
click at [69, 692] on textarea "Fir the errors:" at bounding box center [288, 694] width 478 height 36
type textarea "x"
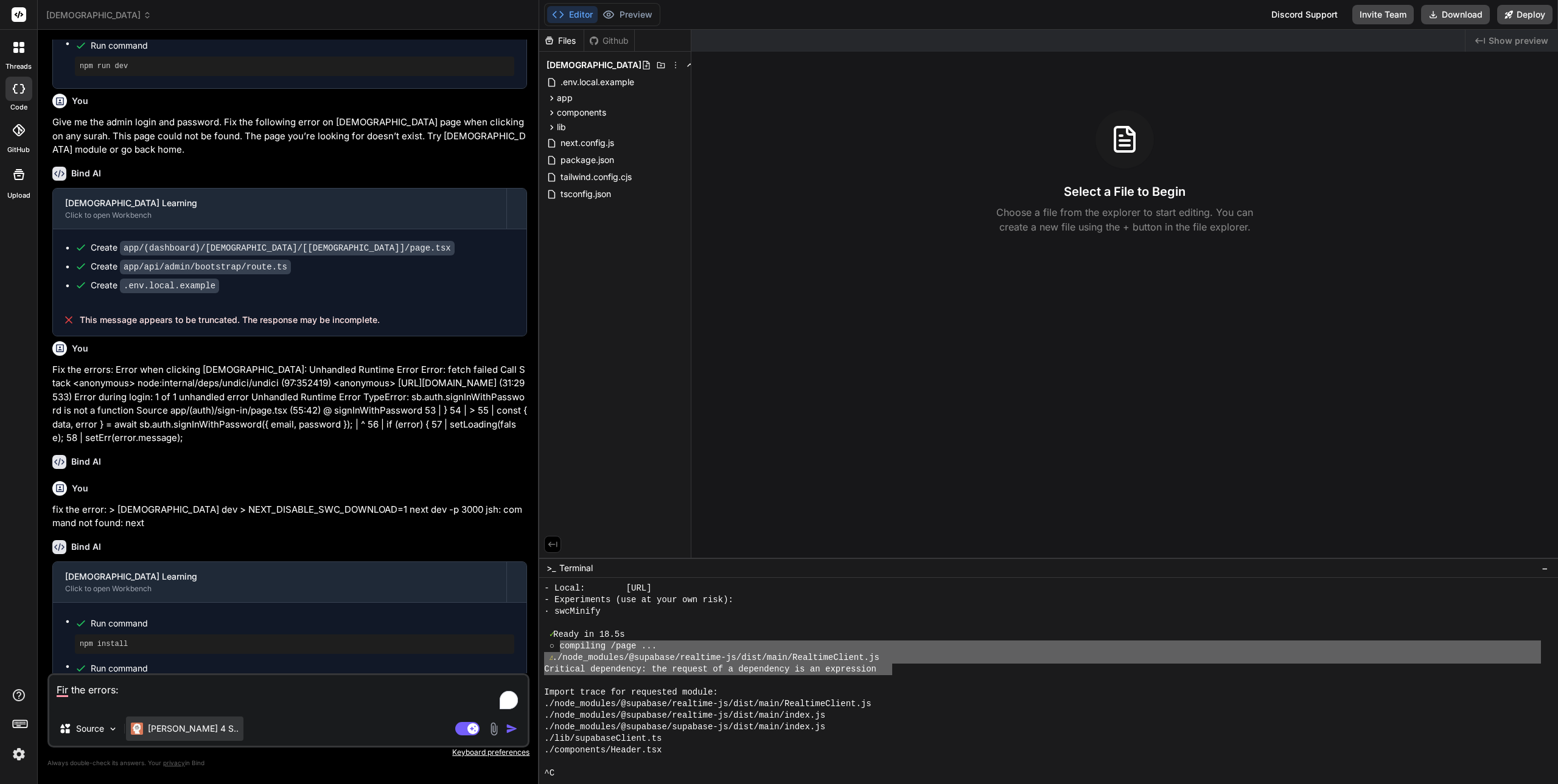
type textarea "Fi the errors:"
type textarea "x"
type textarea "Fix the errors:"
paste textarea "compiling /page ... ⚠ ./node_modules/@supabase/realtime-js/dist/main/RealtimeCl…"
type textarea "x"
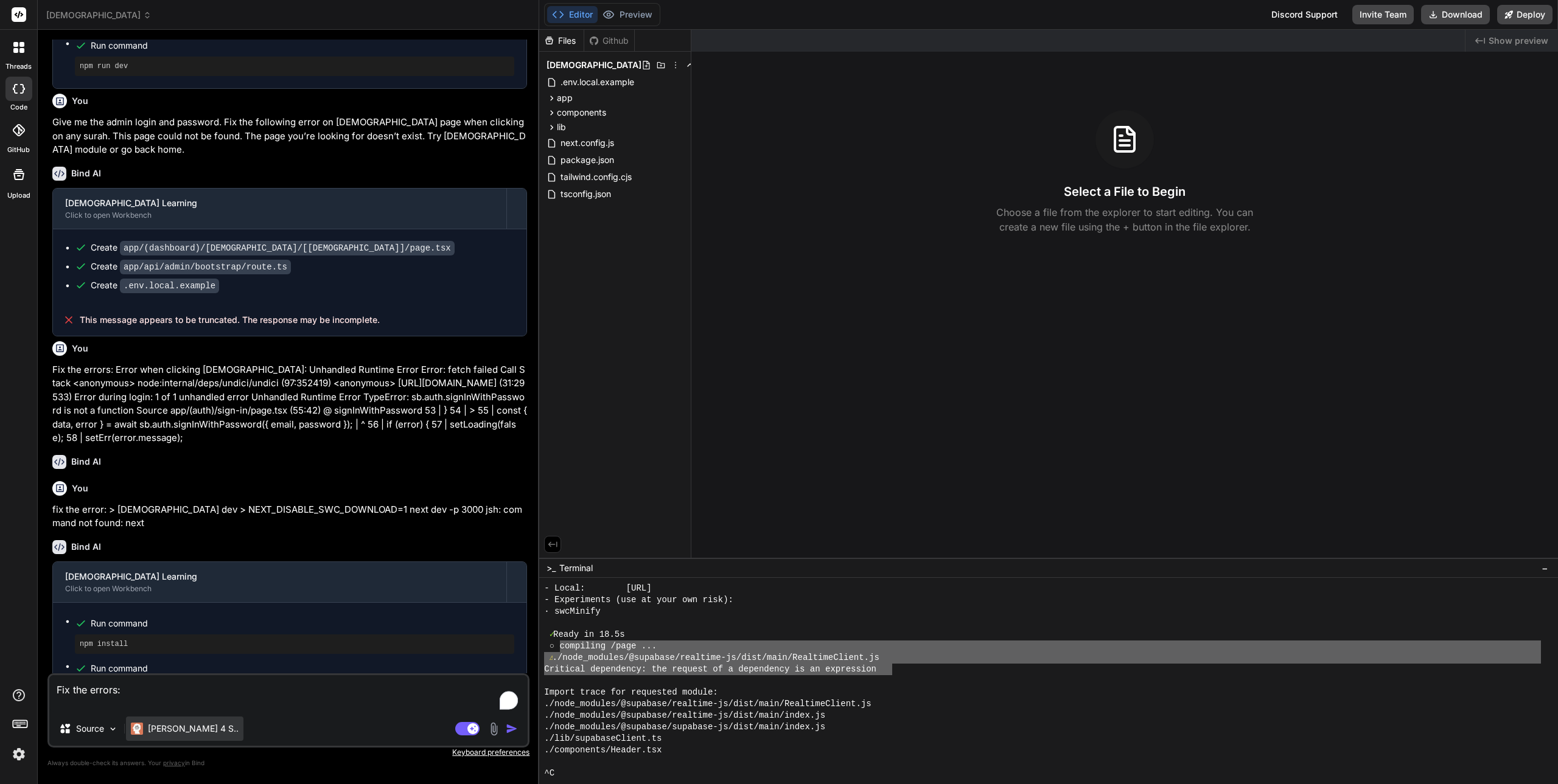
type textarea "Fix the errors: compiling /page ... ⚠ ./node_modules/@supabase/realtime-js/dist…"
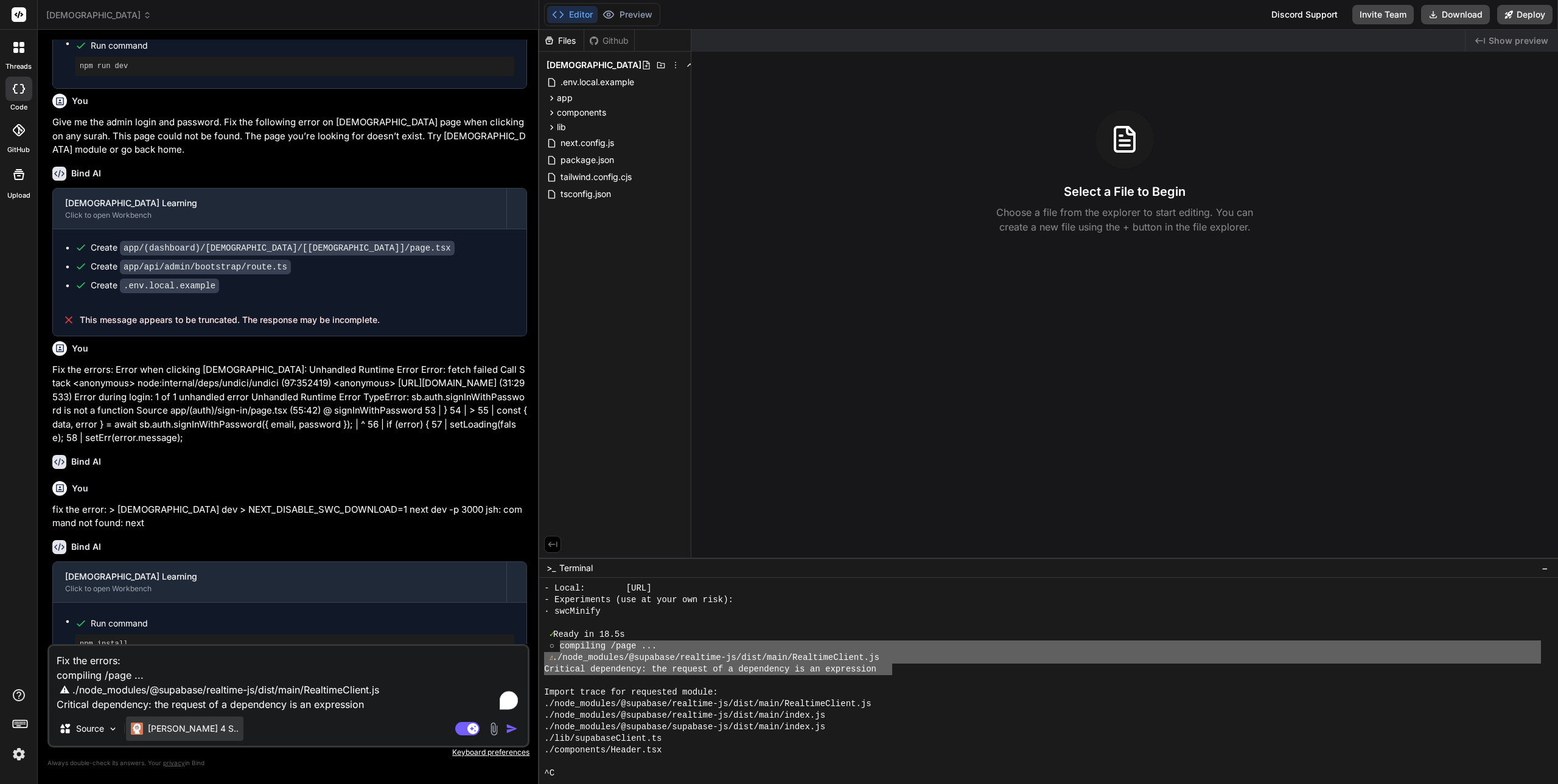
type textarea "x"
type textarea "Fix the errors: compiling /page ... ⚠ ./node_modules/@supabase/realtime-js/dist…"
type textarea "x"
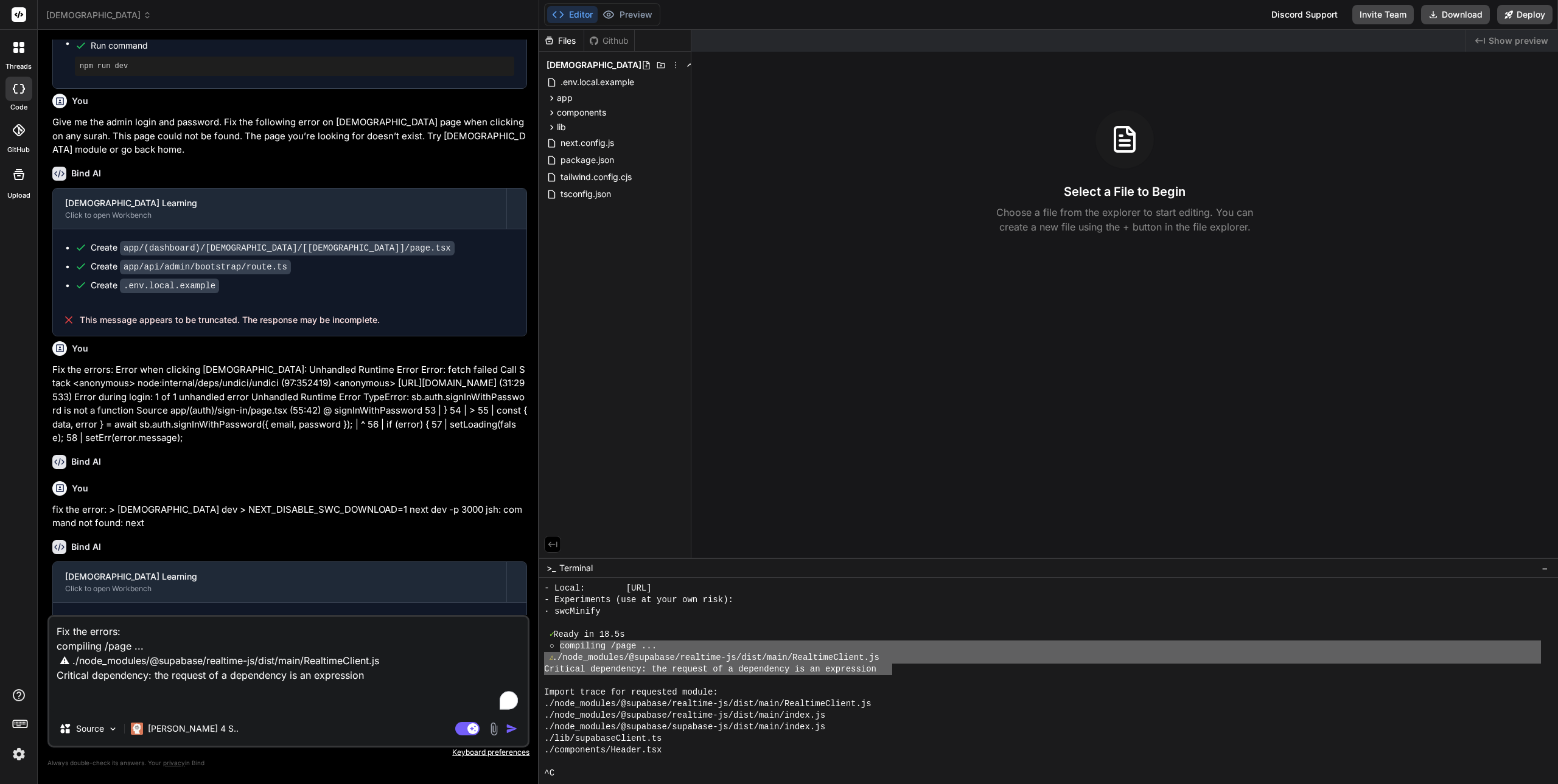
type textarea "Fix the errors: compiling /page ... ⚠ ./node_modules/@supabase/realtime-js/dist…"
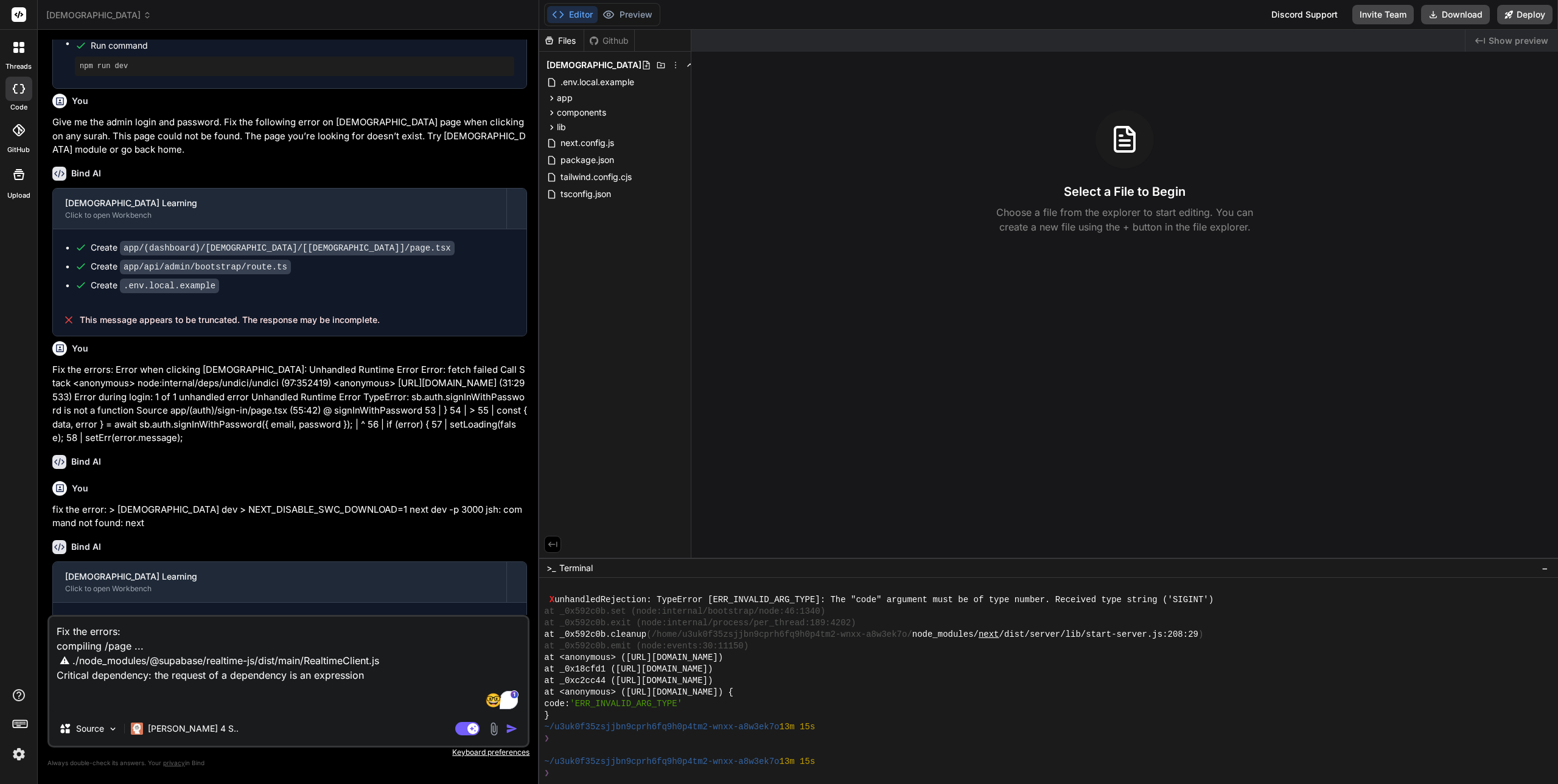
scroll to position [1549, 0]
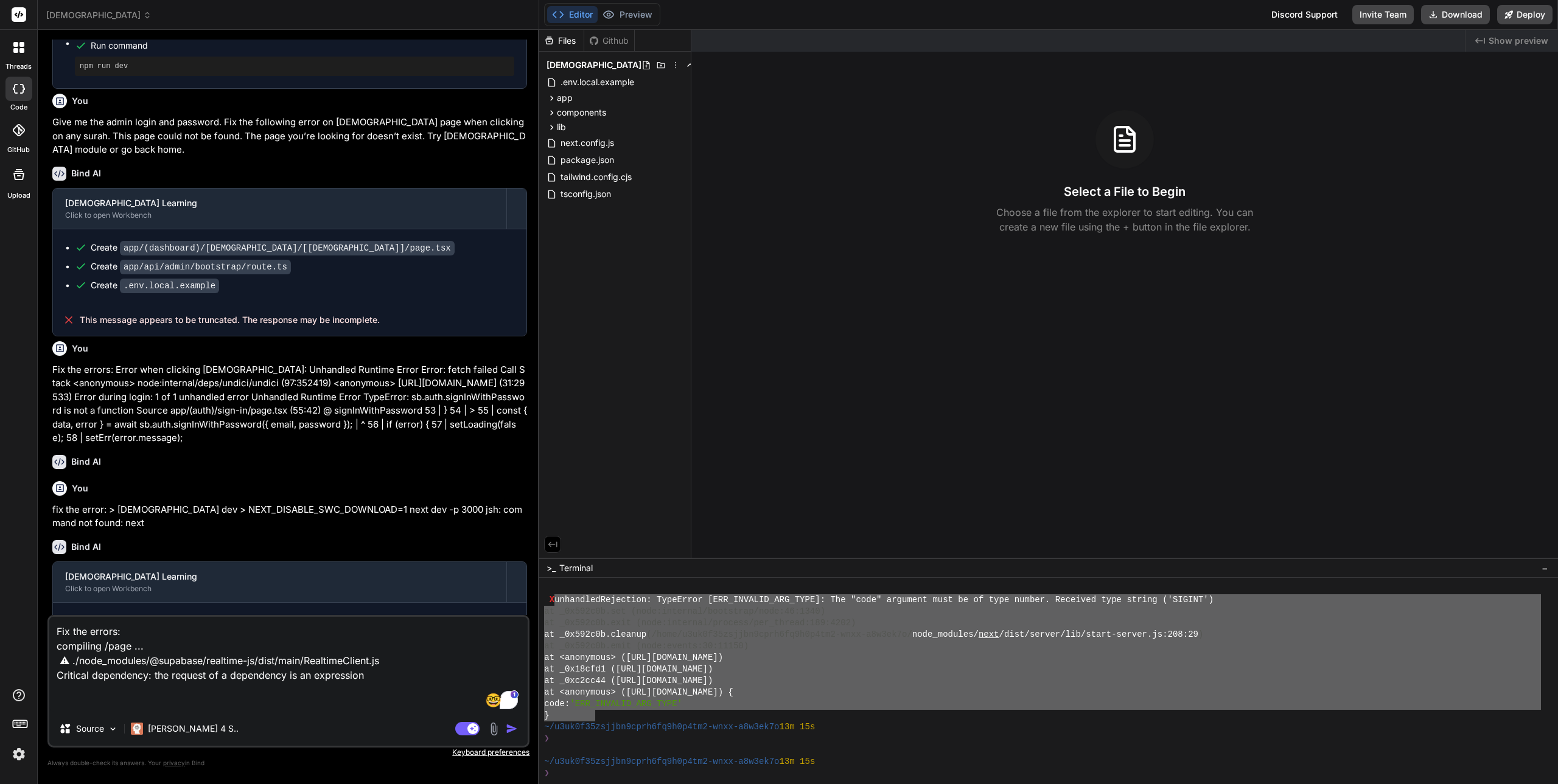
drag, startPoint x: 596, startPoint y: 718, endPoint x: 557, endPoint y: 603, distance: 121.4
click at [557, 603] on div "X unhandledRejection: TypeError [ERR_INVALID_ARG_TYPE]: The "code" argument mus…" at bounding box center [1042, 681] width 997 height 197
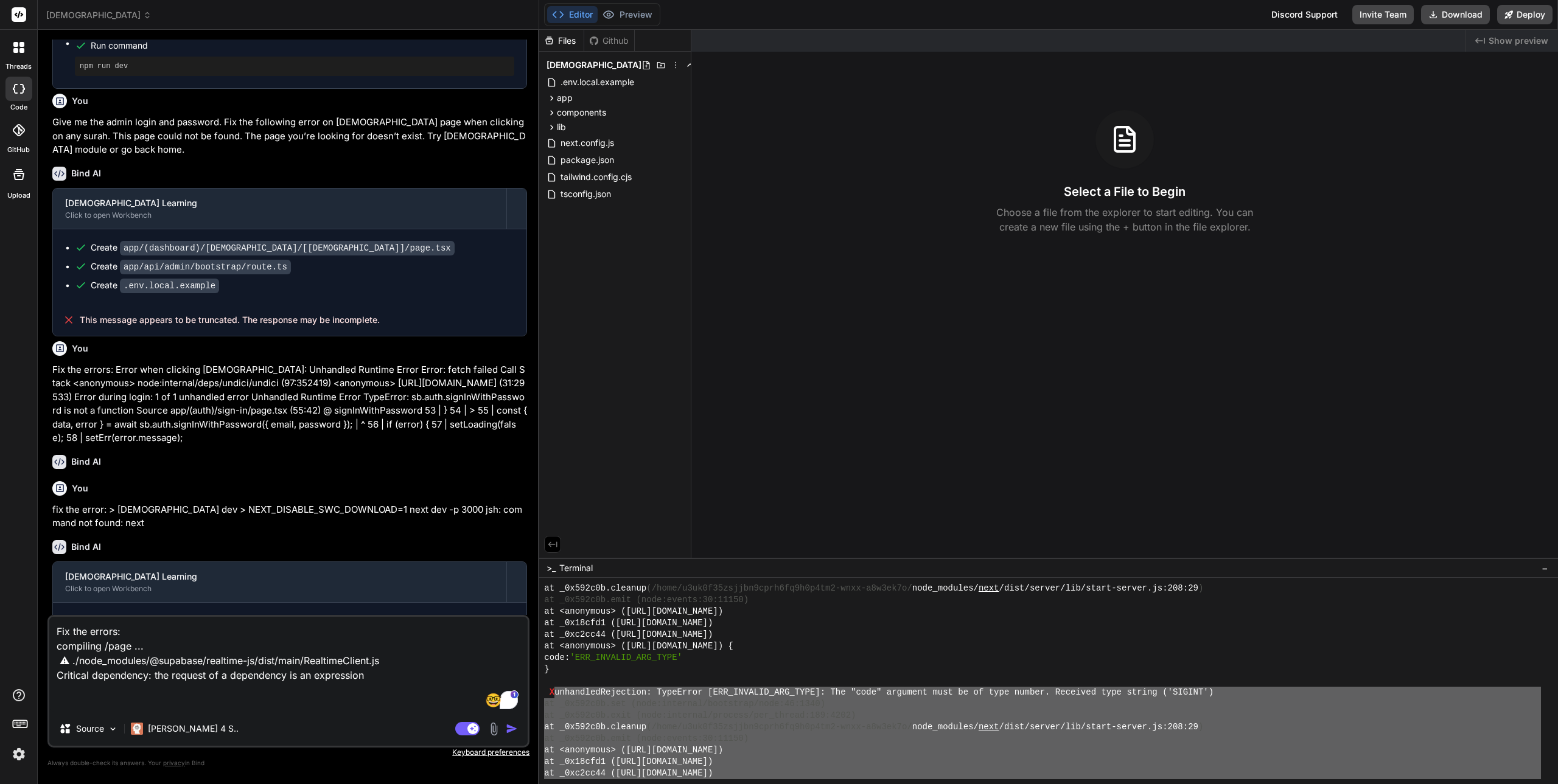
scroll to position [1460, 0]
type textarea "unhandledRejection: TypeError [ERR_INVALID_ARG_TYPE]: The "code" argument must …"
click at [122, 698] on textarea "Fix the errors: compiling /page ... ⚠ ./node_modules/@supabase/realtime-js/dist…" at bounding box center [288, 664] width 478 height 95
type textarea "x"
type textarea "Fix the errors: compiling /page ... ⚠ ./node_modules/@supabase/realtime-js/dist…"
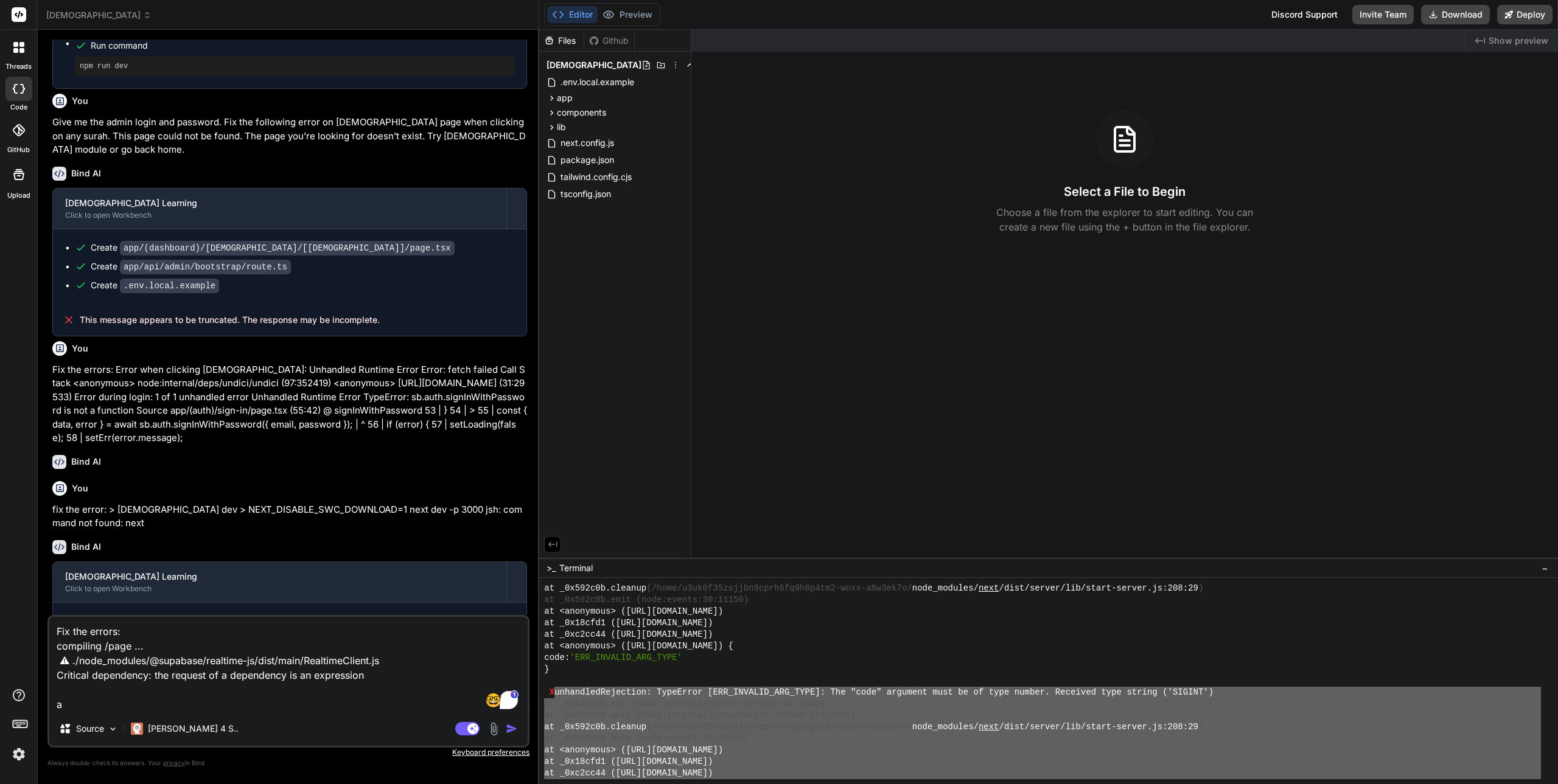
type textarea "x"
type textarea "Fix the errors: compiling /page ... ⚠ ./node_modules/@supabase/realtime-js/dist…"
type textarea "x"
type textarea "Fix the errors: compiling /page ... ⚠ ./node_modules/@supabase/realtime-js/dist…"
type textarea "x"
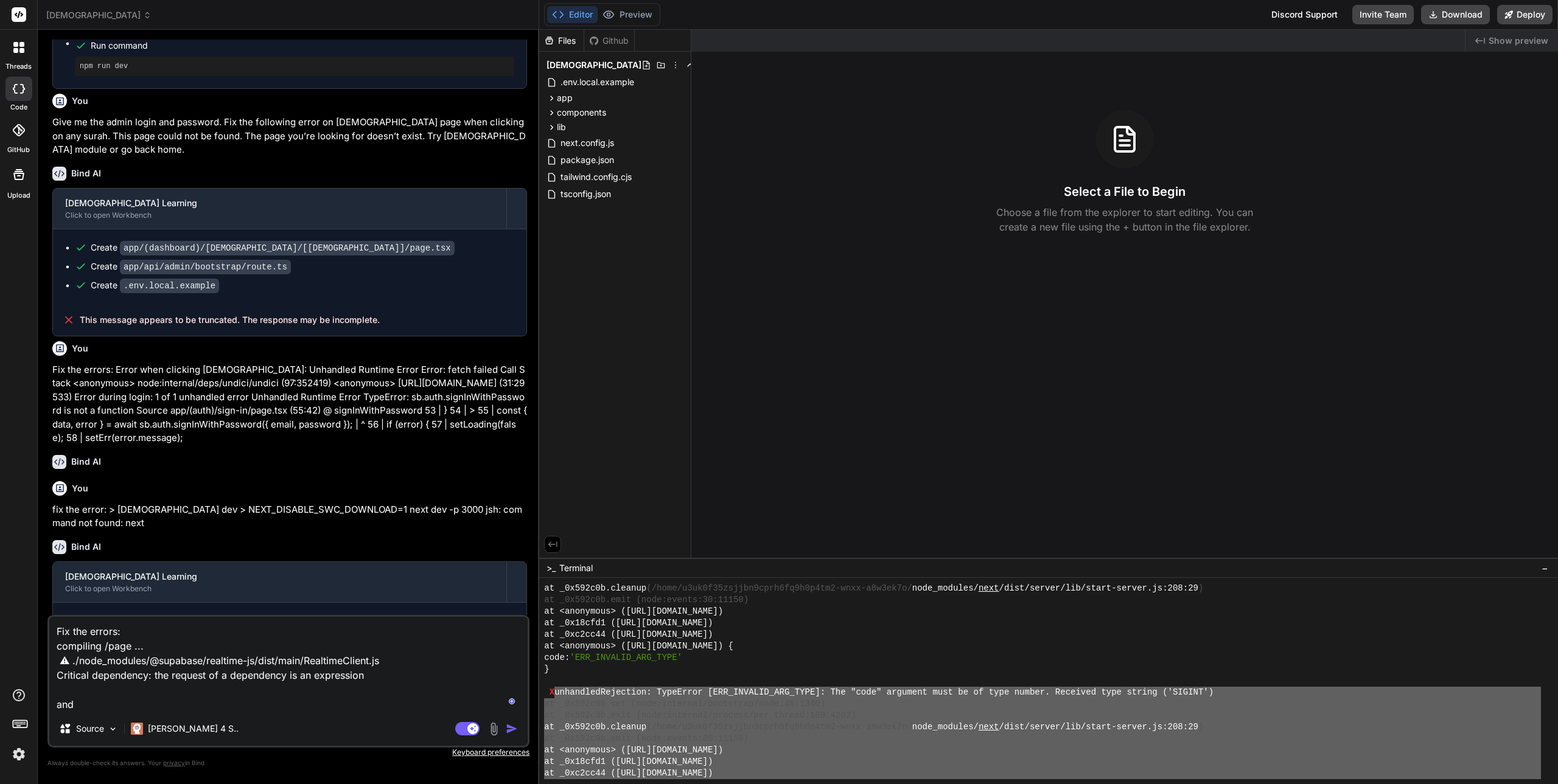
type textarea "Fix the errors: compiling /page ... ⚠ ./node_modules/@supabase/realtime-js/dist…"
type textarea "x"
type textarea "Fix the errors: compiling /page ... ⚠ ./node_modules/@supabase/realtime-js/dist…"
type textarea "x"
type textarea "Fix the errors: compiling /page ... ⚠ ./node_modules/@supabase/realtime-js/dist…"
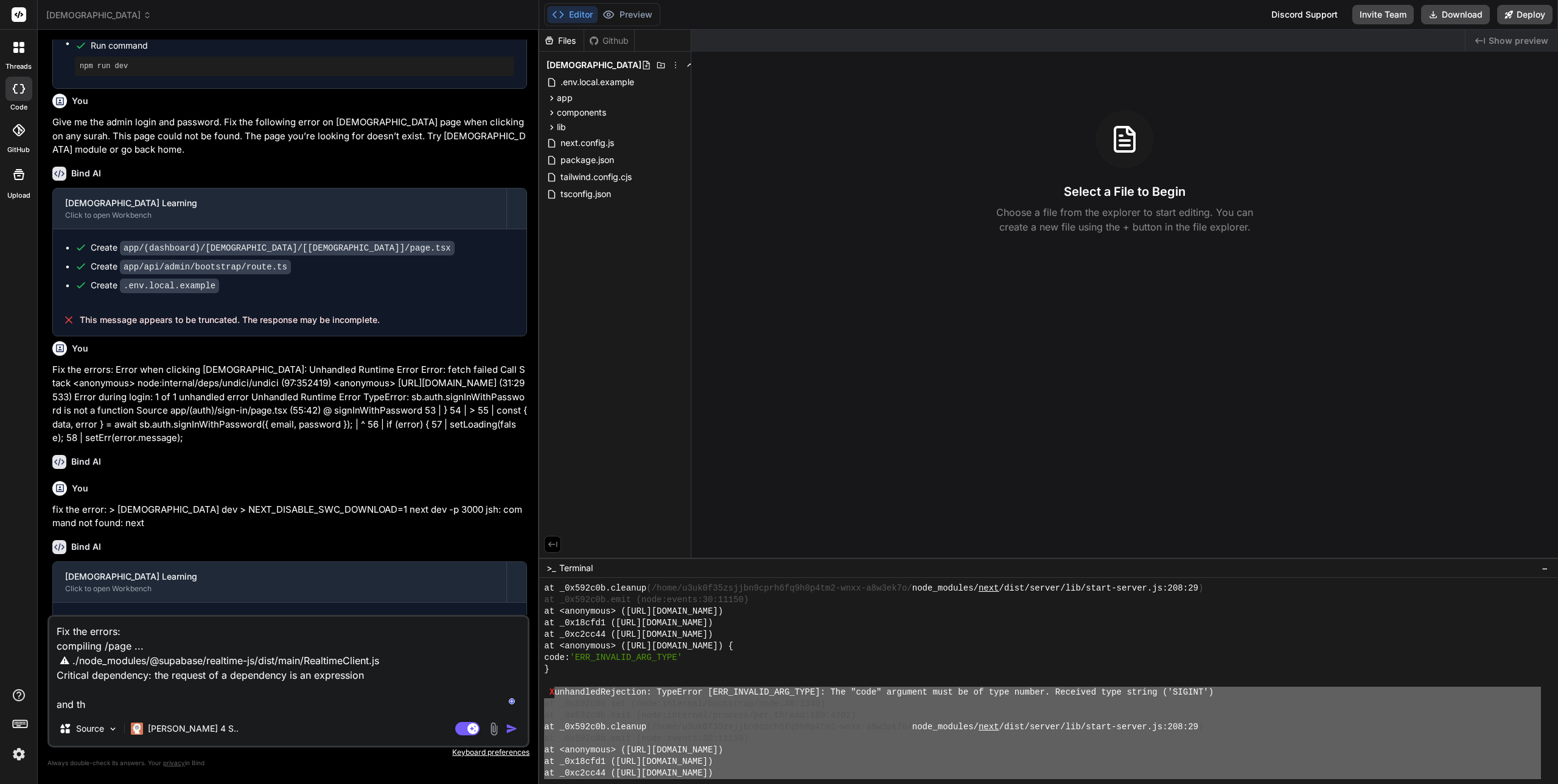
type textarea "x"
type textarea "Fix the errors: compiling /page ... ⚠ ./node_modules/@supabase/realtime-js/dist…"
type textarea "x"
type textarea "Fix the errors: compiling /page ... ⚠ ./node_modules/@supabase/realtime-js/dist…"
type textarea "x"
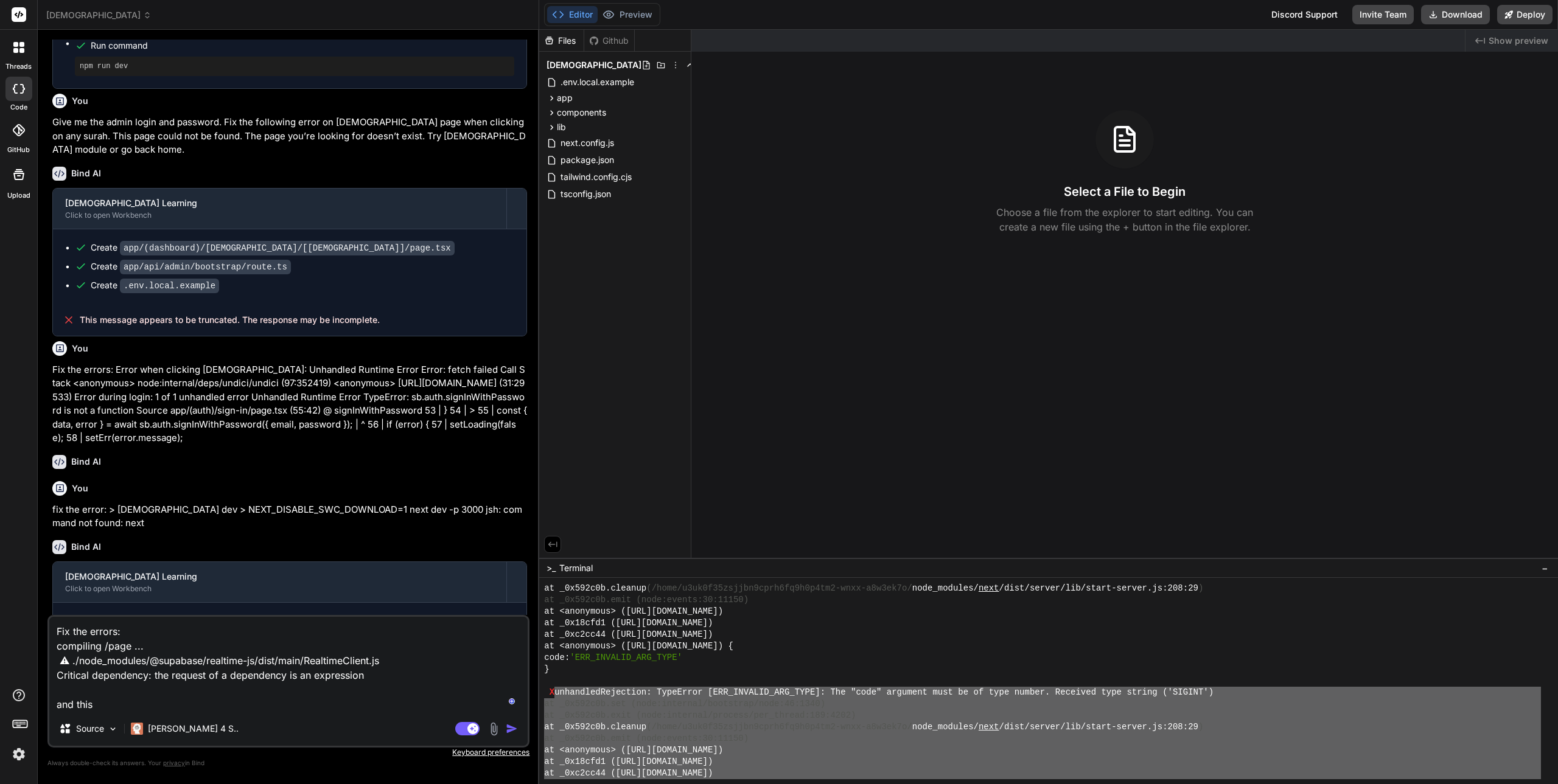
type textarea "Fix the errors: compiling /page ... ⚠ ./node_modules/@supabase/realtime-js/dist…"
type textarea "x"
type textarea "Fix the errors: compiling /page ... ⚠ ./node_modules/@supabase/realtime-js/dist…"
type textarea "x"
type textarea "Fix the errors: compiling /page ... ⚠ ./node_modules/@supabase/realtime-js/dist…"
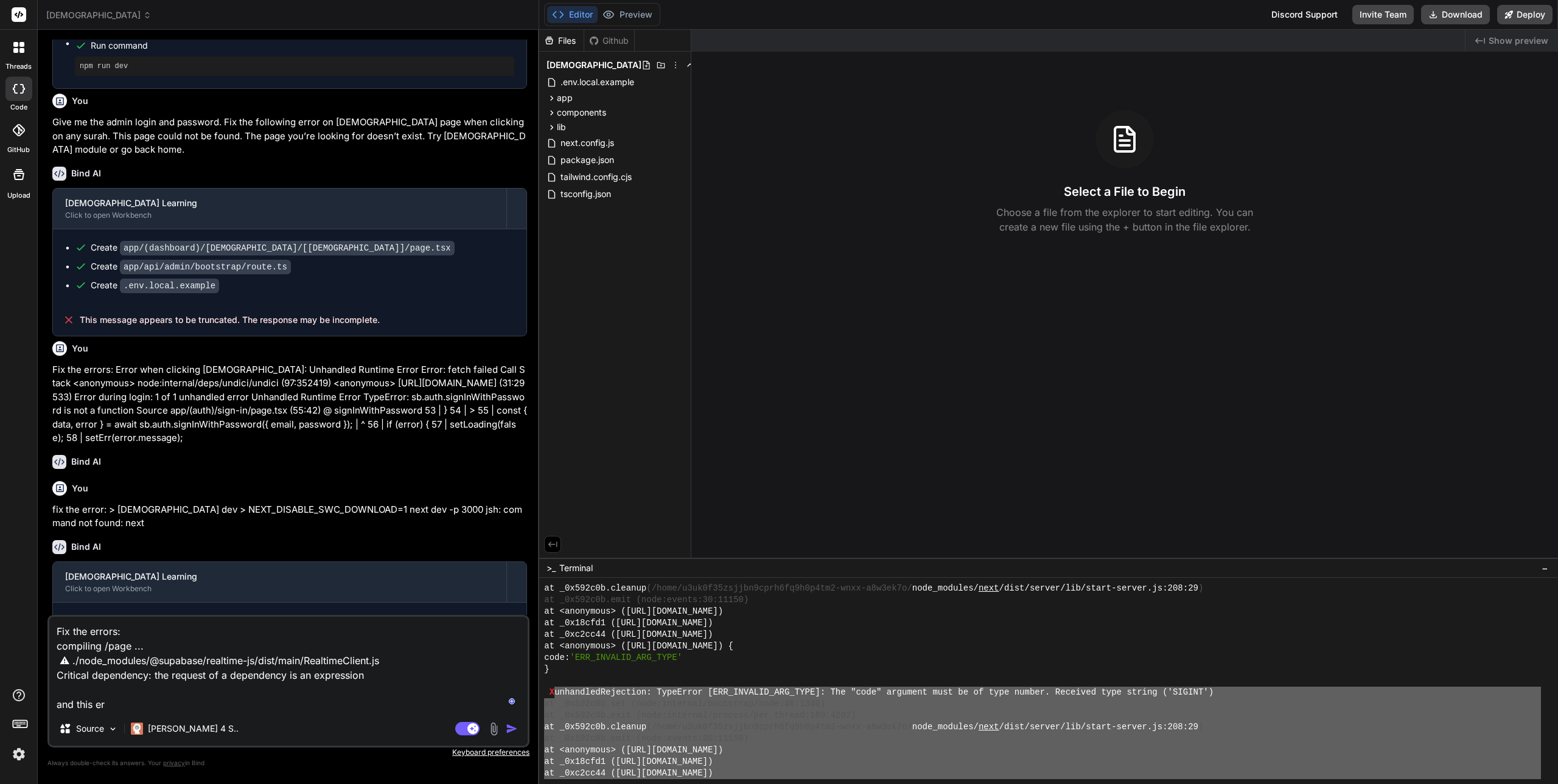
type textarea "x"
type textarea "Fix the errors: compiling /page ... ⚠ ./node_modules/@supabase/realtime-js/dist…"
type textarea "x"
type textarea "Fix the errors: compiling /page ... ⚠ ./node_modules/@supabase/realtime-js/dist…"
type textarea "x"
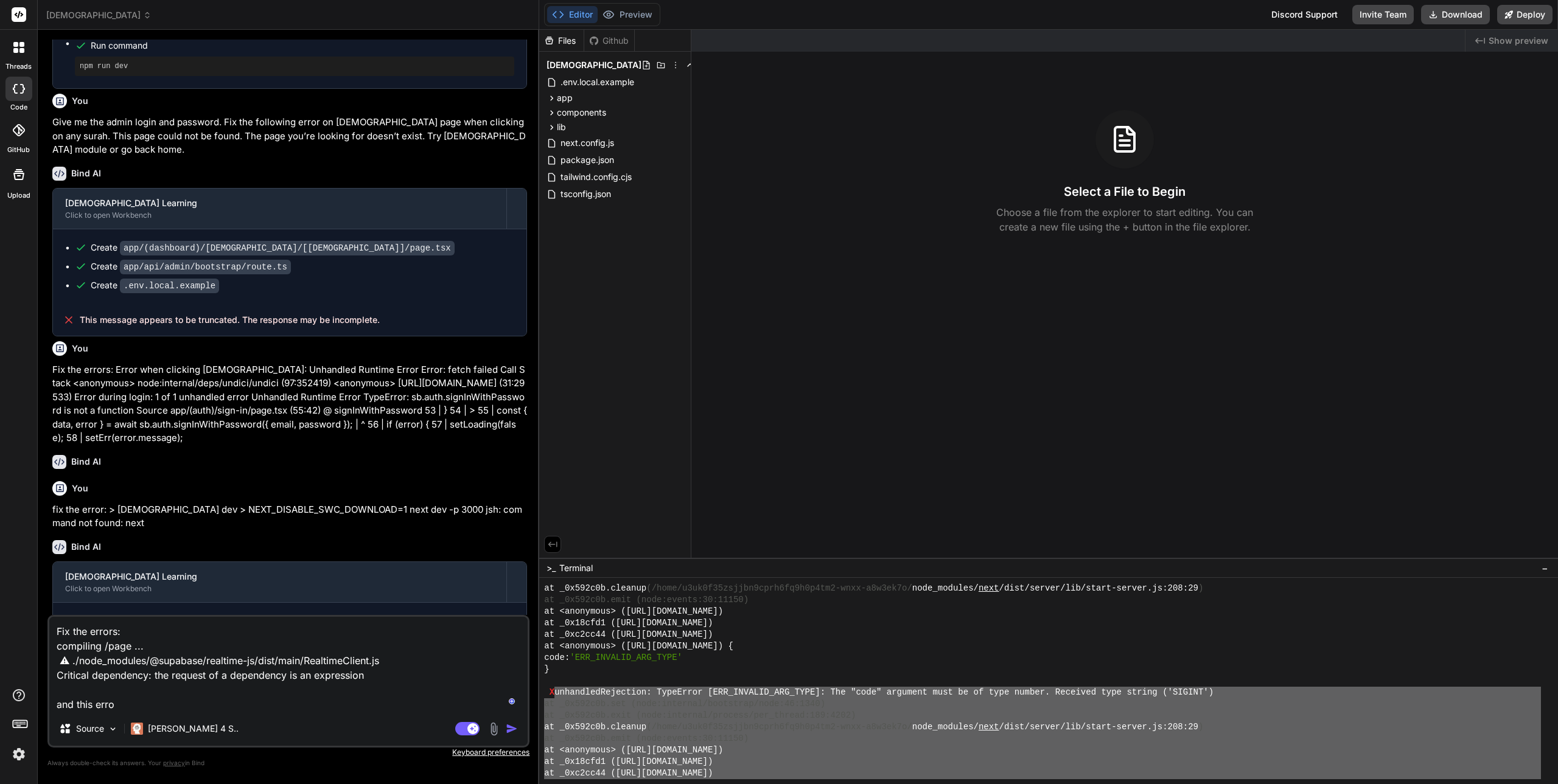
type textarea "Fix the errors: compiling /page ... ⚠ ./node_modules/@supabase/realtime-js/dist…"
type textarea "x"
type textarea "Fix the errors: compiling /page ... ⚠ ./node_modules/@supabase/realtime-js/dist…"
type textarea "x"
type textarea "Fix the errors: compiling /page ... ⚠ ./node_modules/@supabase/realtime-js/dist…"
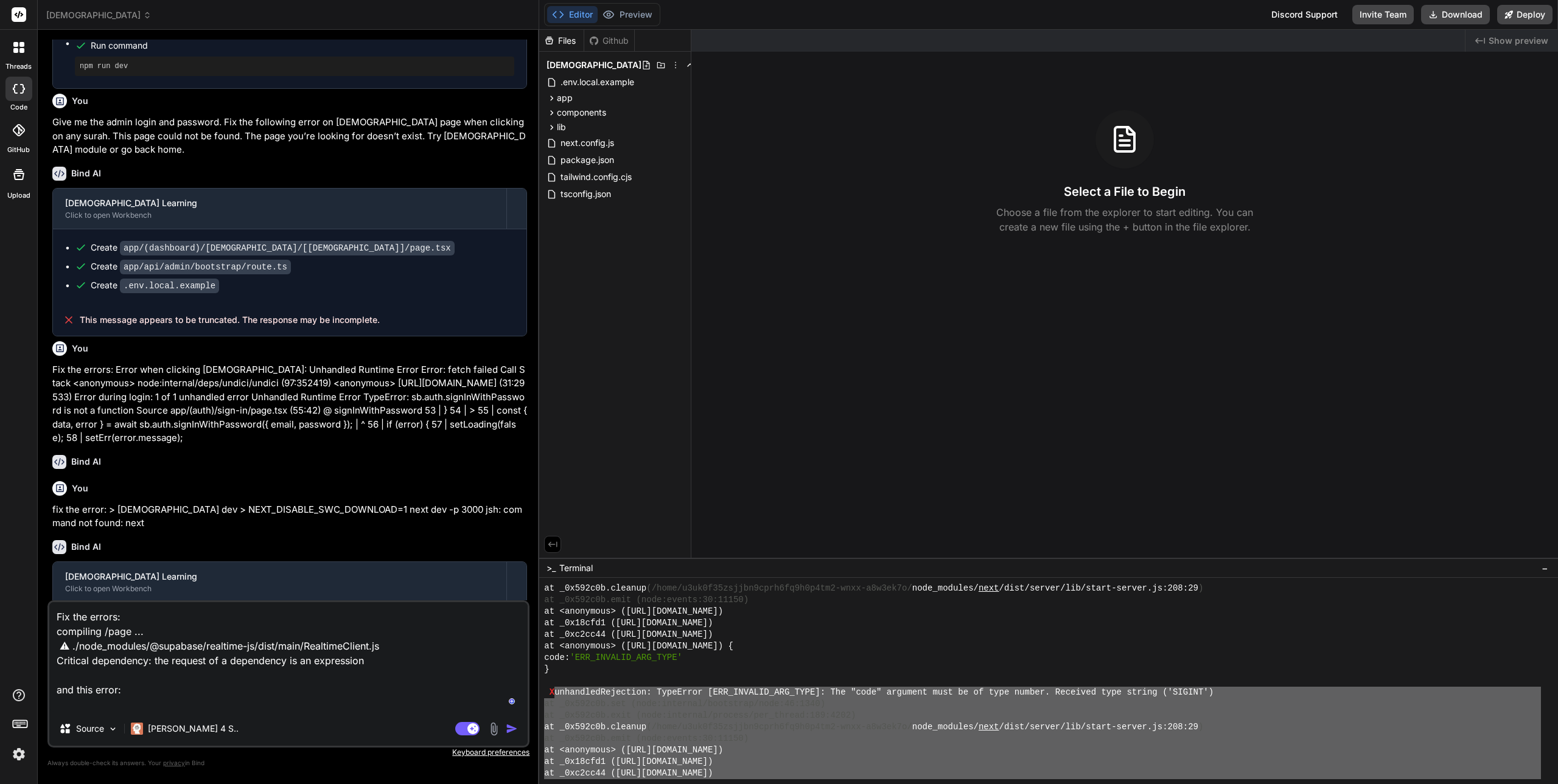
paste textarea "unhandledRejection: TypeError [ERR_INVALID_ARG_TYPE]: The "code" argument must …"
type textarea "x"
type textarea "Lor ips dolors: ametconse /adip ... ⚠ ./elit_seddoei/@temporin/utlabore-et/dolo…"
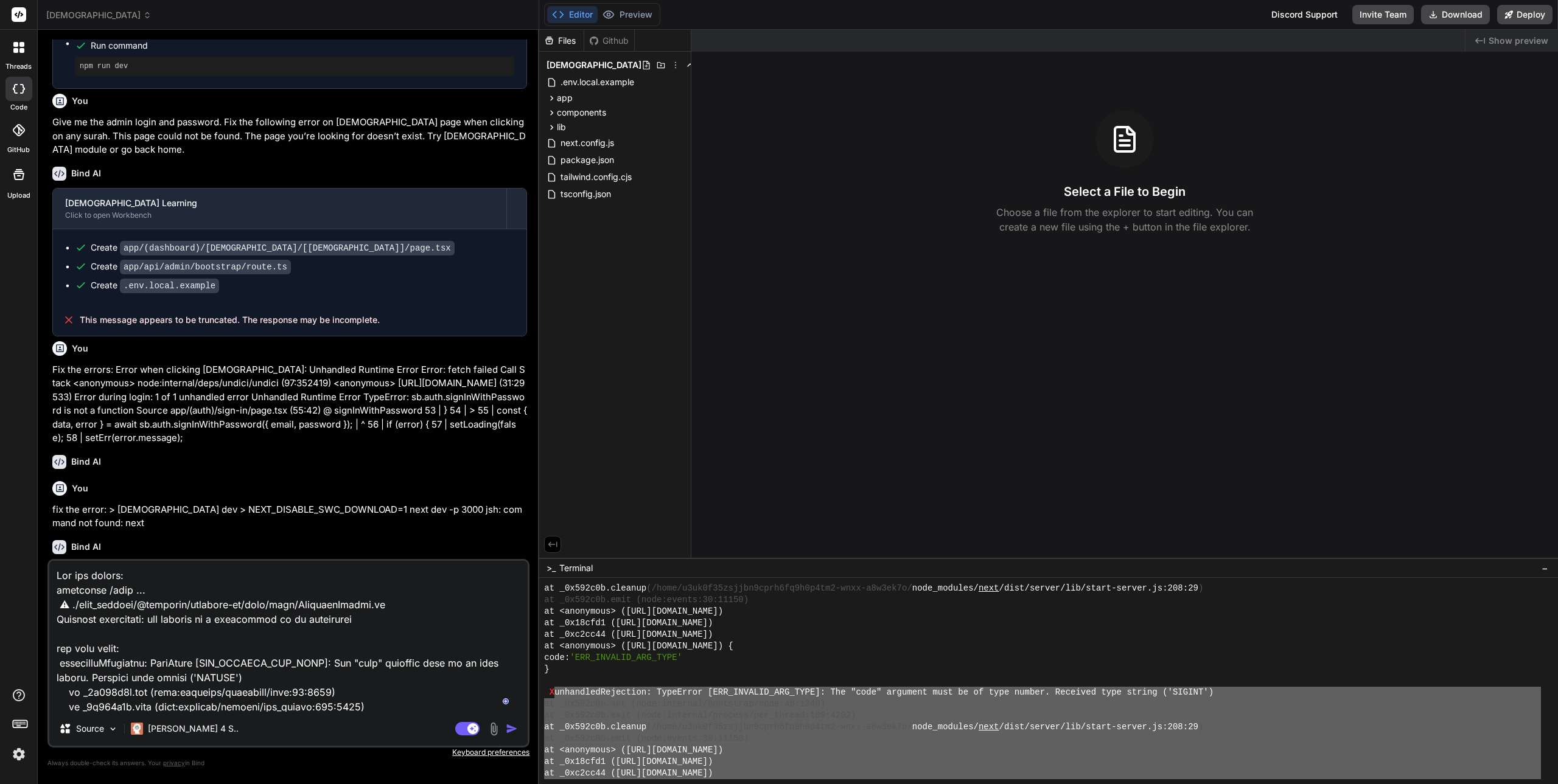
scroll to position [191, 0]
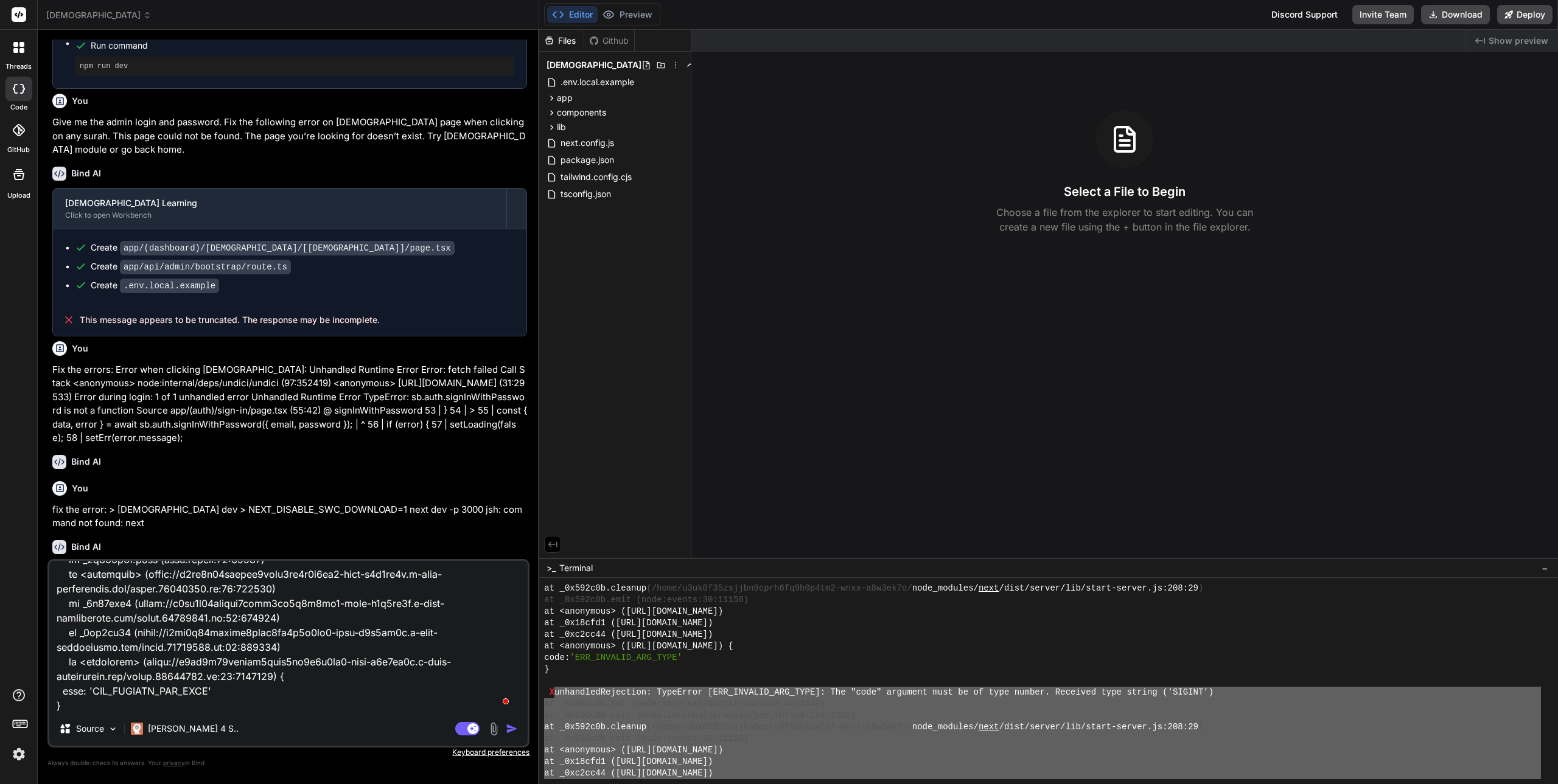
type textarea "x"
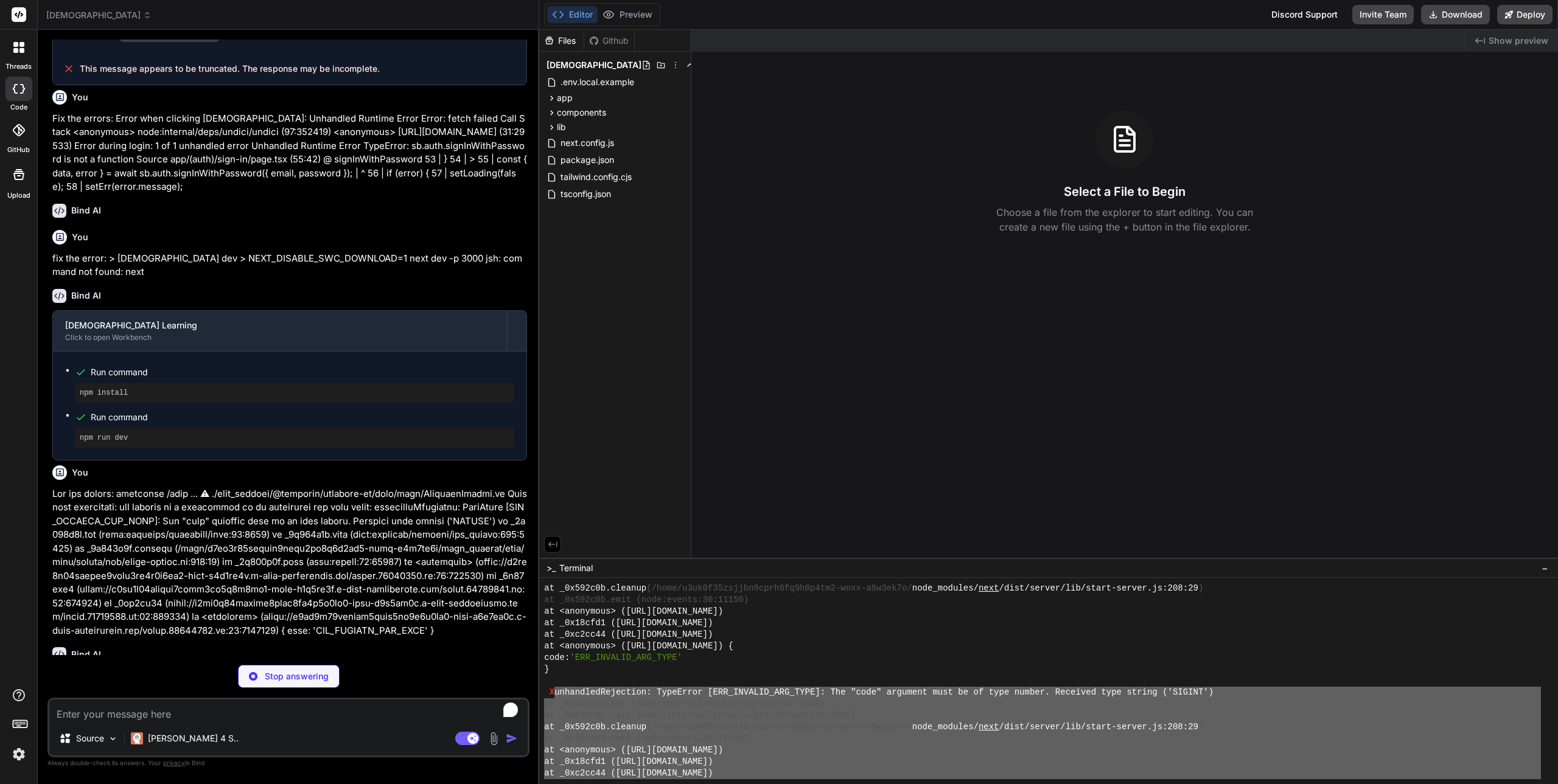
scroll to position [1255, 0]
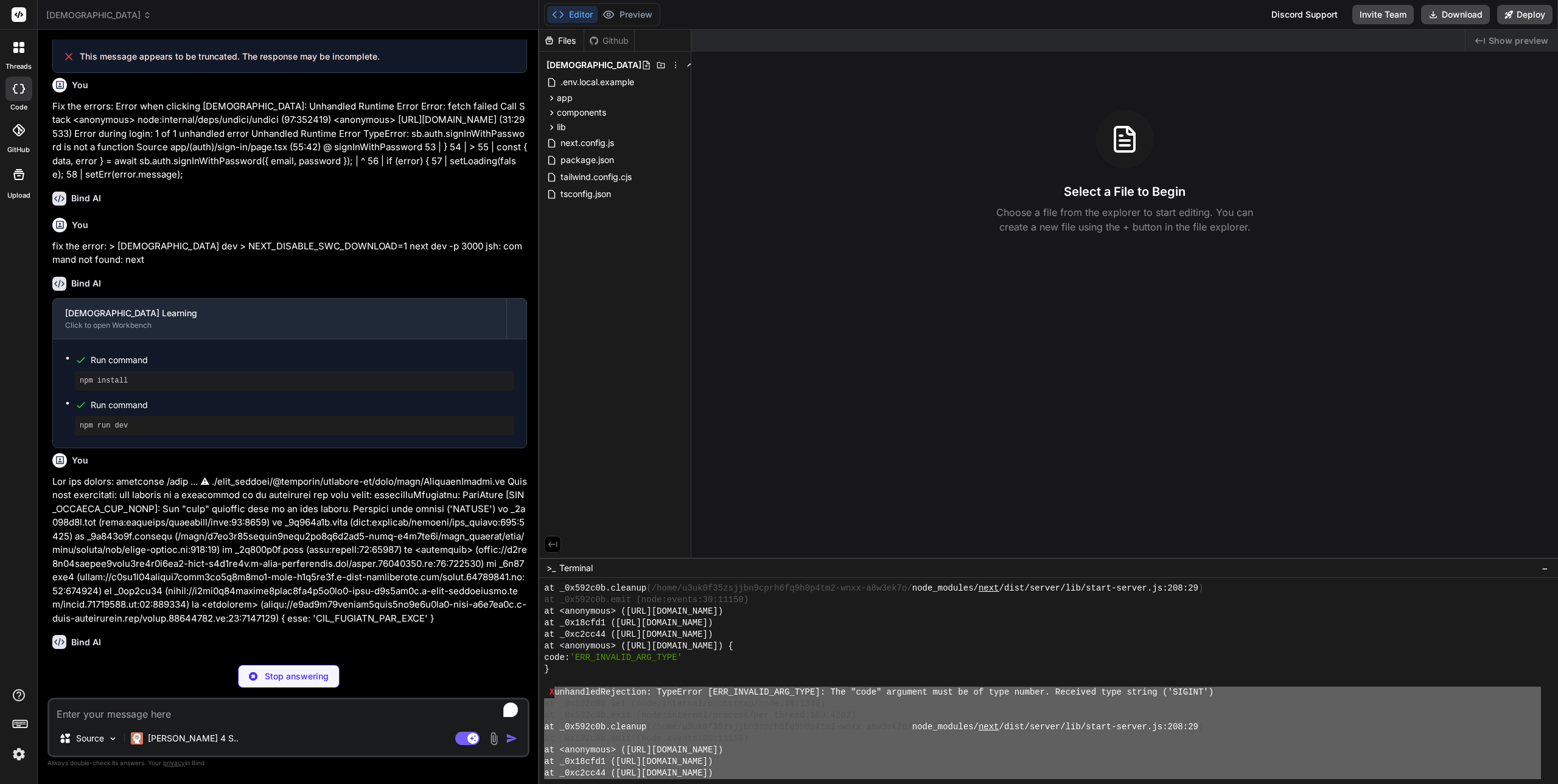
type textarea "x"
click at [766, 157] on div "Select a File to Begin Choose a file from the explorer to start editing. You ca…" at bounding box center [1125, 172] width 867 height 124
click at [703, 676] on div at bounding box center [1042, 681] width 997 height 12
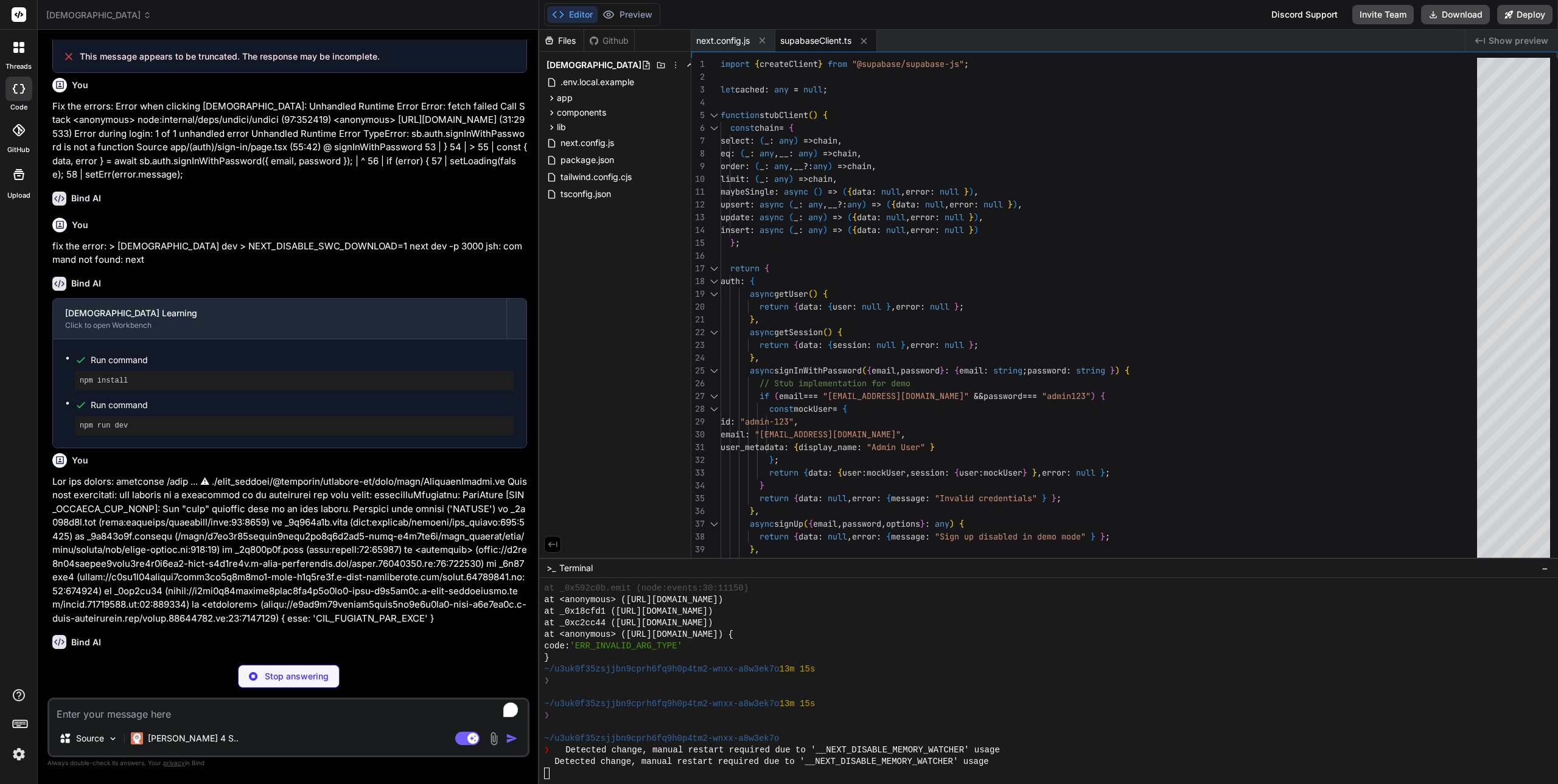
scroll to position [1711, 0]
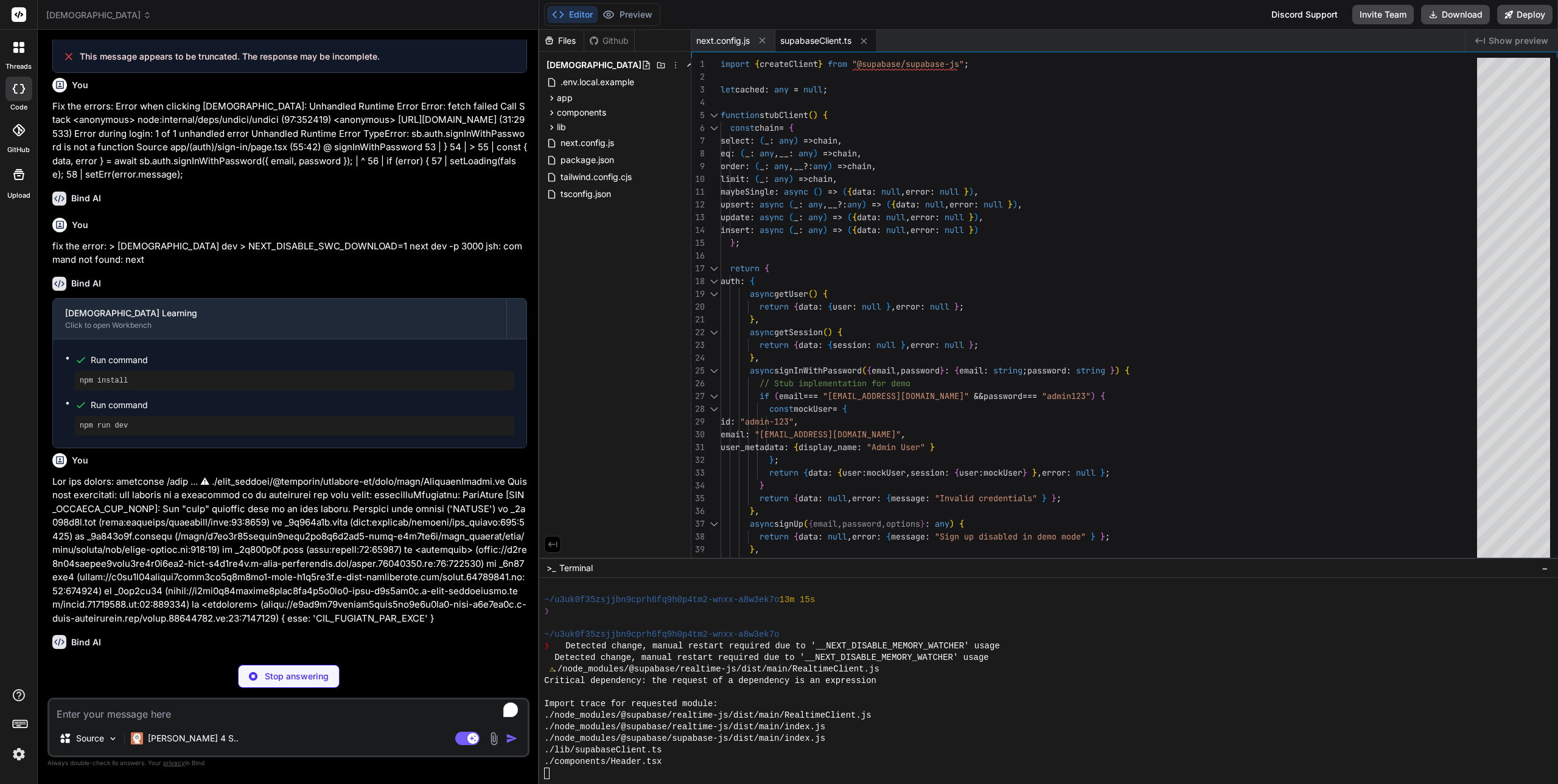
type textarea "x"
type textarea ""@types/react": "^[DATE]", "@types/react-dom": "^18.2.7", "autoprefixer": "^[DA…"
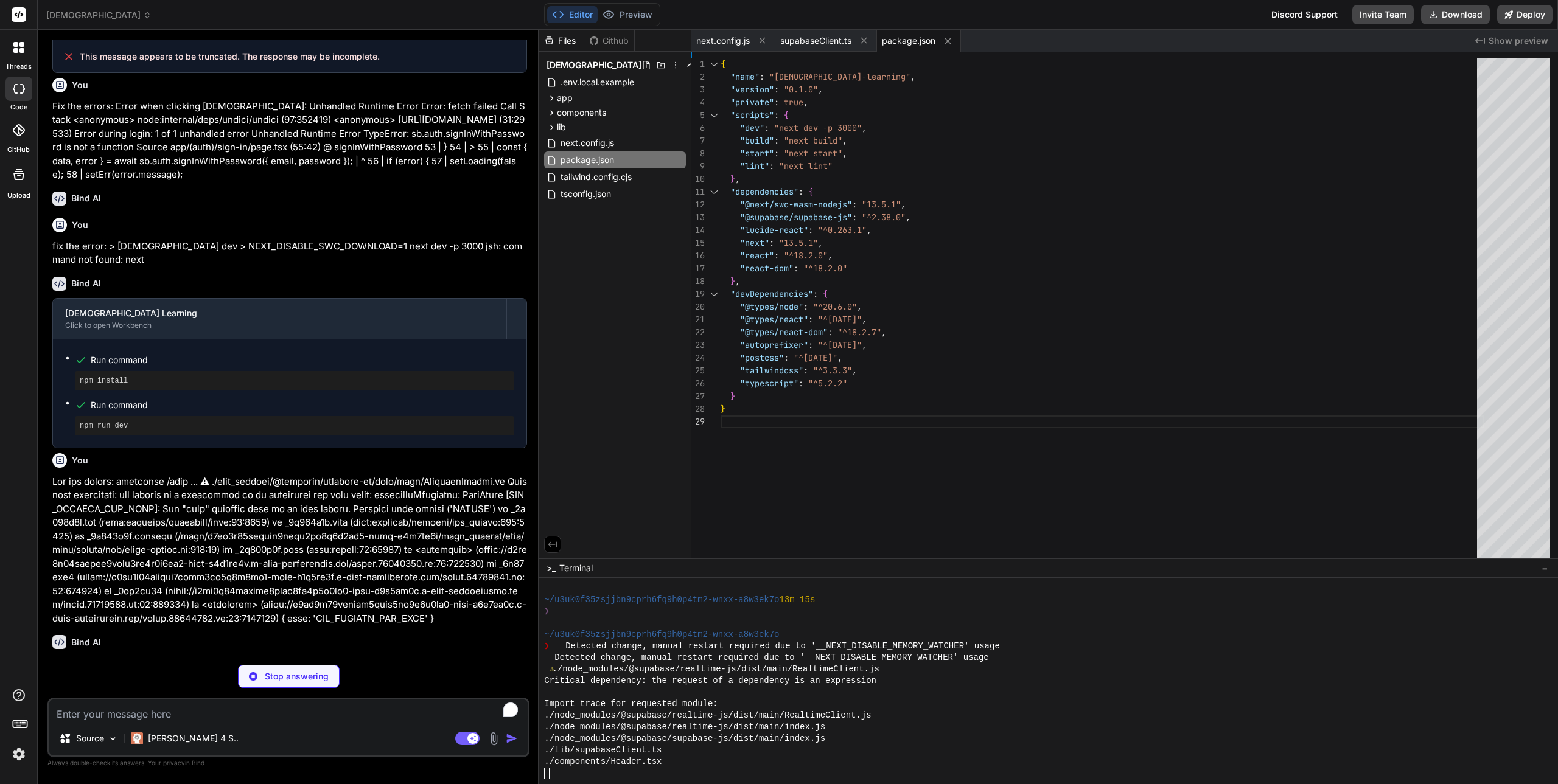
type textarea "x"
type textarea "# Optional API keys OPENAI_API_KEY=your-openai-key-here TURNSTILE_SECRET_KEY=yo…"
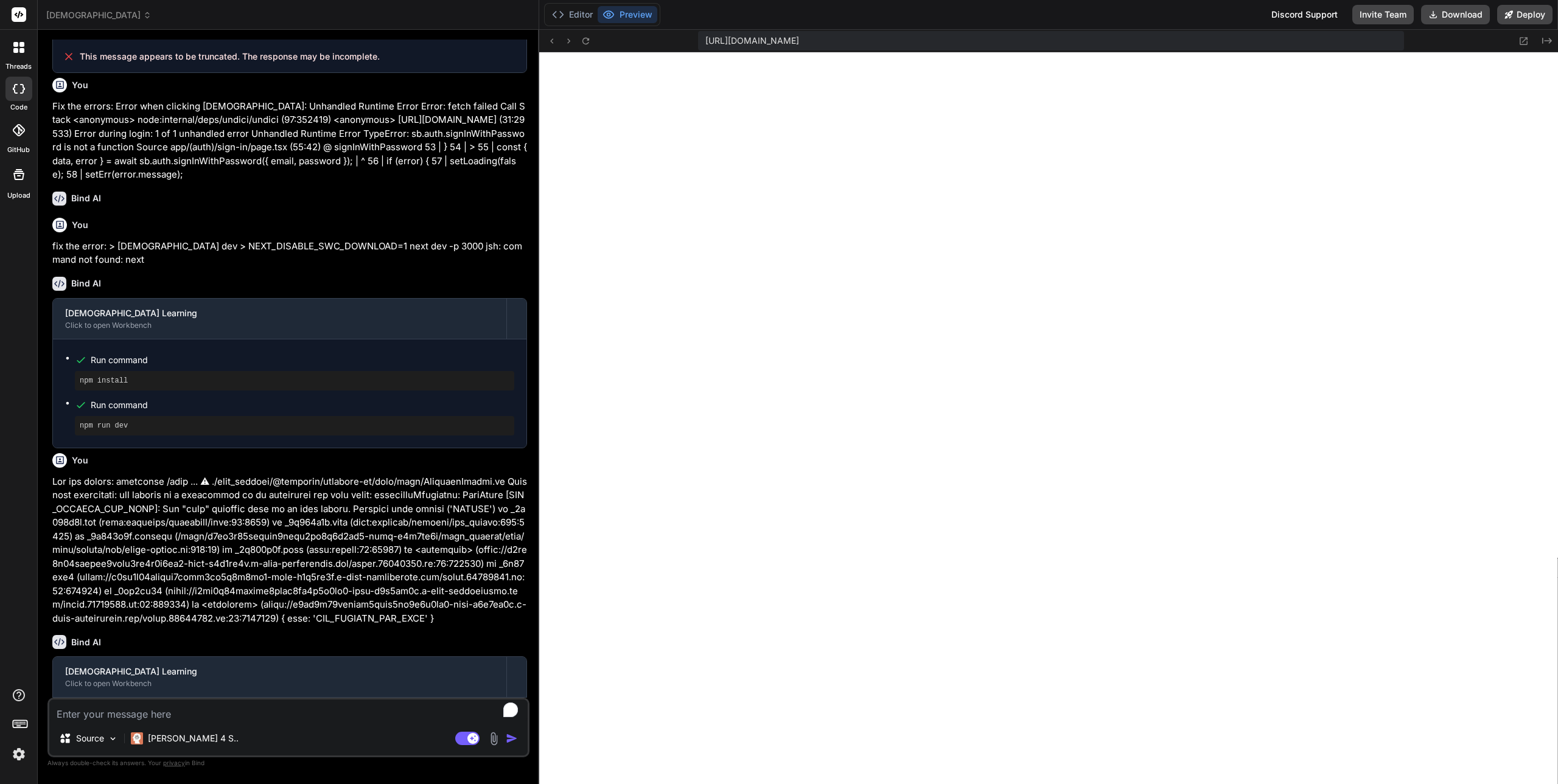
scroll to position [2034, 0]
click at [59, 716] on textarea "To enrich screen reader interactions, please activate Accessibility in Grammarl…" at bounding box center [288, 711] width 478 height 22
type textarea "x"
type textarea "F"
type textarea "x"
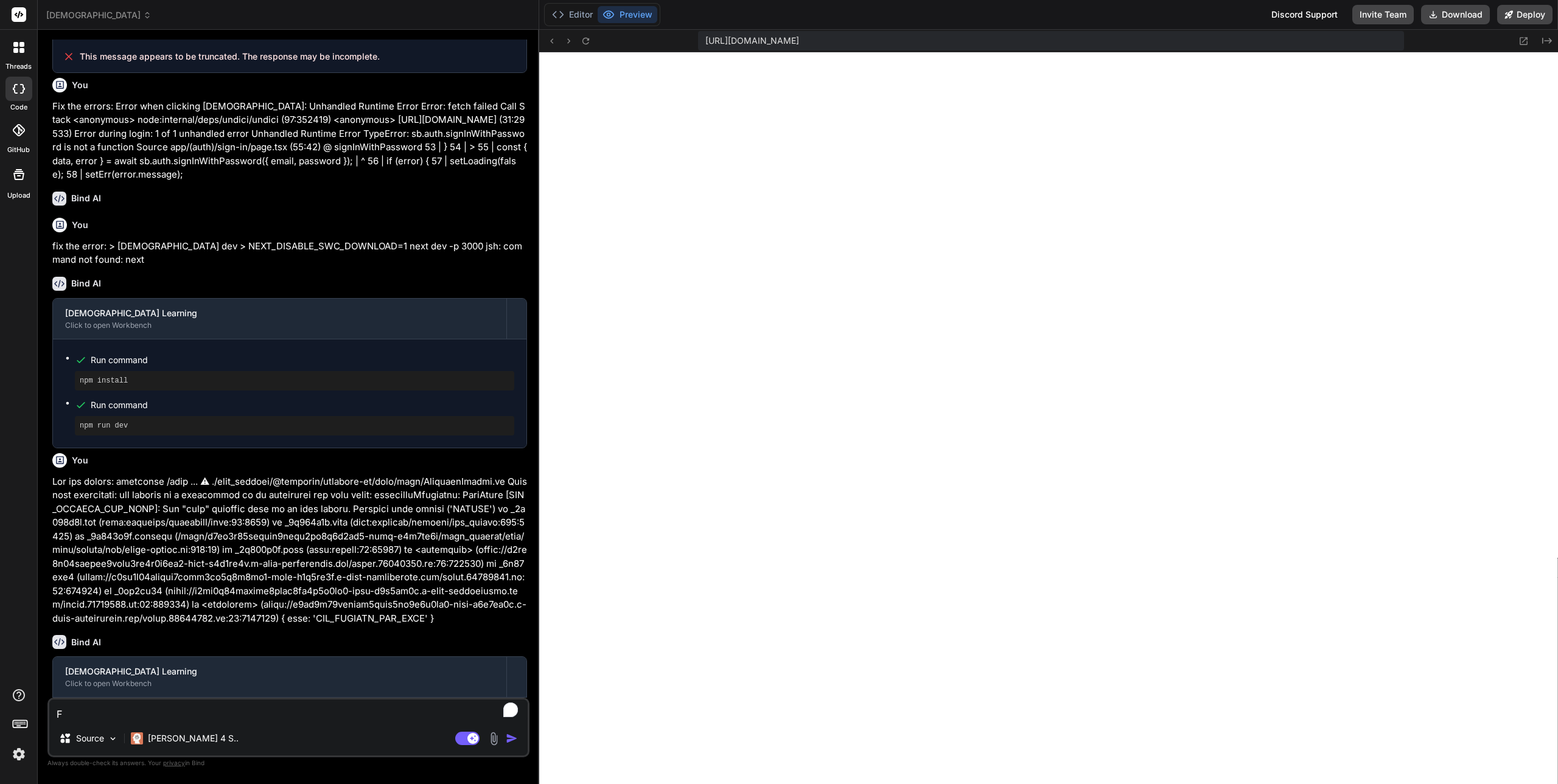
type textarea "Fi"
type textarea "x"
type textarea "Fix"
type textarea "x"
type textarea "Fix"
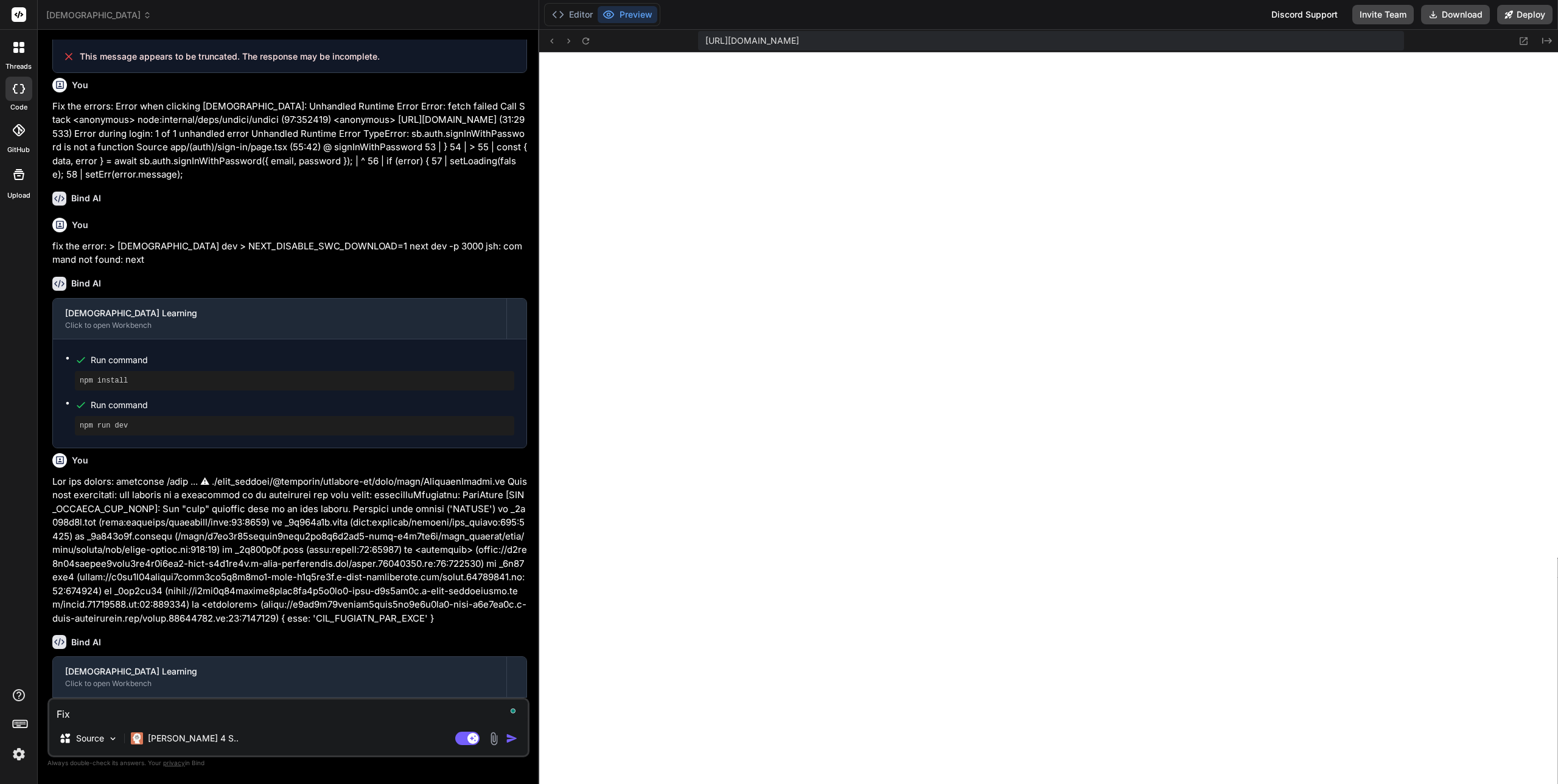
type textarea "x"
type textarea "Fix t"
type textarea "x"
type textarea "Fix th"
type textarea "x"
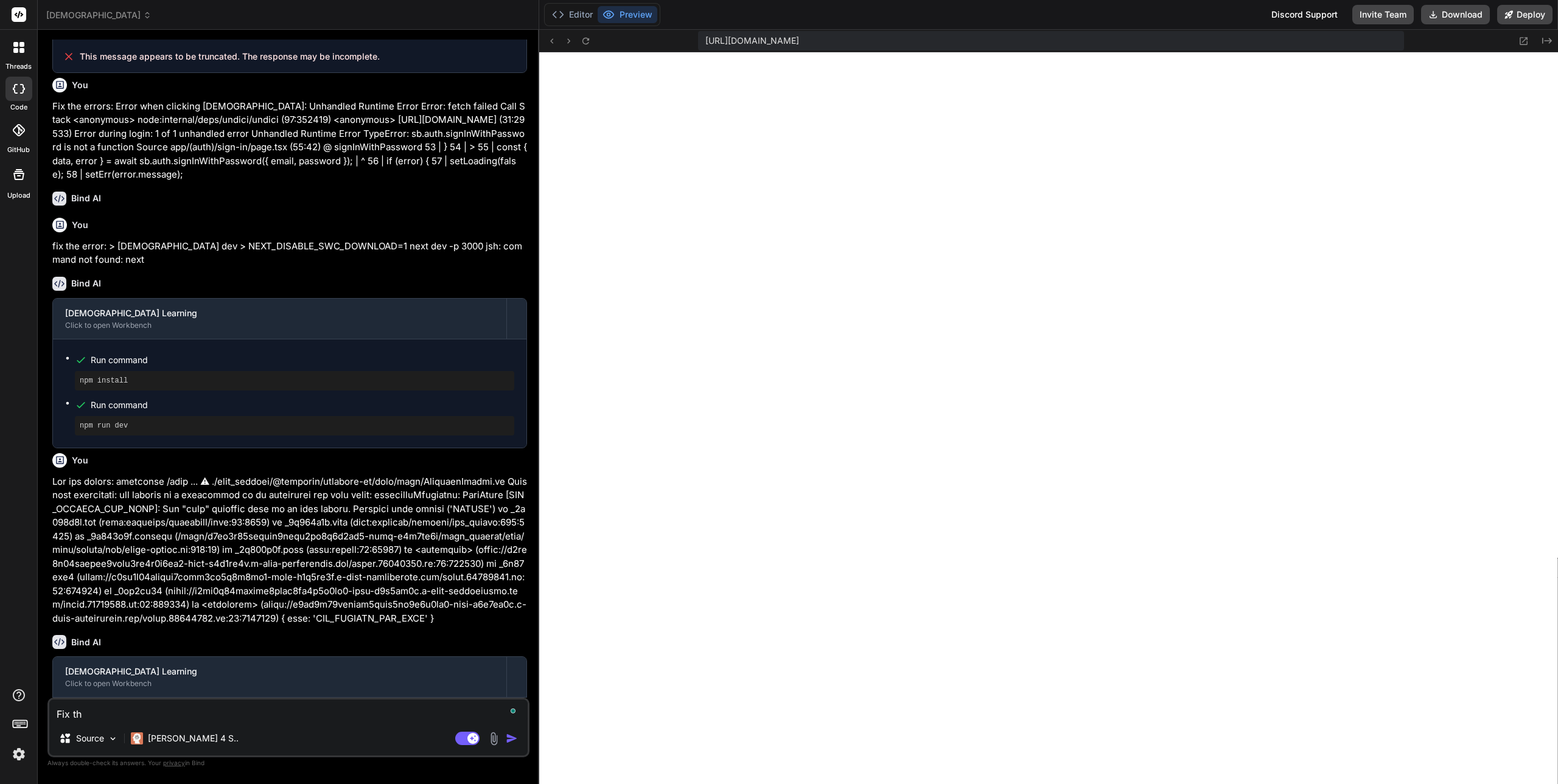
type textarea "Fix the"
type textarea "x"
type textarea "Fix the"
type textarea "x"
type textarea "Fix the p"
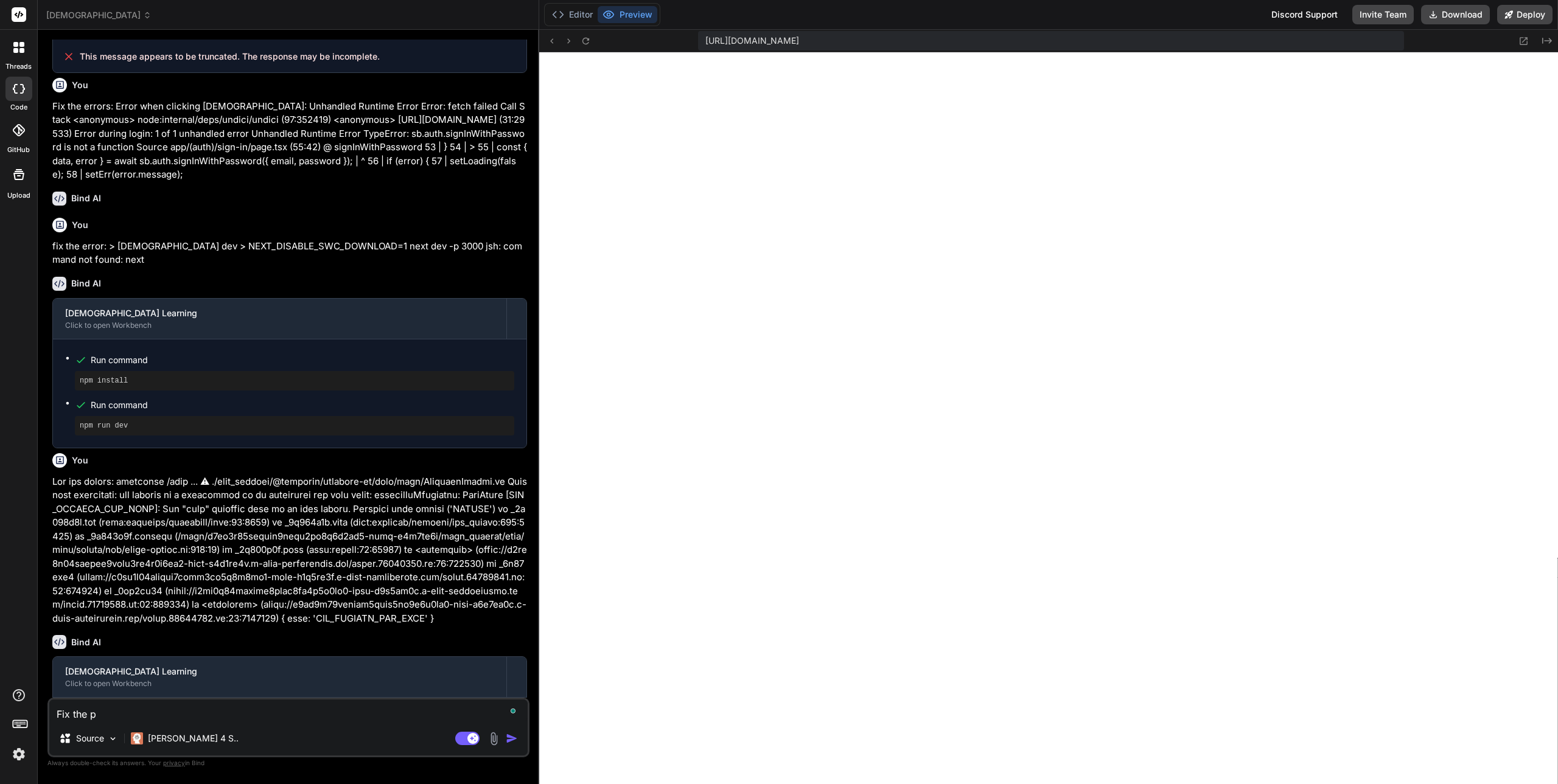
type textarea "x"
type textarea "Fix the pr"
type textarea "x"
type textarea "Fix the pre"
type textarea "x"
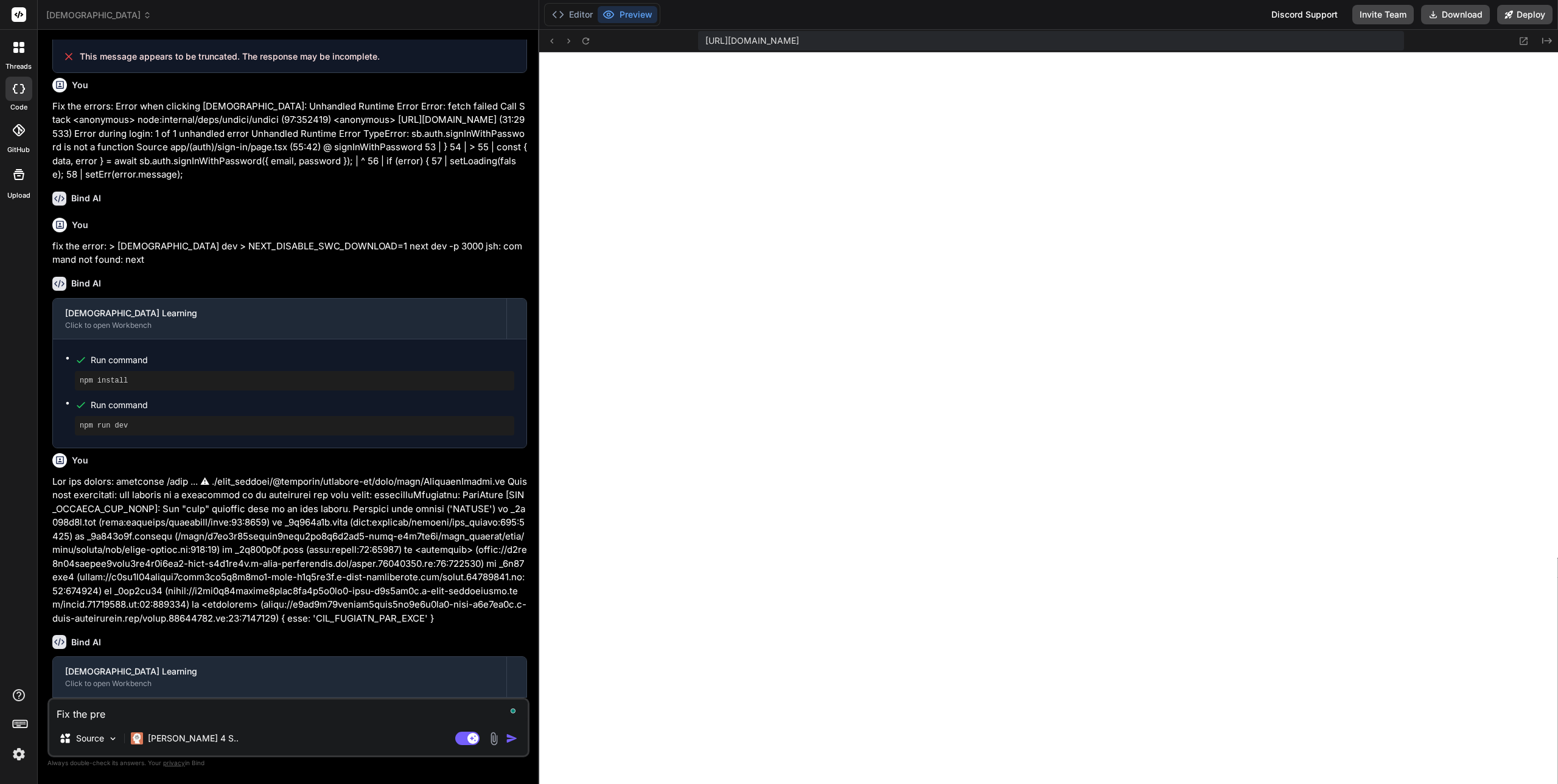
type textarea "Fix the prev"
type textarea "x"
type textarea "Fix the previ"
type textarea "x"
type textarea "Fix the previe"
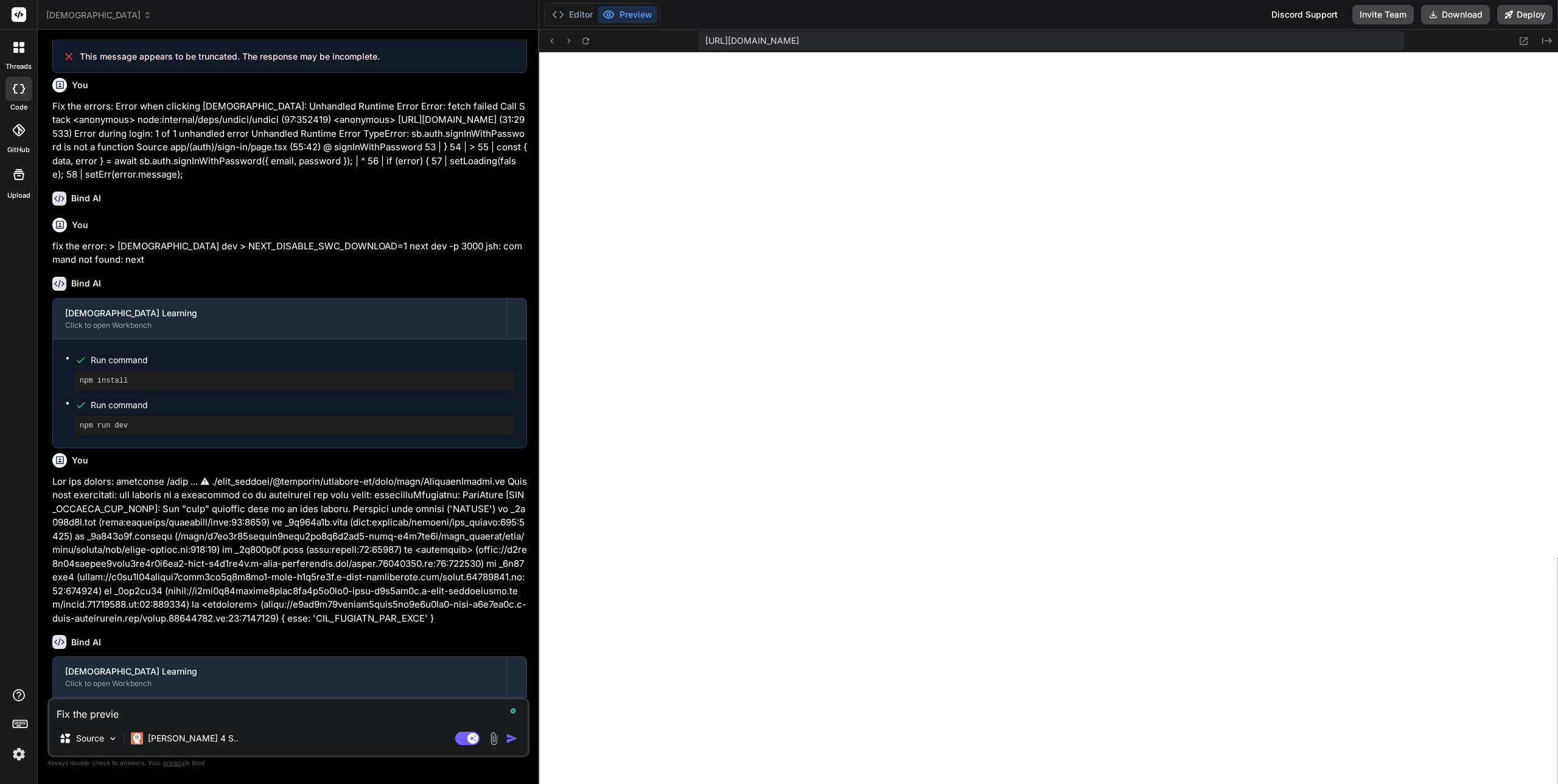
type textarea "x"
type textarea "Fix the preview"
click at [577, 12] on button "Editor" at bounding box center [572, 14] width 51 height 17
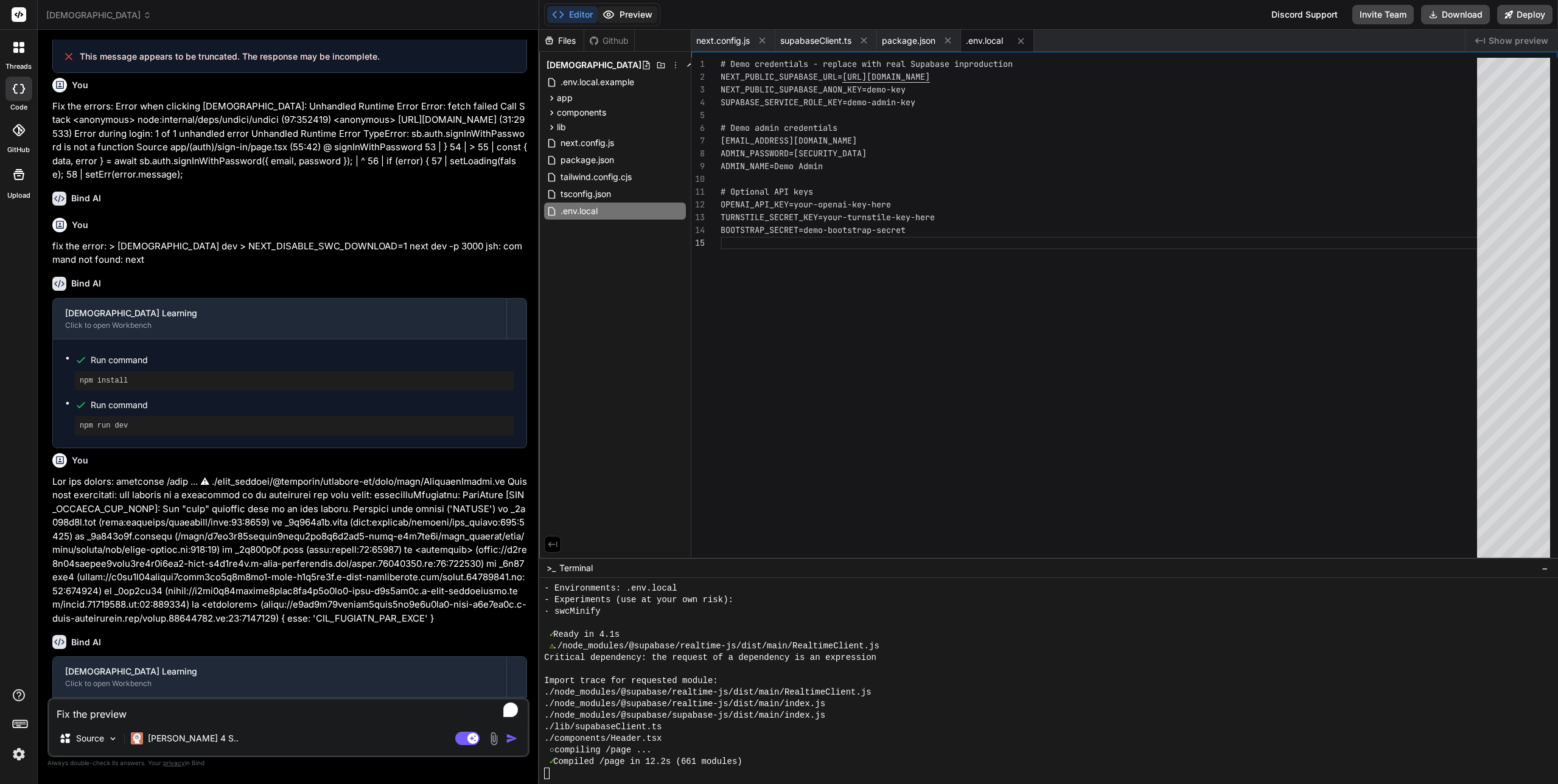
click at [624, 11] on button "Preview" at bounding box center [628, 14] width 60 height 17
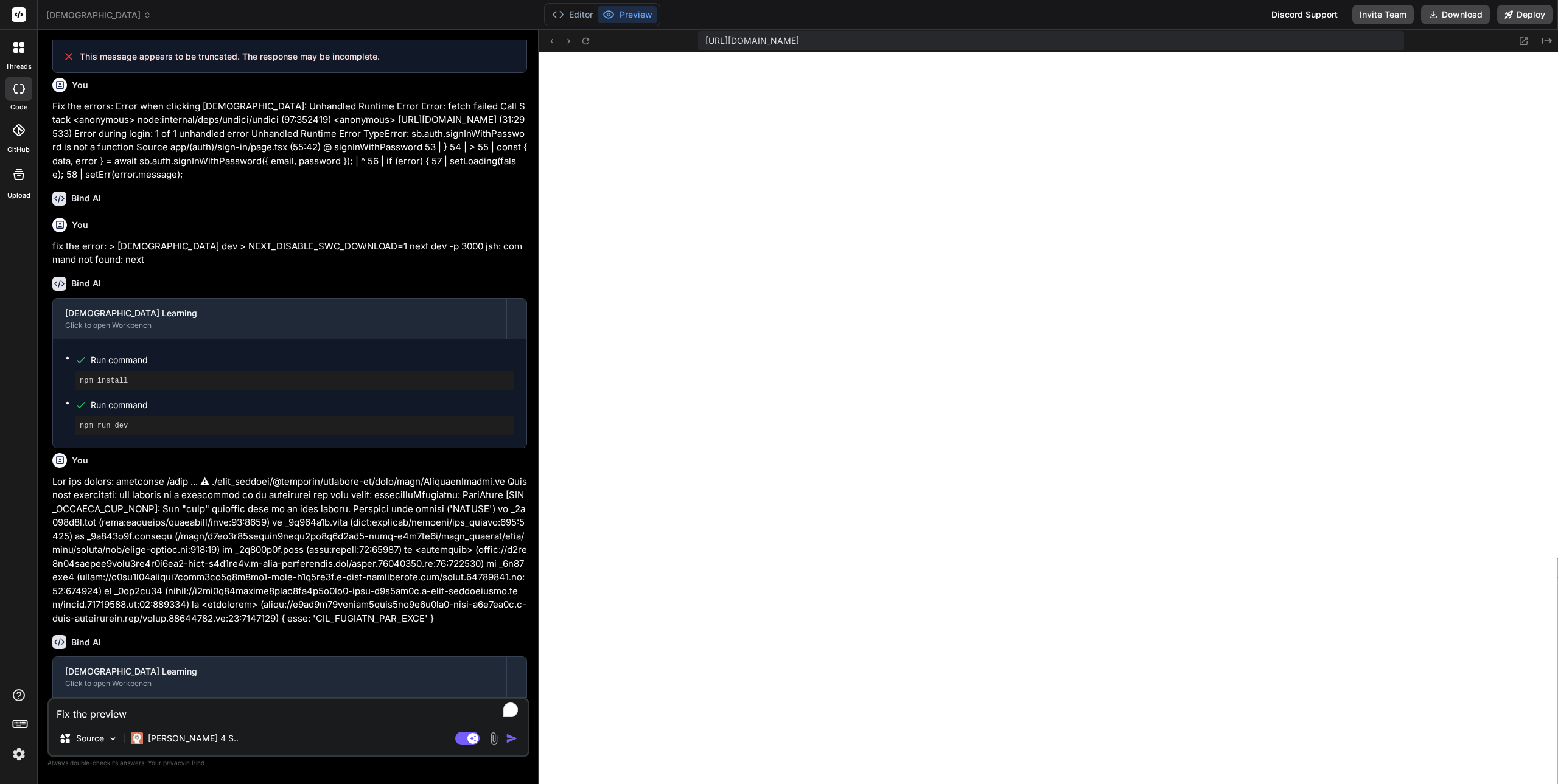
click at [153, 711] on textarea "Fix the preview" at bounding box center [288, 711] width 478 height 22
type textarea "x"
type textarea "Fix the preview"
type textarea "x"
type textarea "Fix the preview a"
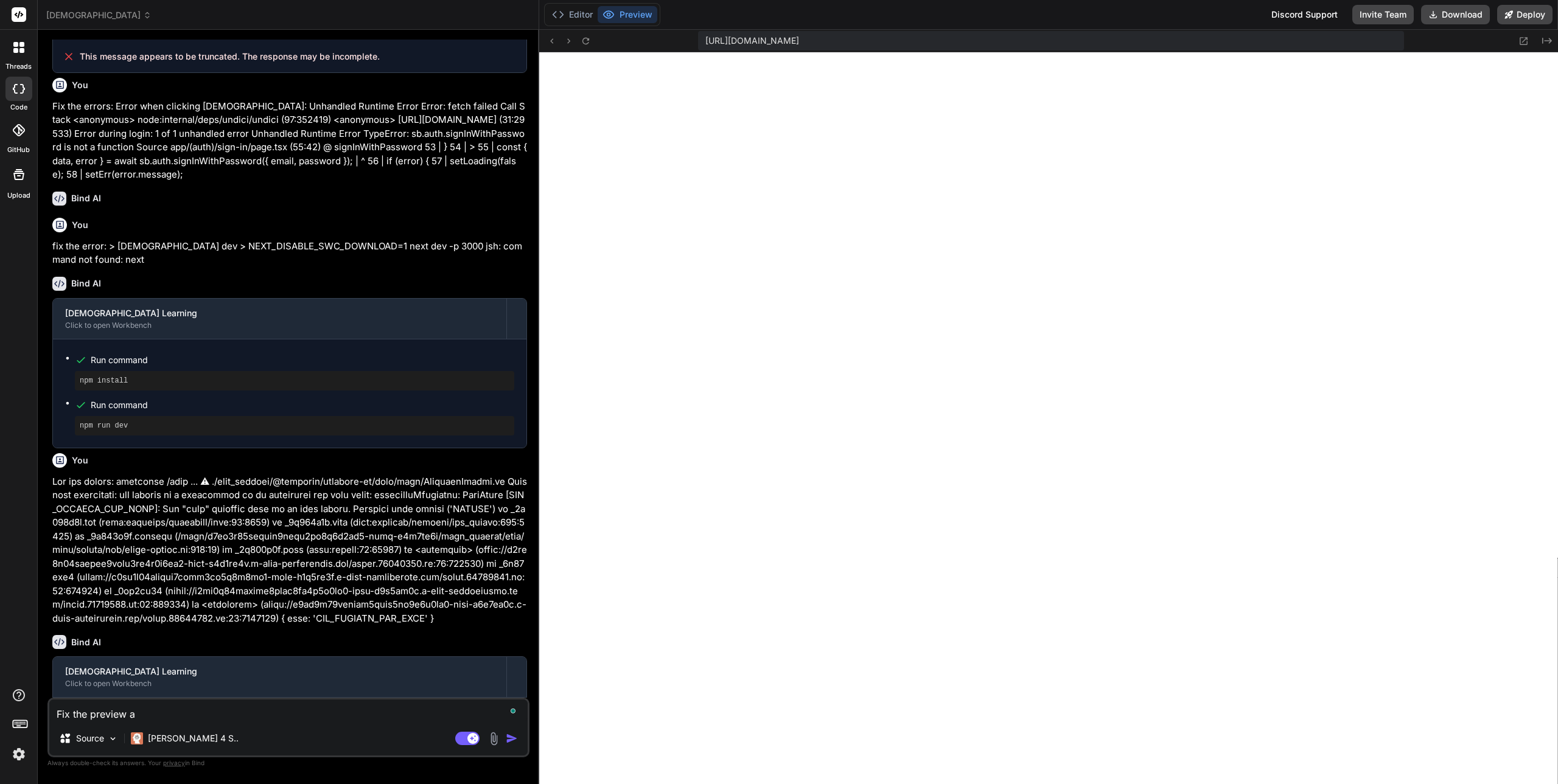
type textarea "x"
type textarea "Fix the preview an"
type textarea "x"
type textarea "Fix the preview and"
type textarea "x"
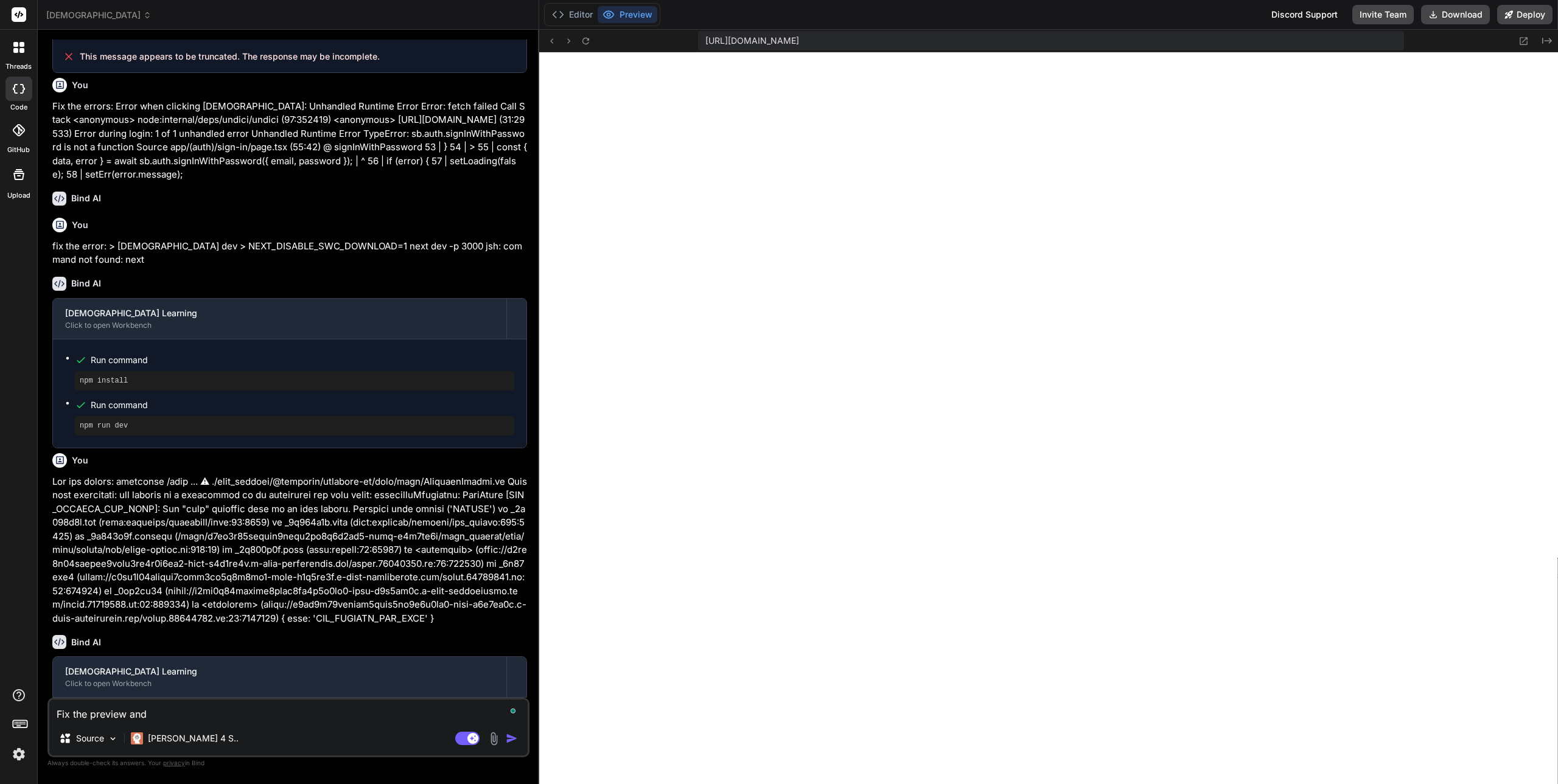
type textarea "Fix the preview and"
type textarea "x"
type textarea "Fix the preview and s"
type textarea "x"
type textarea "Fix the preview and sh"
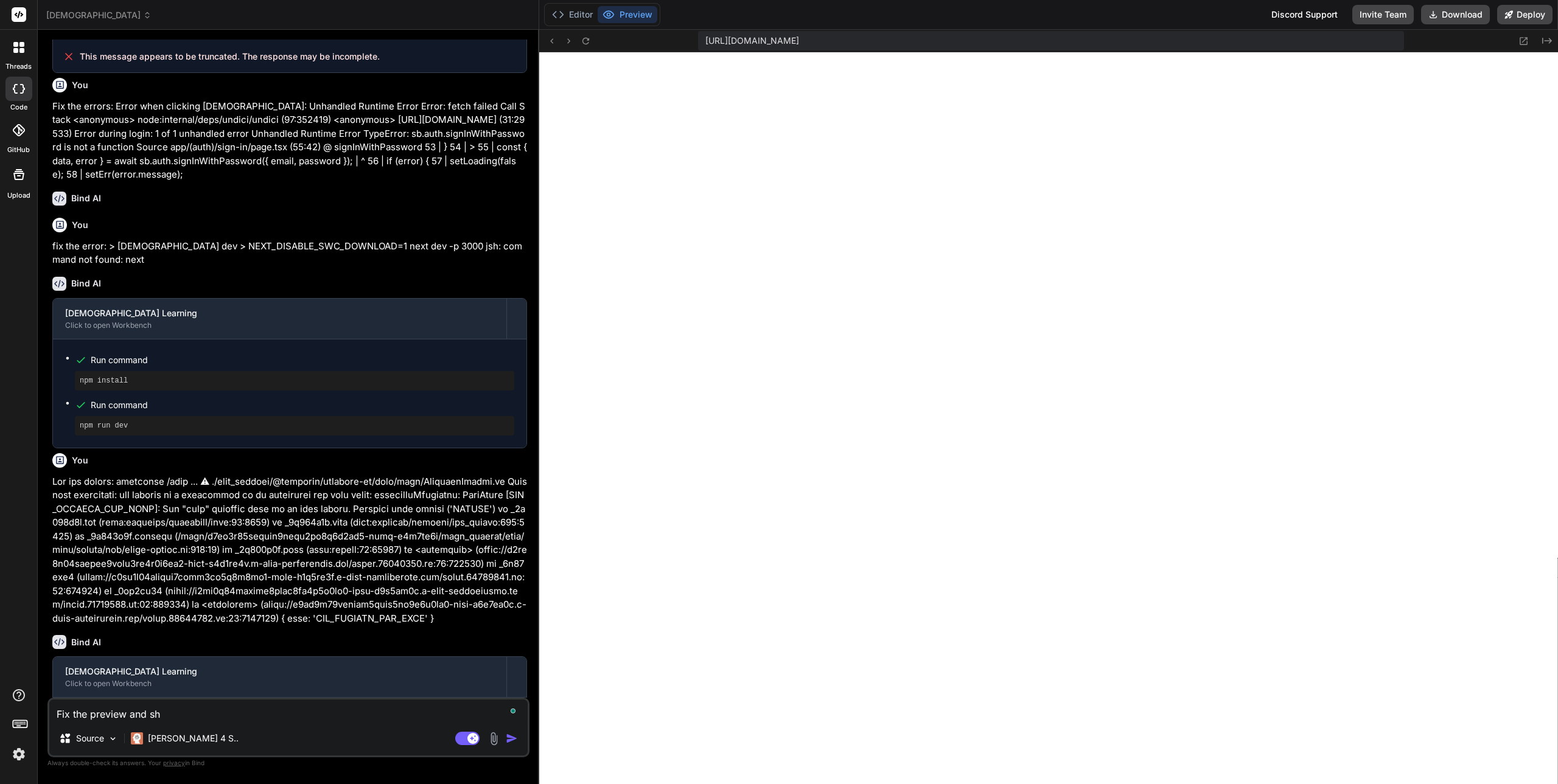
type textarea "x"
type textarea "Fix the preview and show"
type textarea "x"
type textarea "Fix the preview and show"
type textarea "x"
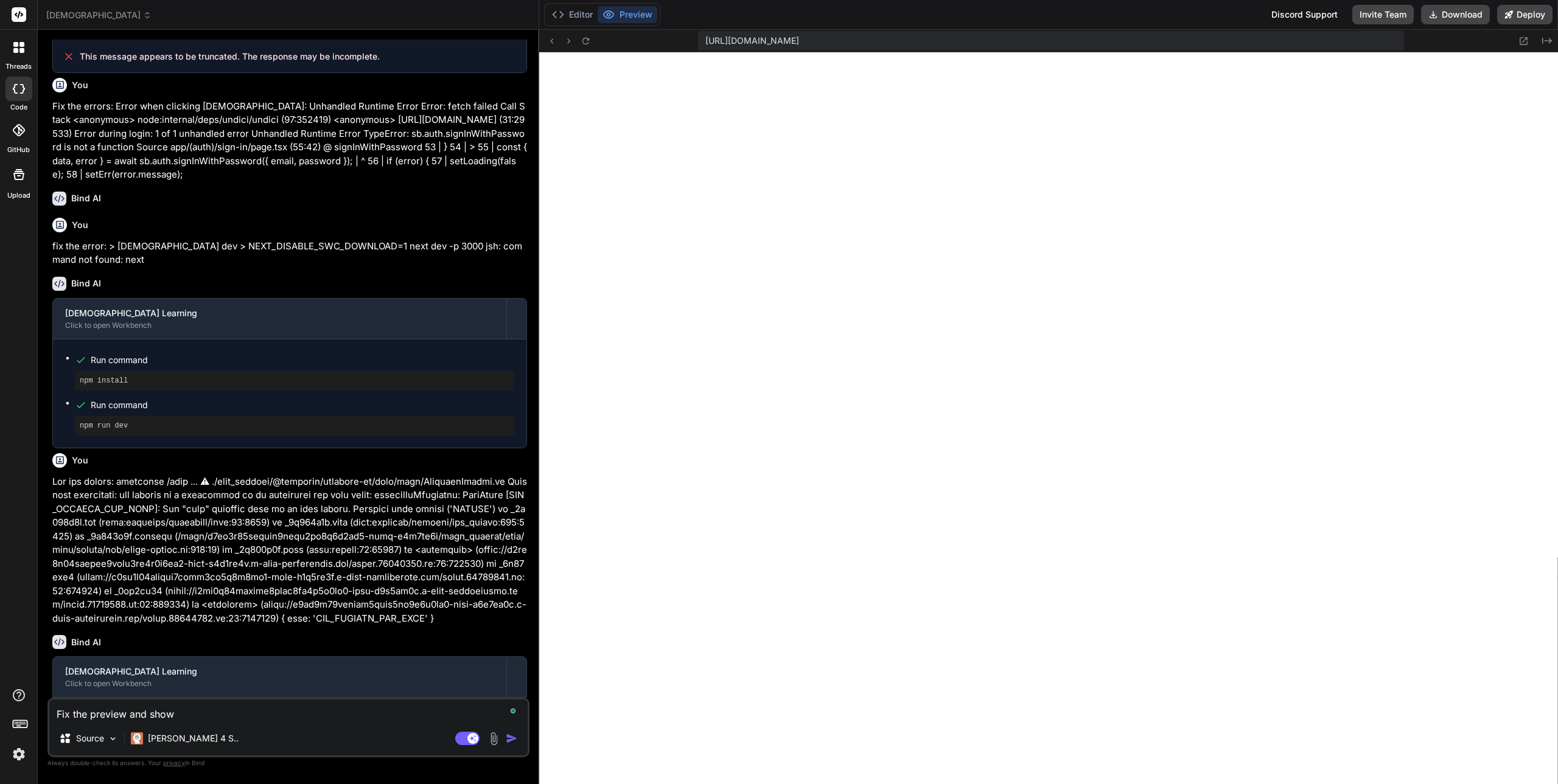
type textarea "Fix the preview and show t"
type textarea "x"
type textarea "Fix the preview and show th"
type textarea "x"
type textarea "Fix the preview and show the"
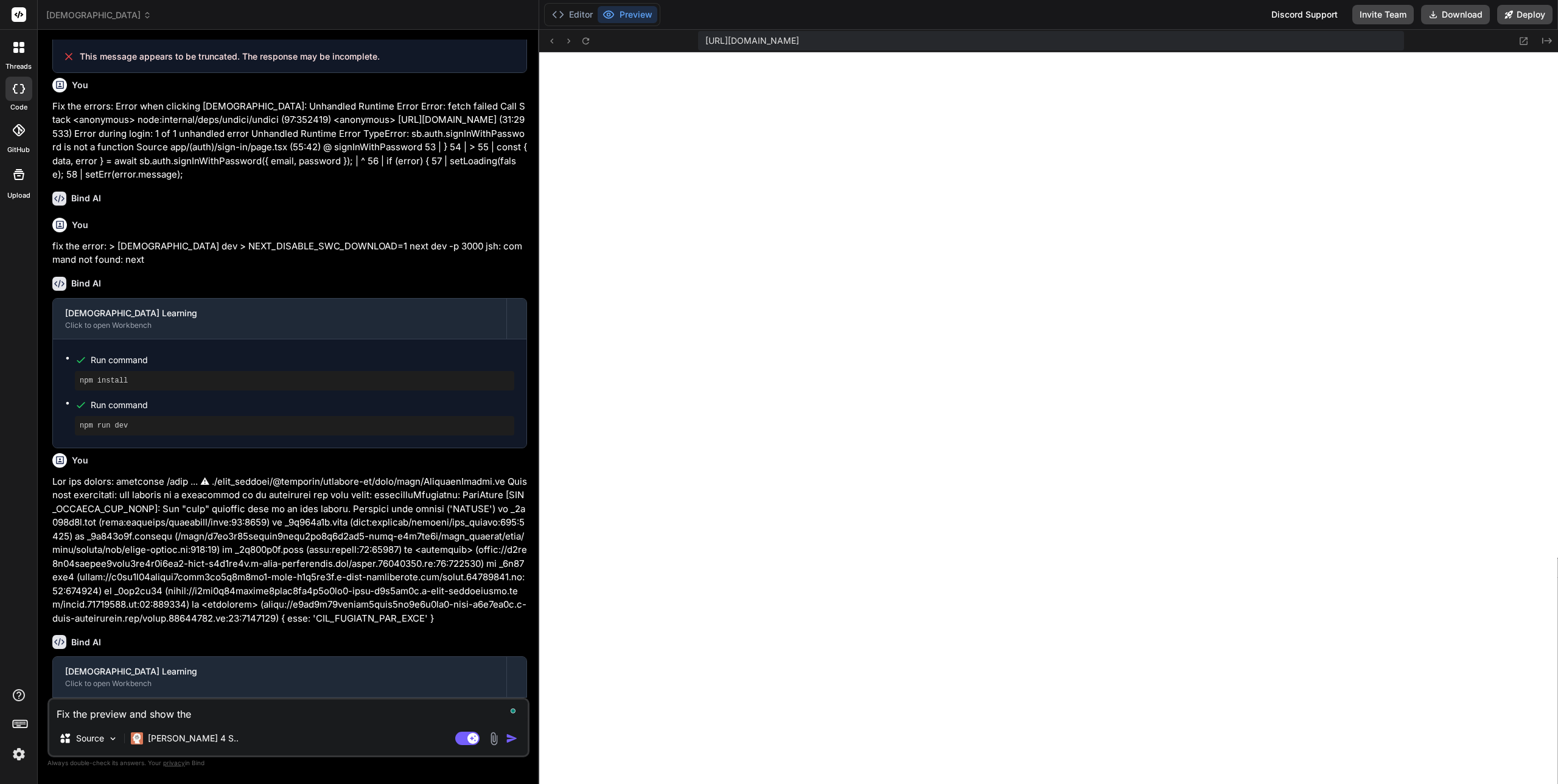
type textarea "x"
type textarea "Fix the preview and show the"
type textarea "x"
type textarea "Fix the preview and show the a"
type textarea "x"
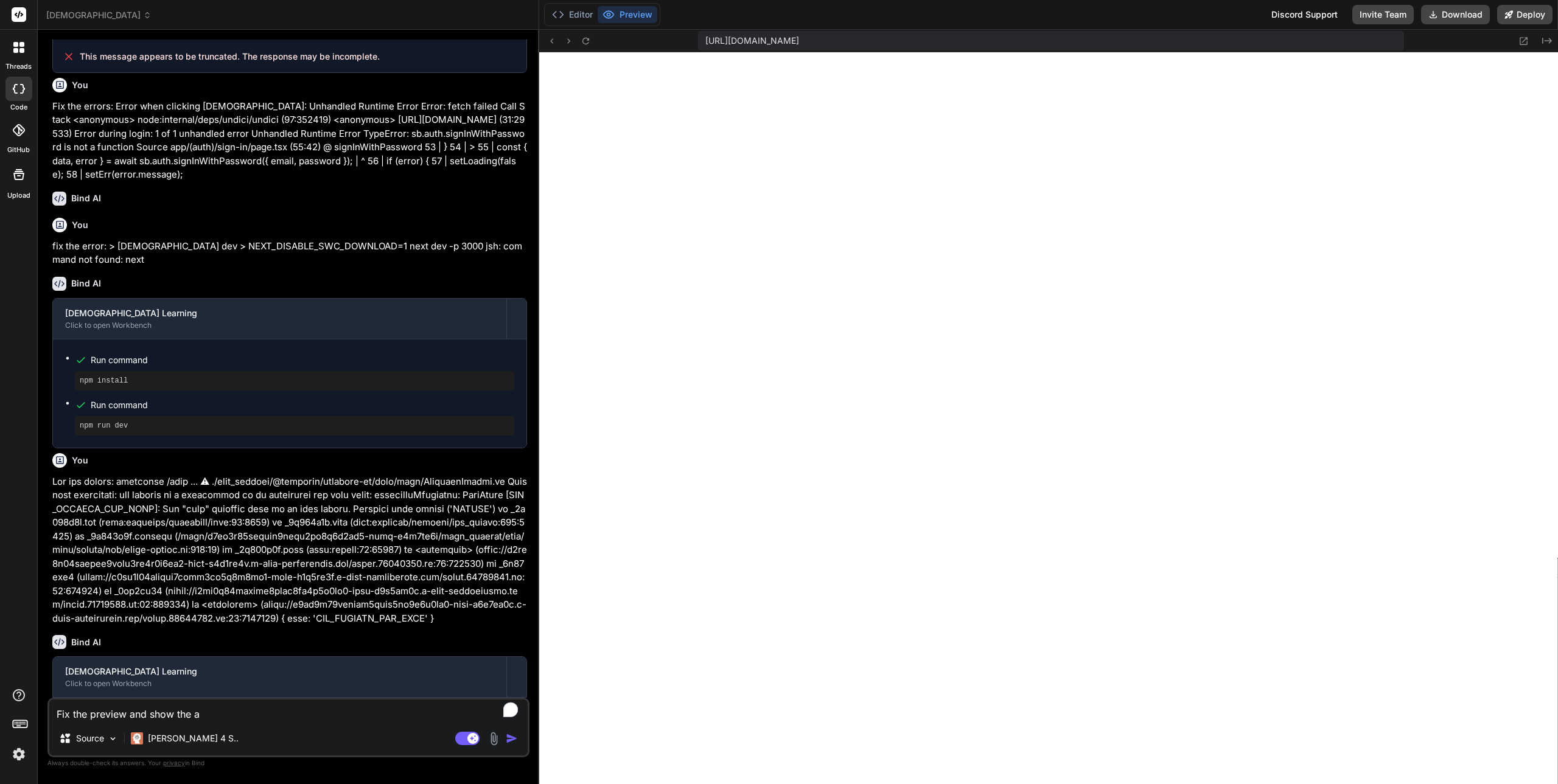
type textarea "Fix the preview and show the ap"
type textarea "x"
type textarea "Fix the preview and show the app"
type textarea "x"
type textarea "Fix the preview and show the app"
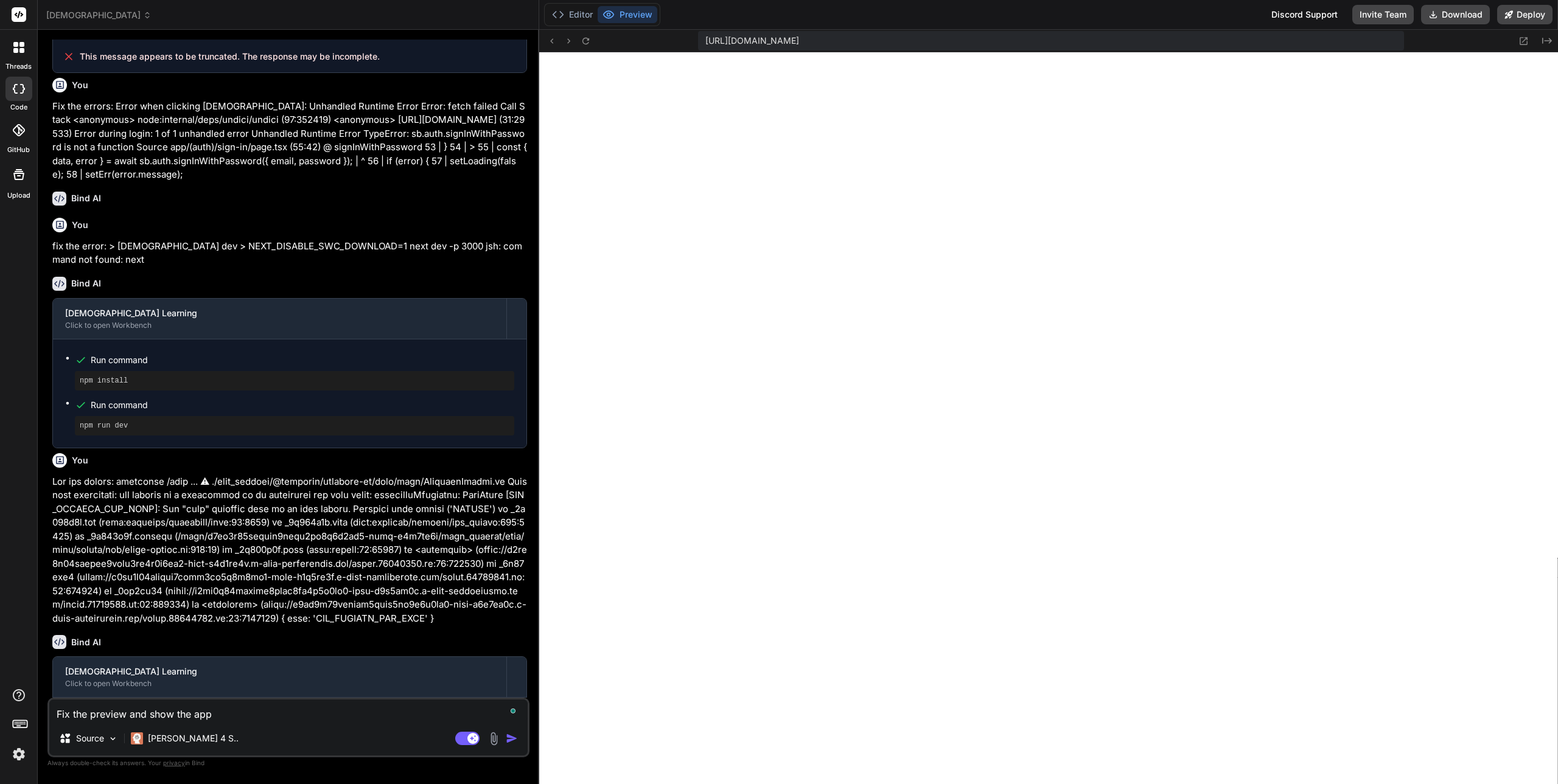
type textarea "x"
type textarea "Fix the preview and show the app c"
type textarea "x"
type textarea "Fix the preview and show the app co"
type textarea "x"
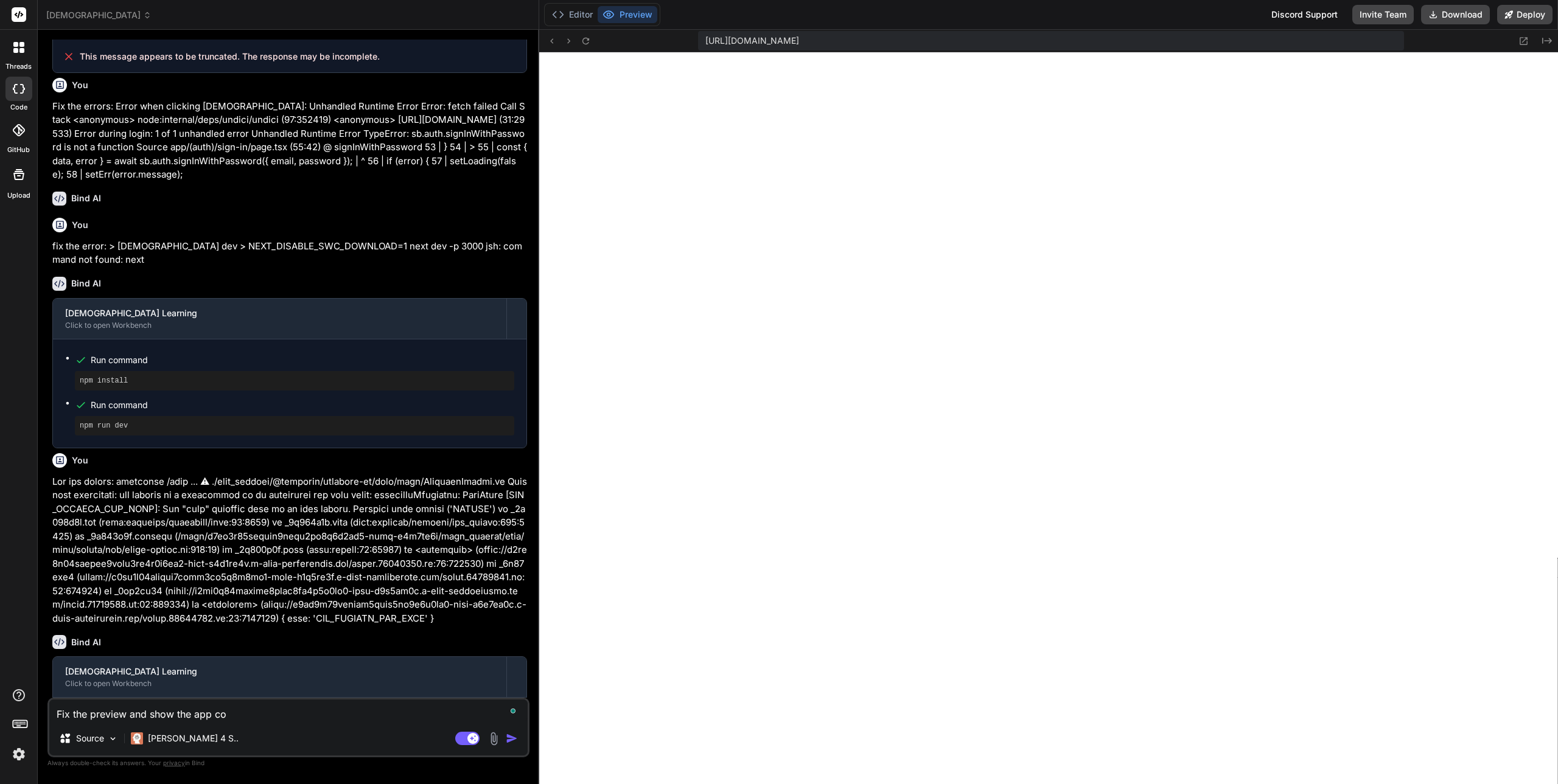
type textarea "Fix the preview and show the app cor"
type textarea "x"
type textarea "Fix the preview and show the app corr"
type textarea "x"
type textarea "Fix the preview and show the app corre"
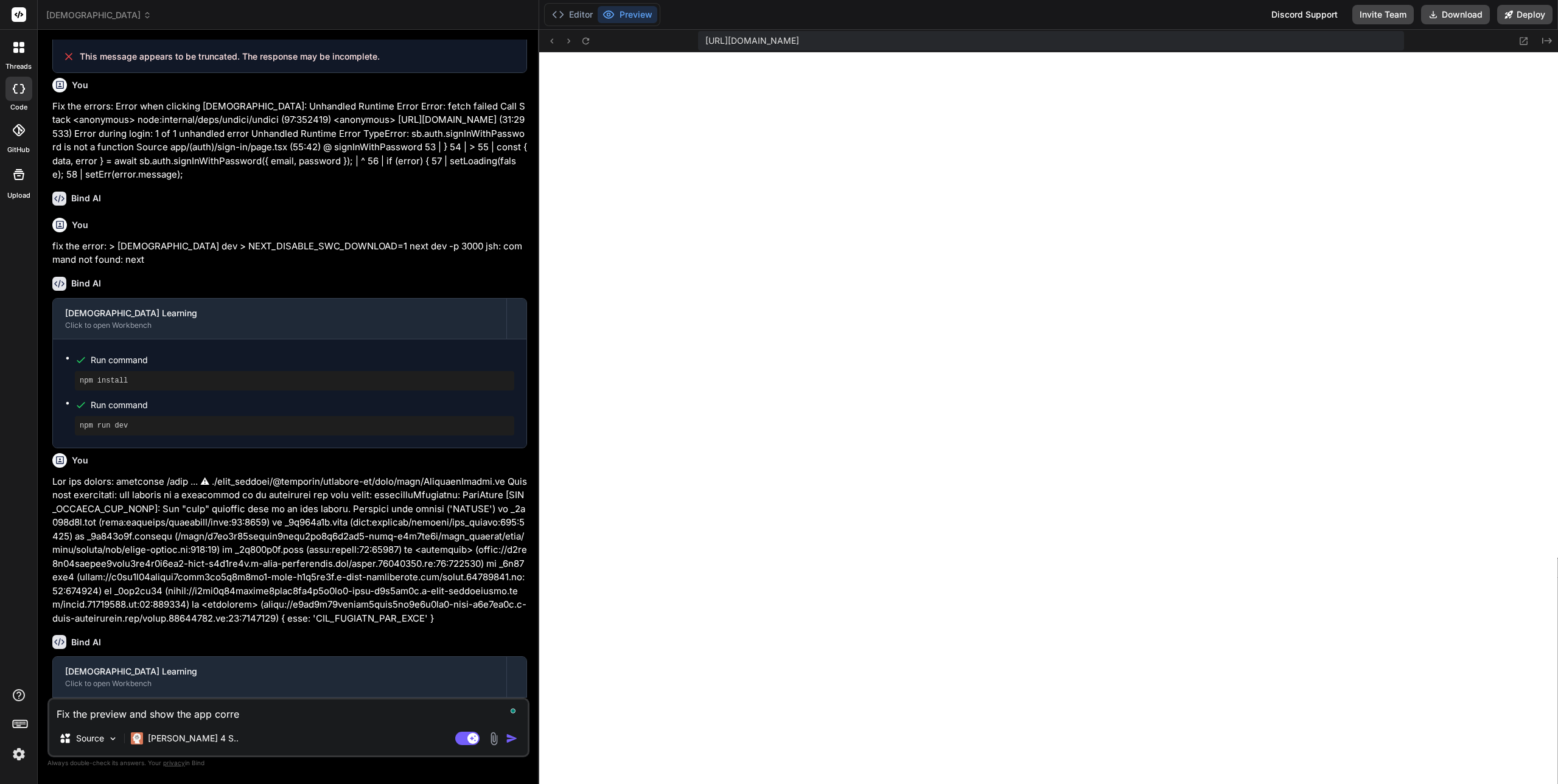
type textarea "x"
type textarea "Fix the preview and show the app correc"
type textarea "x"
type textarea "Fix the preview and show the app correct"
type textarea "x"
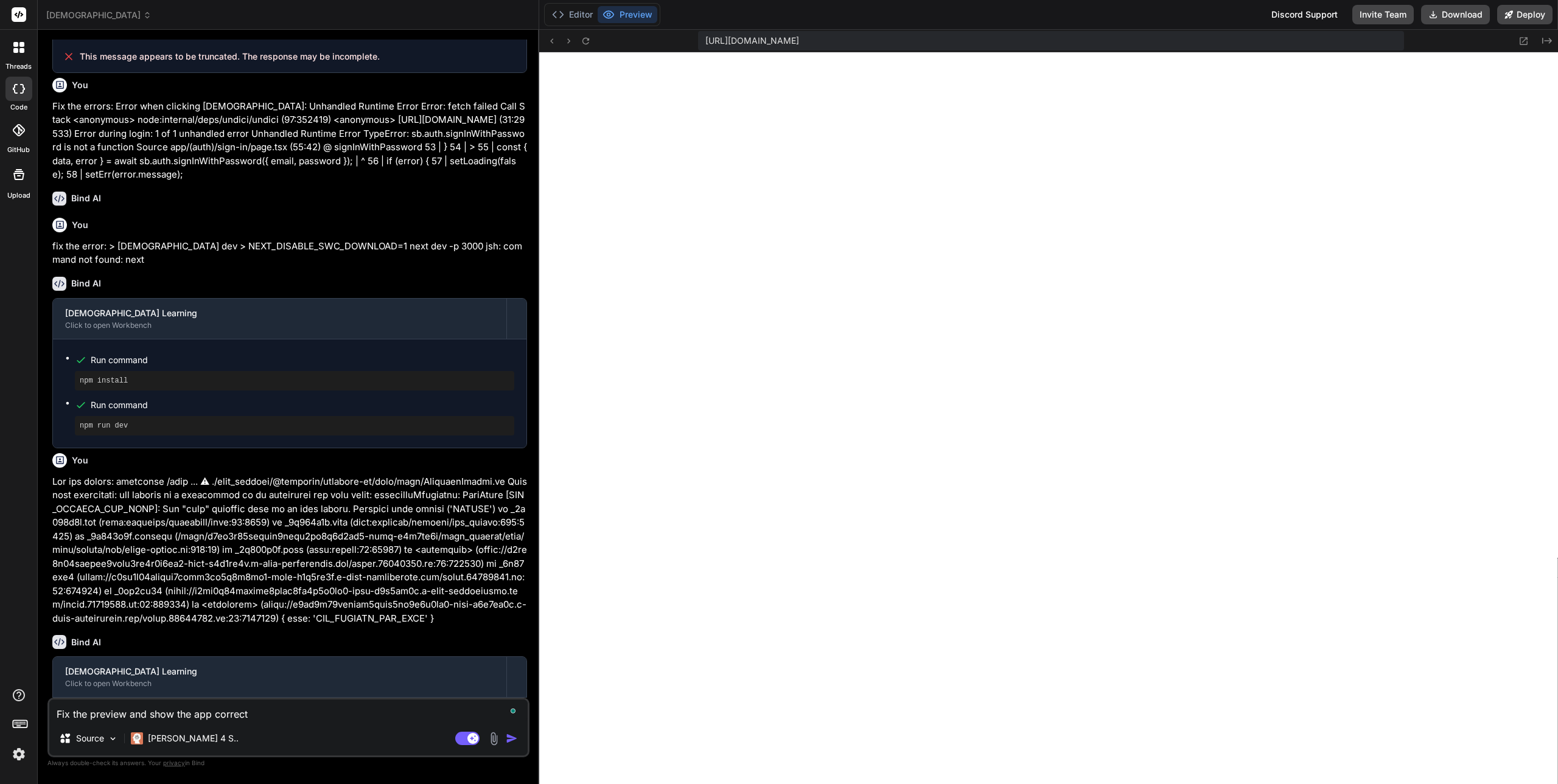
type textarea "Fix the preview and show the app correctl"
type textarea "x"
type textarea "Fix the preview and show the app correctly"
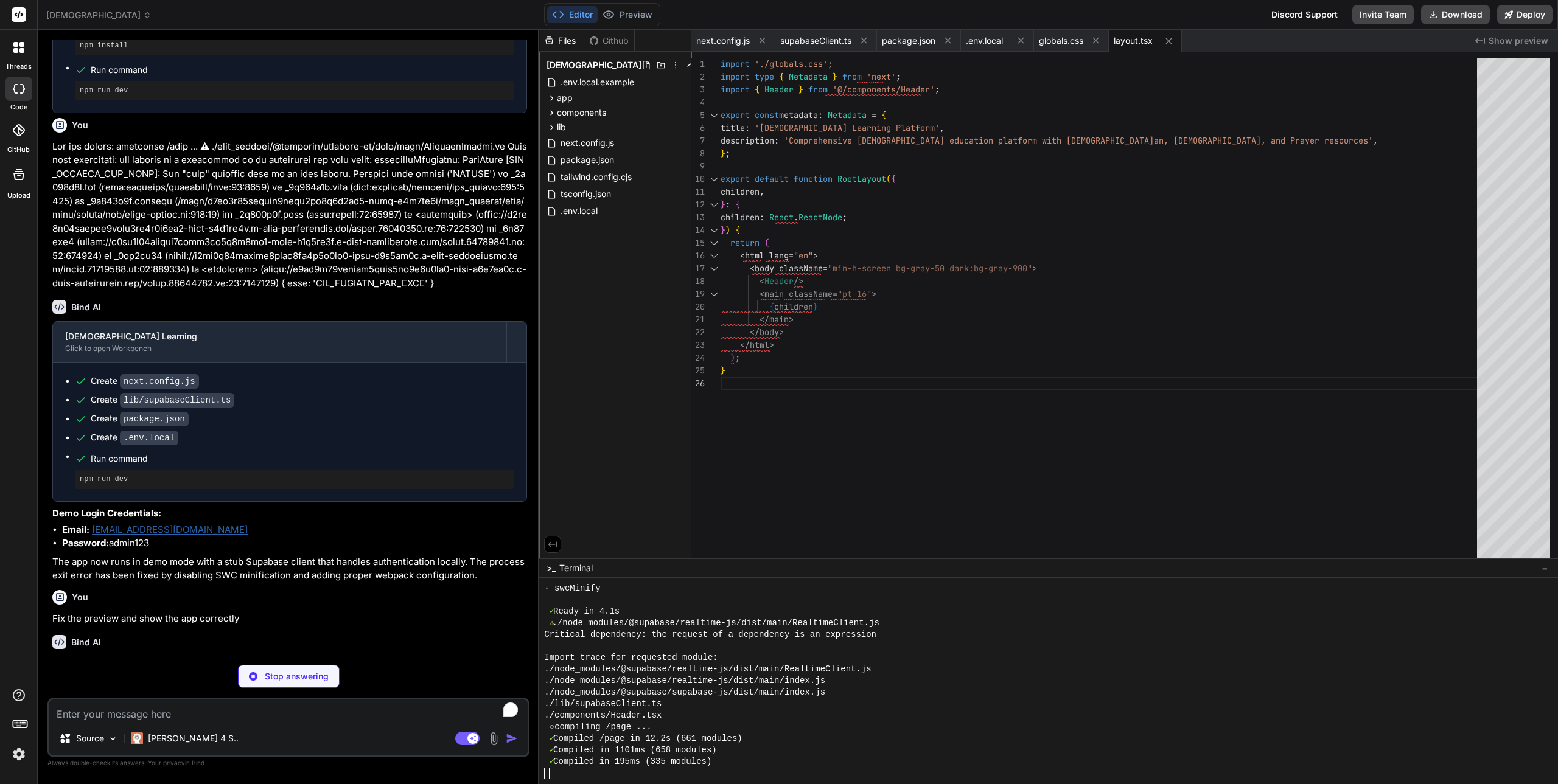
scroll to position [0, 0]
click at [1383, 511] on div "import './globals.css' ; import type { Metadata } from 'next' ; import { Header…" at bounding box center [1103, 310] width 764 height 506
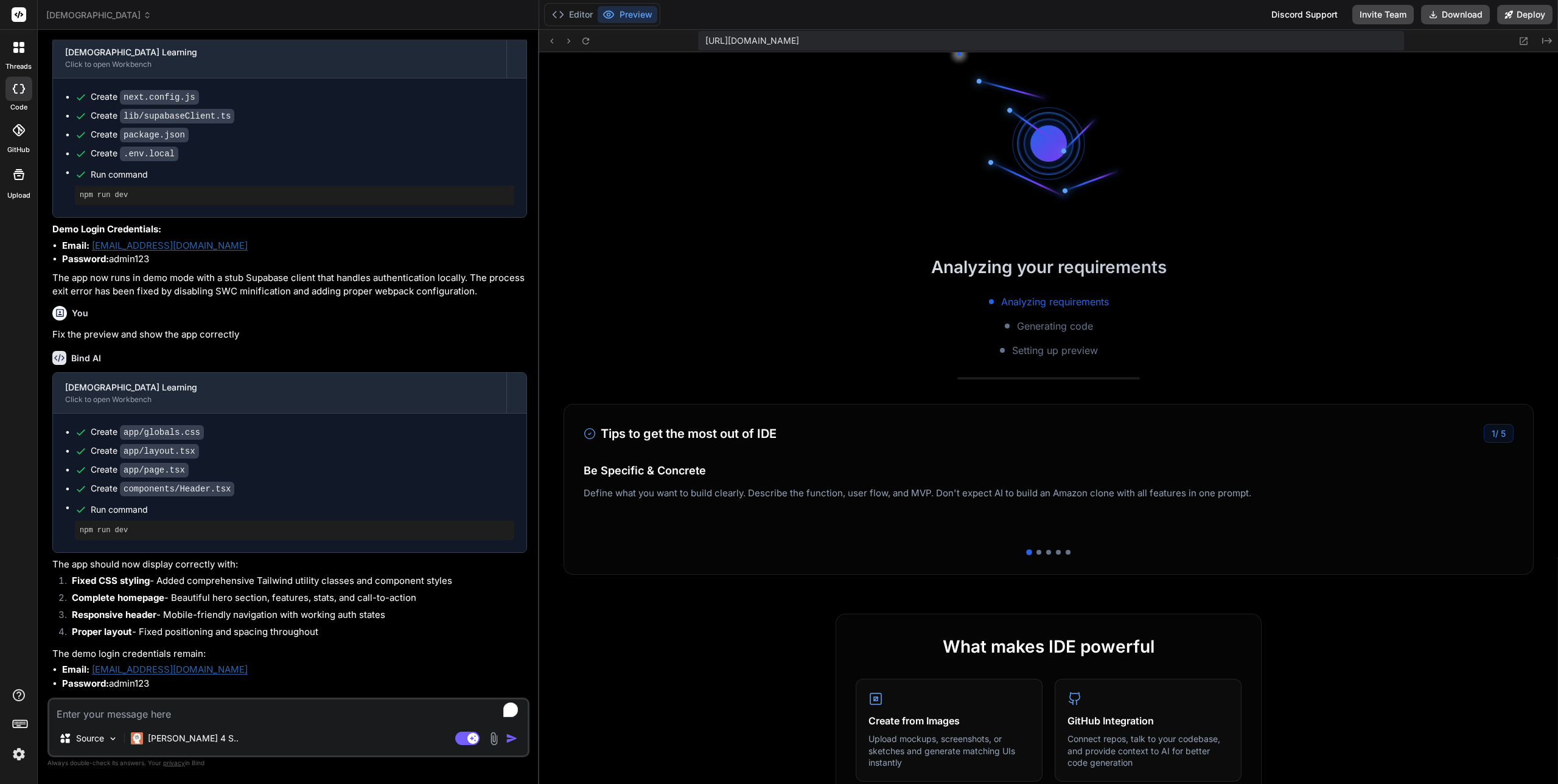
scroll to position [3549, 0]
click at [357, 426] on div "Create app/globals.css" at bounding box center [294, 433] width 439 height 13
